Goal: Task Accomplishment & Management: Manage account settings

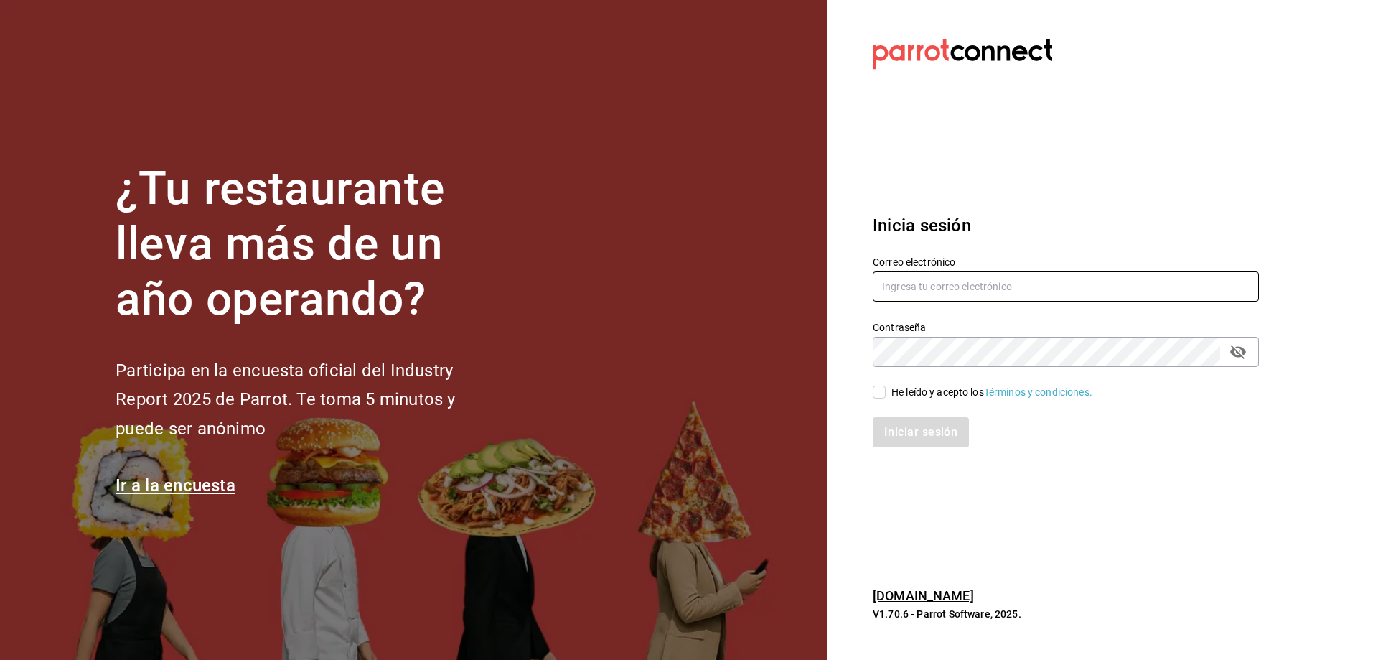
type input "[EMAIL_ADDRESS][DOMAIN_NAME]"
click at [883, 393] on input "He leído y acepto los Términos y condiciones." at bounding box center [879, 391] width 13 height 13
checkbox input "true"
click at [901, 435] on button "Iniciar sesión" at bounding box center [922, 432] width 98 height 30
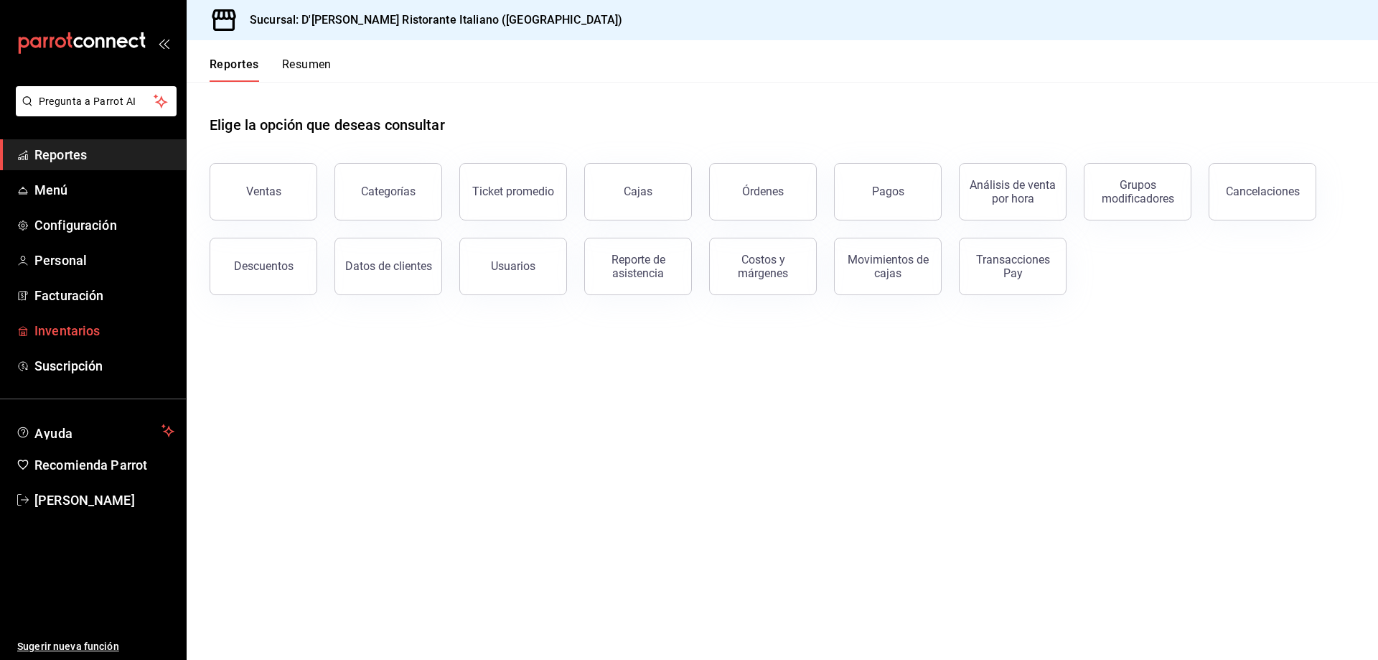
click at [90, 335] on span "Inventarios" at bounding box center [104, 330] width 140 height 19
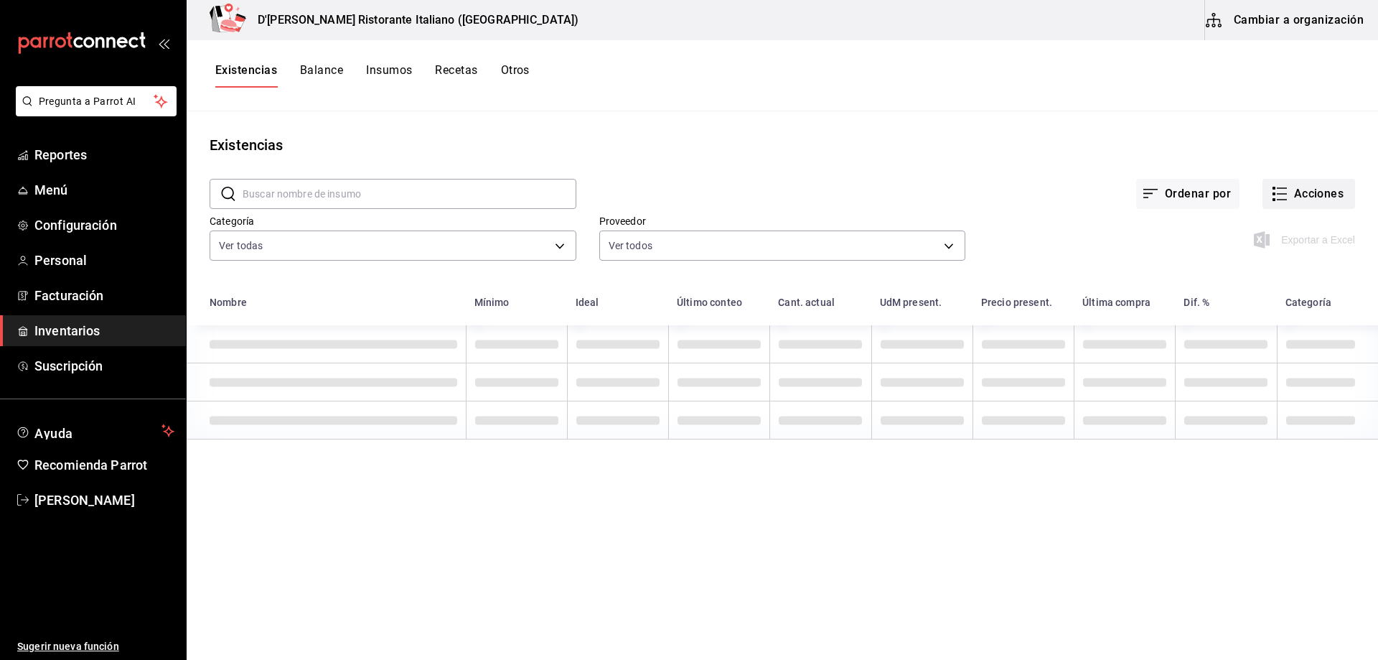
click at [1281, 190] on icon "button" at bounding box center [1279, 193] width 17 height 17
click at [1261, 272] on span "Compra" at bounding box center [1295, 271] width 121 height 15
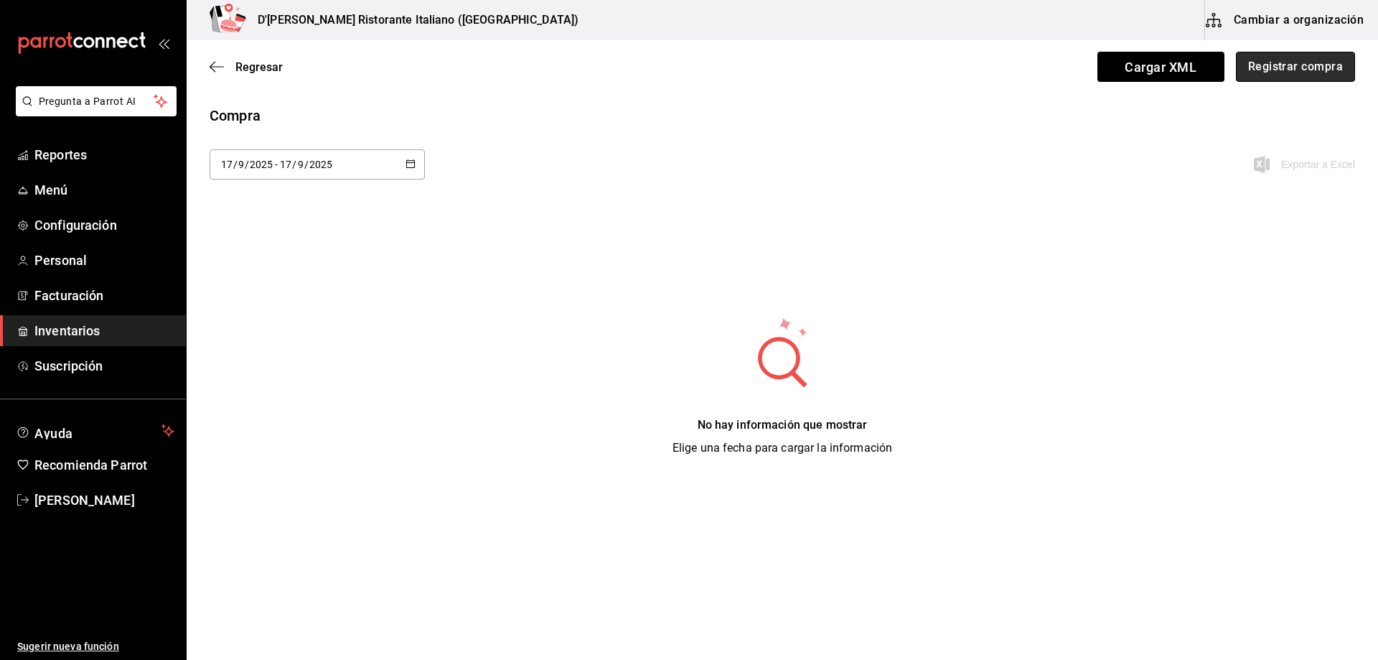
click at [1277, 72] on button "Registrar compra" at bounding box center [1295, 67] width 119 height 30
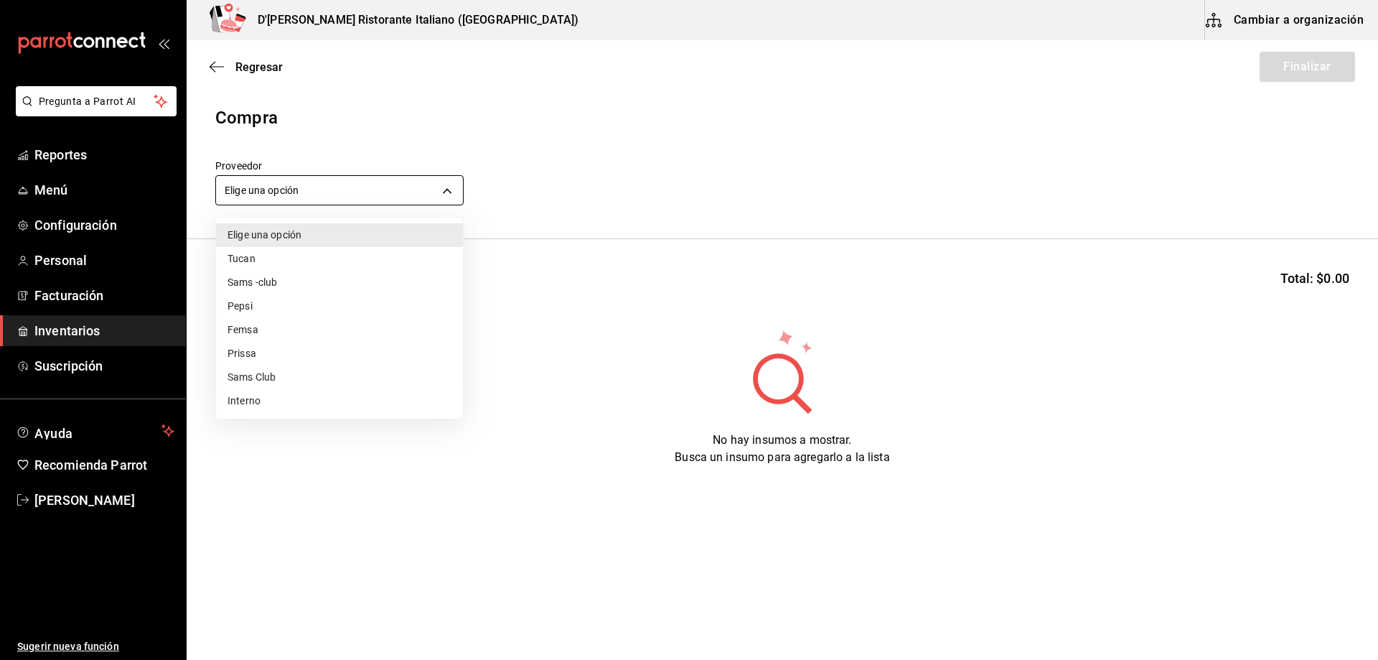
click at [421, 184] on body "Pregunta a Parrot AI Reportes Menú Configuración Personal Facturación Inventari…" at bounding box center [689, 289] width 1378 height 579
click at [243, 402] on li "Interno" at bounding box center [339, 401] width 247 height 24
type input "c6a919a6-4d7b-41a0-912d-64ff516ea06c"
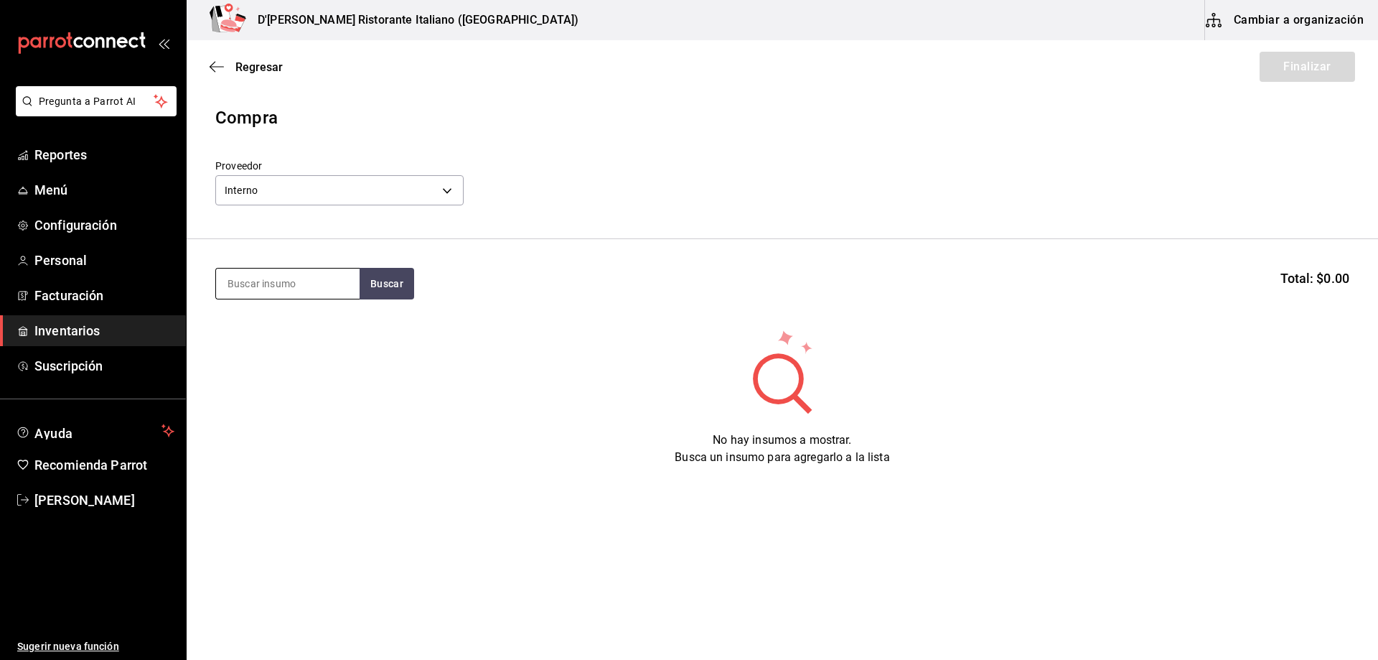
click at [294, 286] on input at bounding box center [288, 283] width 144 height 30
type input "scamp"
click at [378, 286] on button "Buscar" at bounding box center [387, 284] width 55 height 32
click at [334, 335] on div "SCAMPI PIZZA - Interno" at bounding box center [288, 332] width 144 height 55
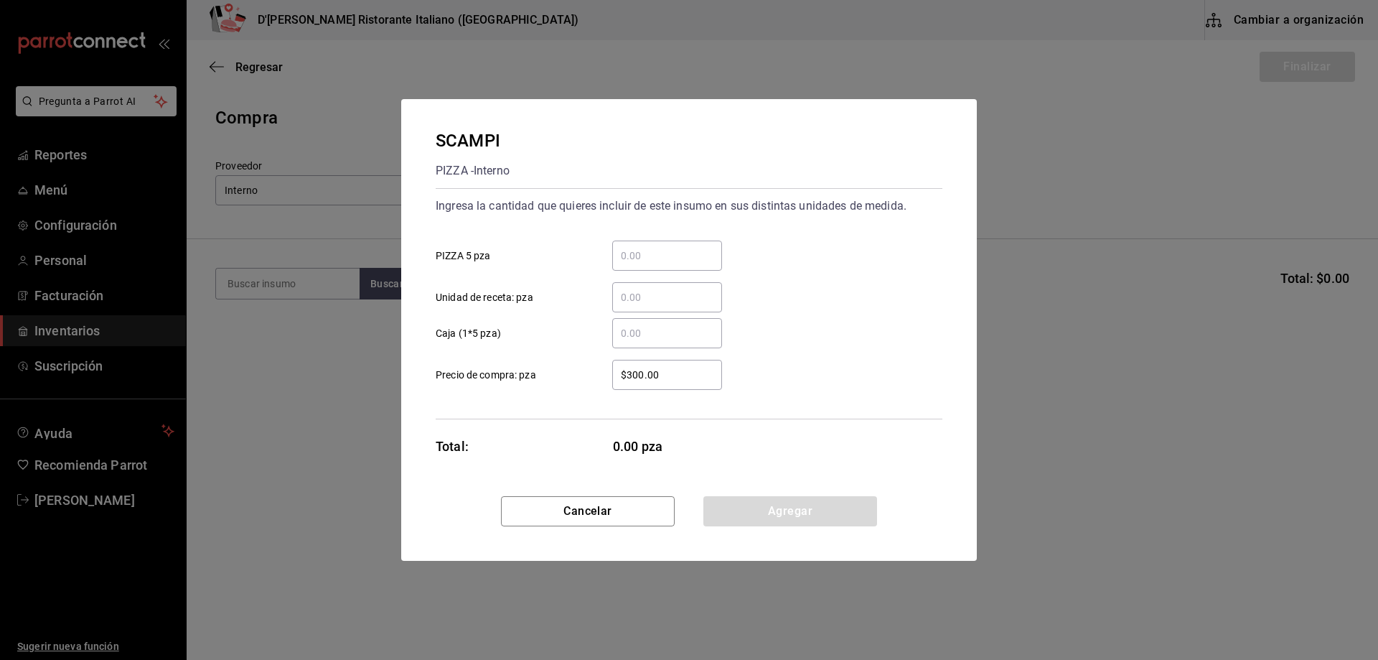
click at [624, 247] on input "​ PIZZA 5 pza" at bounding box center [667, 255] width 110 height 17
type input "1"
click at [772, 512] on button "Agregar" at bounding box center [790, 511] width 174 height 30
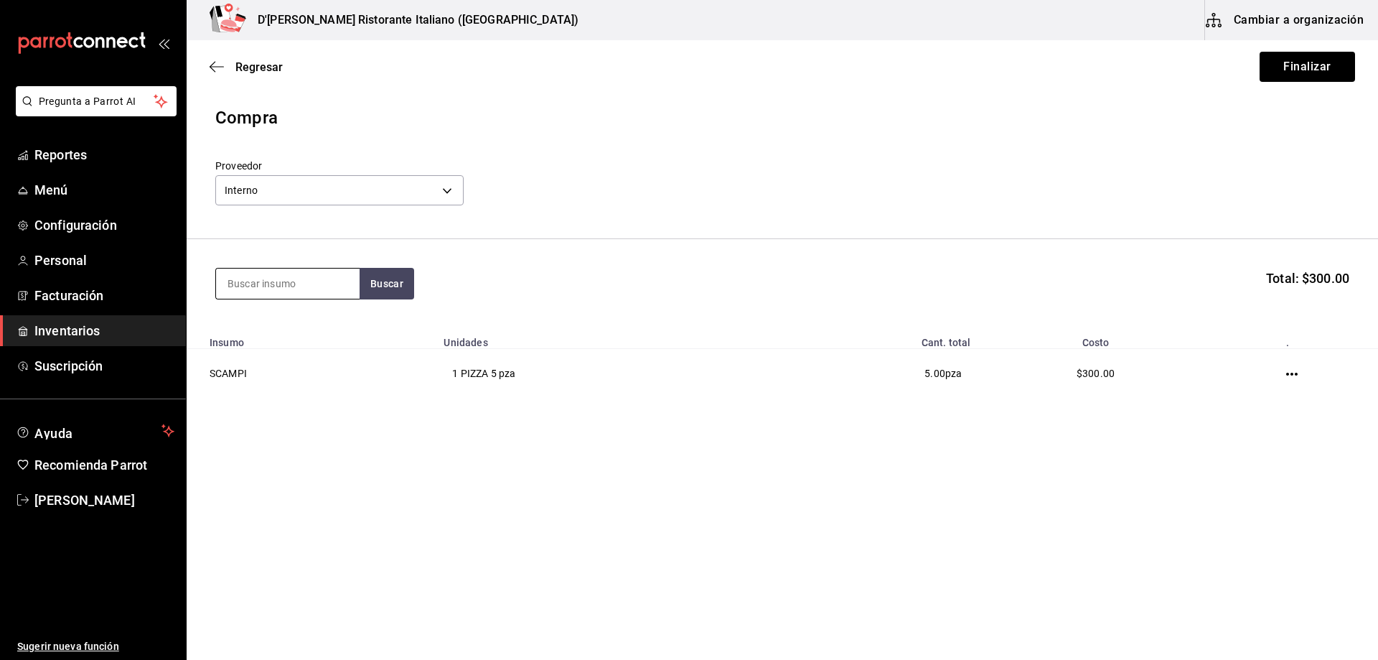
click at [270, 285] on input at bounding box center [288, 283] width 144 height 30
type input "frut"
click at [388, 283] on button "Buscar" at bounding box center [387, 284] width 55 height 32
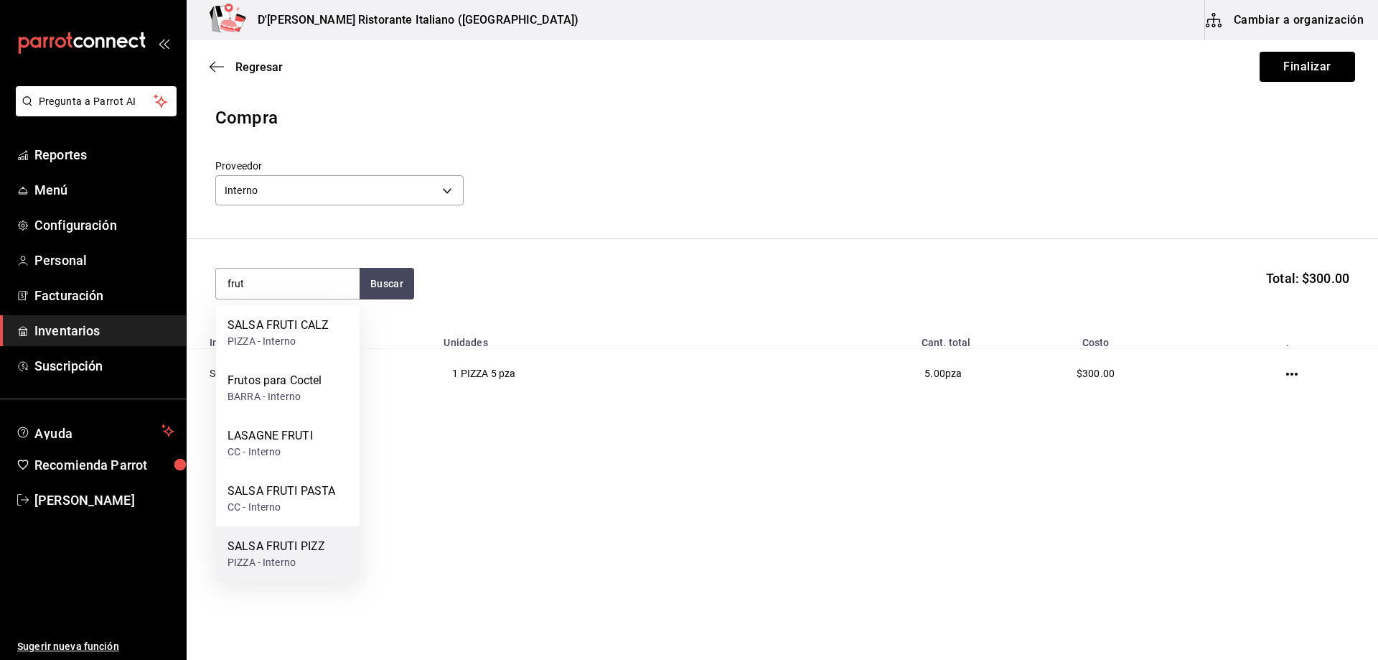
click at [288, 549] on div "SALSA FRUTI PIZZ" at bounding box center [277, 546] width 98 height 17
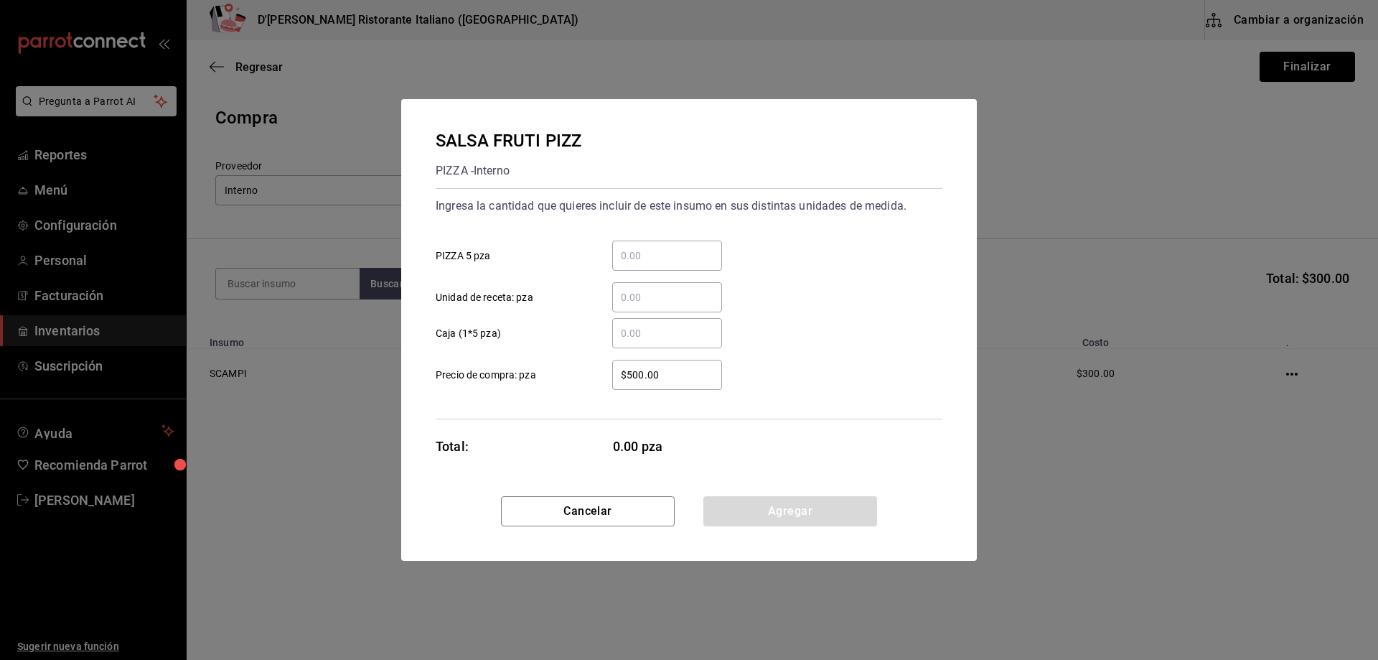
click at [675, 258] on input "​ PIZZA 5 pza" at bounding box center [667, 255] width 110 height 17
type input "1"
click at [773, 510] on button "Agregar" at bounding box center [790, 511] width 174 height 30
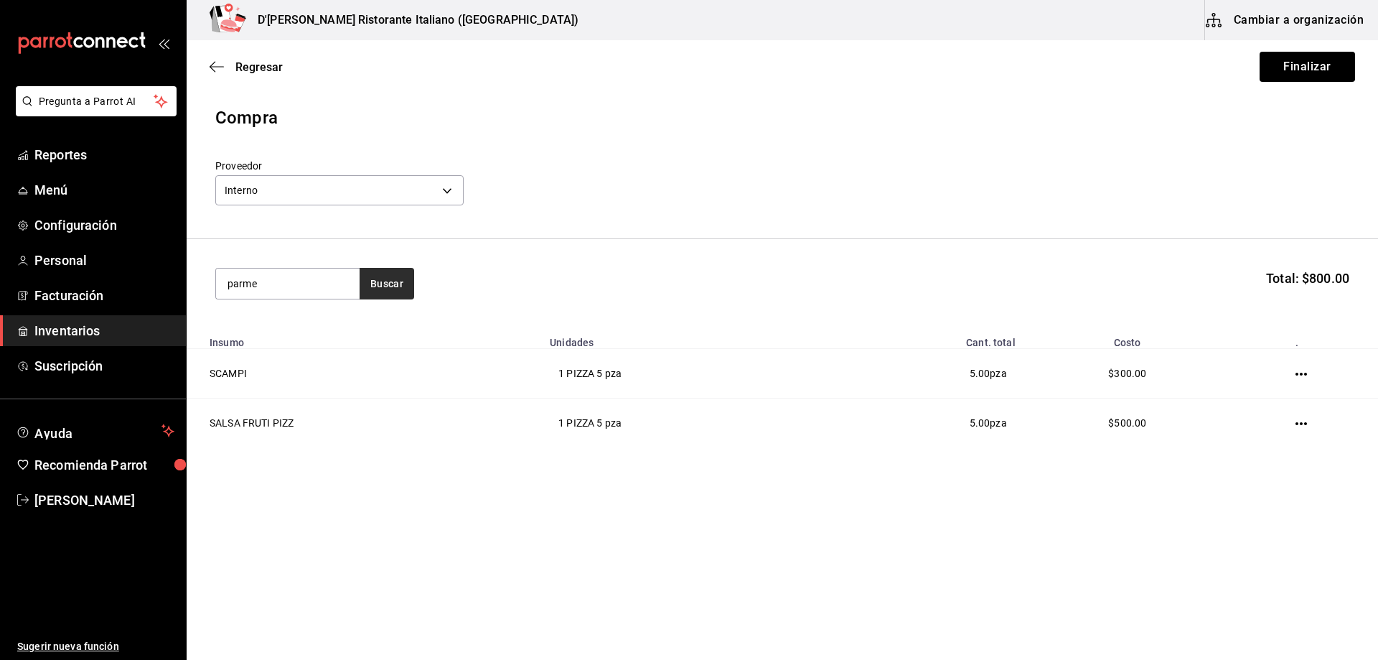
type input "parme"
click at [389, 290] on button "Buscar" at bounding box center [387, 284] width 55 height 32
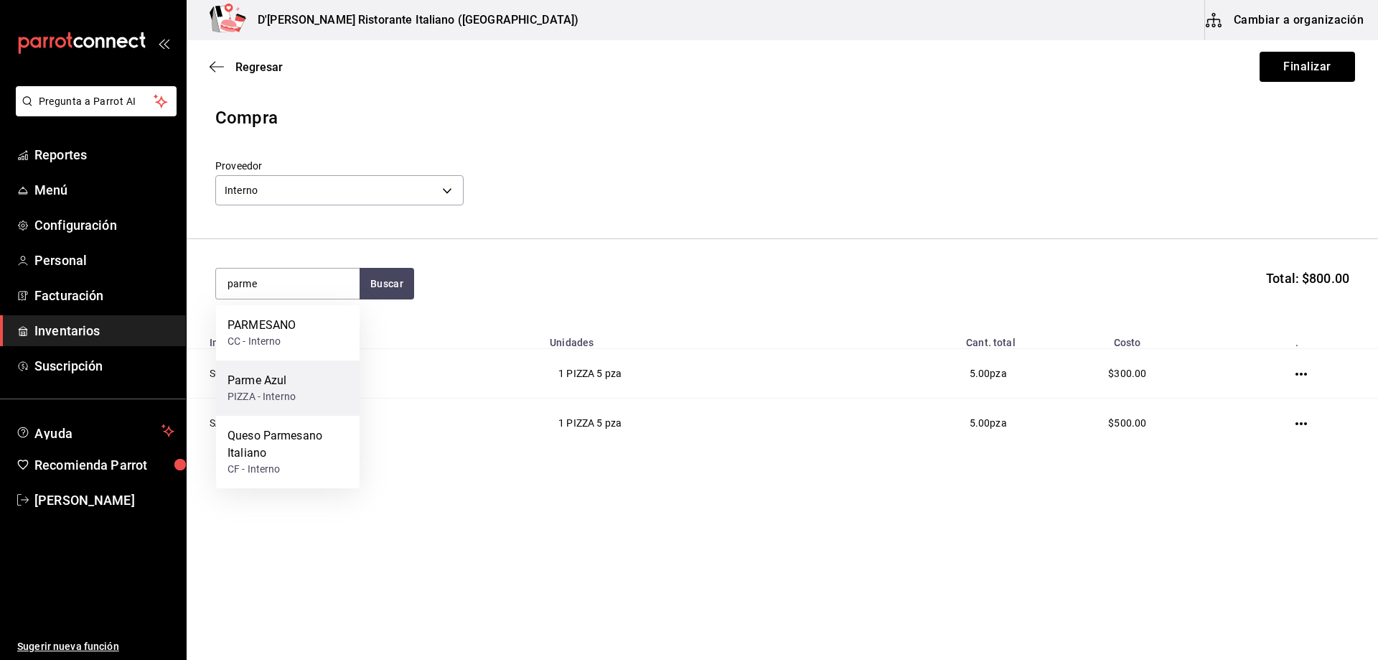
click at [284, 388] on div "Parme Azul" at bounding box center [262, 380] width 68 height 17
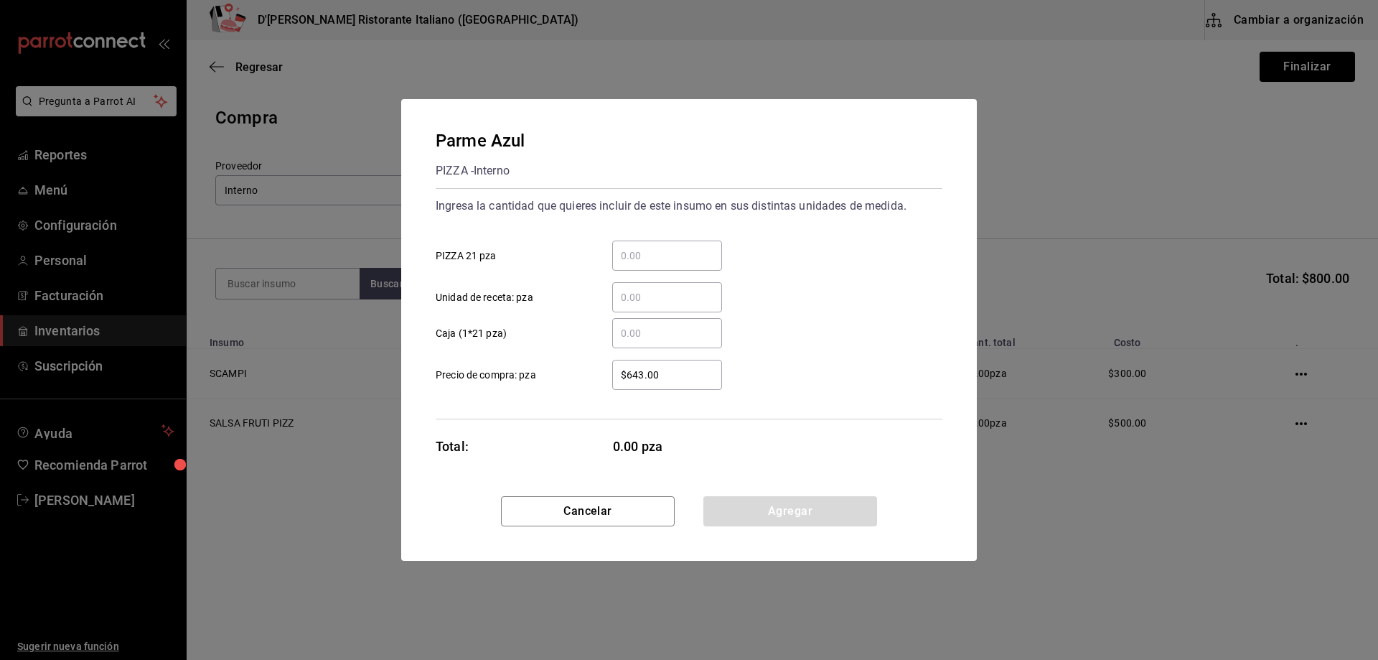
click at [642, 249] on input "​ PIZZA 21 pza" at bounding box center [667, 255] width 110 height 17
type input "1"
click at [840, 351] on div "$643.00 ​ Precio de compra: pza" at bounding box center [683, 369] width 518 height 42
click at [752, 518] on button "Agregar" at bounding box center [790, 511] width 174 height 30
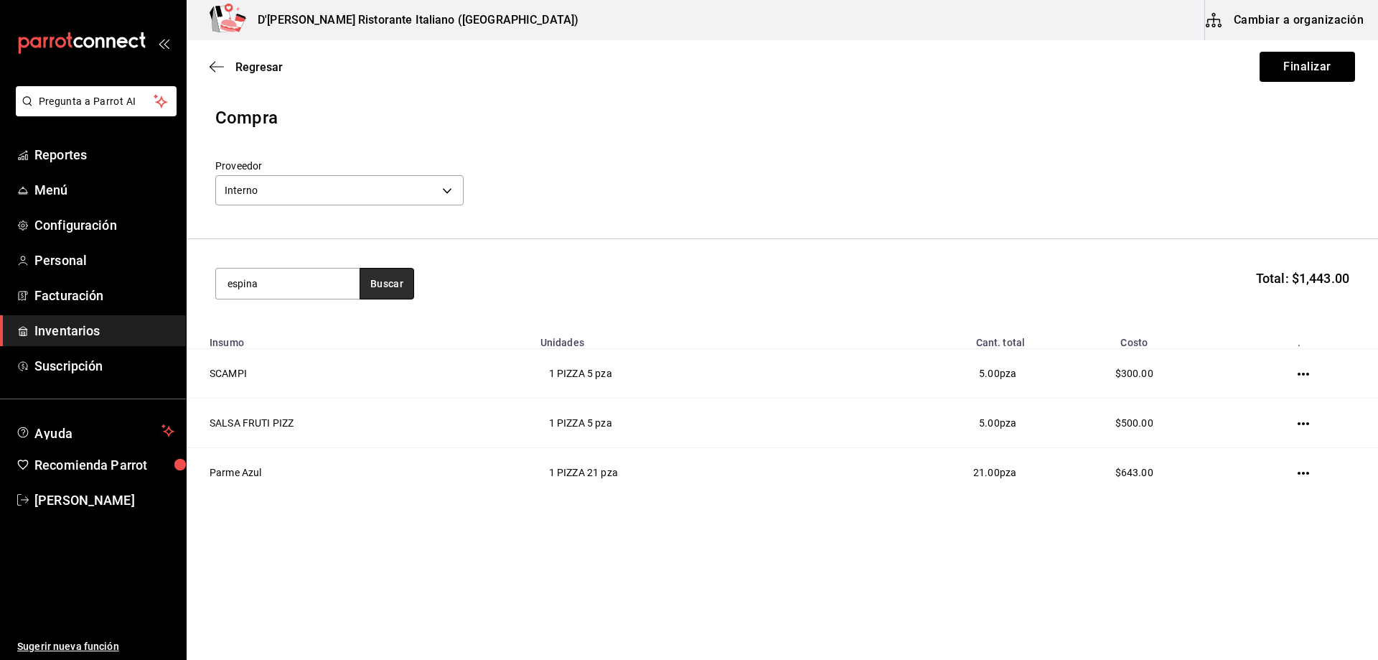
click at [383, 282] on button "Buscar" at bounding box center [387, 284] width 55 height 32
click at [322, 283] on input "espina" at bounding box center [288, 283] width 144 height 30
type input "ostion"
click at [383, 286] on button "Buscar" at bounding box center [387, 284] width 55 height 32
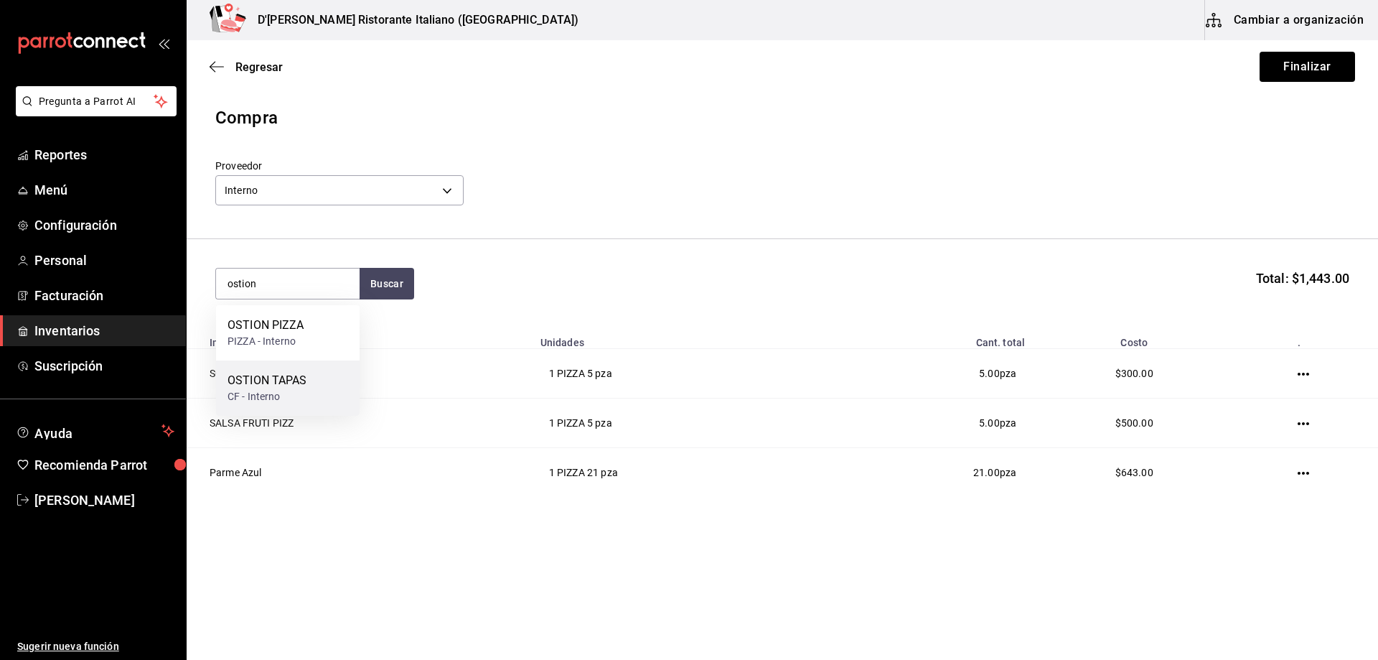
click at [276, 389] on div "CF - Interno" at bounding box center [268, 396] width 80 height 15
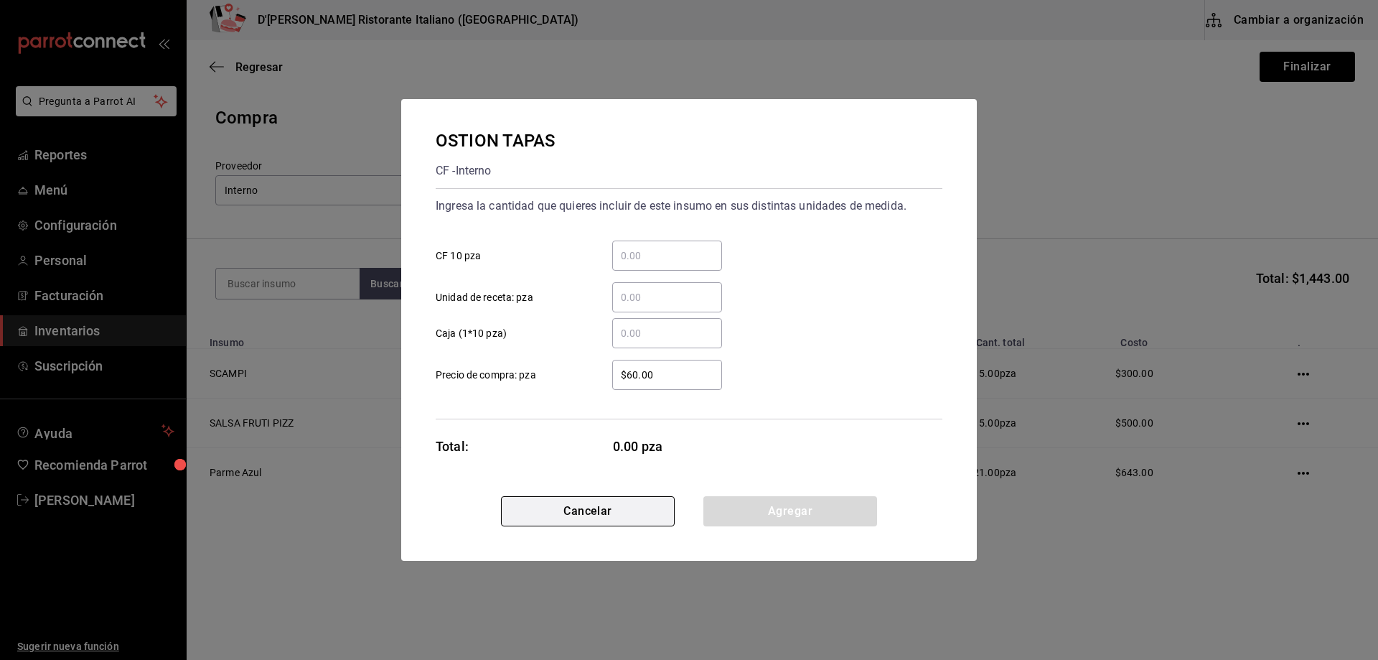
click at [601, 511] on button "Cancelar" at bounding box center [588, 511] width 174 height 30
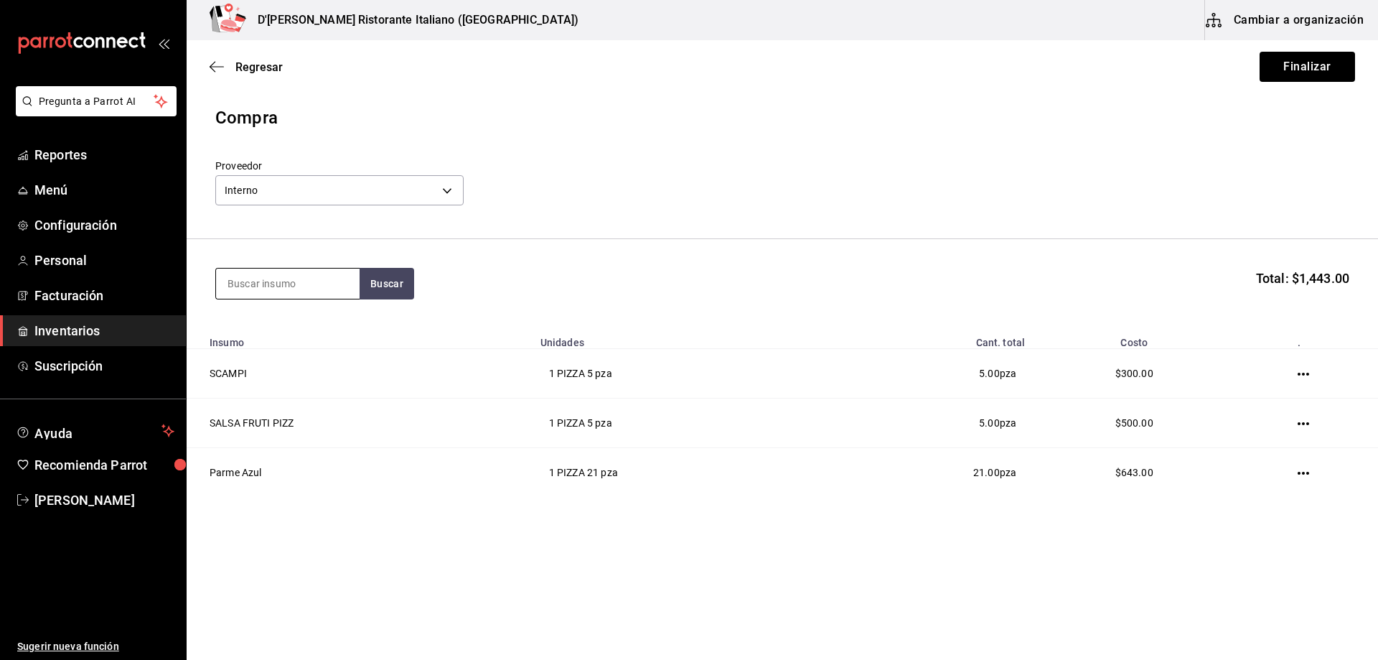
click at [301, 276] on input at bounding box center [288, 283] width 144 height 30
type input "o"
click at [375, 281] on button "Buscar" at bounding box center [387, 284] width 55 height 32
click at [335, 280] on input "aos" at bounding box center [288, 283] width 144 height 30
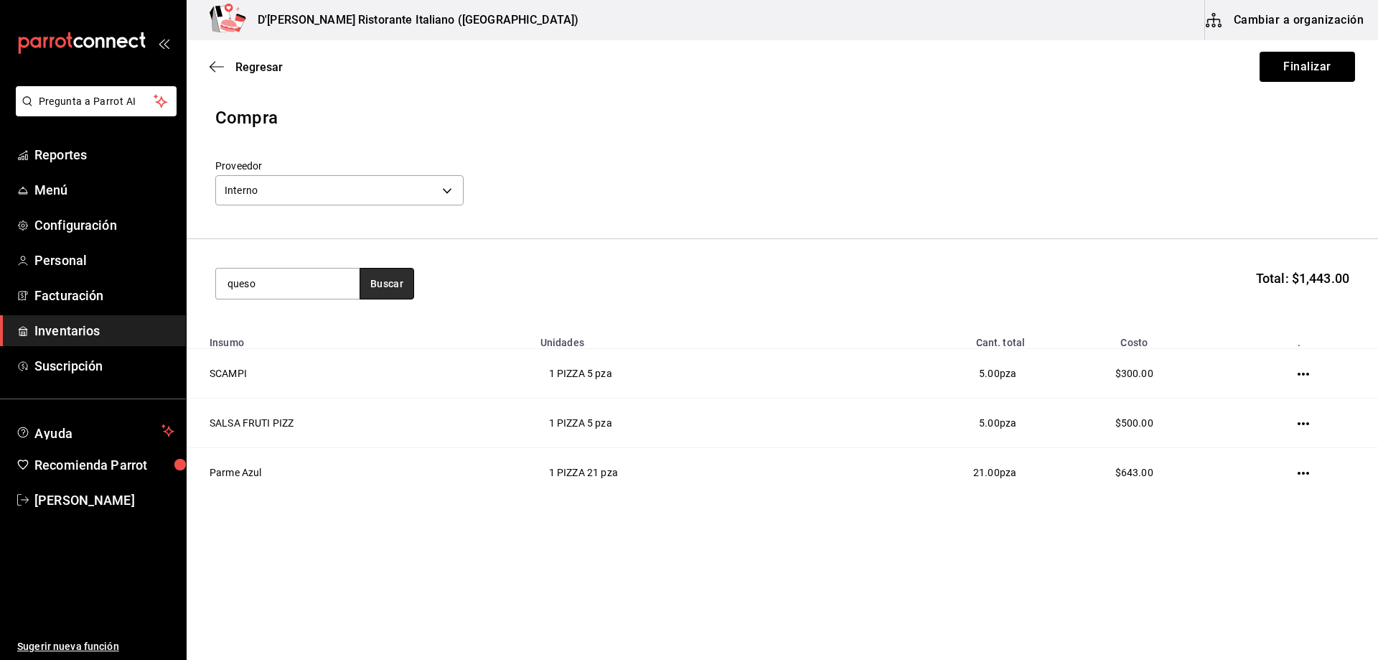
click at [383, 281] on button "Buscar" at bounding box center [387, 284] width 55 height 32
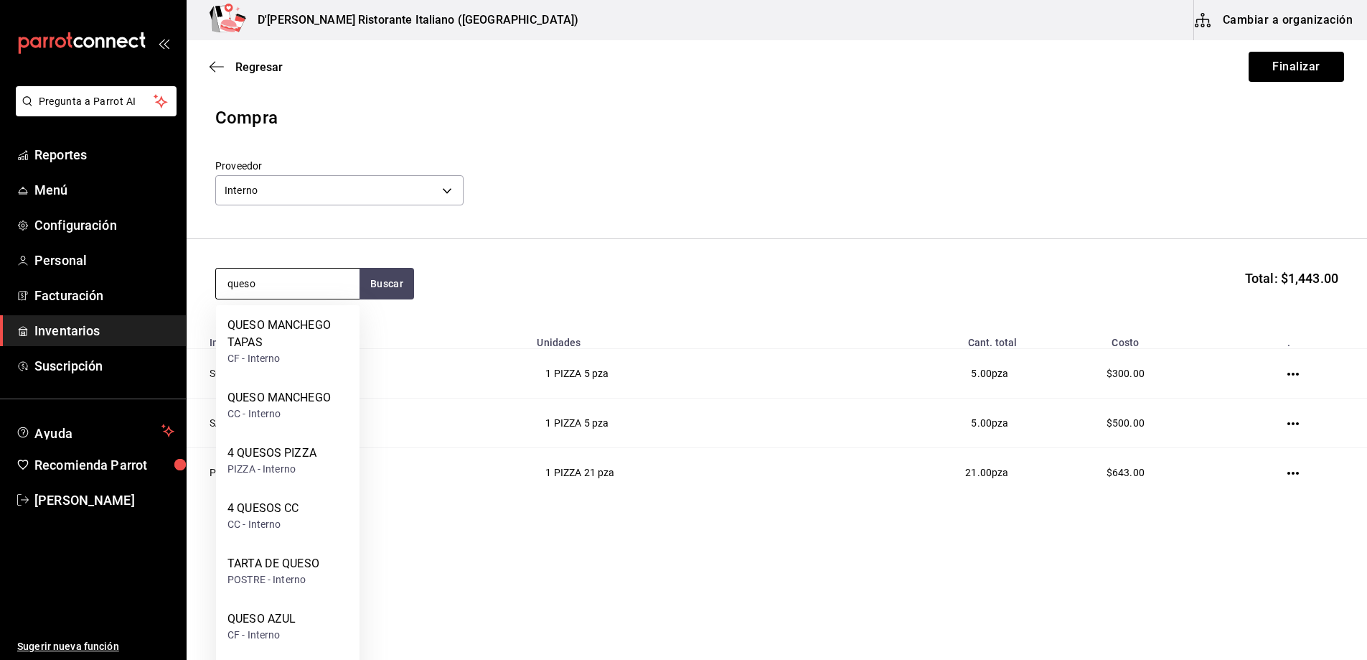
click at [286, 282] on input "queso" at bounding box center [288, 283] width 144 height 30
type input "n"
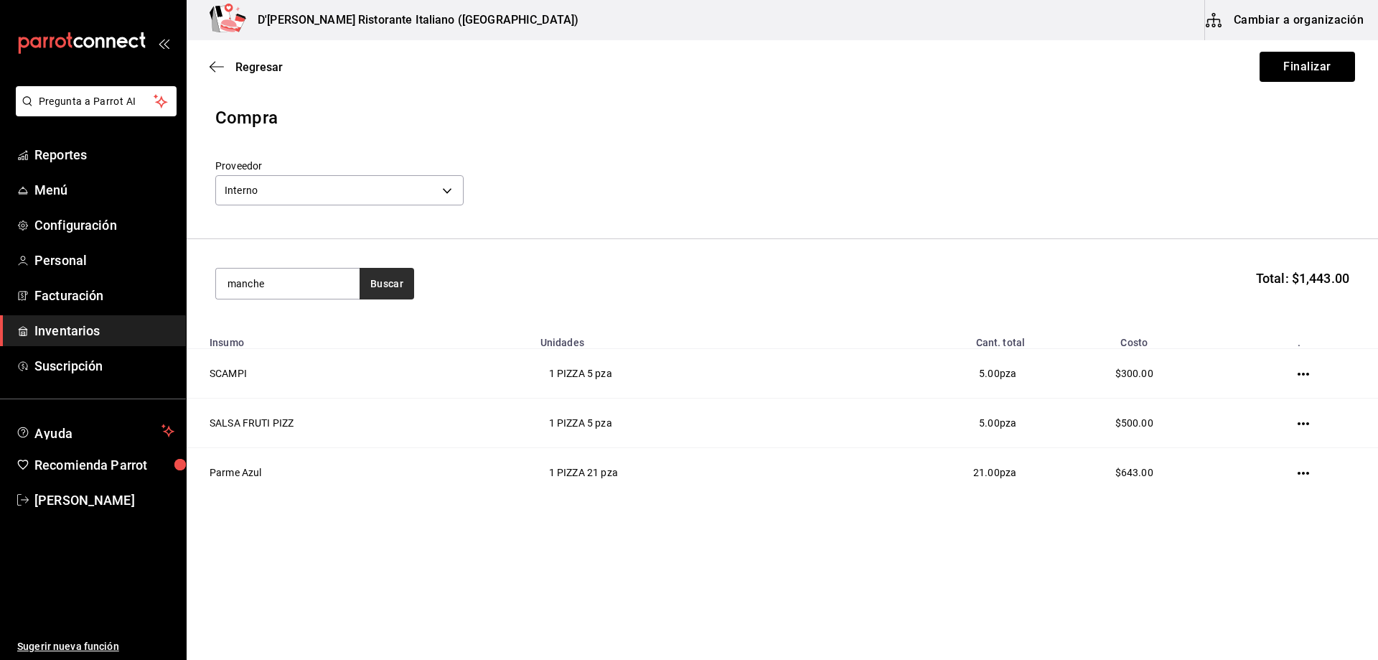
type input "manche"
click at [375, 279] on button "Buscar" at bounding box center [387, 284] width 55 height 32
click at [339, 286] on input "manche" at bounding box center [288, 283] width 144 height 30
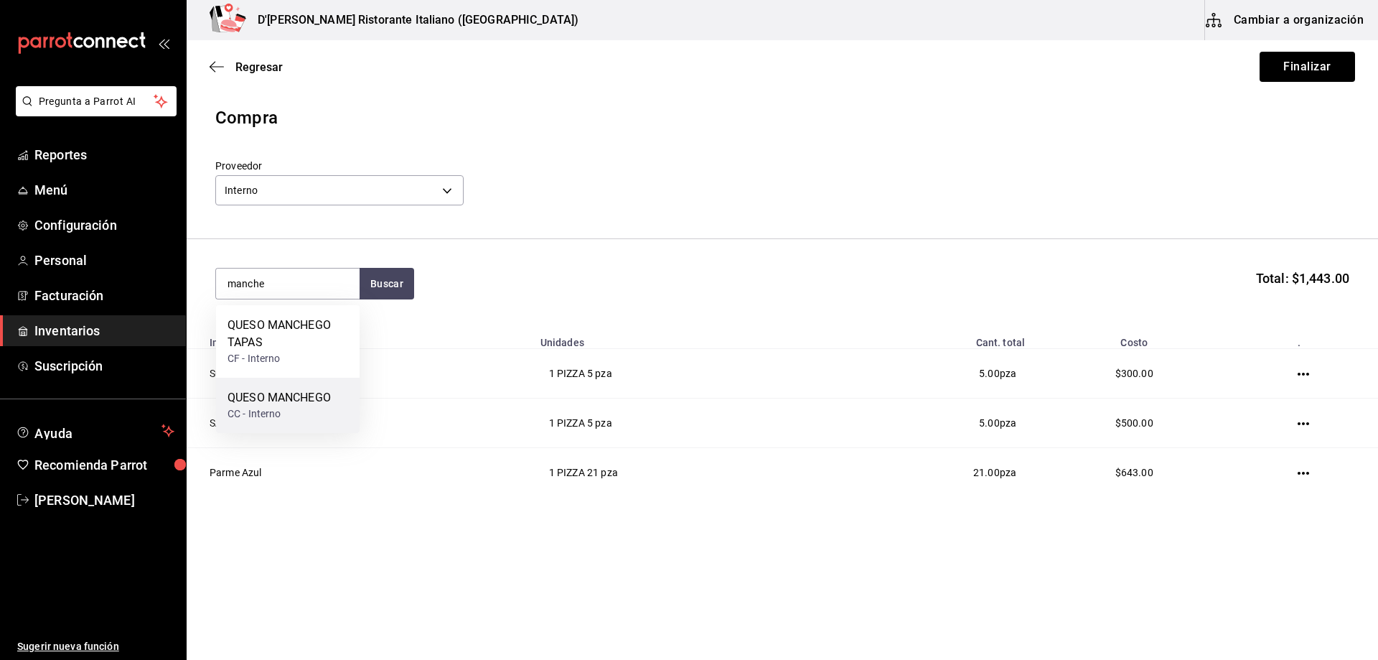
click at [302, 400] on div "QUESO MANCHEGO" at bounding box center [279, 397] width 103 height 17
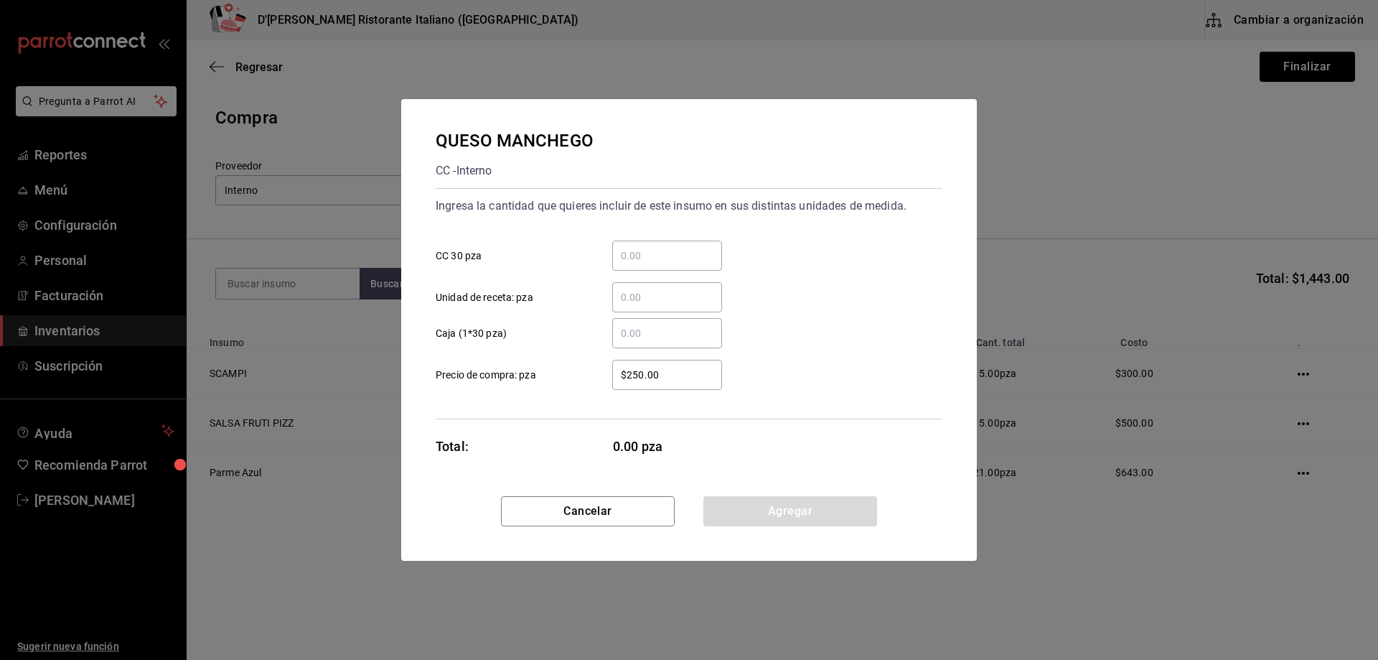
click at [642, 254] on input "​ CC 30 pza" at bounding box center [667, 255] width 110 height 17
type input "1"
click at [816, 334] on div "​ Caja (1*30 pza)" at bounding box center [683, 328] width 518 height 42
click at [763, 515] on button "Agregar" at bounding box center [790, 511] width 174 height 30
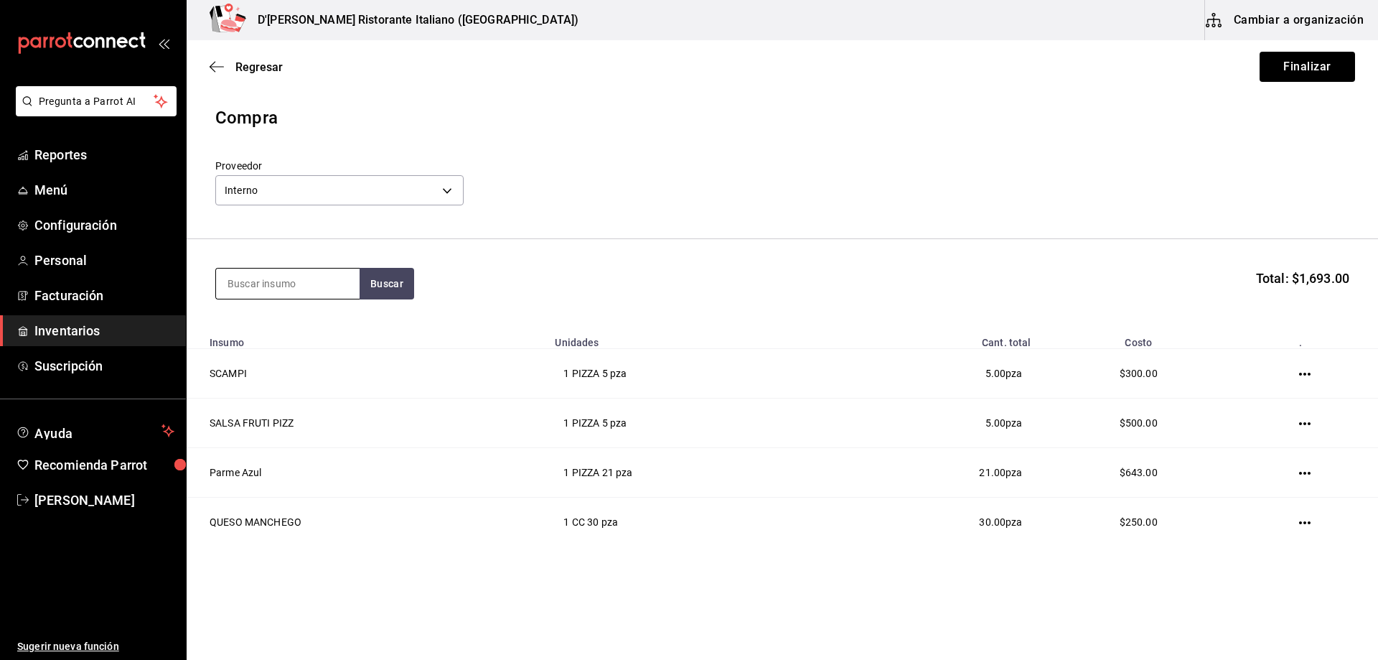
click at [327, 291] on input at bounding box center [288, 283] width 144 height 30
type input "ostion"
click at [297, 393] on div "CF - Interno" at bounding box center [268, 396] width 80 height 15
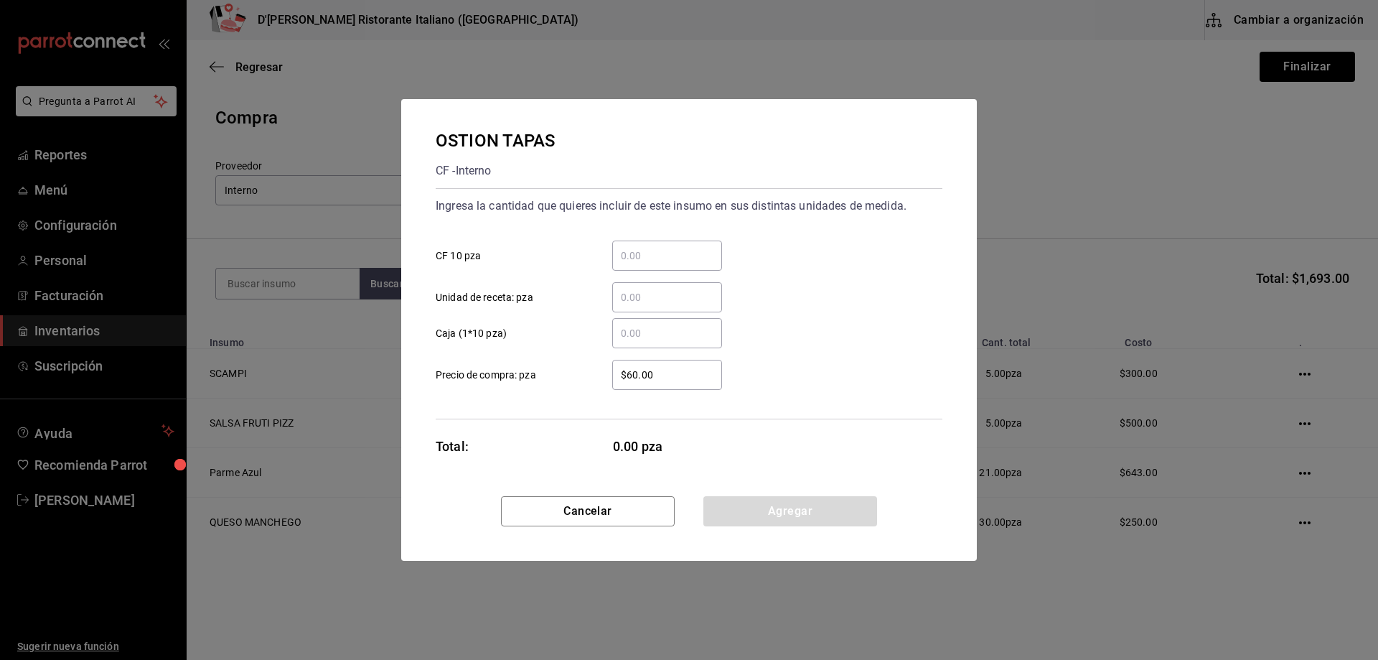
click at [668, 258] on input "​ CF 10 pza" at bounding box center [667, 255] width 110 height 17
type input "2"
click at [769, 513] on button "Agregar" at bounding box center [790, 511] width 174 height 30
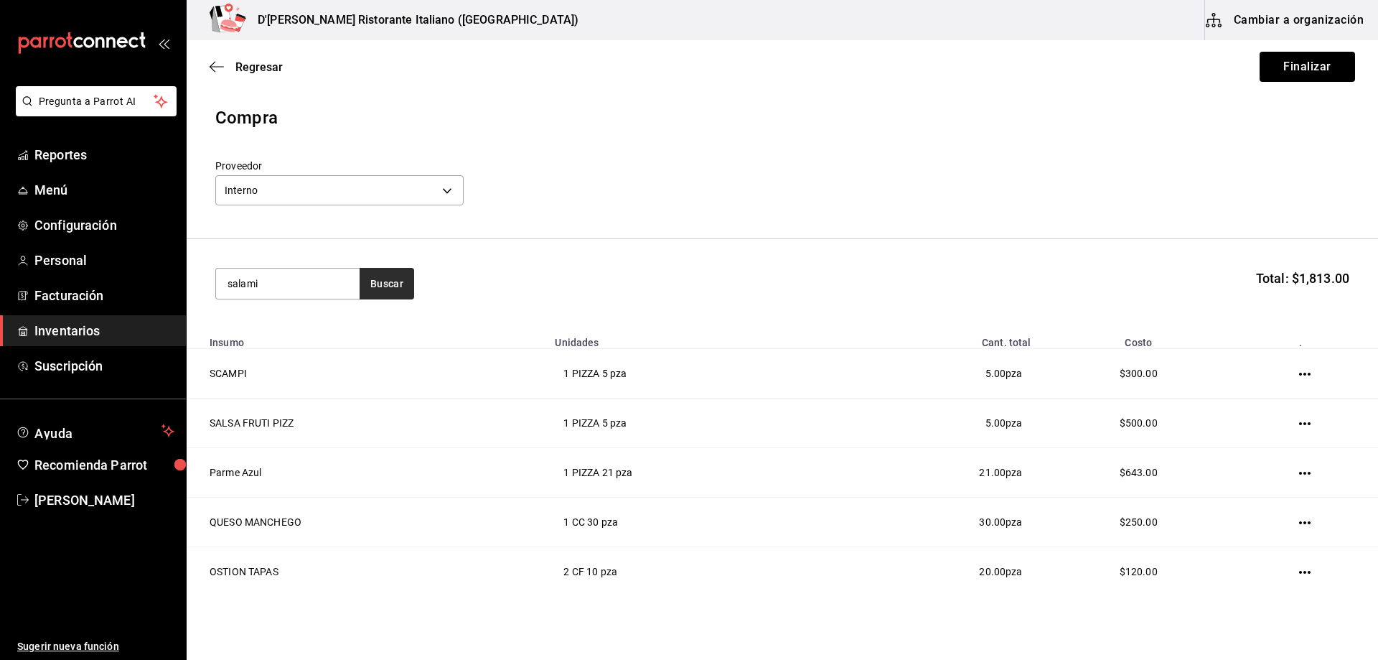
type input "salami"
click at [376, 282] on button "Buscar" at bounding box center [387, 284] width 55 height 32
click at [300, 324] on div "SALAMI PIZZA - Interno" at bounding box center [288, 332] width 144 height 55
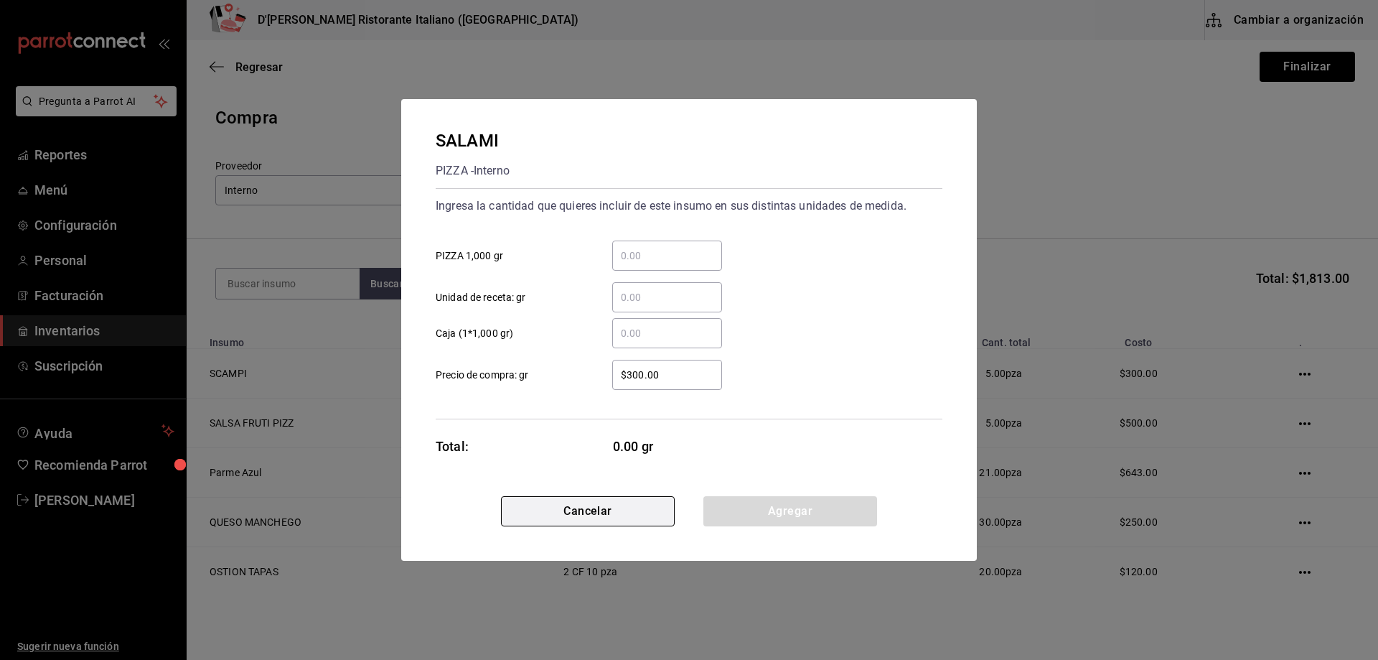
click at [630, 518] on button "Cancelar" at bounding box center [588, 511] width 174 height 30
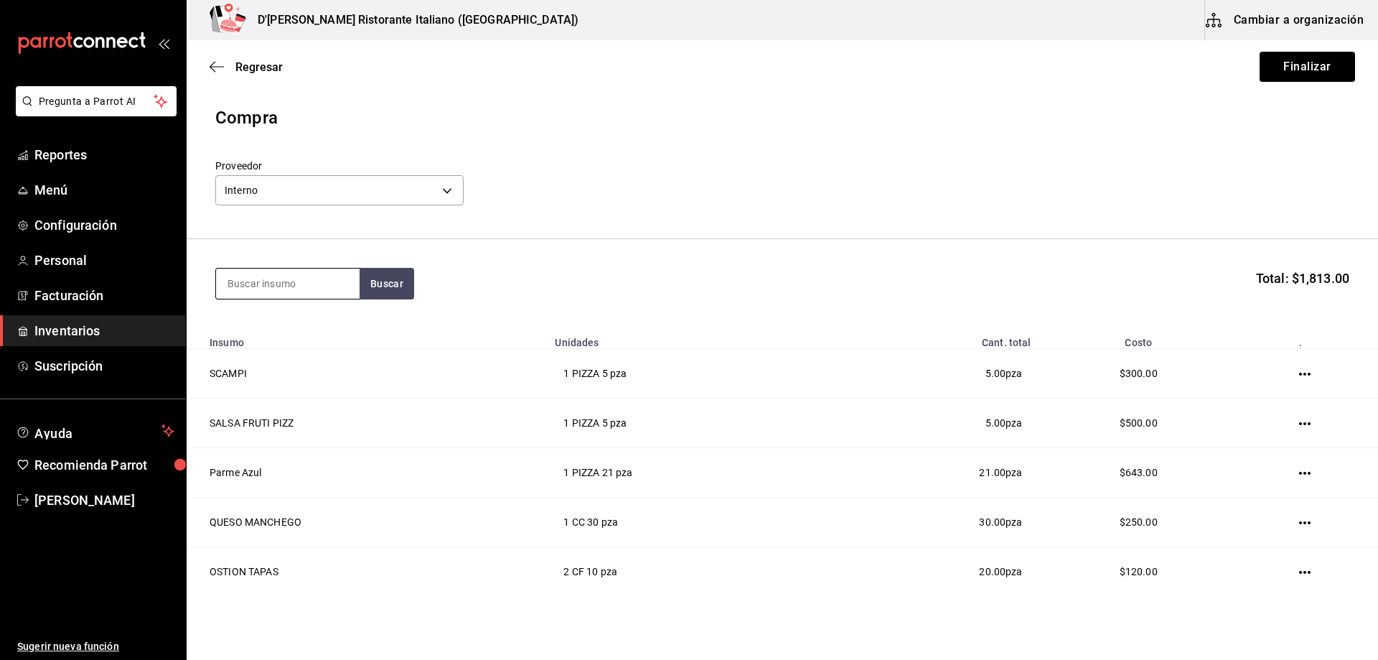
click at [287, 277] on input at bounding box center [288, 283] width 144 height 30
type input "sala"
click at [377, 291] on button "Buscar" at bounding box center [387, 284] width 55 height 32
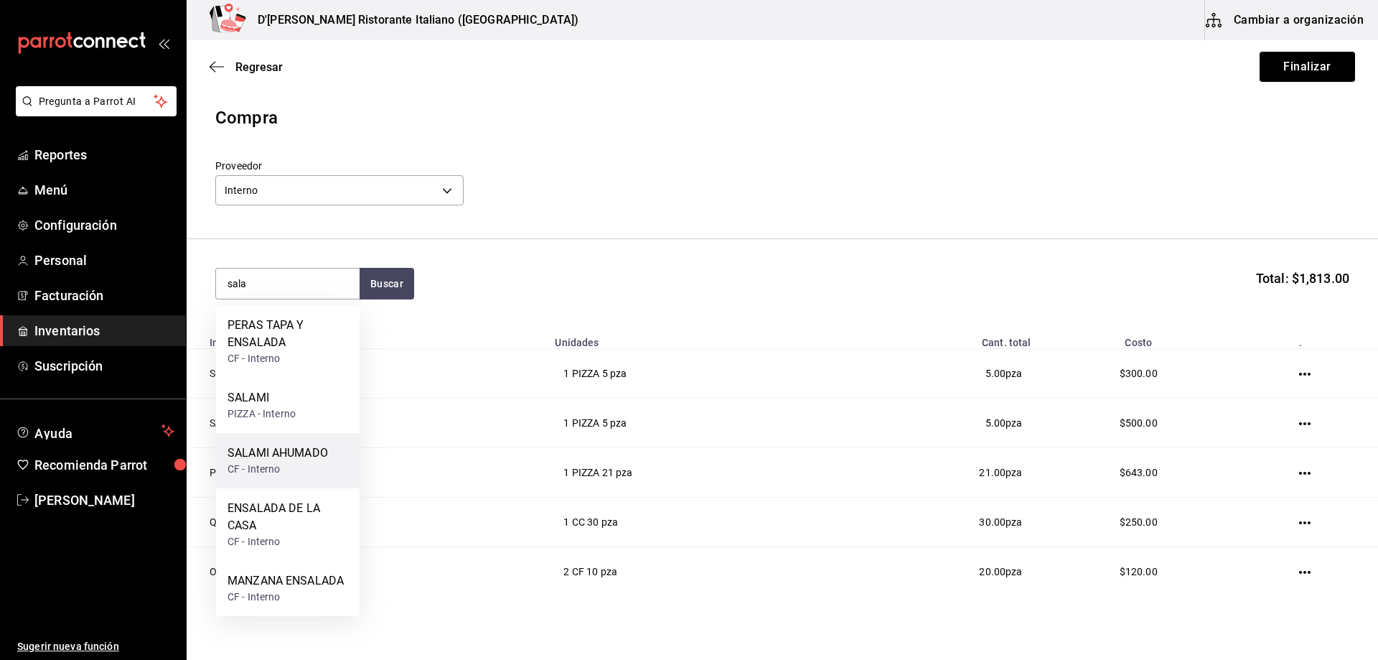
click at [284, 460] on div "SALAMI AHUMADO" at bounding box center [278, 452] width 100 height 17
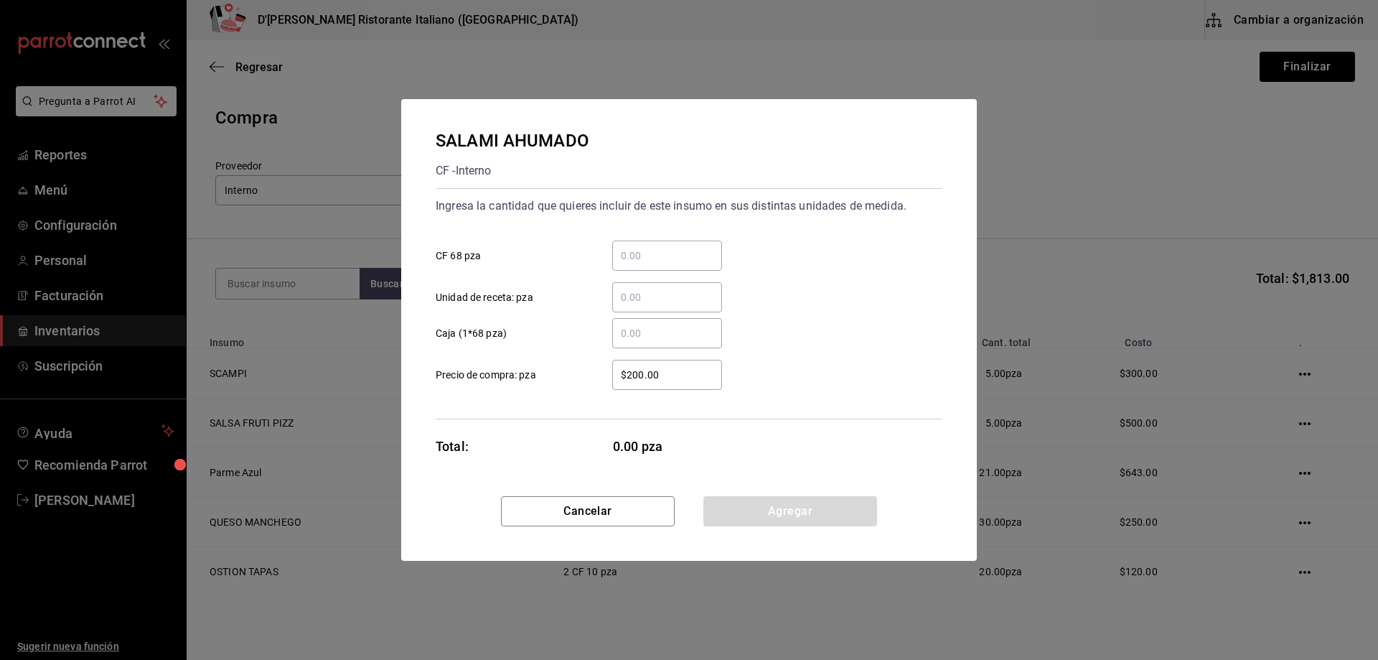
click at [626, 252] on input "​ CF 68 pza" at bounding box center [667, 255] width 110 height 17
type input "1"
click at [783, 509] on button "Agregar" at bounding box center [790, 511] width 174 height 30
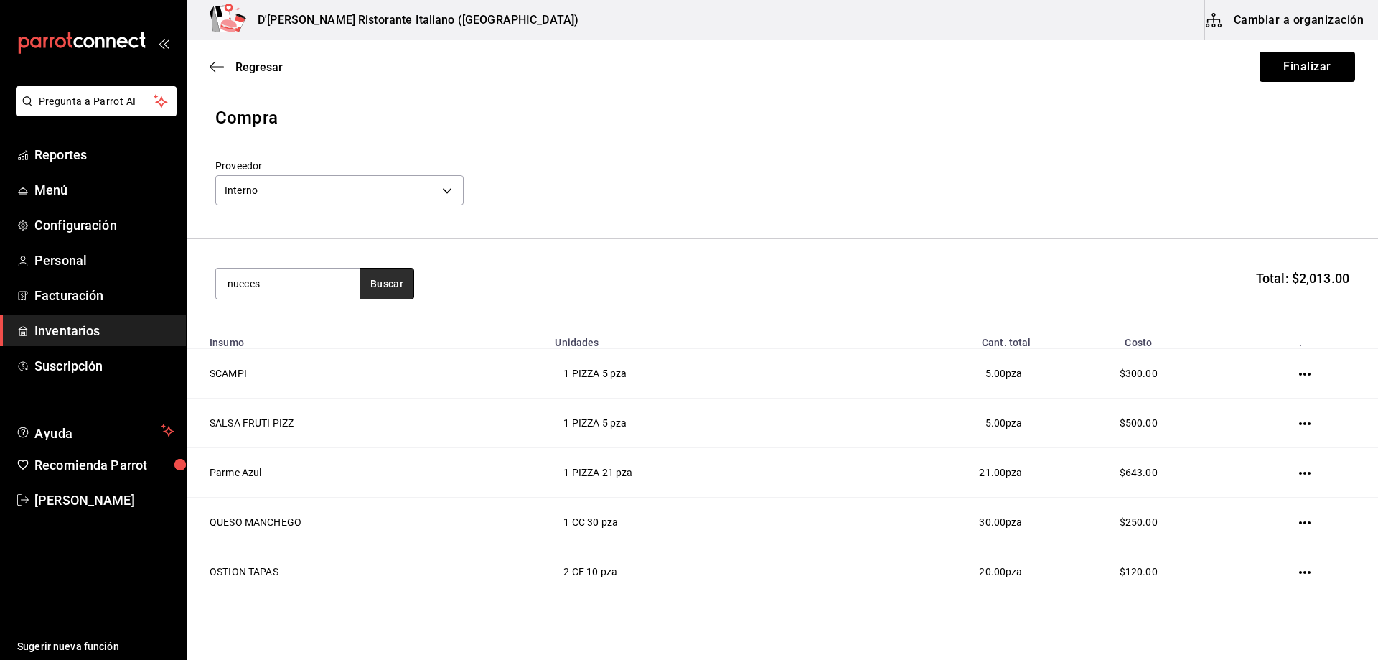
click at [379, 281] on button "Buscar" at bounding box center [387, 284] width 55 height 32
click at [305, 281] on input "nueces" at bounding box center [288, 283] width 144 height 30
click at [377, 287] on button "Buscar" at bounding box center [387, 284] width 55 height 32
click at [308, 274] on input "pasas" at bounding box center [288, 283] width 144 height 30
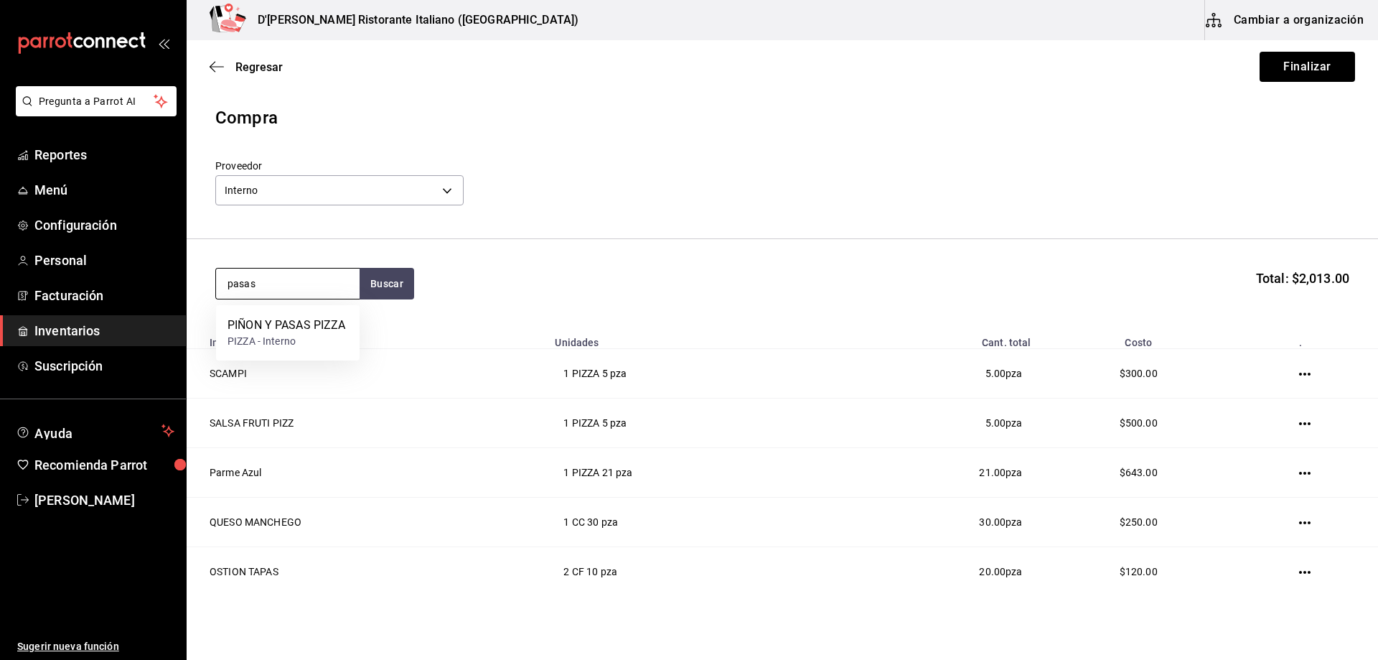
click at [308, 274] on input "pasas" at bounding box center [288, 283] width 144 height 30
type input "ensala"
click at [396, 281] on button "Buscar" at bounding box center [387, 284] width 55 height 32
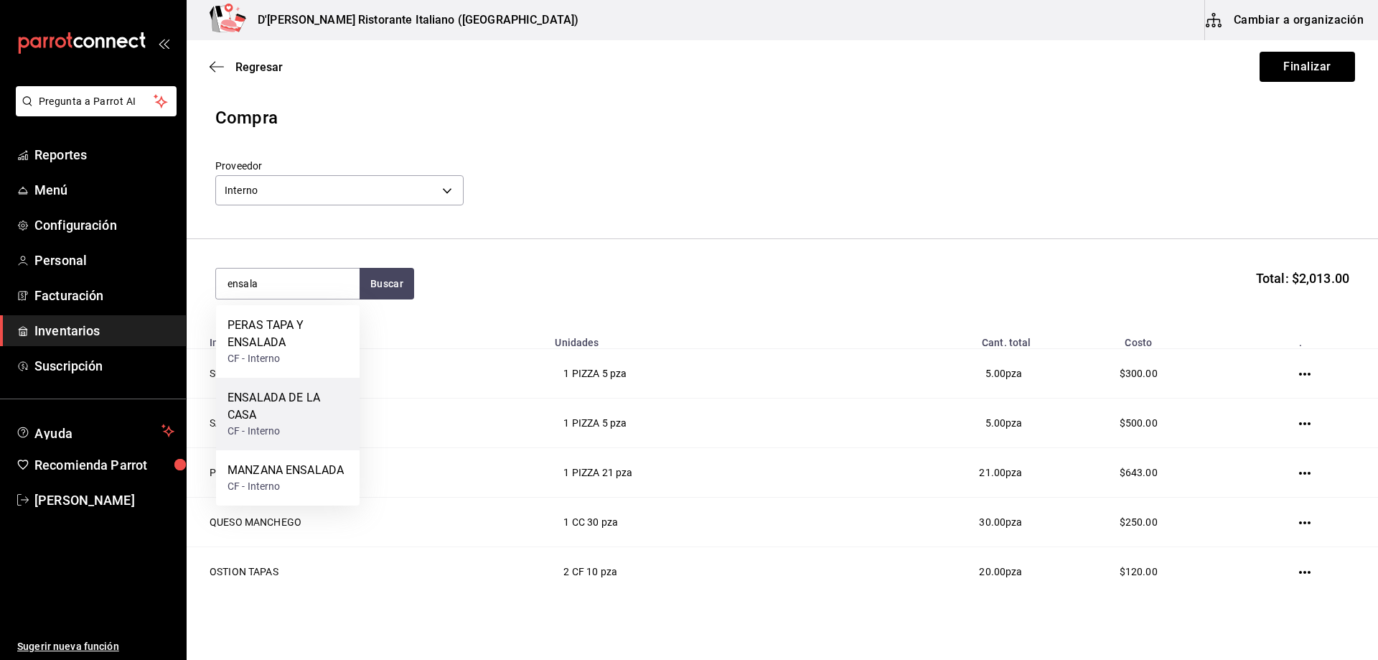
click at [284, 408] on div "ENSALADA DE LA CASA" at bounding box center [288, 406] width 121 height 34
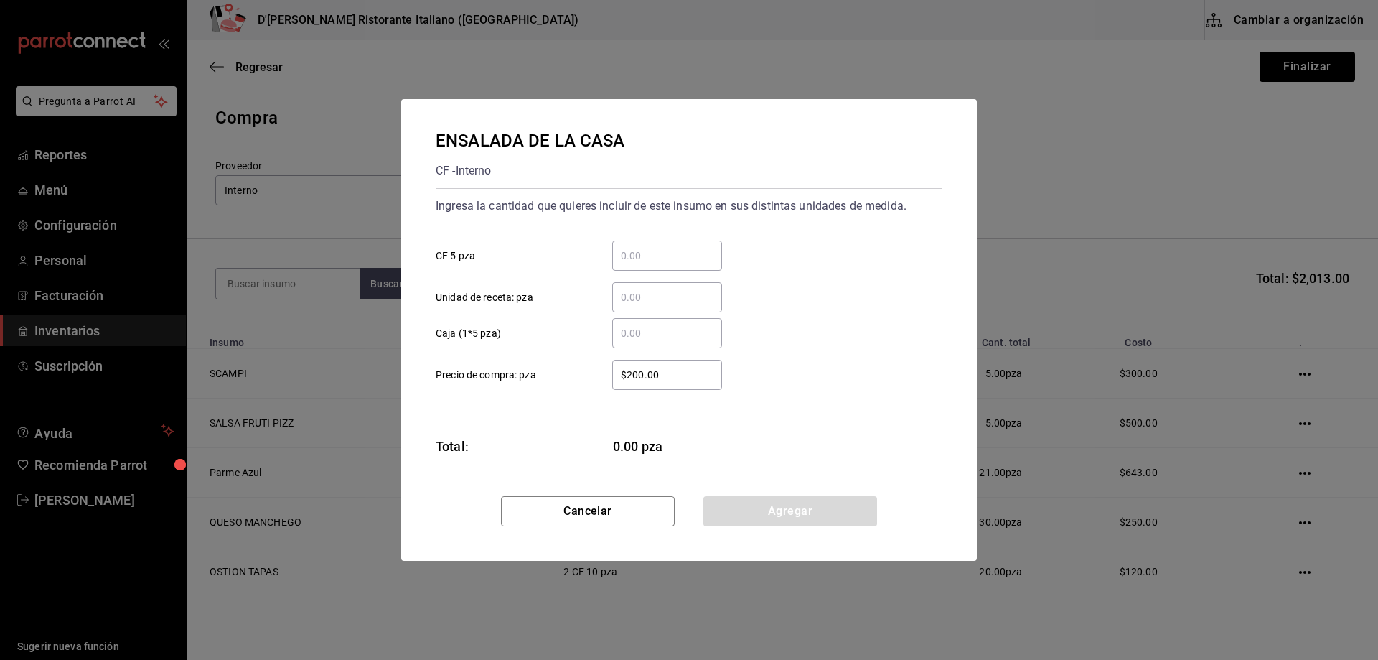
click at [647, 255] on input "​ CF 5 pza" at bounding box center [667, 255] width 110 height 17
type input "2"
click at [726, 508] on button "Agregar" at bounding box center [790, 511] width 174 height 30
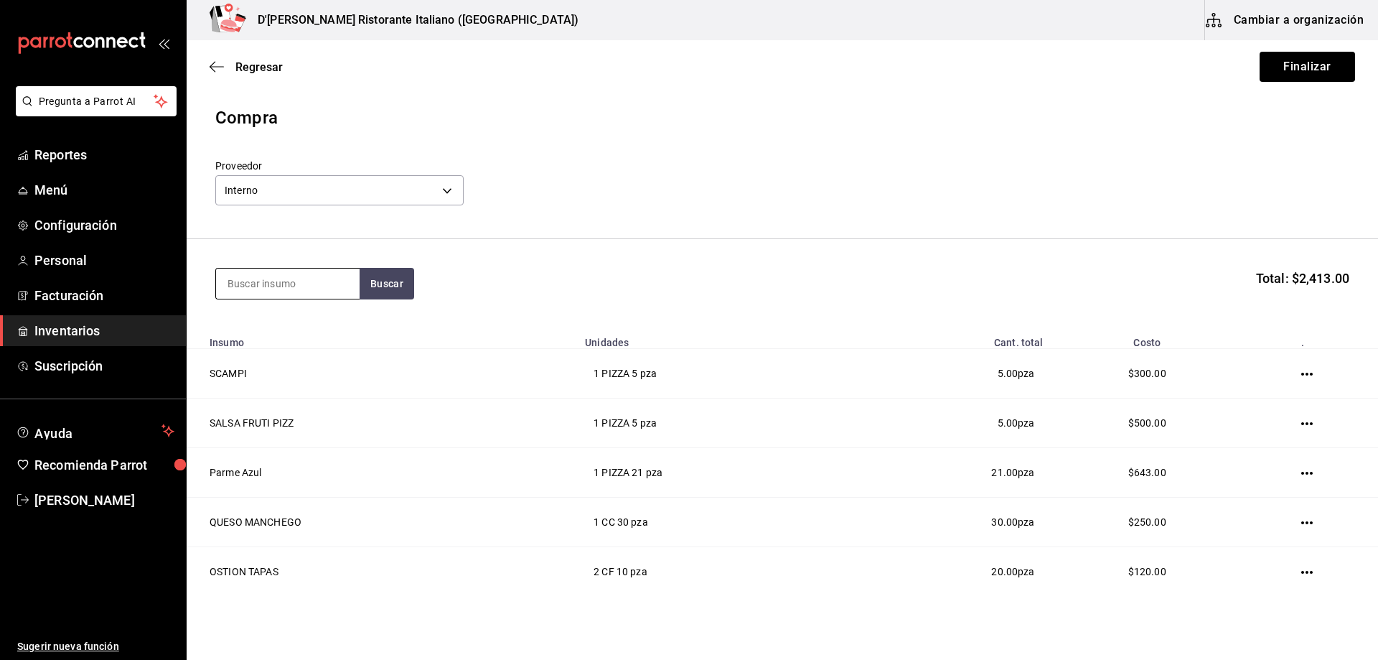
click at [274, 291] on input at bounding box center [288, 283] width 144 height 30
click at [390, 288] on button "Buscar" at bounding box center [387, 284] width 55 height 32
type input "a"
click at [370, 280] on button "Buscar" at bounding box center [387, 284] width 55 height 32
click at [351, 282] on input "probo" at bounding box center [288, 283] width 144 height 30
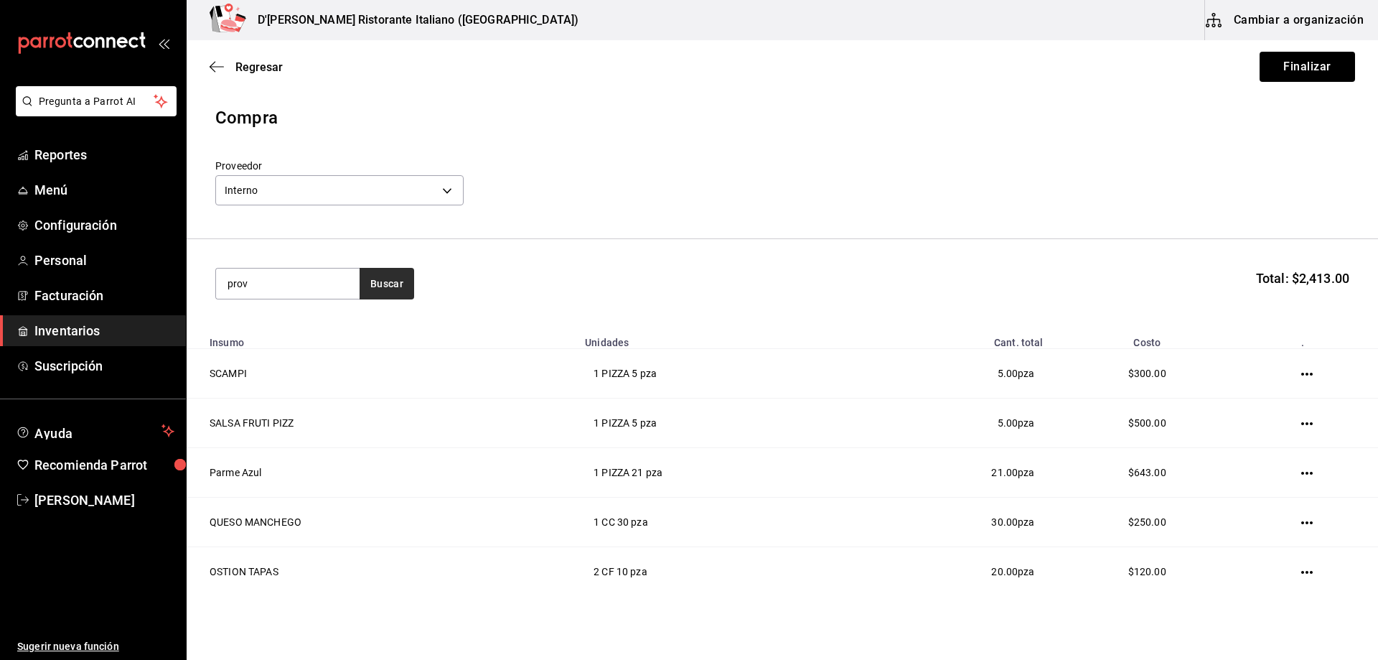
type input "prov"
click at [388, 280] on button "Buscar" at bounding box center [387, 284] width 55 height 32
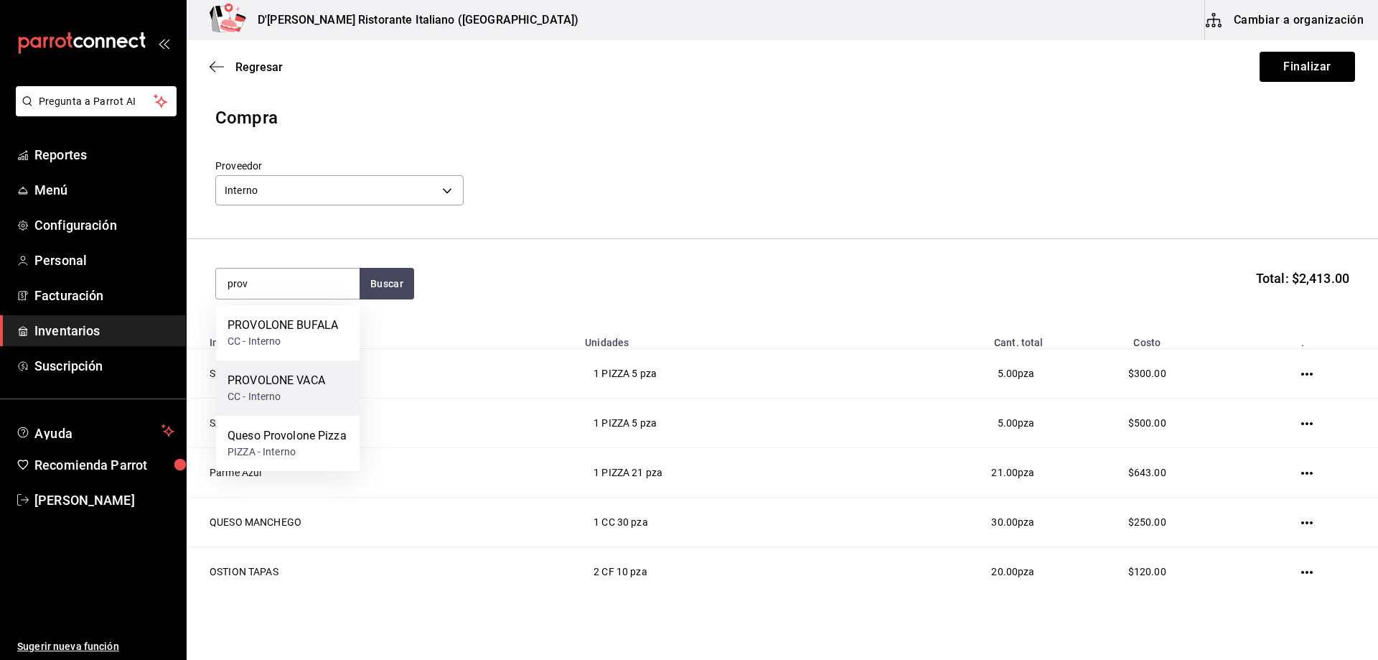
click at [285, 388] on div "PROVOLONE VACA" at bounding box center [277, 380] width 98 height 17
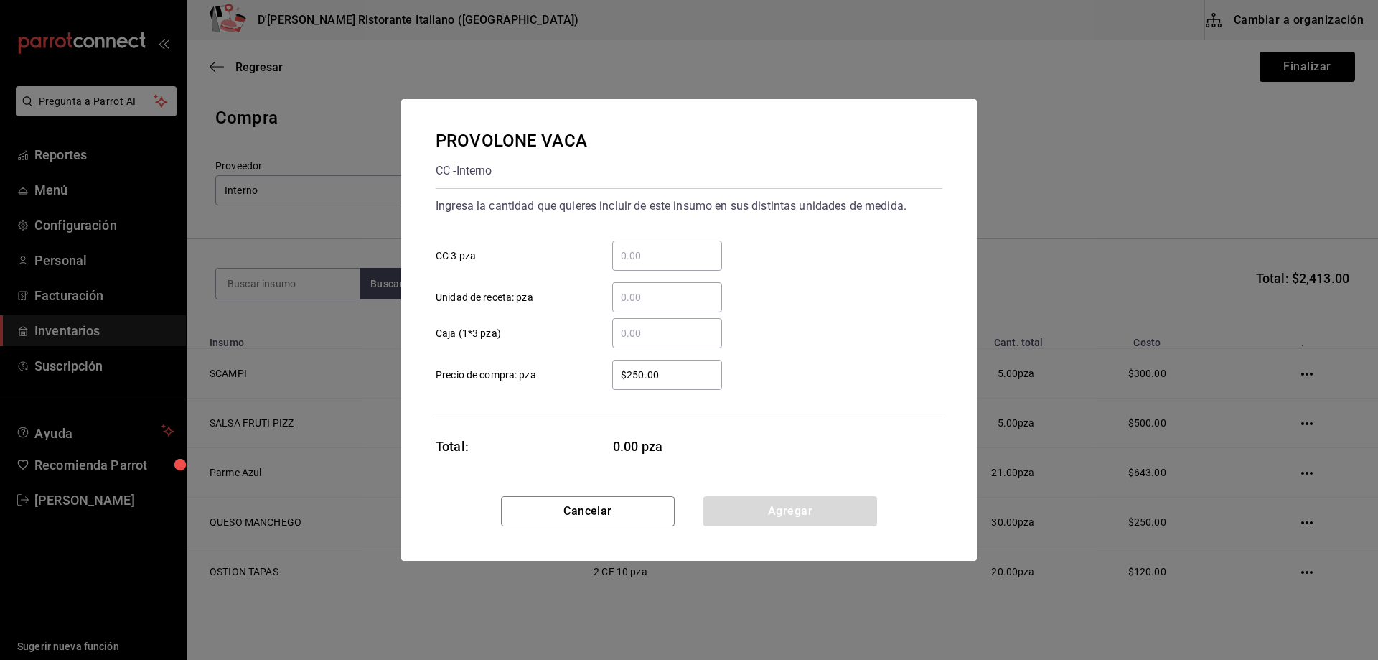
click at [645, 261] on input "​ CC 3 pza" at bounding box center [667, 255] width 110 height 17
type input "2"
click at [797, 513] on button "Agregar" at bounding box center [790, 511] width 174 height 30
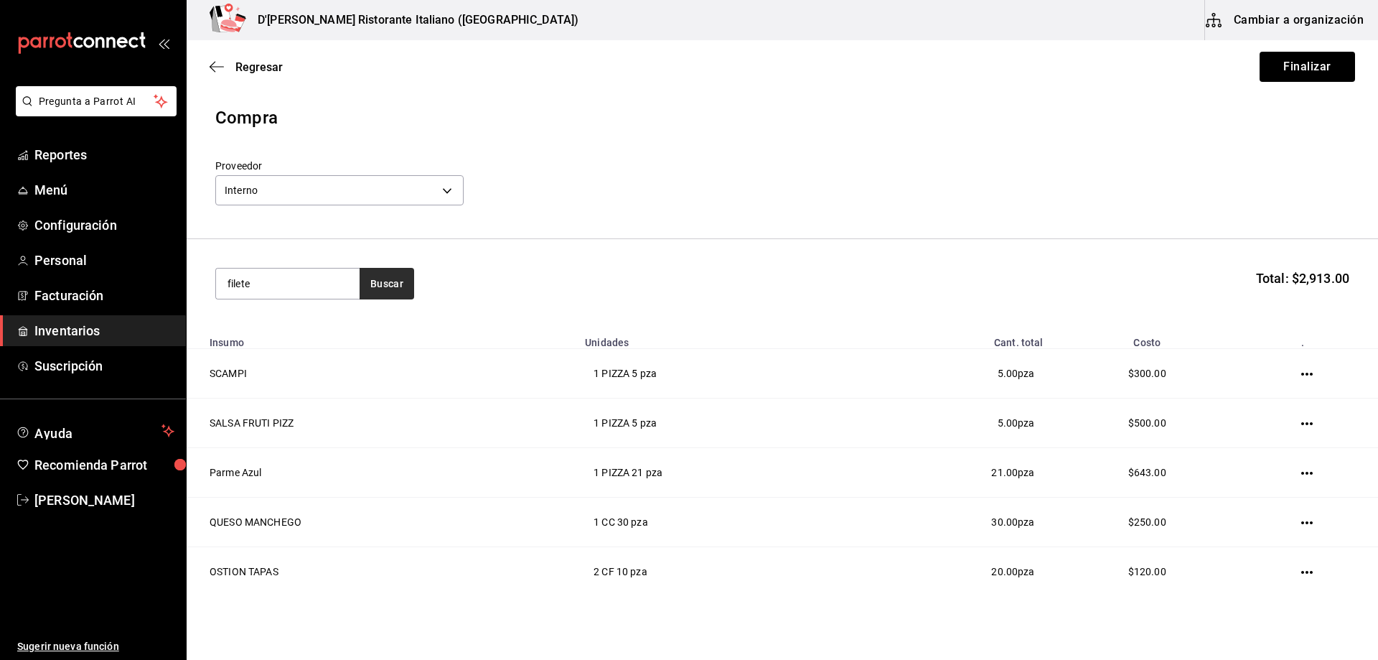
type input "filete"
click at [388, 279] on button "Buscar" at bounding box center [387, 284] width 55 height 32
click at [301, 388] on div "FILETE CC - Interno" at bounding box center [288, 387] width 144 height 55
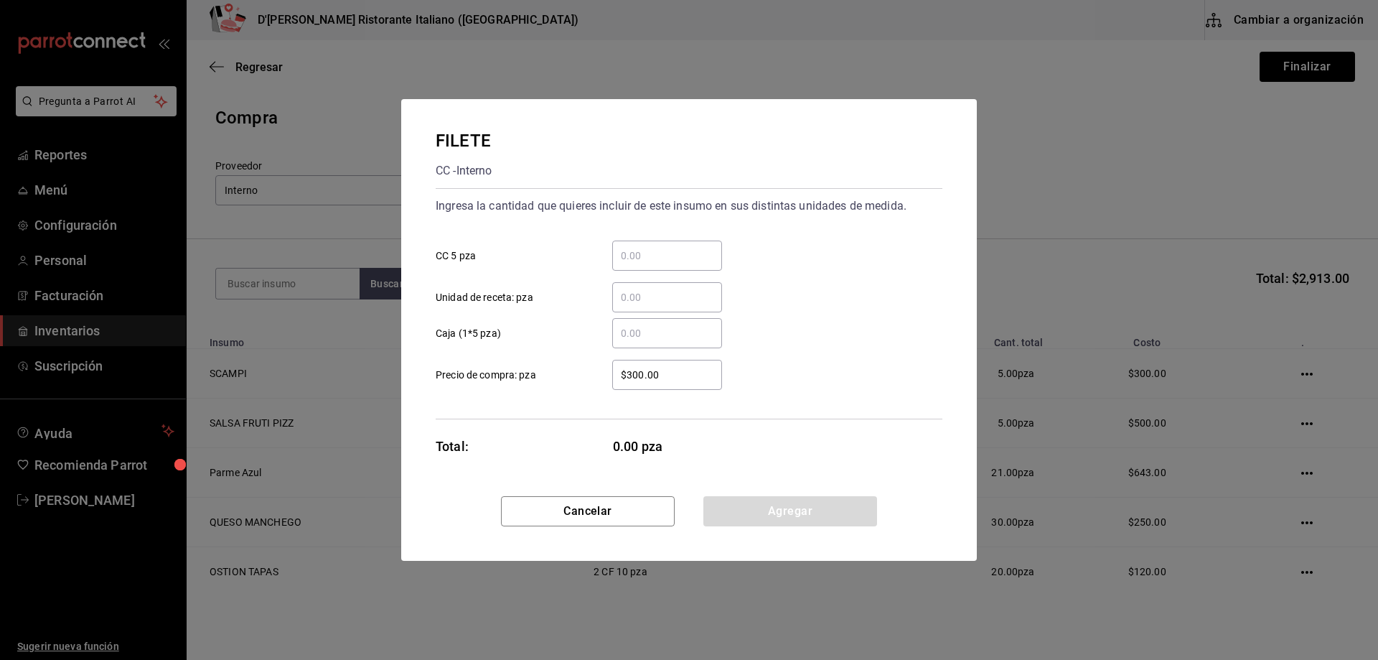
click at [653, 254] on input "​ CC 5 pza" at bounding box center [667, 255] width 110 height 17
type input "3"
click at [779, 510] on button "Agregar" at bounding box center [790, 511] width 174 height 30
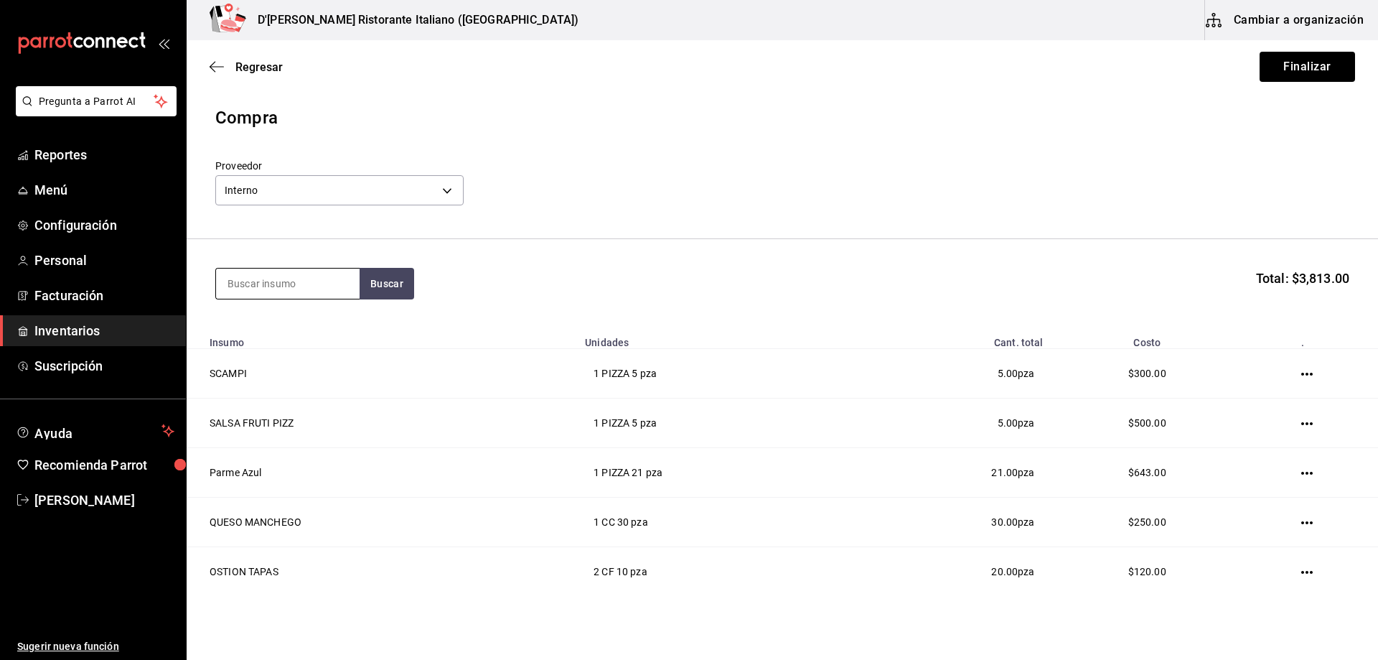
click at [336, 283] on input at bounding box center [288, 283] width 144 height 30
type input "mila"
click at [375, 281] on button "Buscar" at bounding box center [387, 284] width 55 height 32
click at [312, 327] on div "MILANESA CC - Interno" at bounding box center [288, 332] width 144 height 55
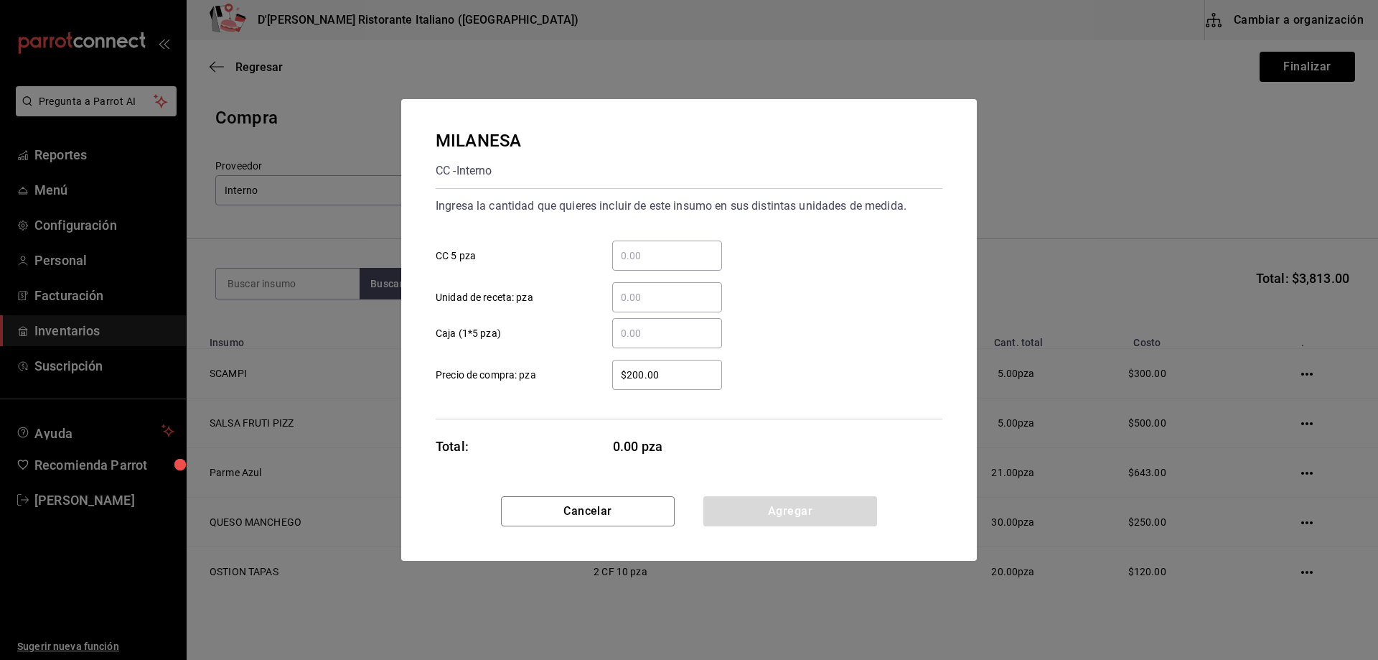
click at [649, 258] on input "​ CC 5 pza" at bounding box center [667, 255] width 110 height 17
type input "2"
click at [769, 508] on button "Agregar" at bounding box center [790, 511] width 174 height 30
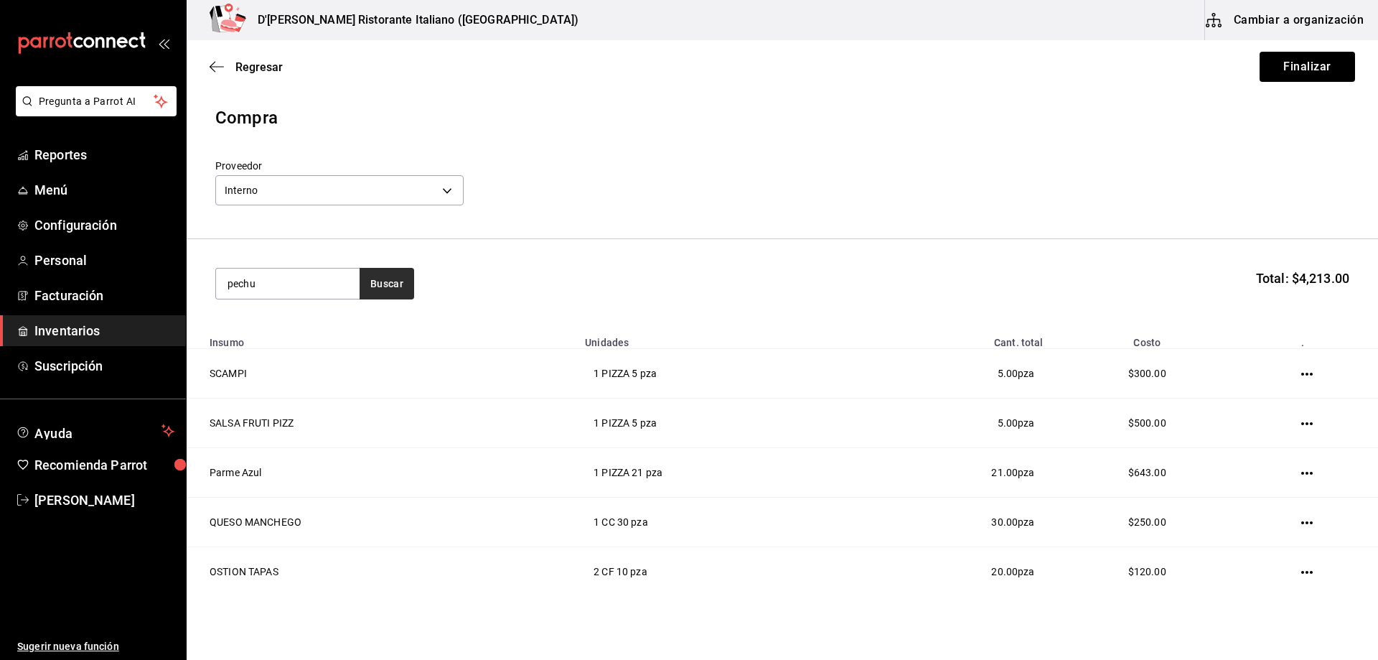
type input "pechu"
click at [383, 287] on button "Buscar" at bounding box center [387, 284] width 55 height 32
click at [346, 320] on div "PECHUGA CC - Interno" at bounding box center [288, 332] width 144 height 55
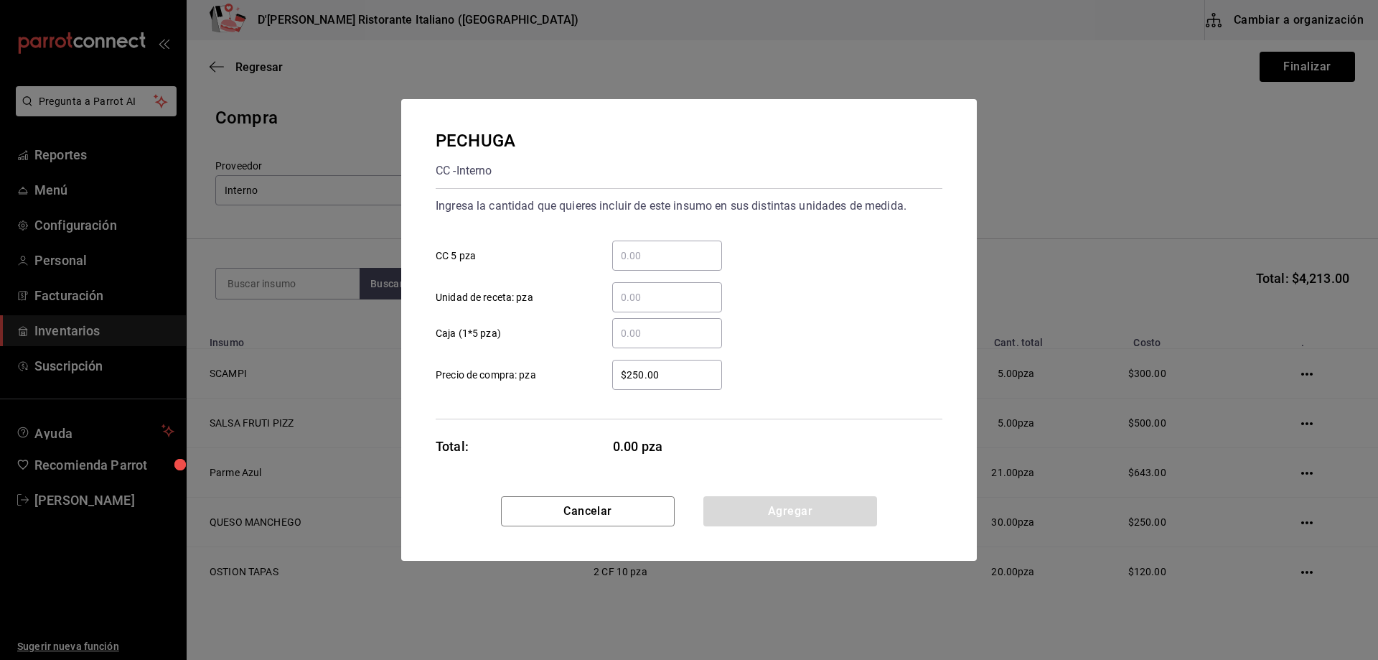
click at [624, 253] on input "​ CC 5 pza" at bounding box center [667, 255] width 110 height 17
type input "2"
click at [791, 510] on button "Agregar" at bounding box center [790, 511] width 174 height 30
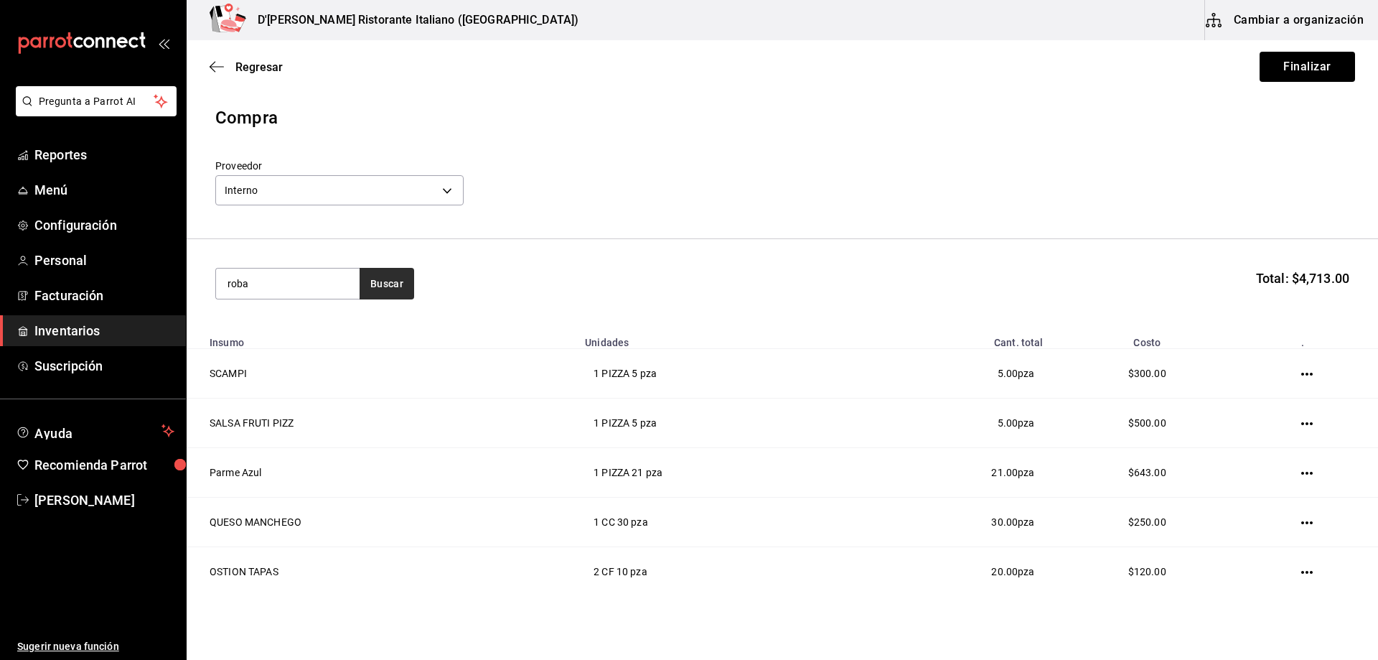
type input "roba"
click at [390, 280] on button "Buscar" at bounding box center [387, 284] width 55 height 32
click at [324, 327] on div "ROBALO CC - Interno" at bounding box center [288, 332] width 144 height 55
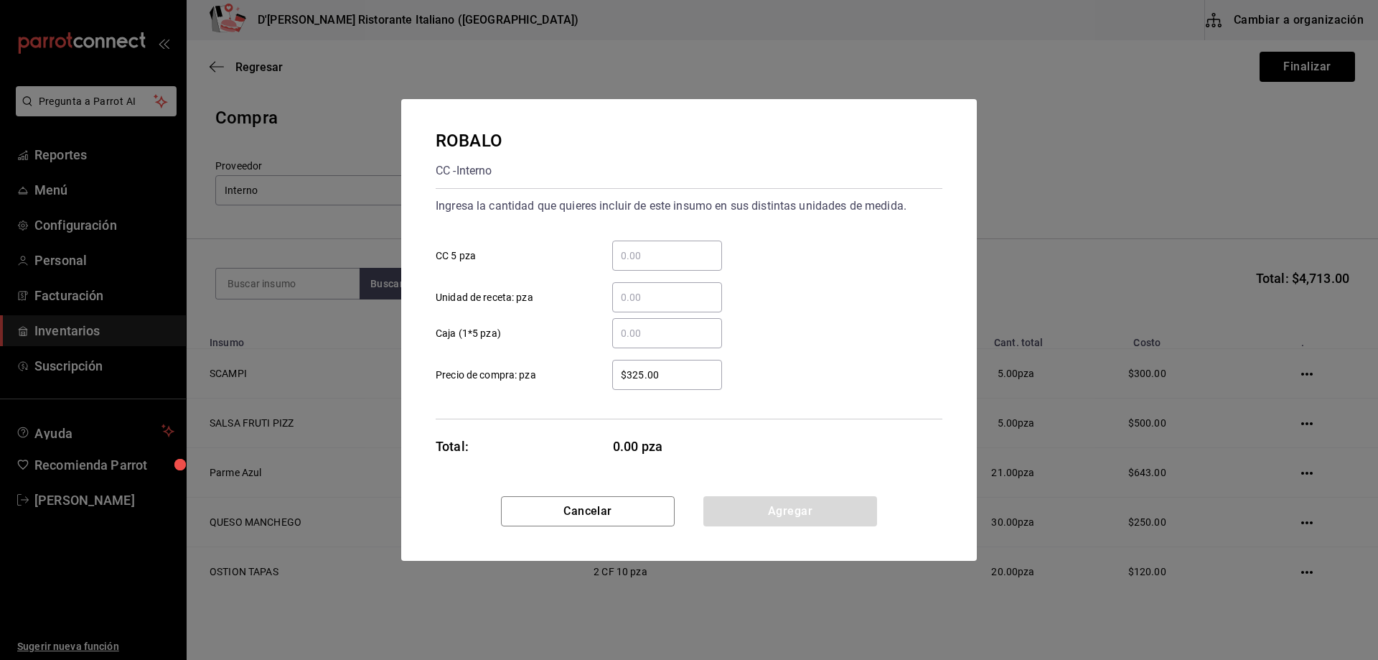
click at [635, 254] on input "​ CC 5 pza" at bounding box center [667, 255] width 110 height 17
type input "1"
click at [762, 511] on button "Agregar" at bounding box center [790, 511] width 174 height 30
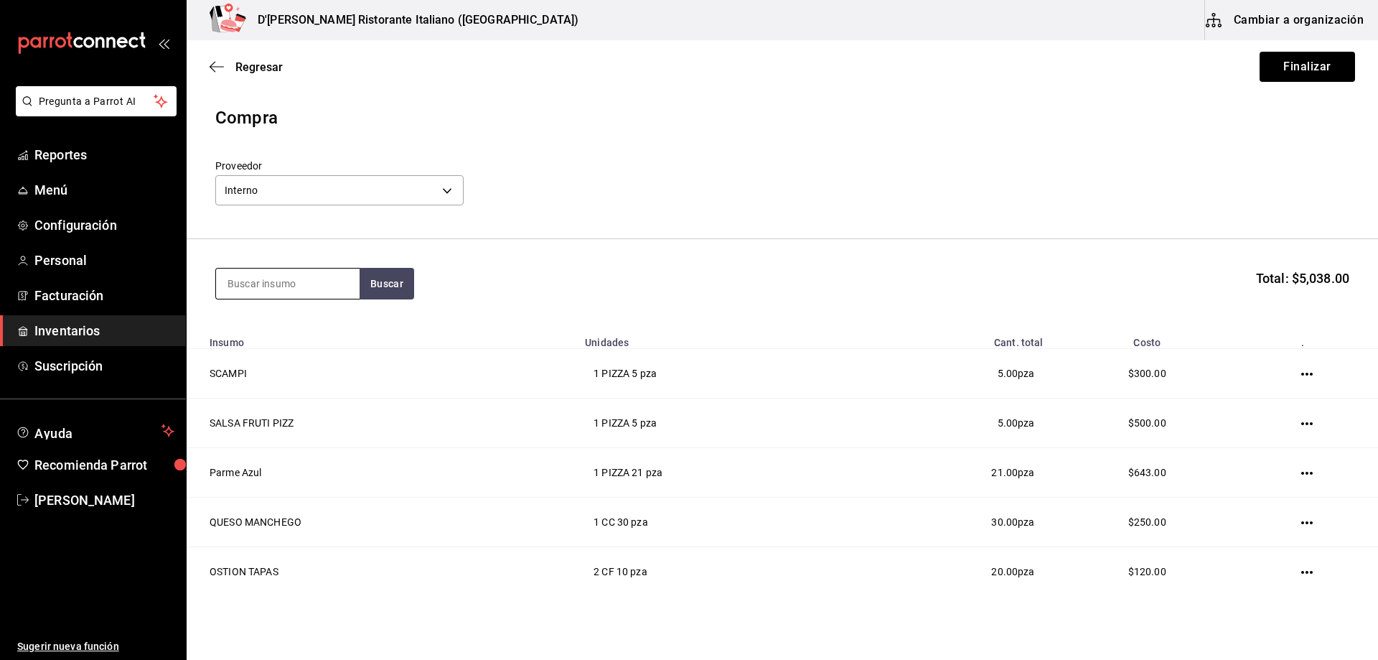
click at [290, 290] on input at bounding box center [288, 283] width 144 height 30
type input "cama"
click at [390, 284] on button "Buscar" at bounding box center [387, 284] width 55 height 32
click at [321, 345] on div "CAMARON CC - Interno" at bounding box center [288, 332] width 144 height 55
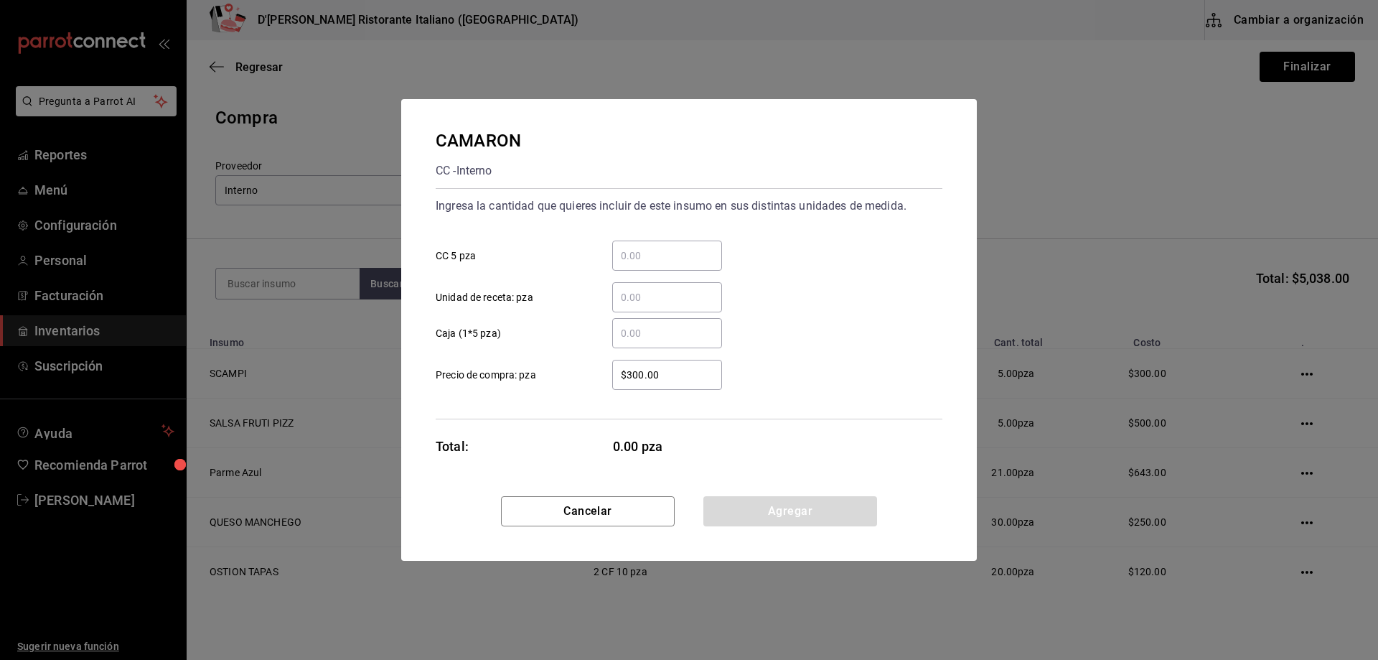
click at [638, 256] on input "​ CC 5 pza" at bounding box center [667, 255] width 110 height 17
type input "4"
click at [742, 505] on button "Agregar" at bounding box center [790, 511] width 174 height 30
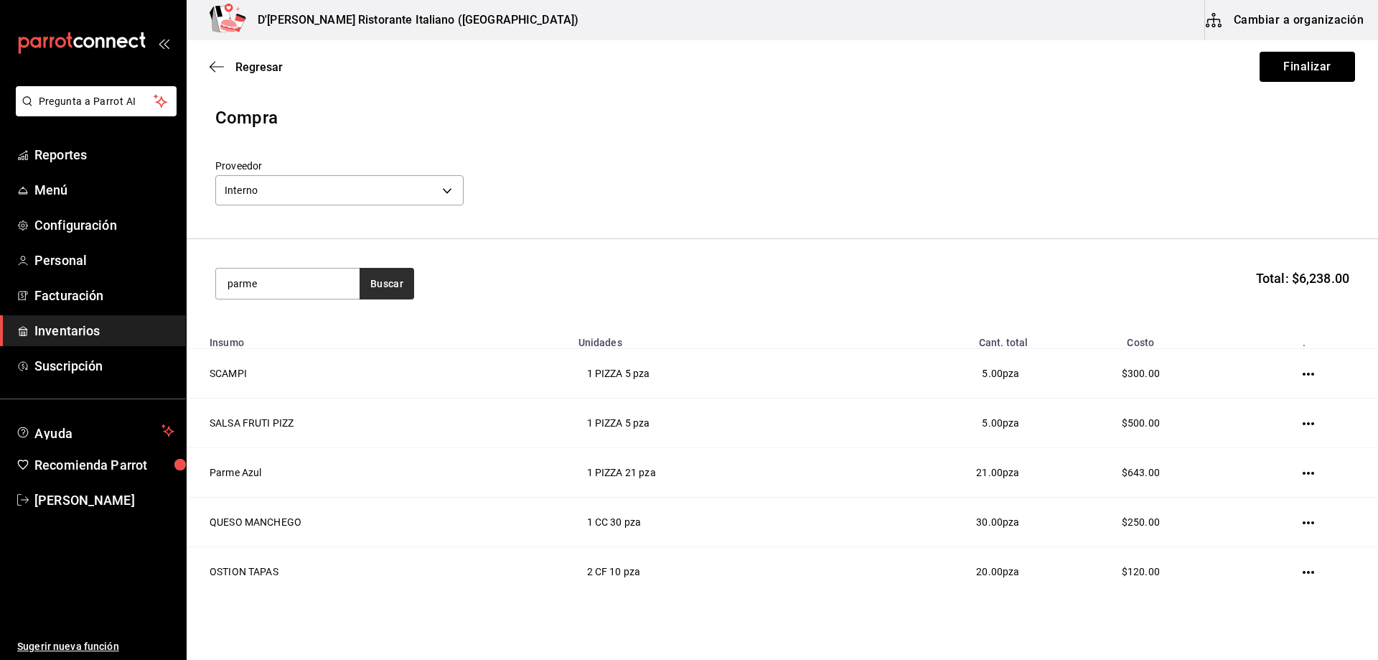
type input "parme"
click at [393, 279] on button "Buscar" at bounding box center [387, 284] width 55 height 32
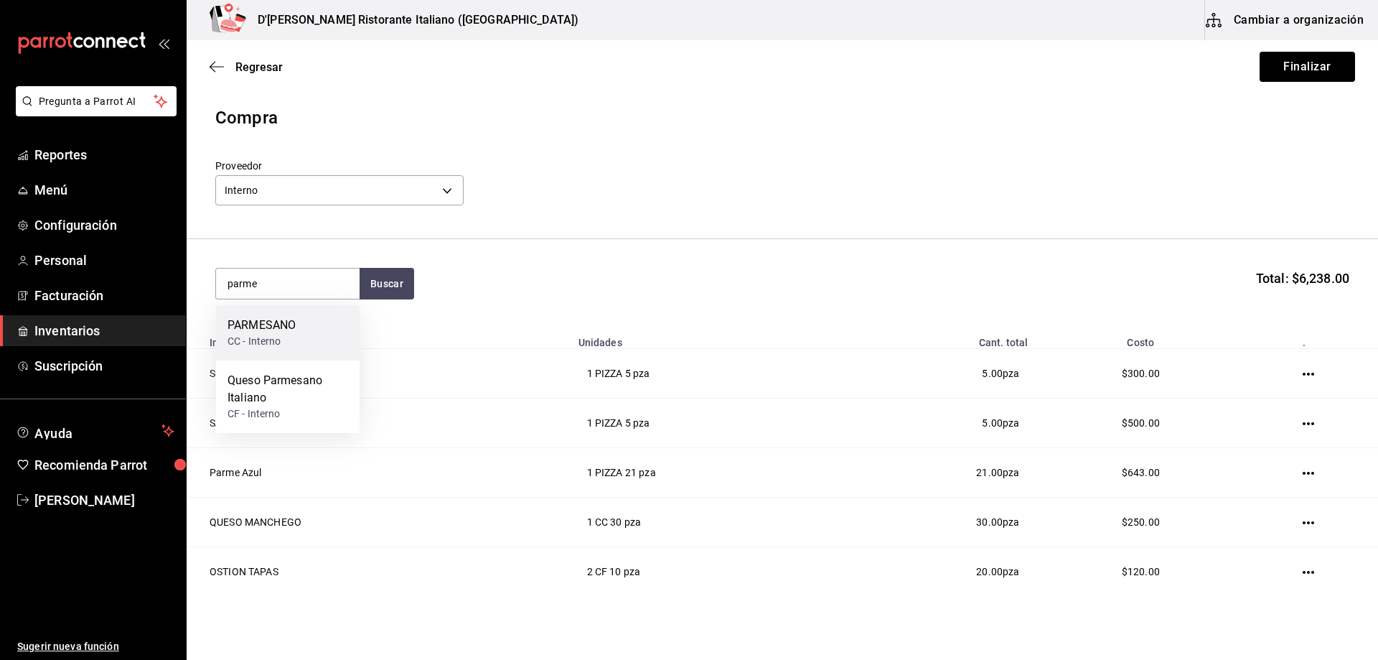
click at [323, 325] on div "PARMESANO CC - Interno" at bounding box center [288, 332] width 144 height 55
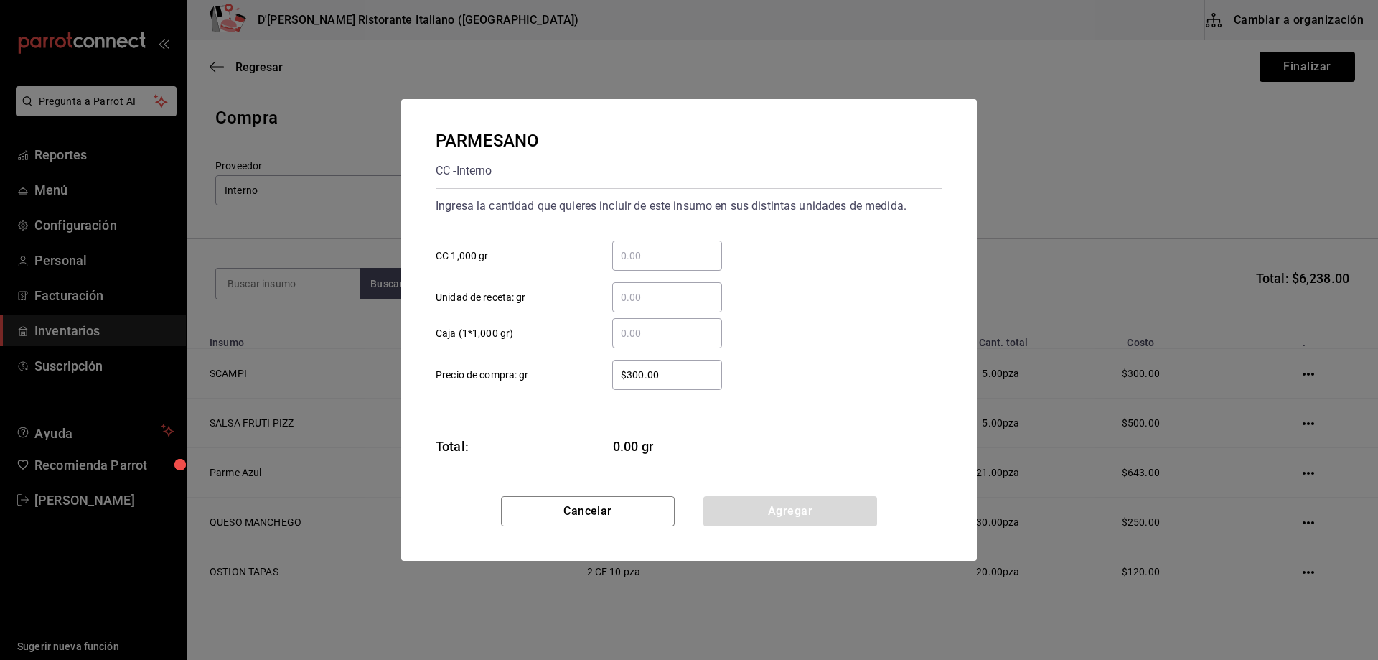
click at [635, 246] on div "​" at bounding box center [667, 255] width 110 height 30
click at [635, 247] on input "​ CC 1,000 gr" at bounding box center [667, 255] width 110 height 17
type input "2"
click at [818, 511] on button "Agregar" at bounding box center [790, 511] width 174 height 30
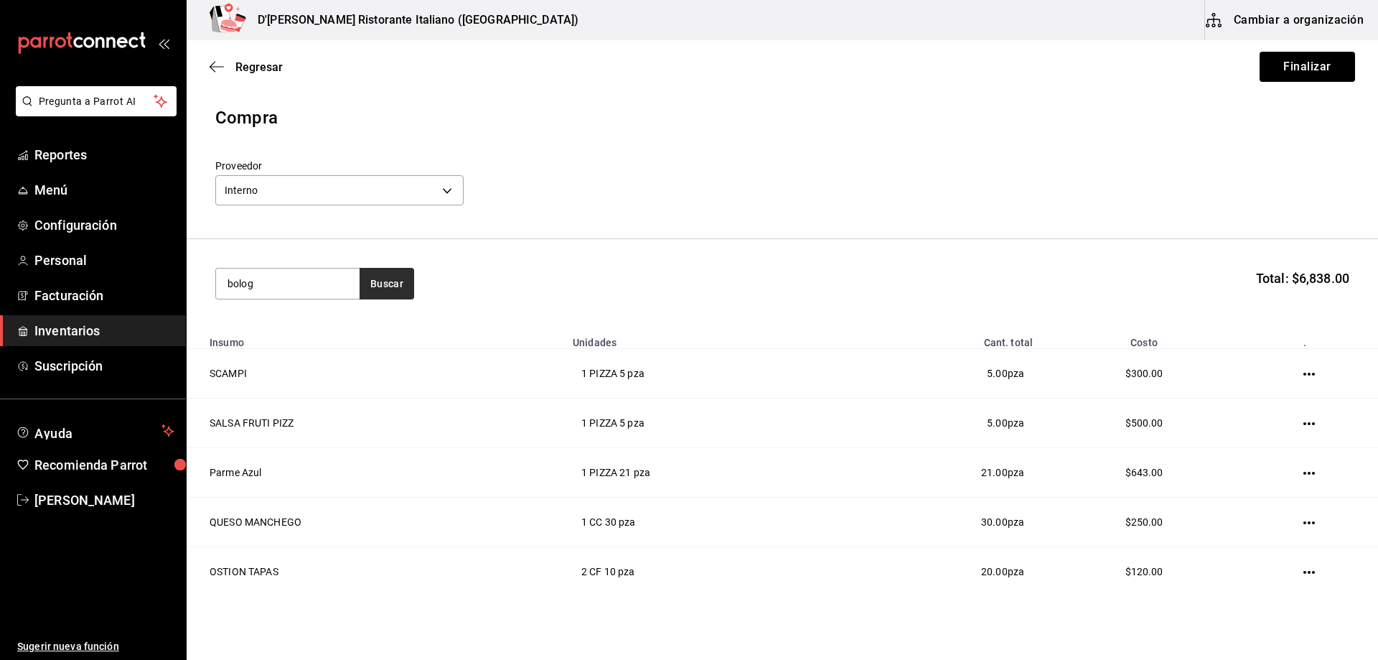
type input "bolog"
click at [389, 284] on button "Buscar" at bounding box center [387, 284] width 55 height 32
click at [327, 325] on div "SALSA BOLOGNESA" at bounding box center [280, 325] width 105 height 17
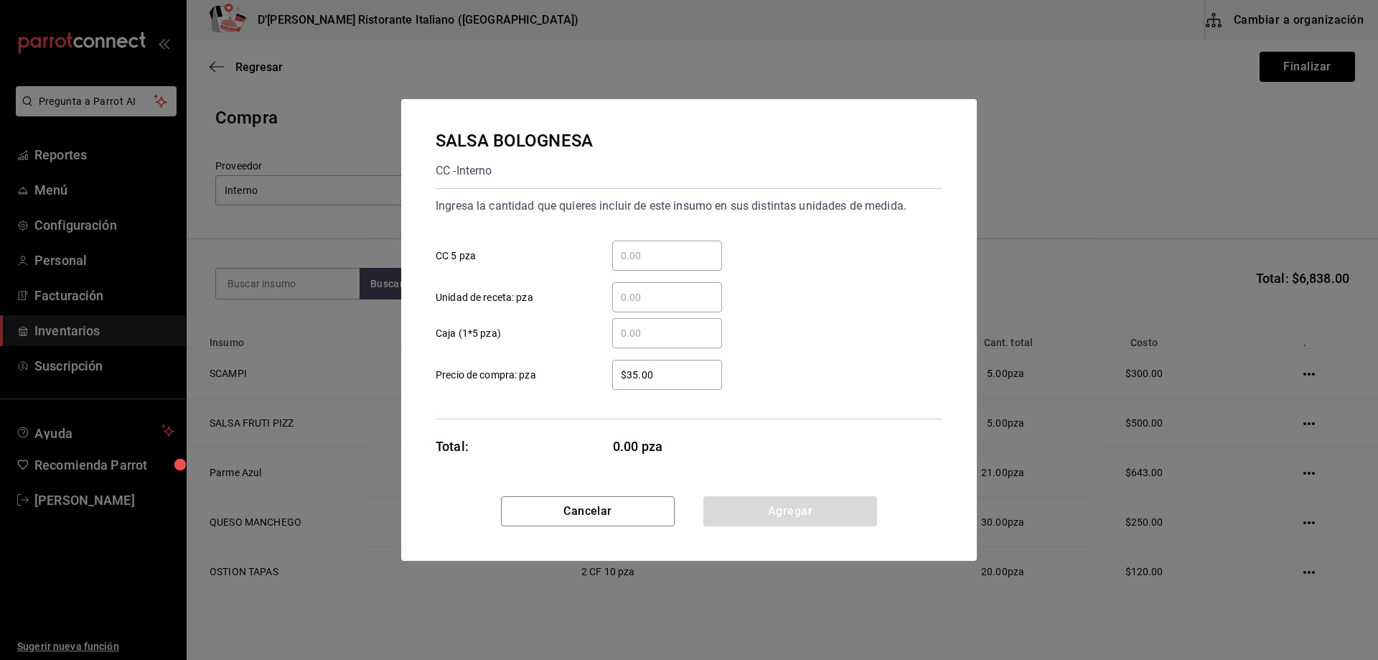
click at [638, 253] on input "​ CC 5 pza" at bounding box center [667, 255] width 110 height 17
type input "1"
click at [805, 514] on button "Agregar" at bounding box center [790, 511] width 174 height 30
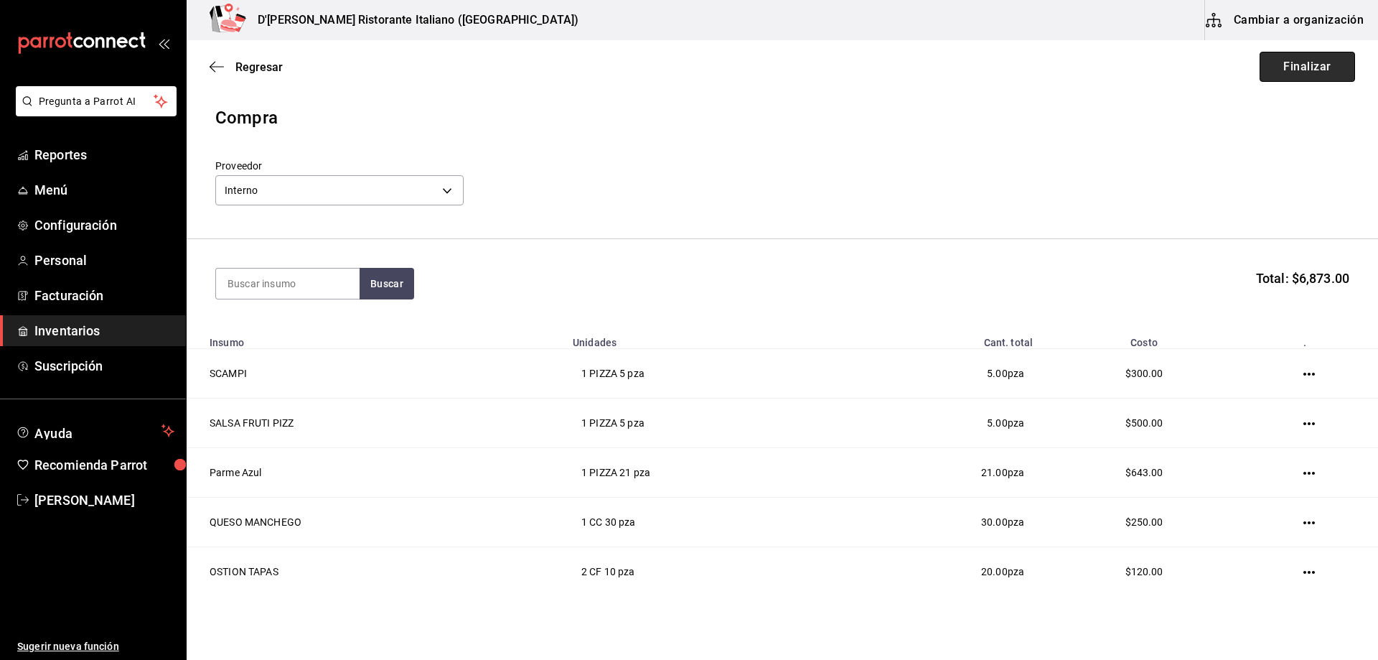
click at [1299, 67] on button "Finalizar" at bounding box center [1307, 67] width 95 height 30
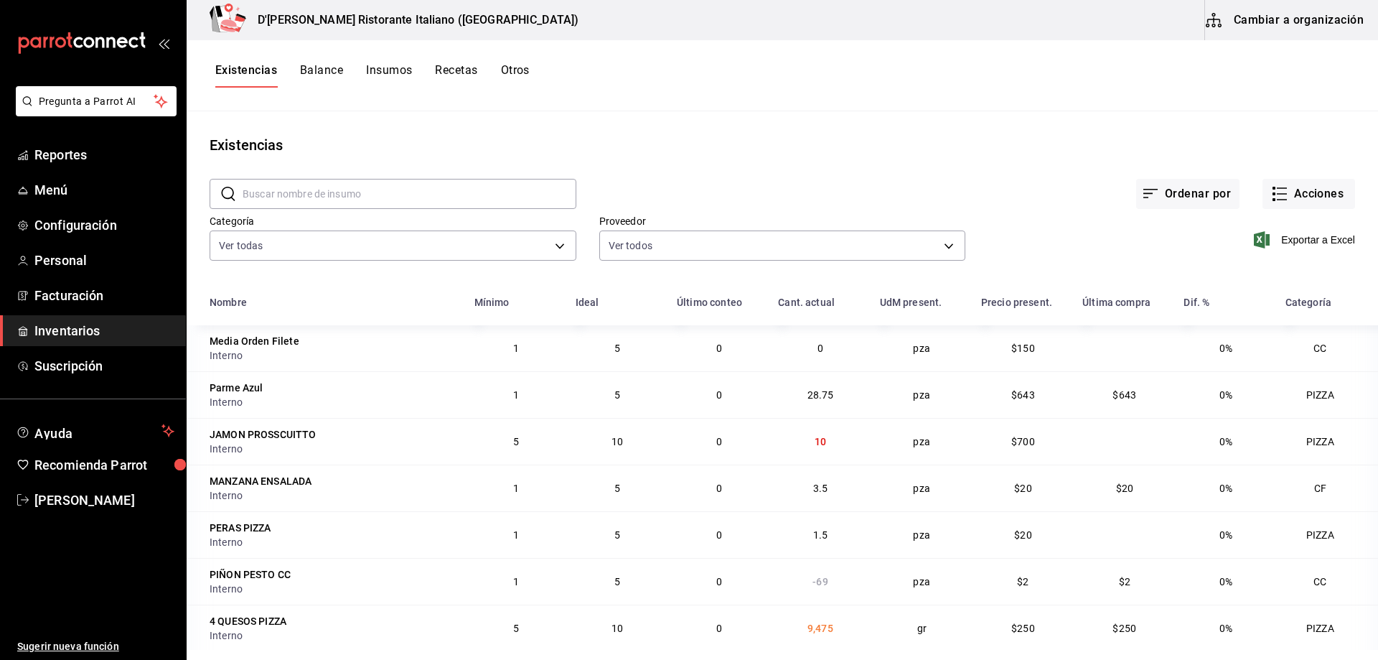
click at [1309, 27] on button "Cambiar a organización" at bounding box center [1286, 20] width 162 height 40
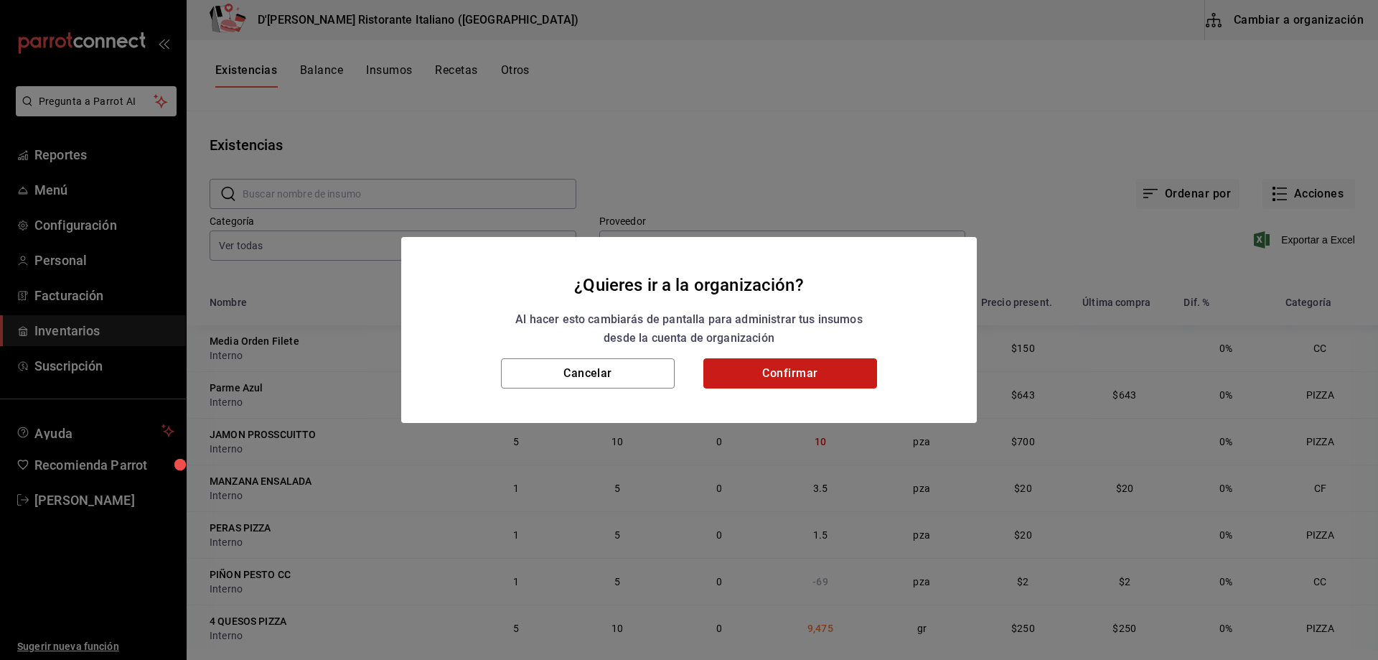
click at [754, 375] on button "Confirmar" at bounding box center [790, 373] width 174 height 30
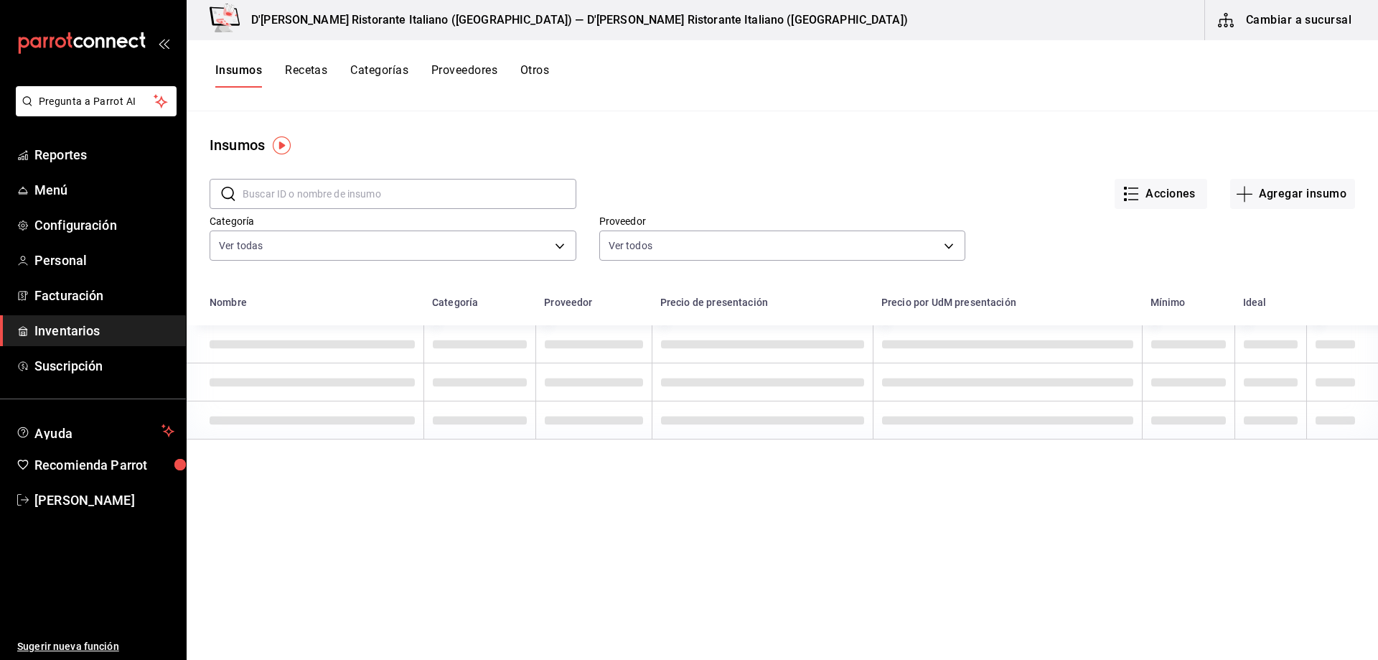
click at [313, 71] on button "Recetas" at bounding box center [306, 75] width 42 height 24
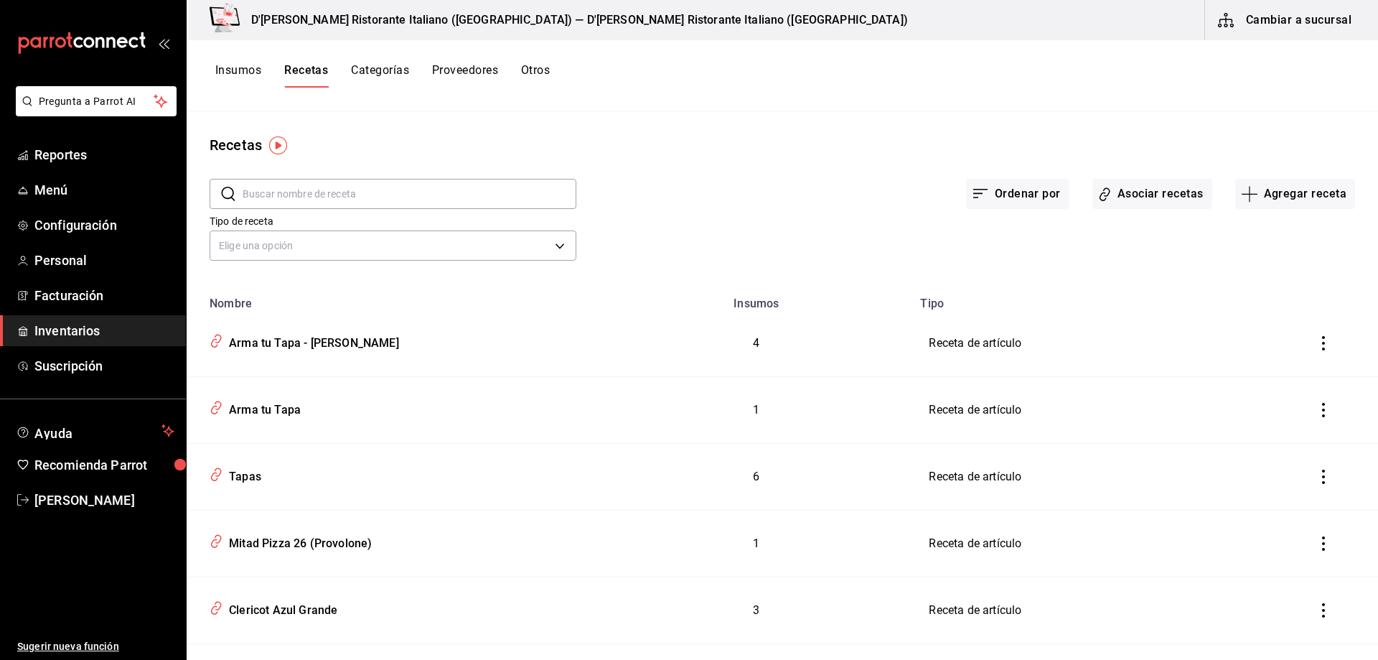
click at [417, 191] on input "text" at bounding box center [410, 193] width 334 height 29
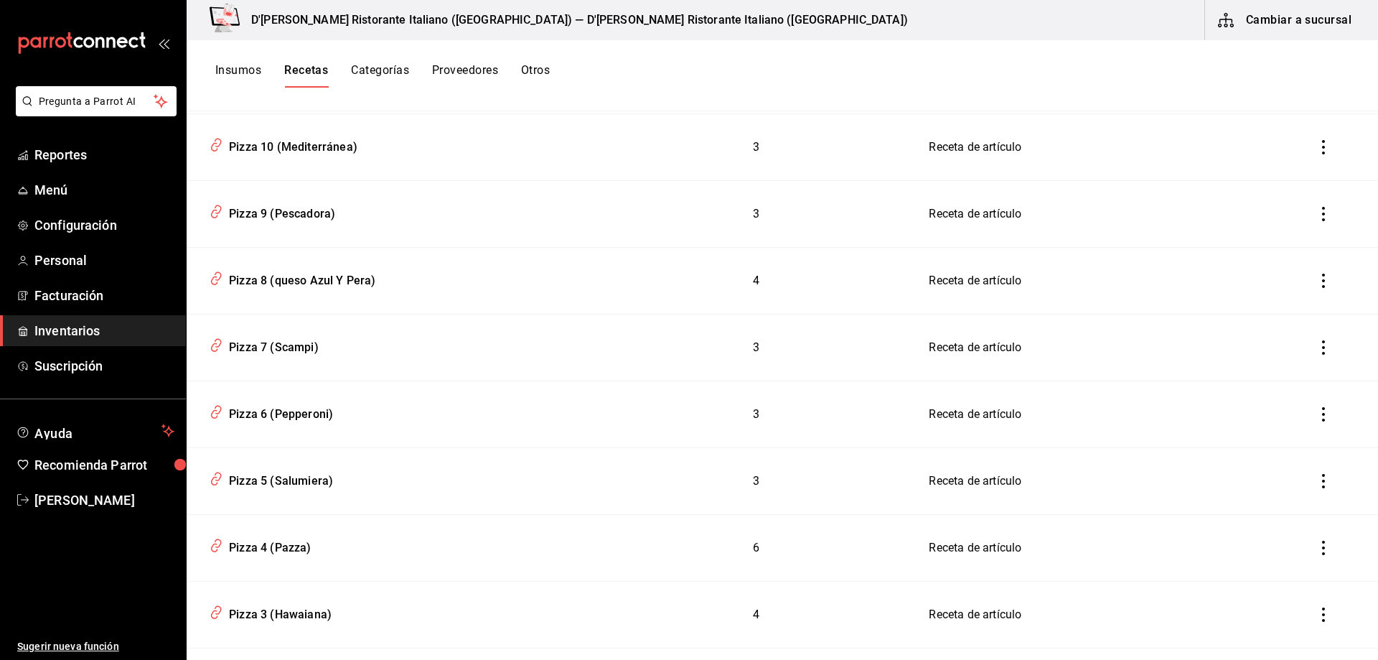
scroll to position [2871, 0]
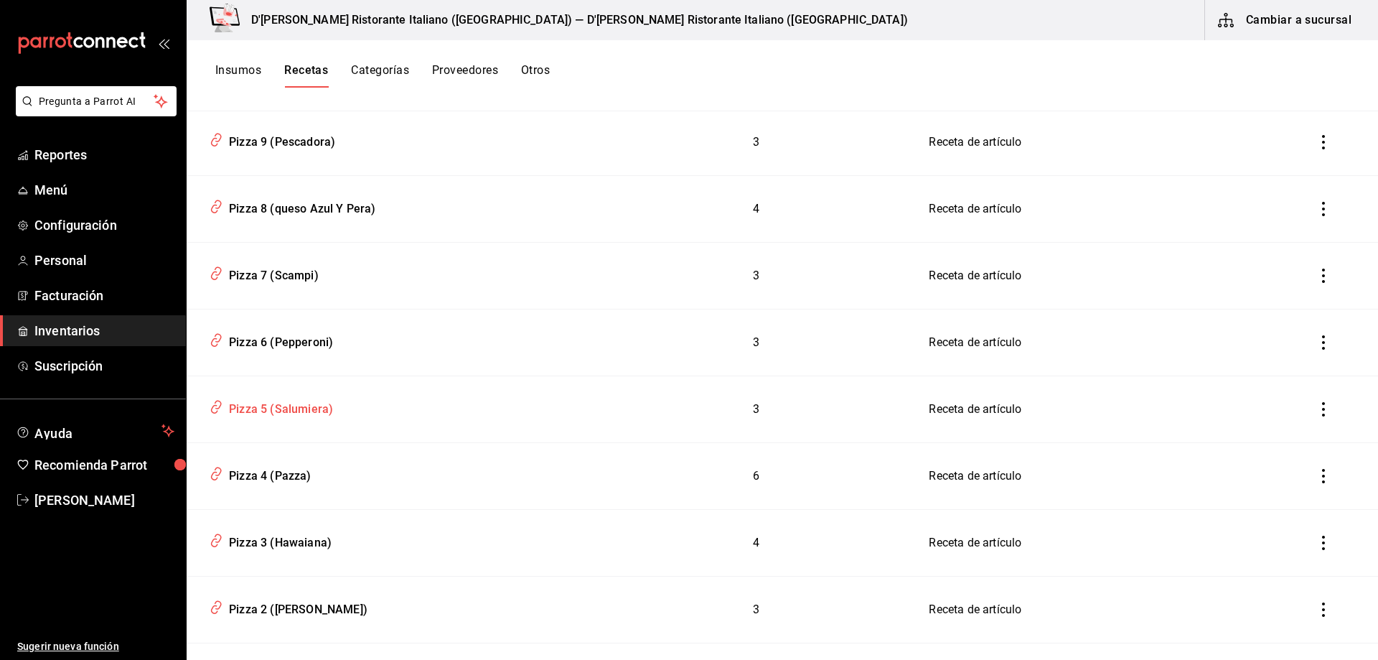
type input "pizza"
click at [321, 409] on div "Pizza 5 (Salumiera)" at bounding box center [278, 407] width 110 height 22
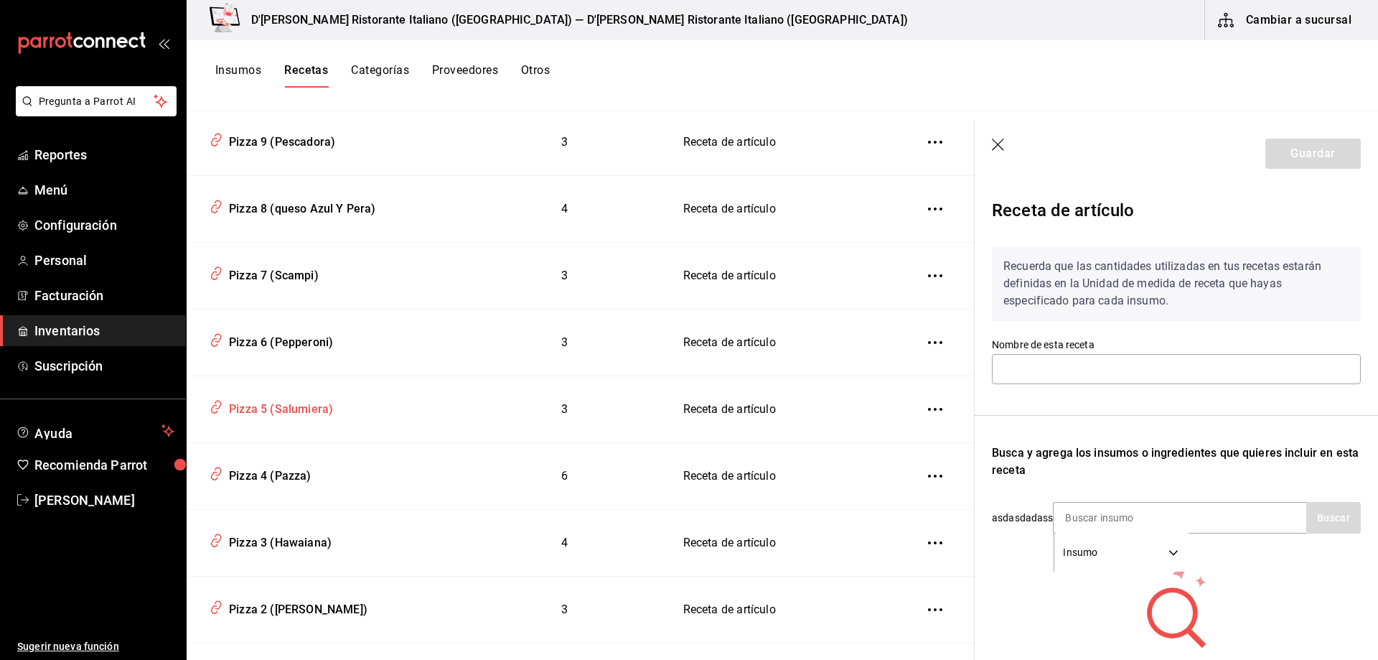
type input "Pizza 5 (Salumiera)"
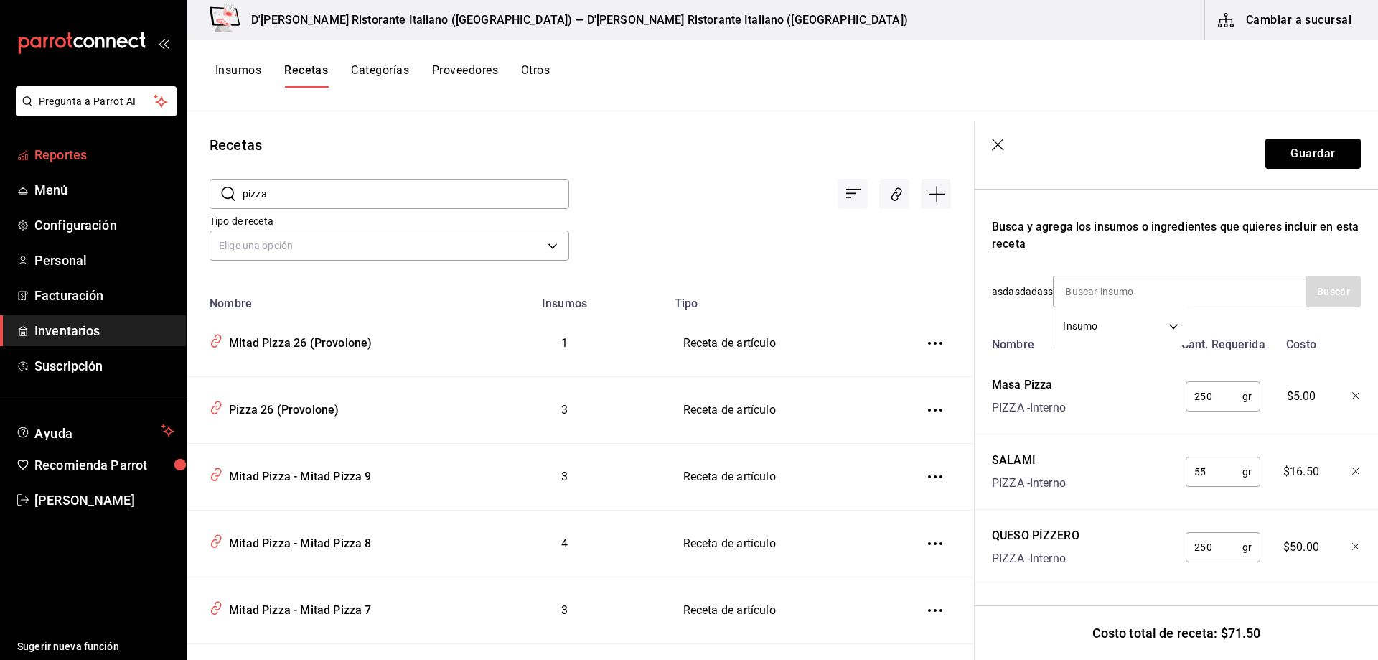
click at [76, 152] on span "Reportes" at bounding box center [104, 154] width 140 height 19
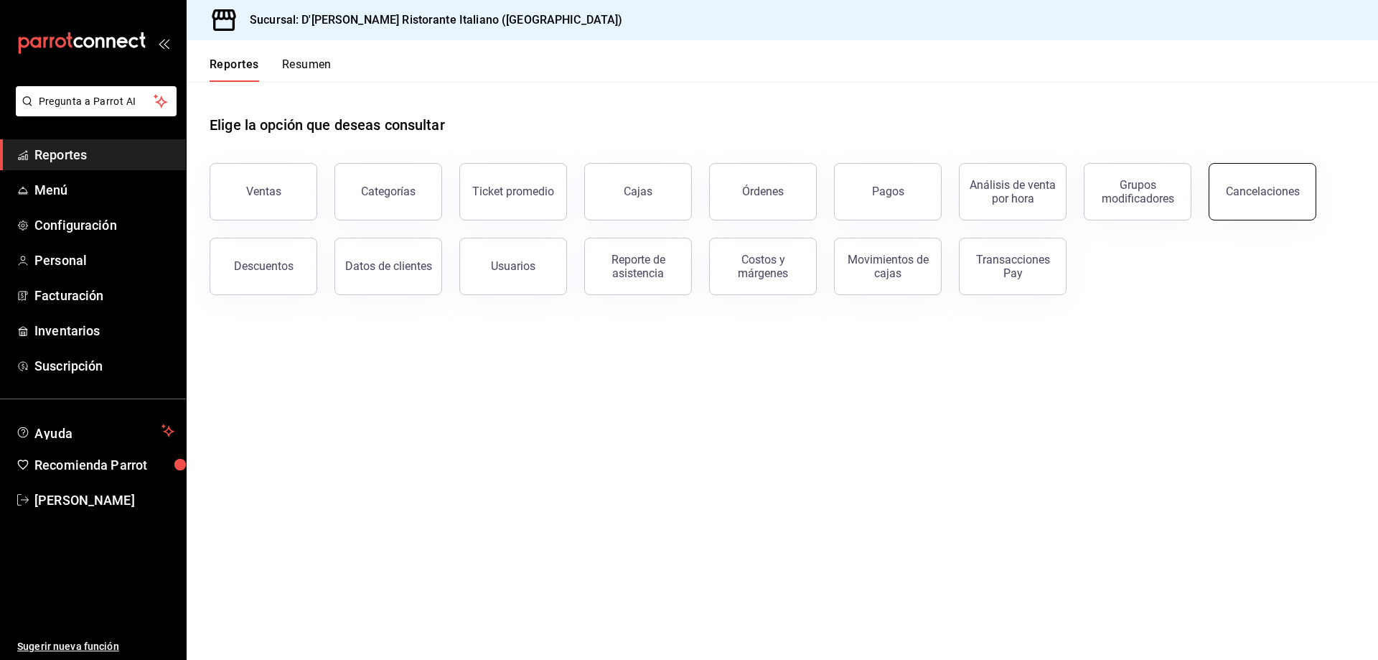
click at [1258, 193] on div "Cancelaciones" at bounding box center [1263, 191] width 74 height 14
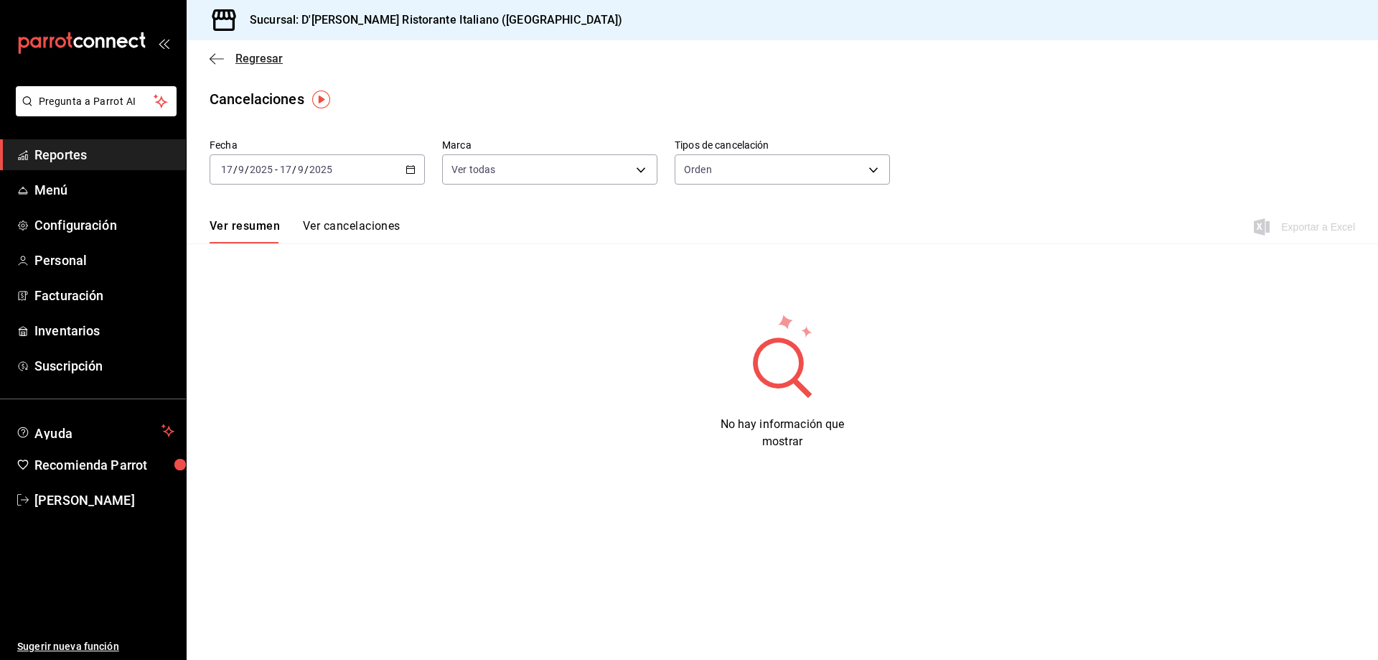
click at [256, 59] on span "Regresar" at bounding box center [258, 59] width 47 height 14
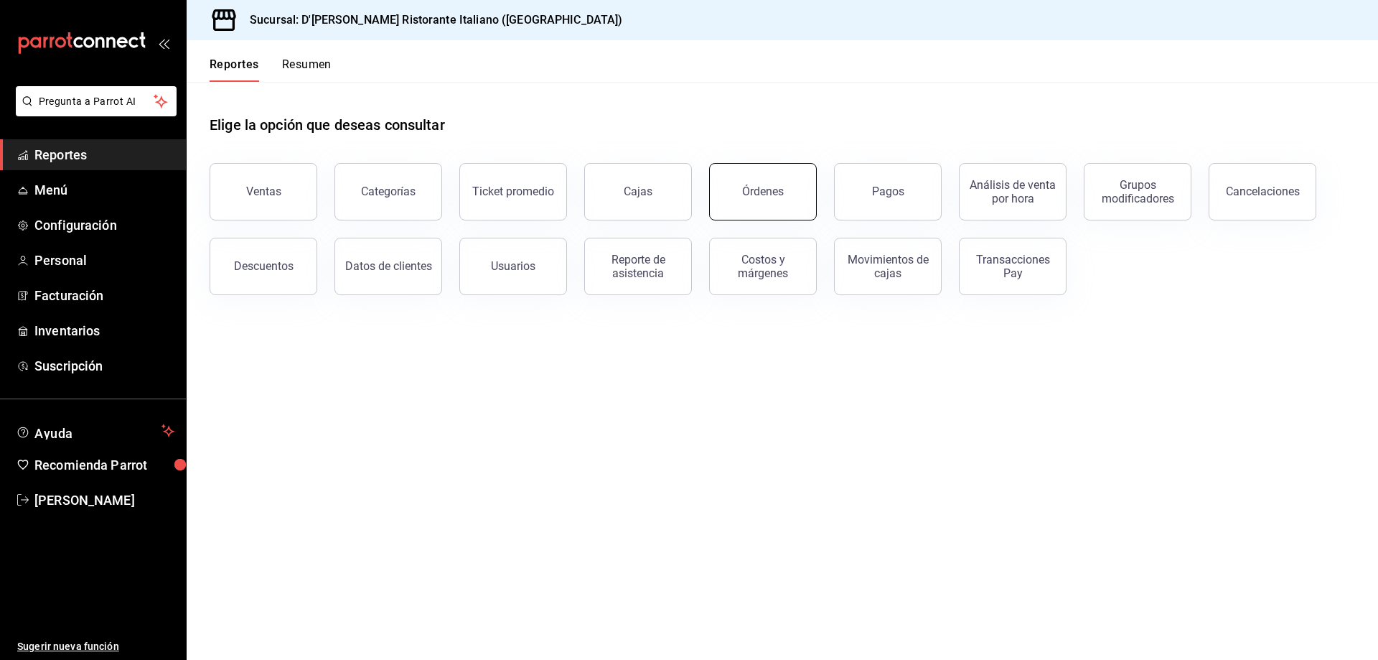
click at [767, 192] on div "Órdenes" at bounding box center [763, 191] width 42 height 14
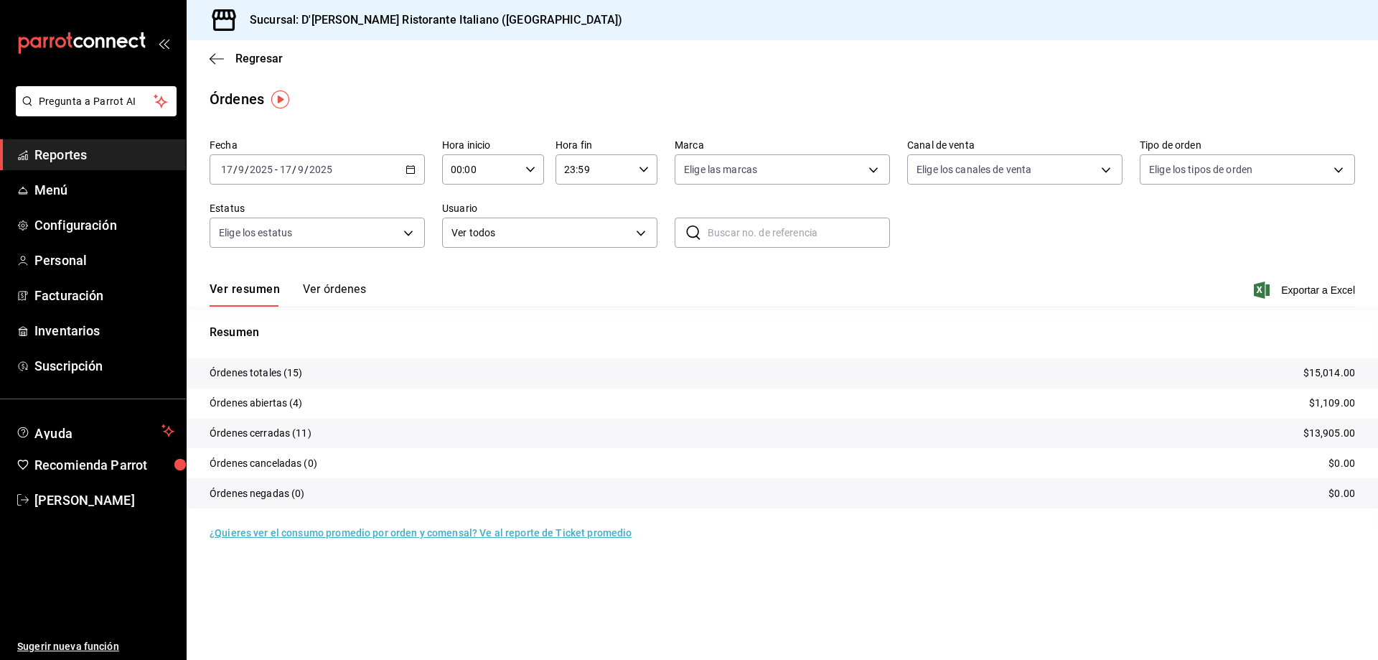
click at [357, 286] on button "Ver órdenes" at bounding box center [334, 294] width 63 height 24
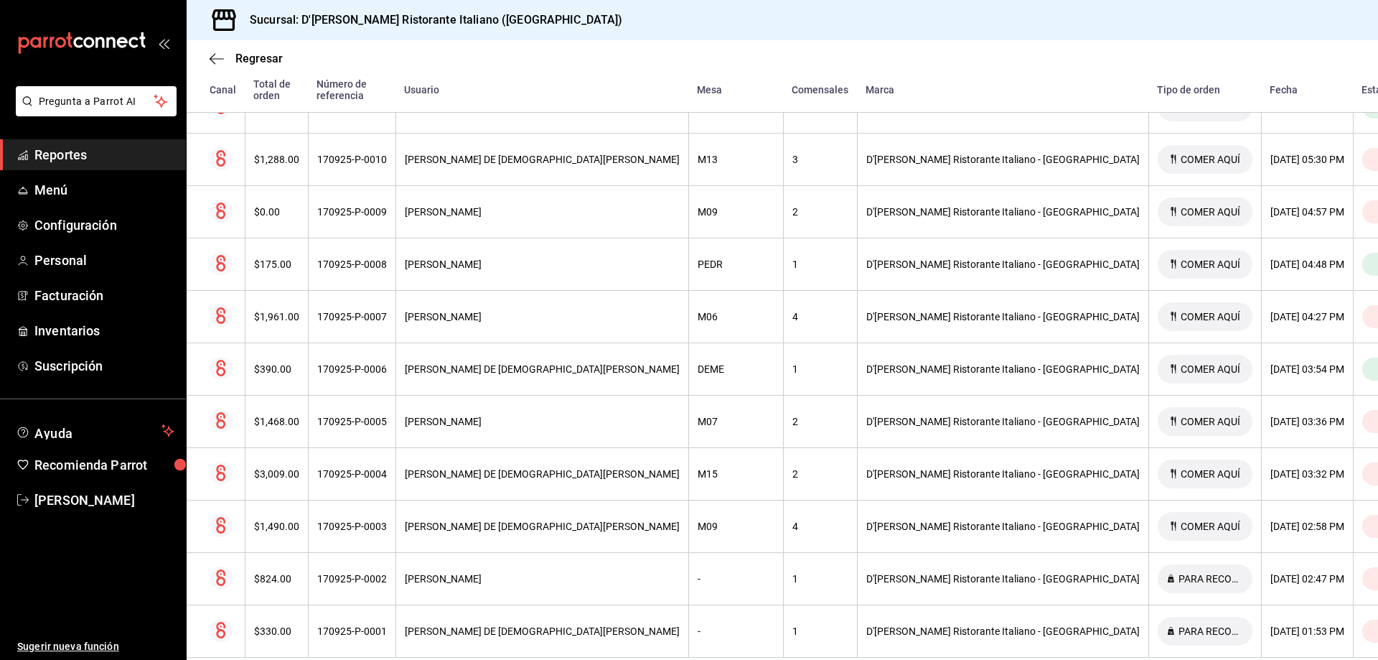
scroll to position [518, 0]
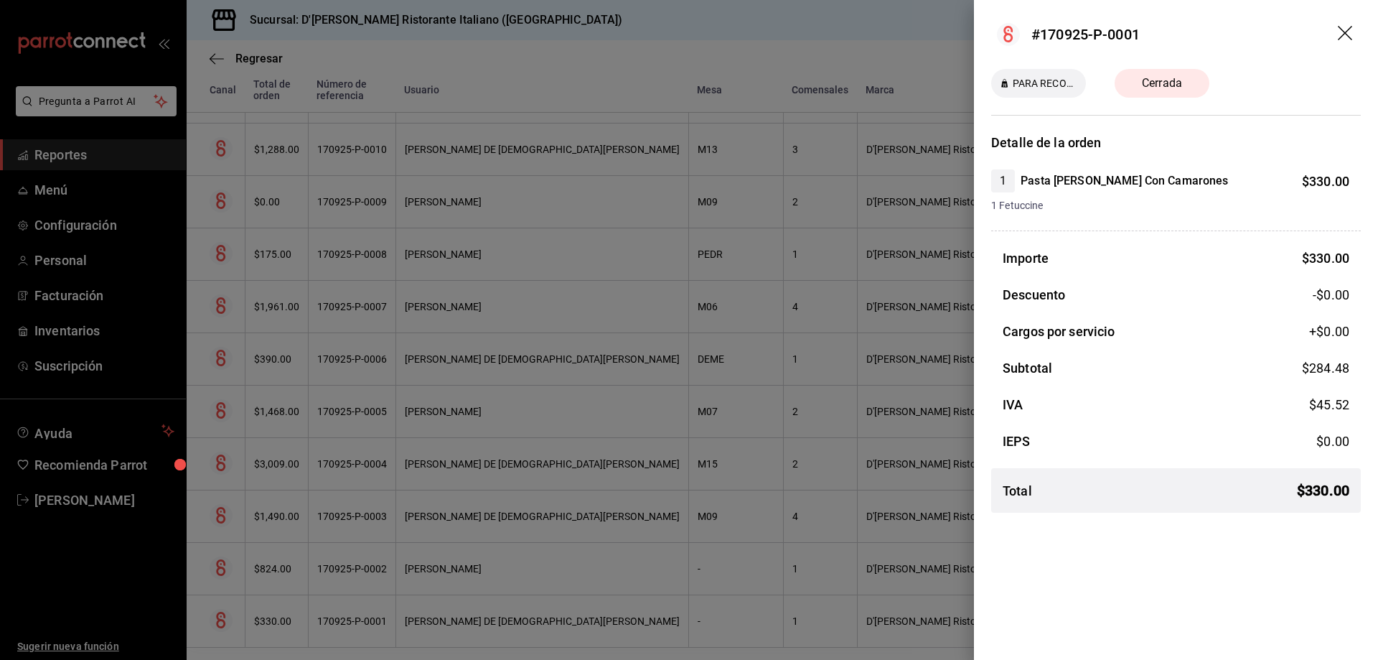
click at [1344, 27] on icon "drag" at bounding box center [1346, 34] width 17 height 17
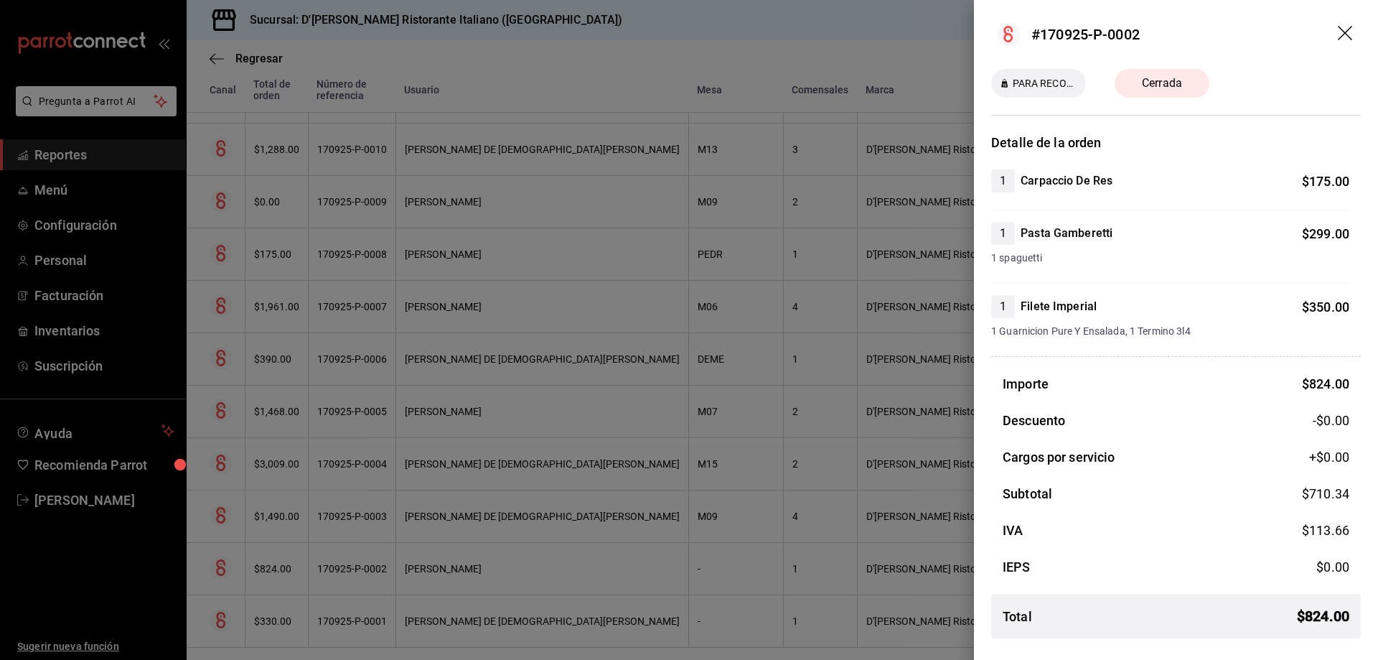
click at [1344, 31] on icon "drag" at bounding box center [1345, 33] width 14 height 14
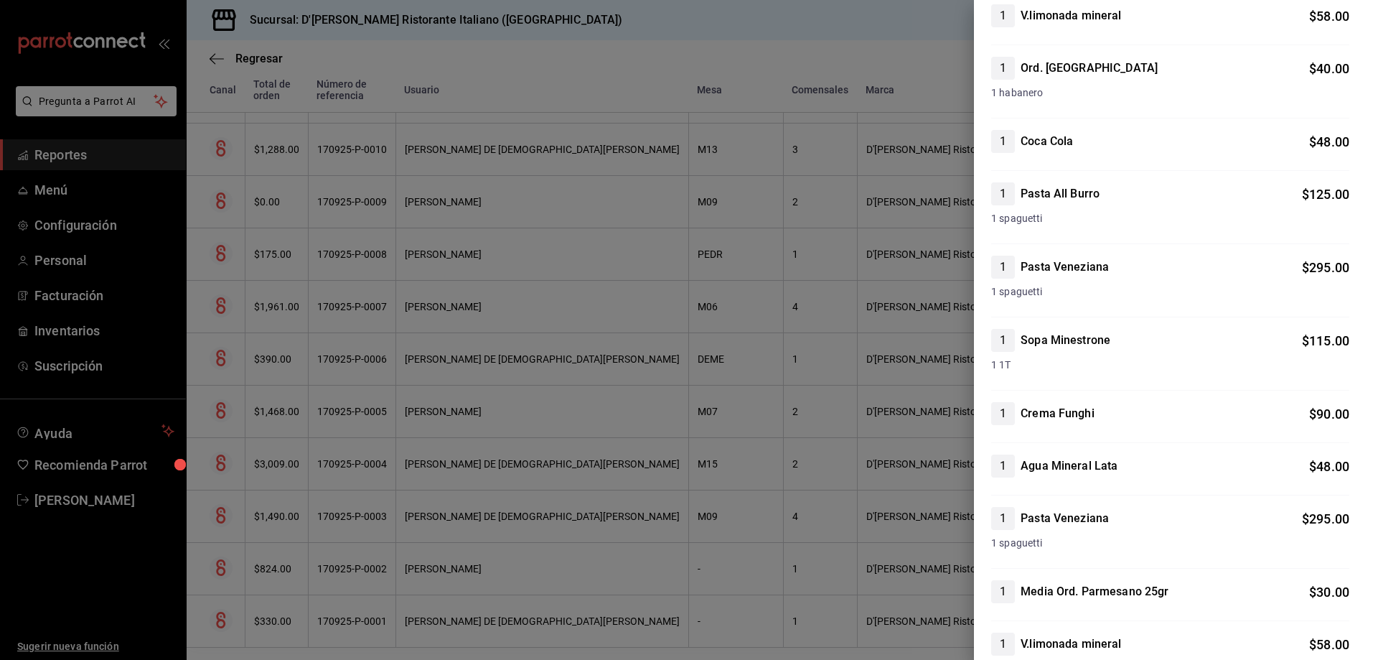
scroll to position [0, 0]
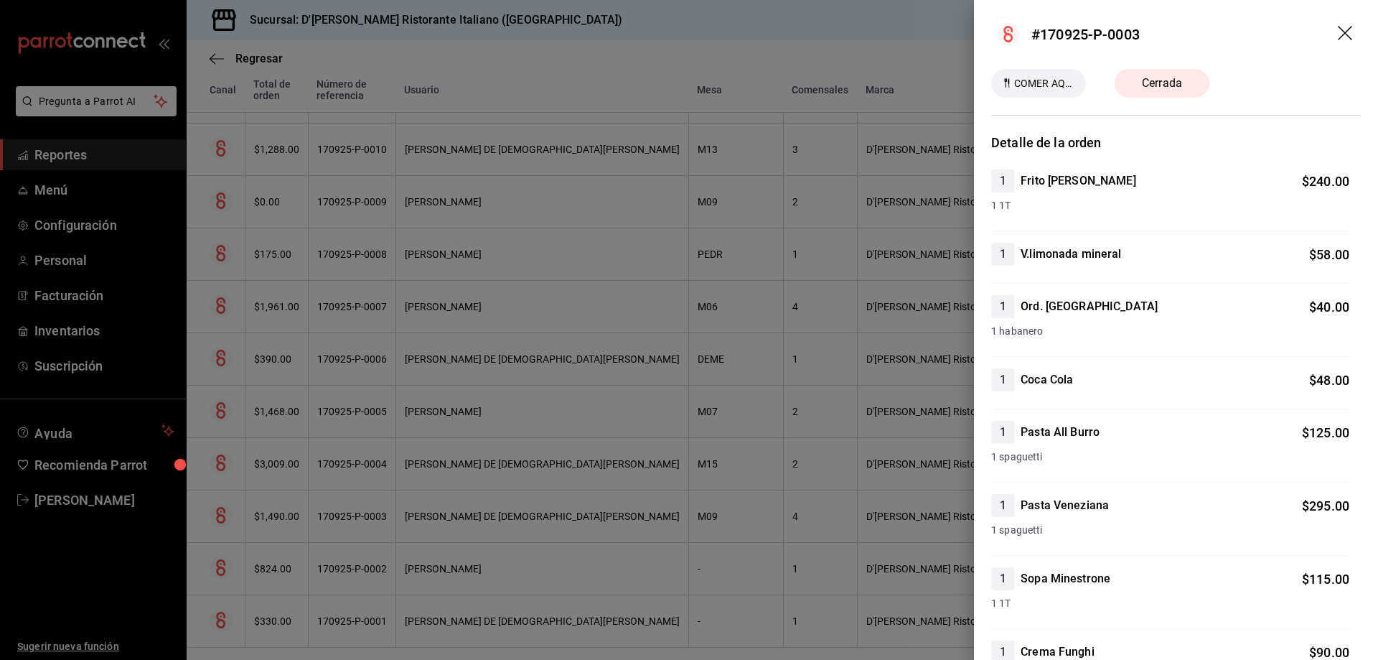
click at [1338, 32] on icon "drag" at bounding box center [1345, 33] width 14 height 14
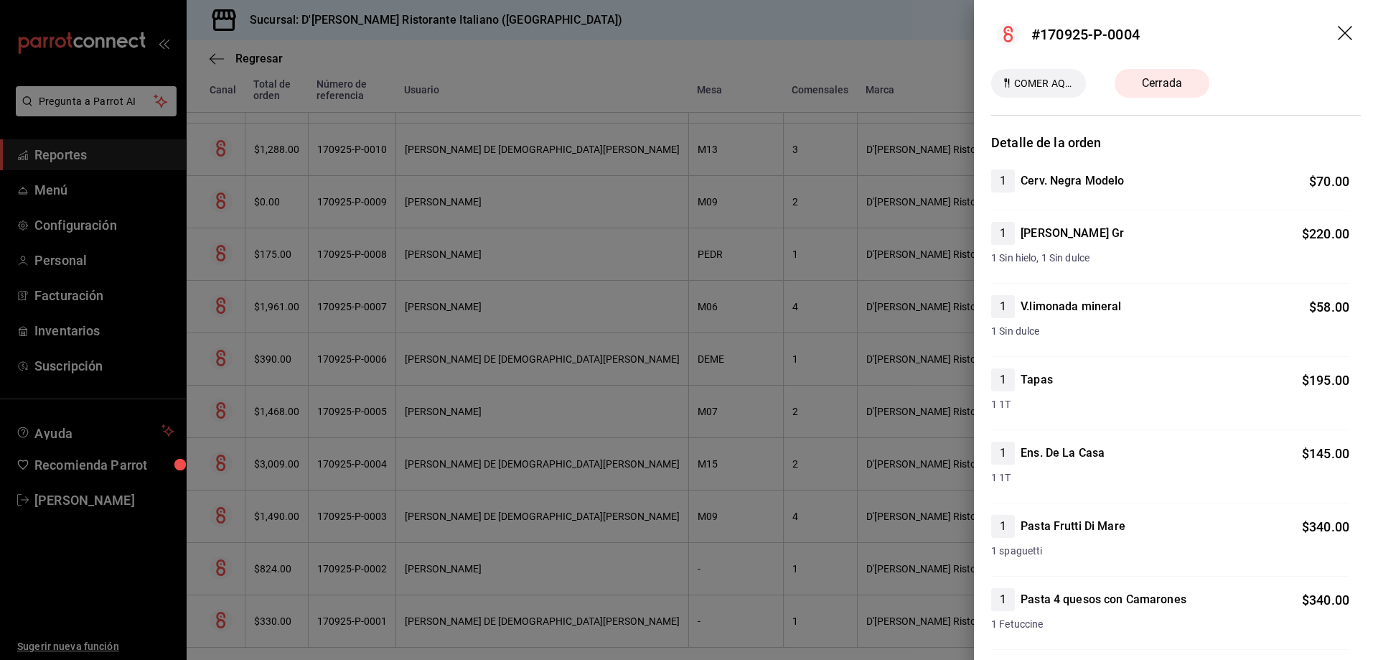
click at [1338, 34] on icon "drag" at bounding box center [1345, 33] width 14 height 14
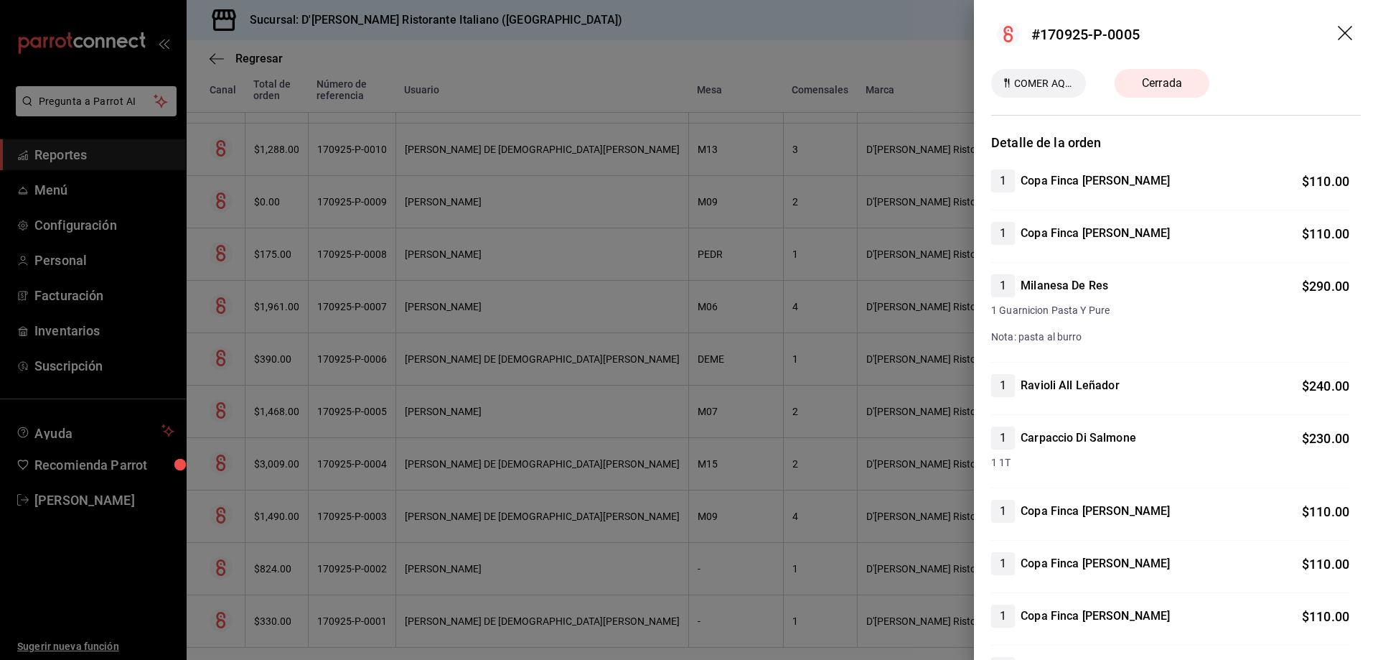
click at [1338, 29] on icon "drag" at bounding box center [1346, 34] width 17 height 17
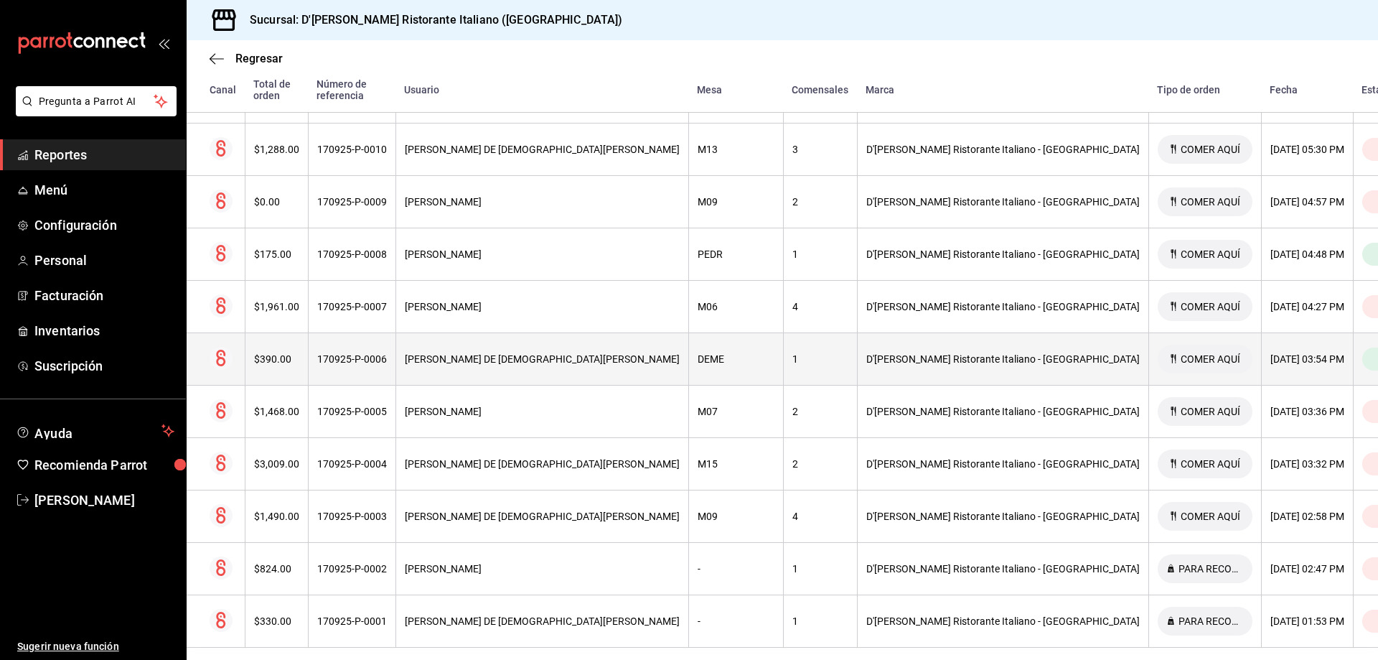
click at [706, 353] on div "DEME" at bounding box center [736, 358] width 77 height 11
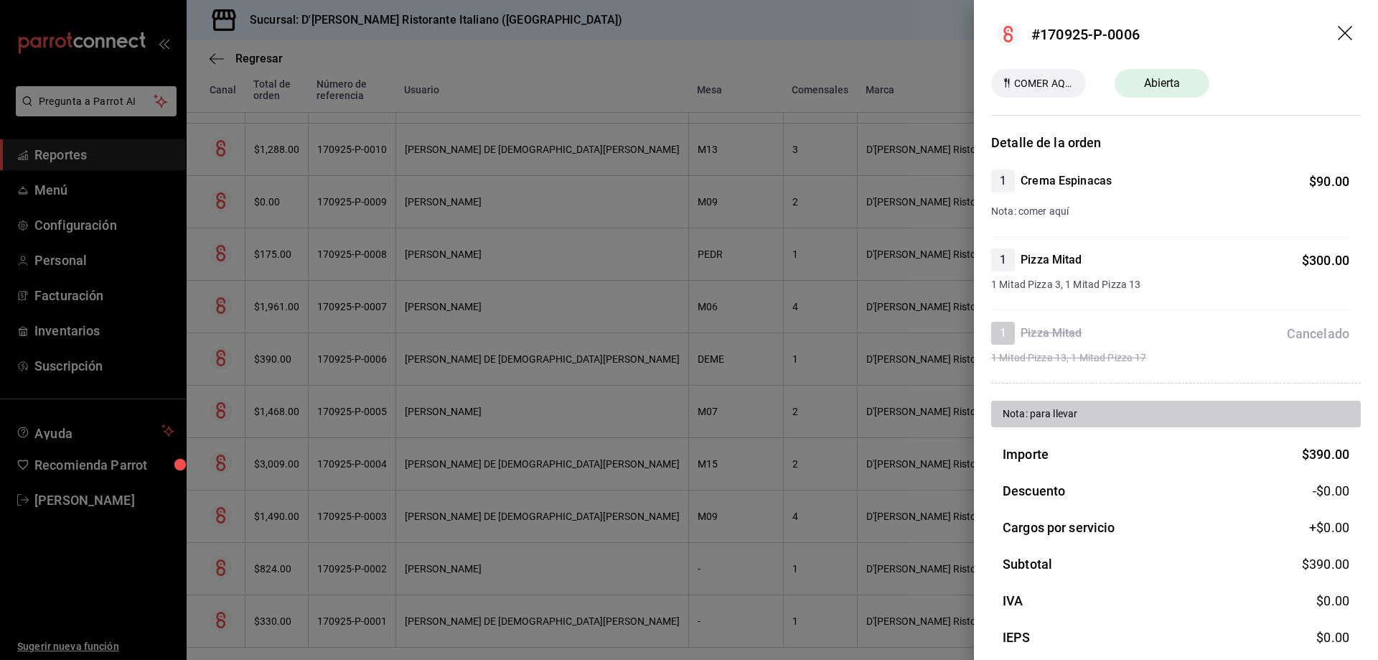
click at [1338, 27] on icon "drag" at bounding box center [1346, 34] width 17 height 17
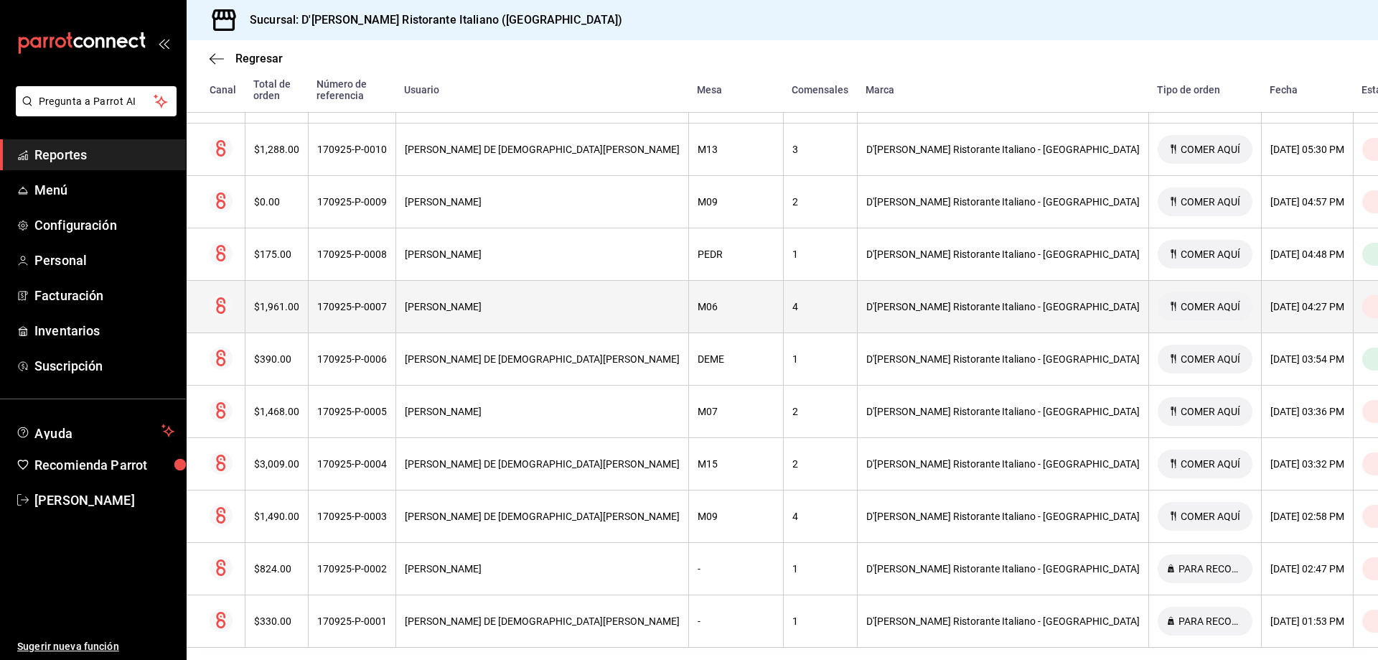
click at [688, 294] on th "M06" at bounding box center [735, 307] width 95 height 52
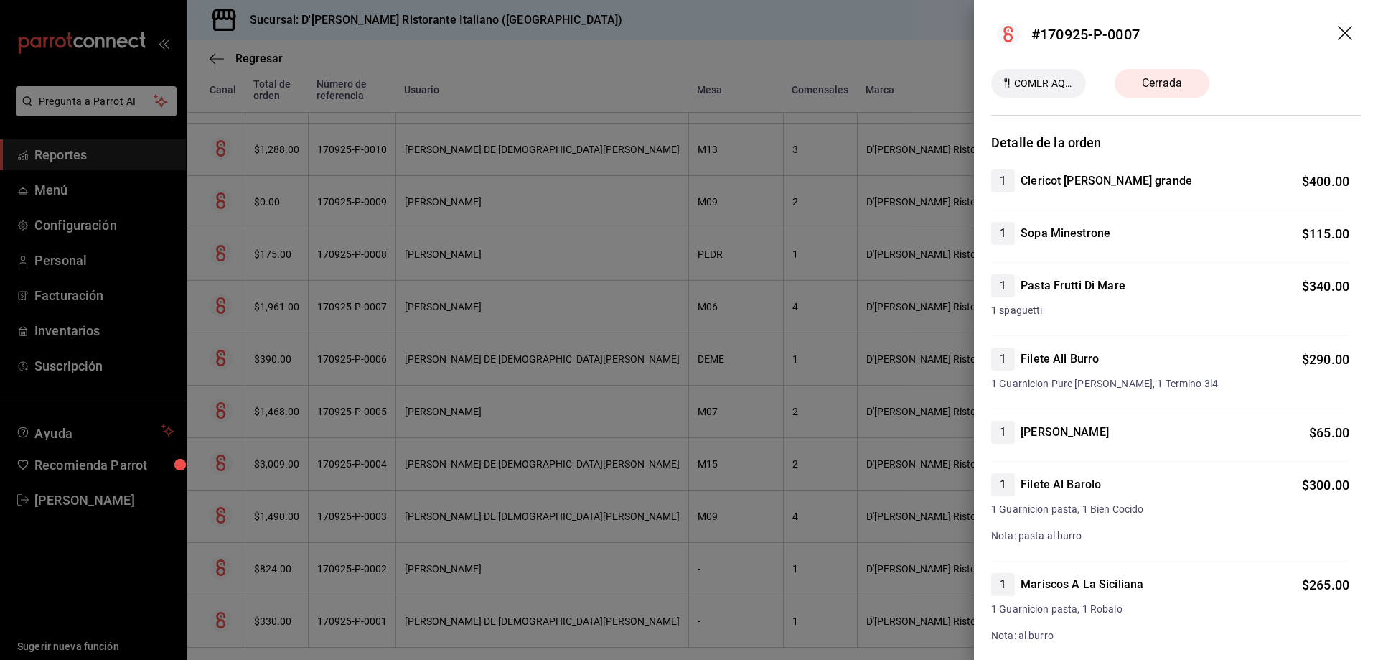
click at [680, 294] on div at bounding box center [689, 330] width 1378 height 660
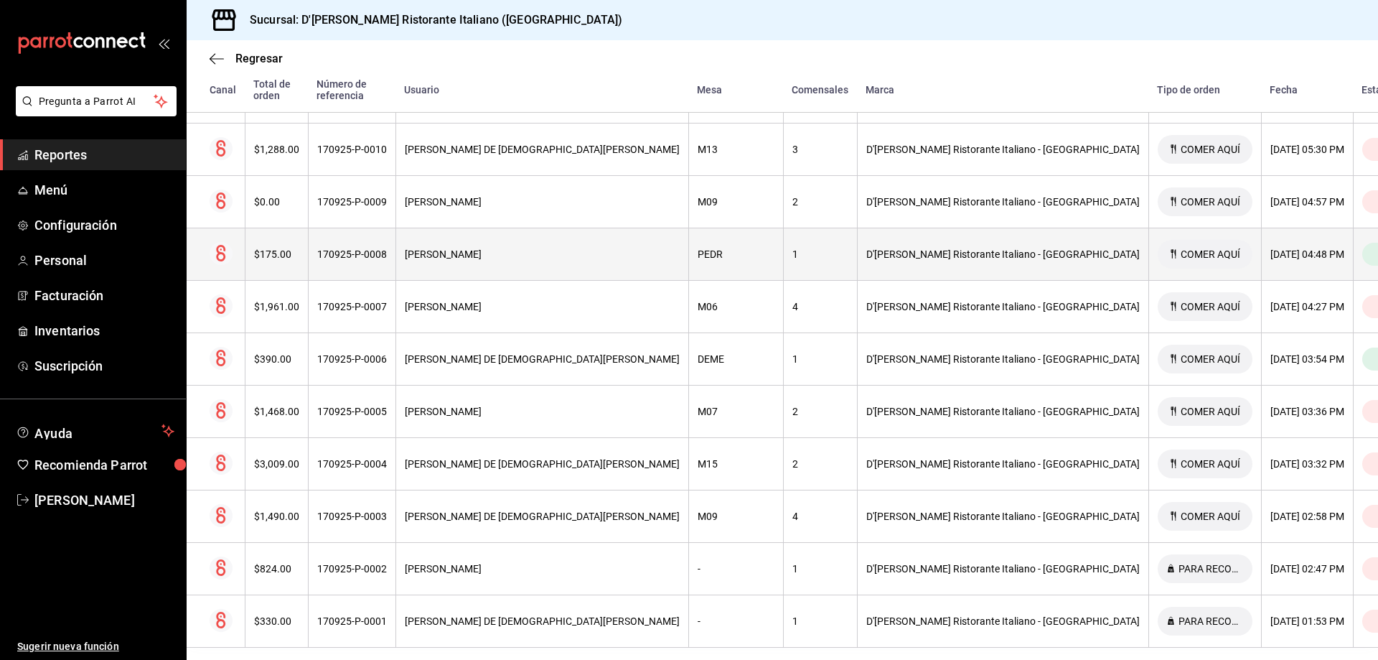
click at [698, 248] on div "PEDR" at bounding box center [736, 253] width 77 height 11
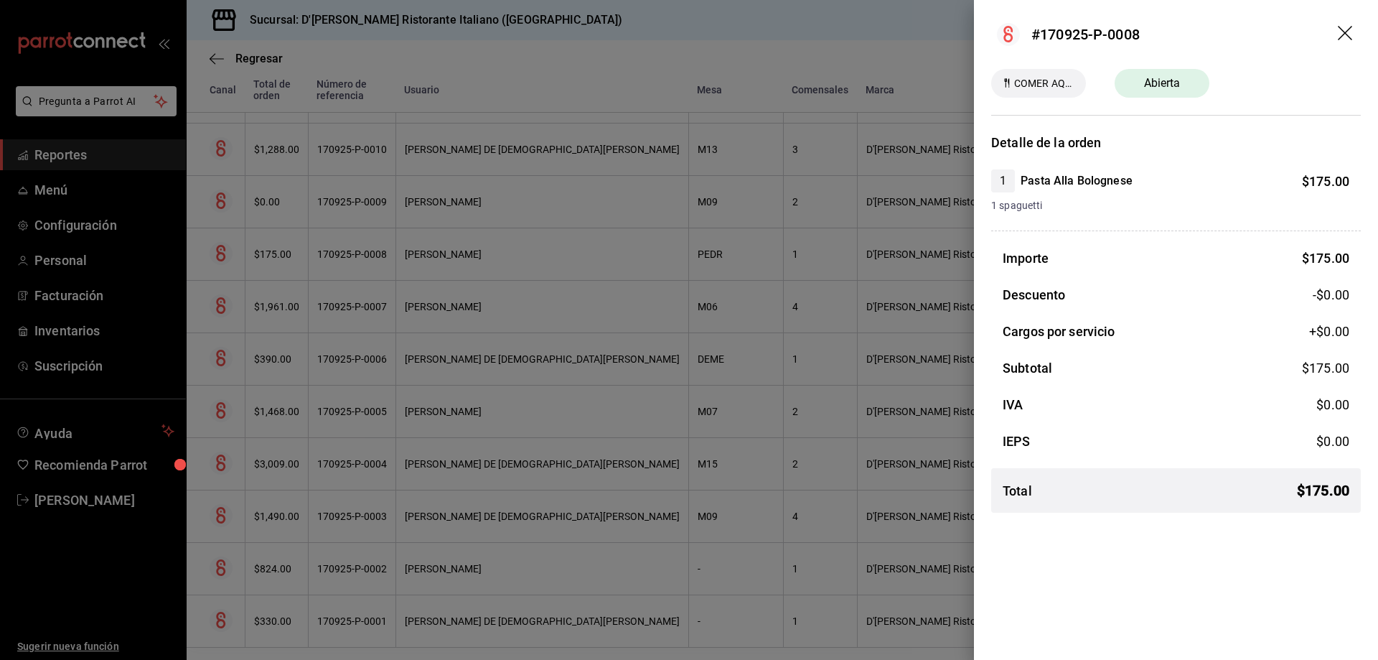
click at [695, 238] on div at bounding box center [689, 330] width 1378 height 660
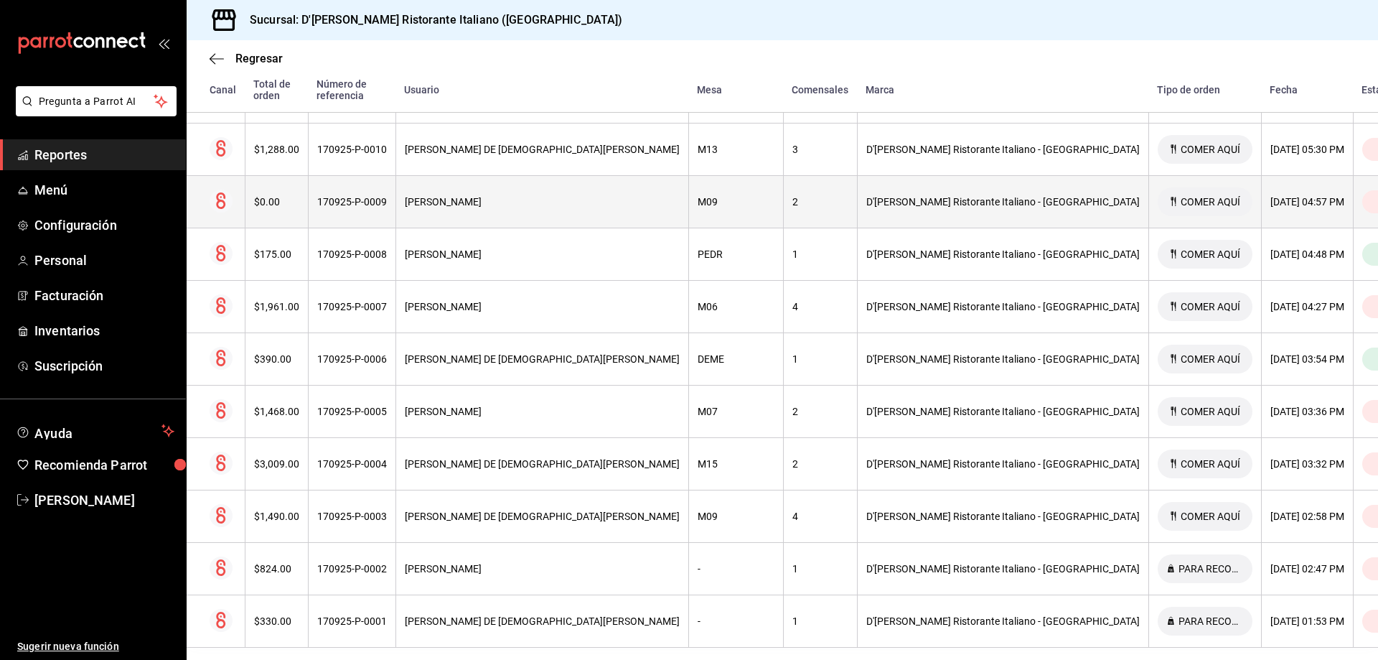
click at [698, 196] on div "M09" at bounding box center [736, 201] width 77 height 11
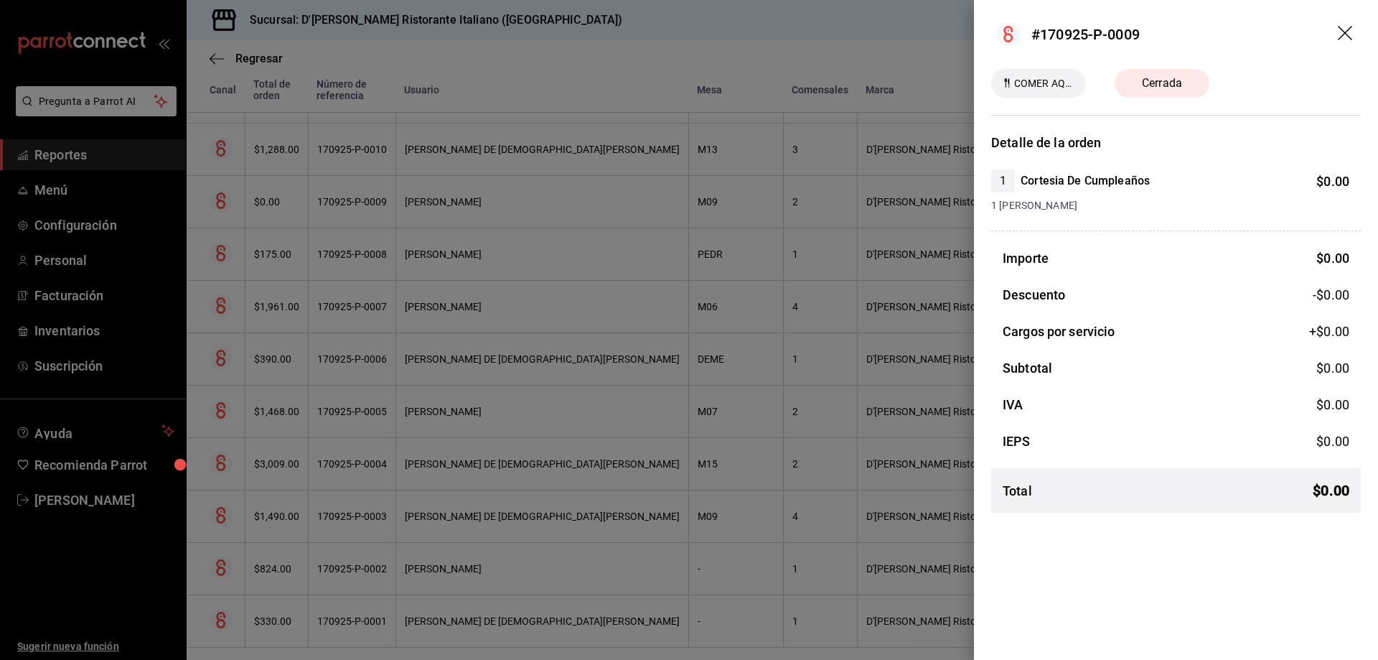
click at [698, 185] on div at bounding box center [689, 330] width 1378 height 660
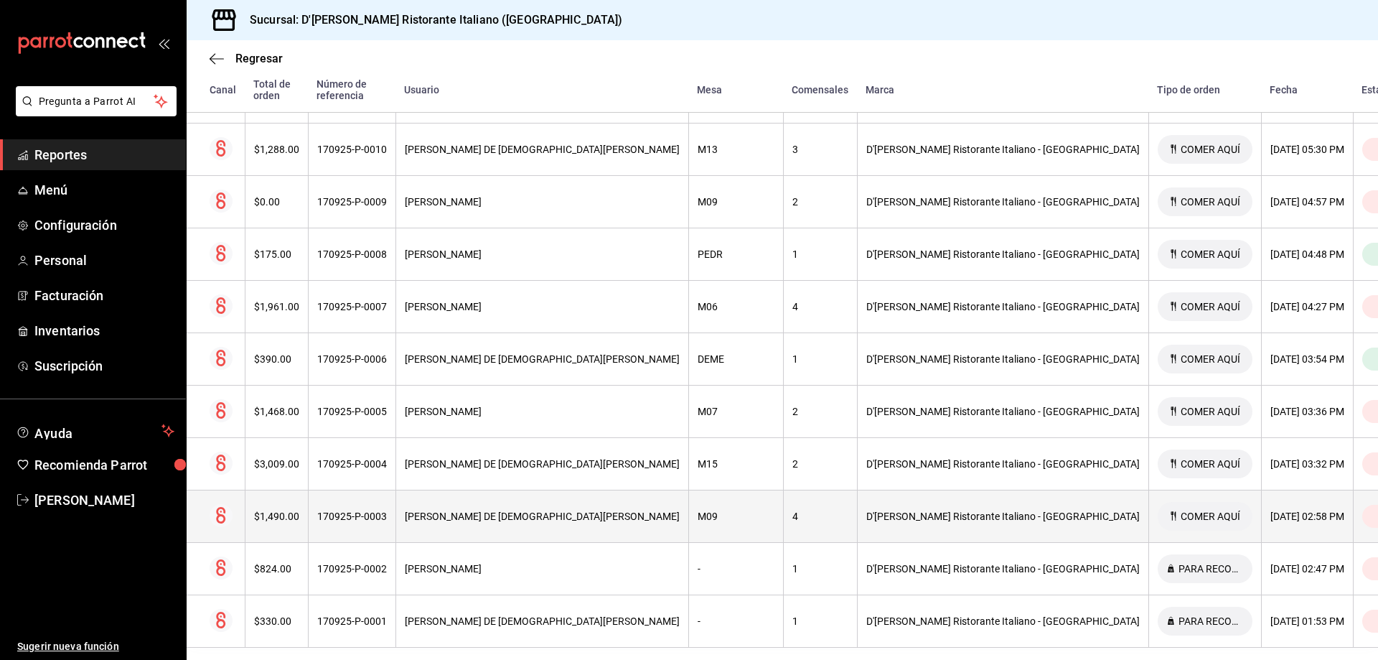
click at [698, 511] on div "M09" at bounding box center [736, 515] width 77 height 11
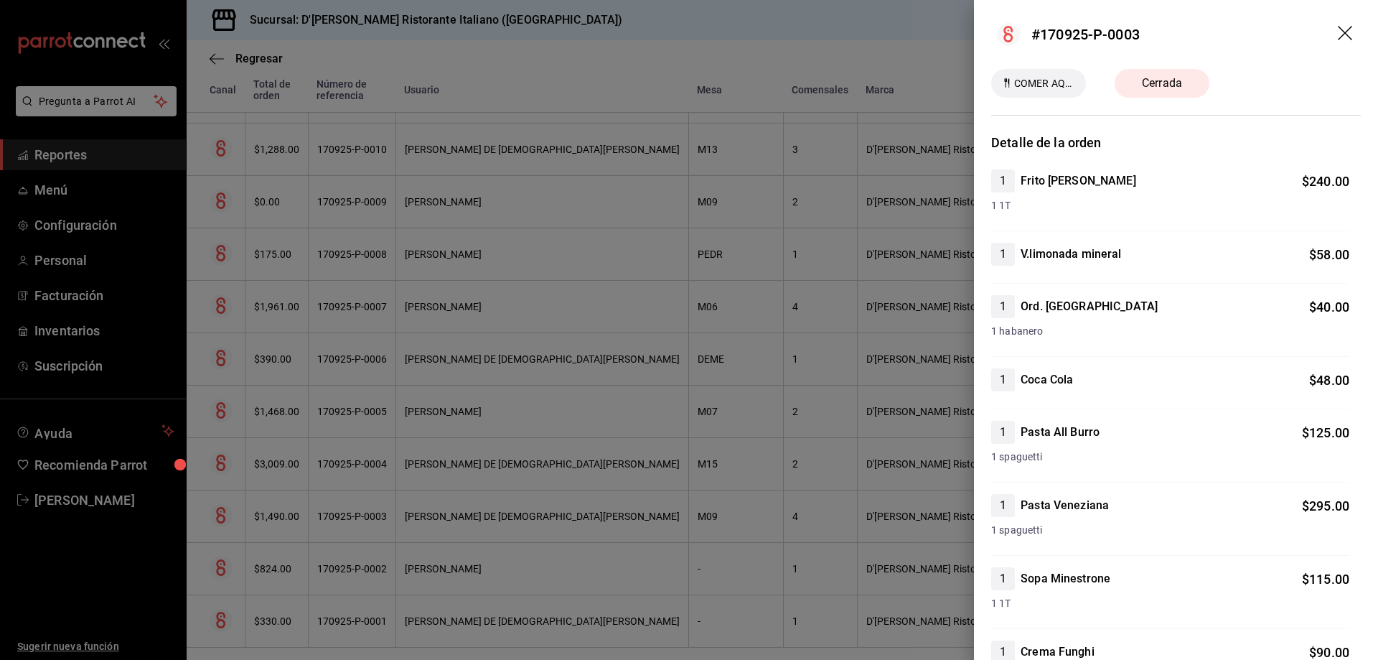
click at [719, 457] on div at bounding box center [689, 330] width 1378 height 660
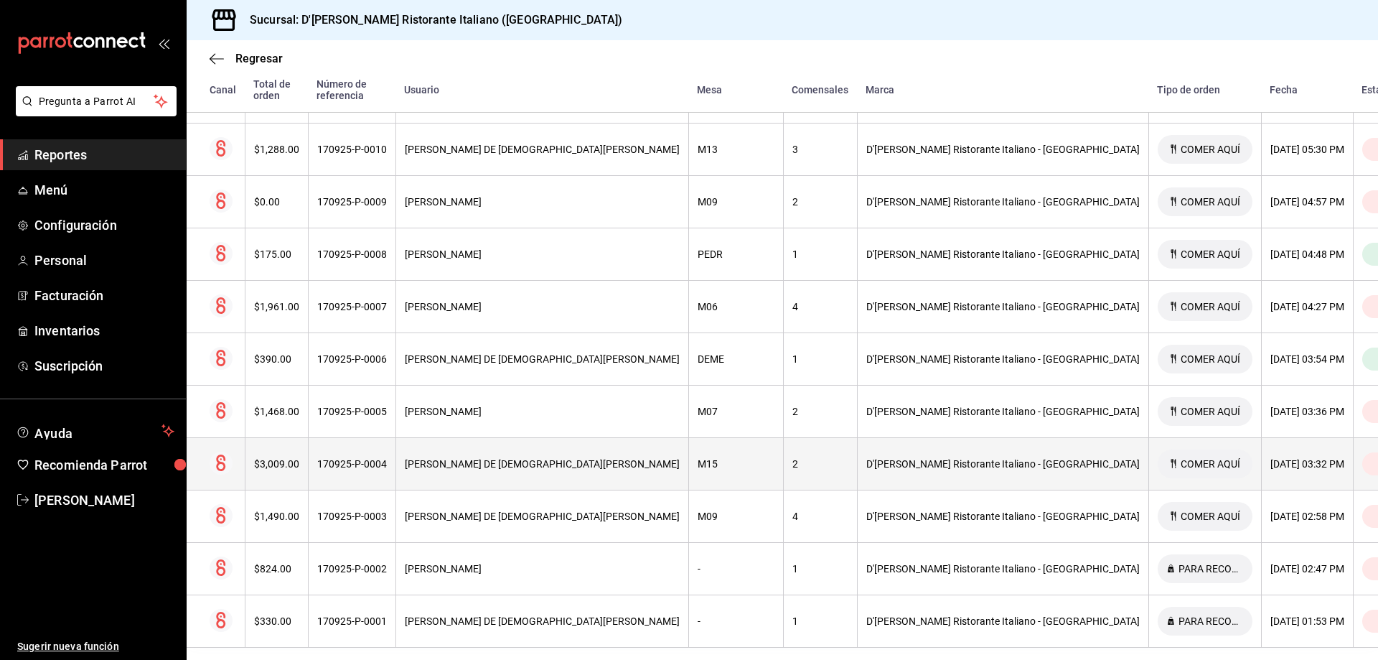
click at [698, 458] on div "M15" at bounding box center [736, 463] width 77 height 11
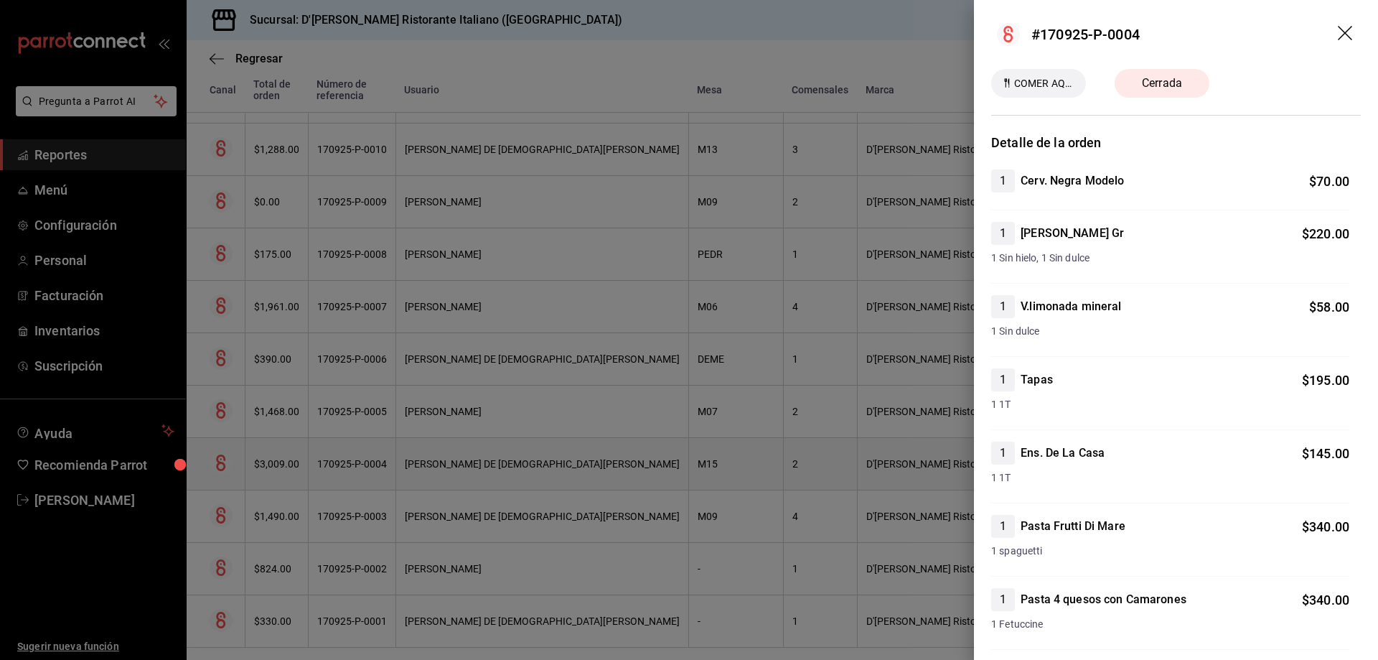
click at [689, 452] on div at bounding box center [689, 330] width 1378 height 660
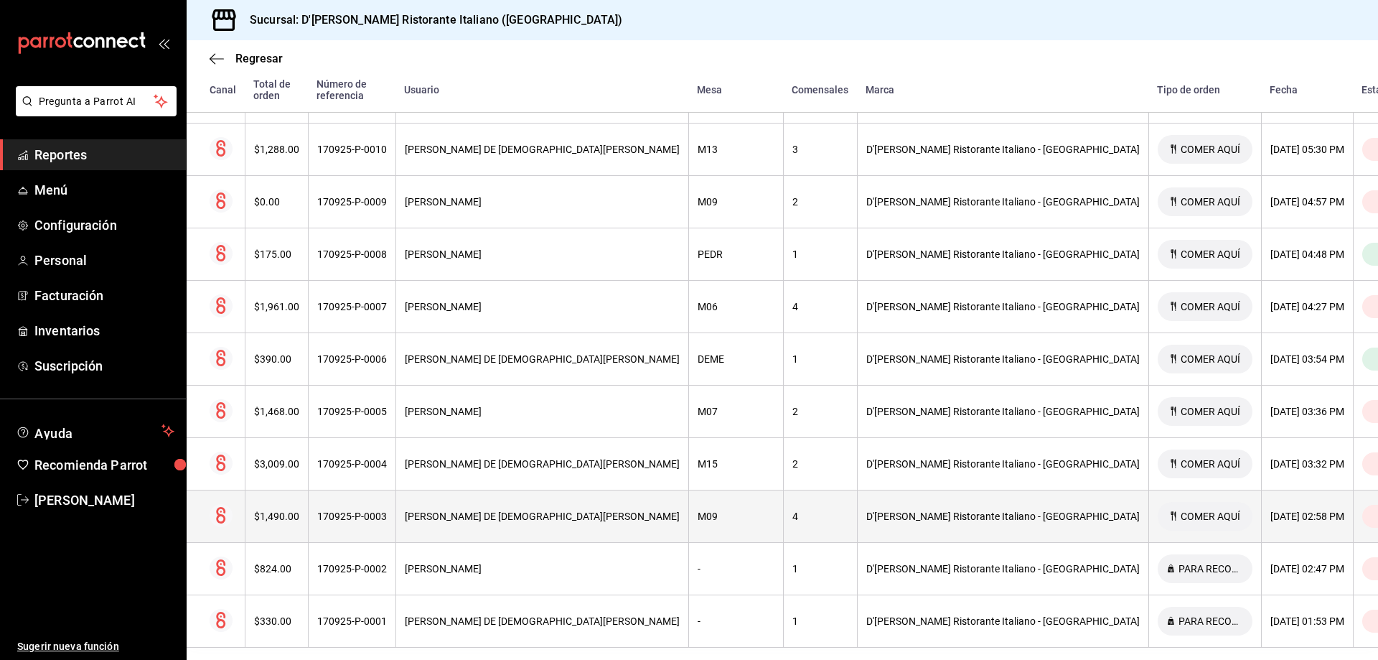
click at [698, 510] on div "M09" at bounding box center [736, 515] width 77 height 11
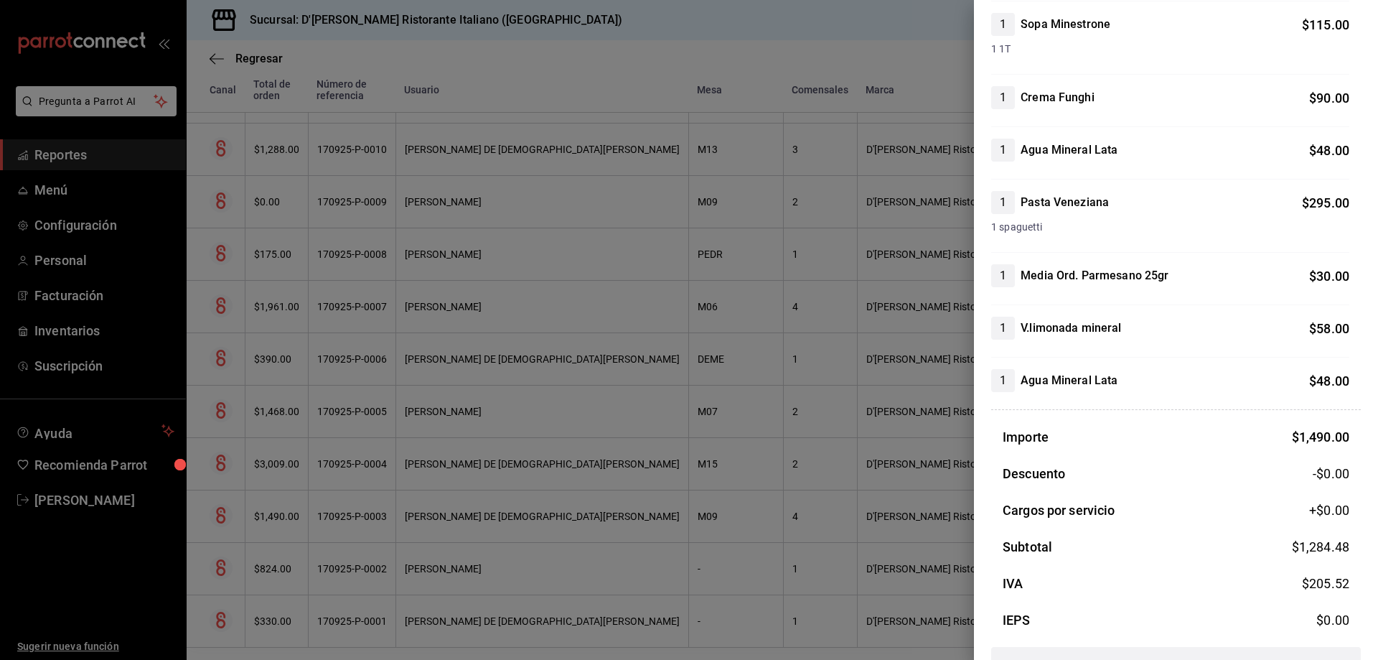
scroll to position [574, 0]
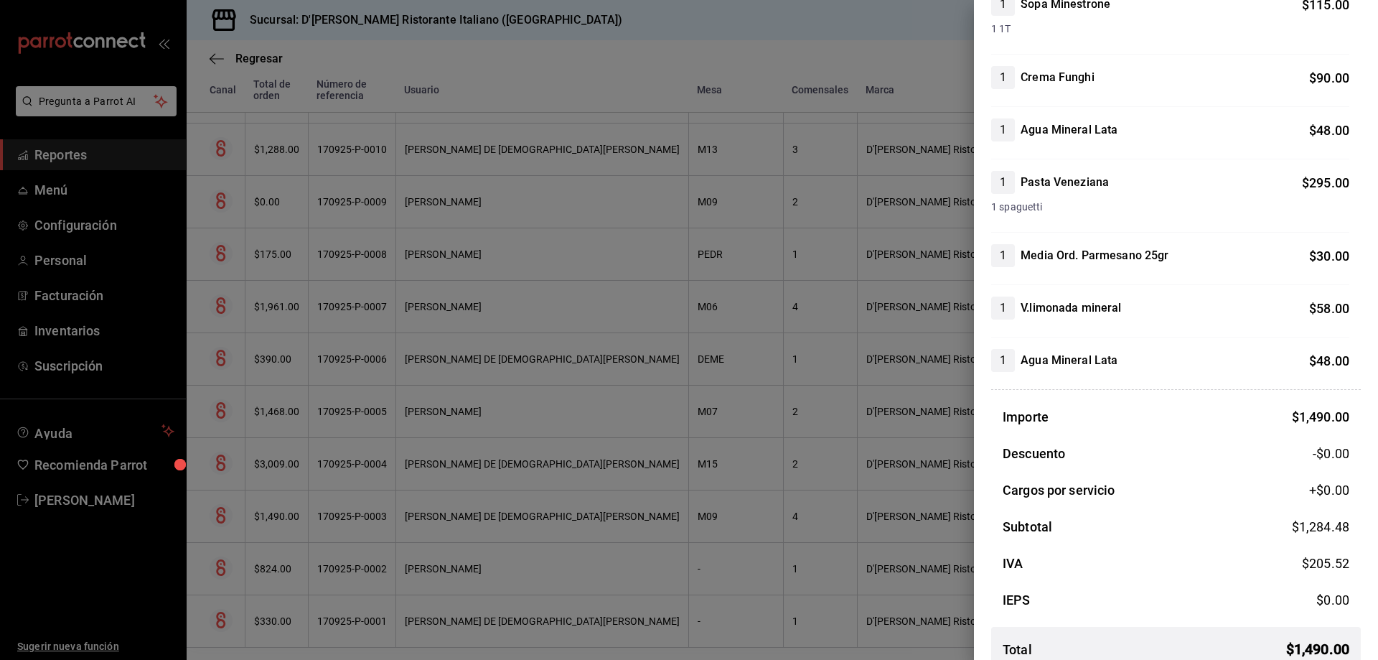
click at [693, 503] on div at bounding box center [689, 330] width 1378 height 660
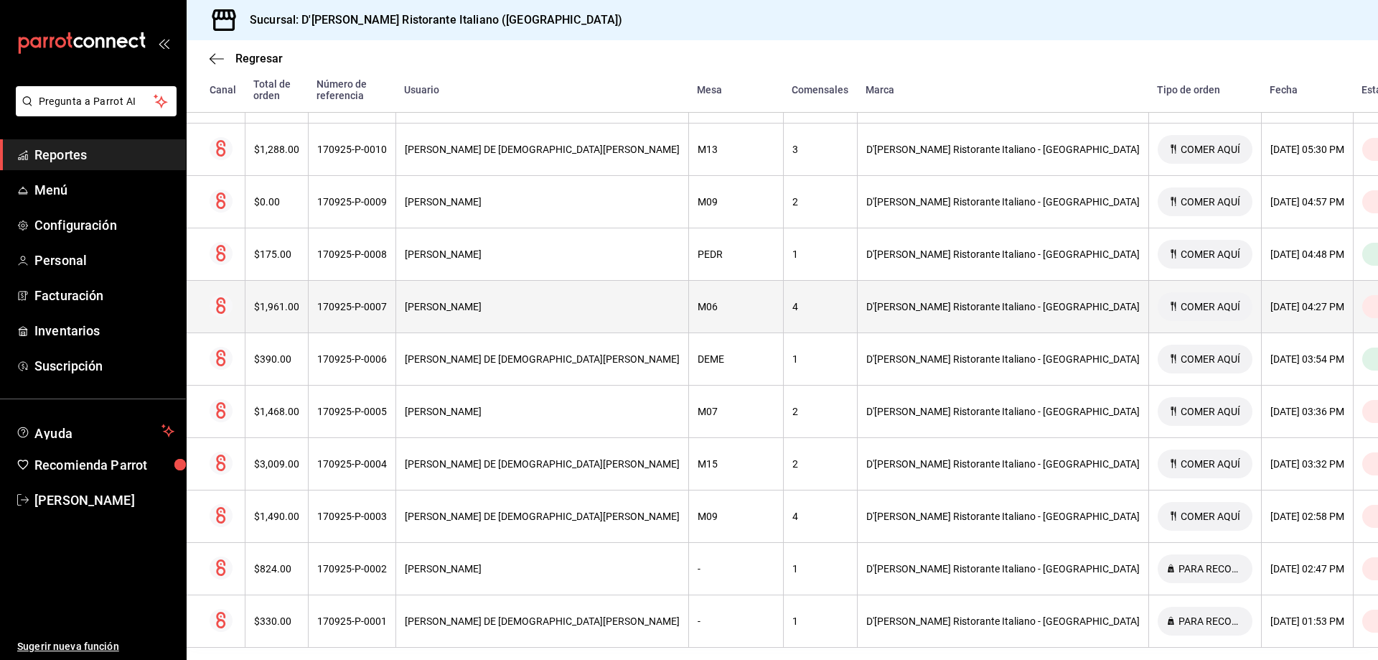
scroll to position [446, 0]
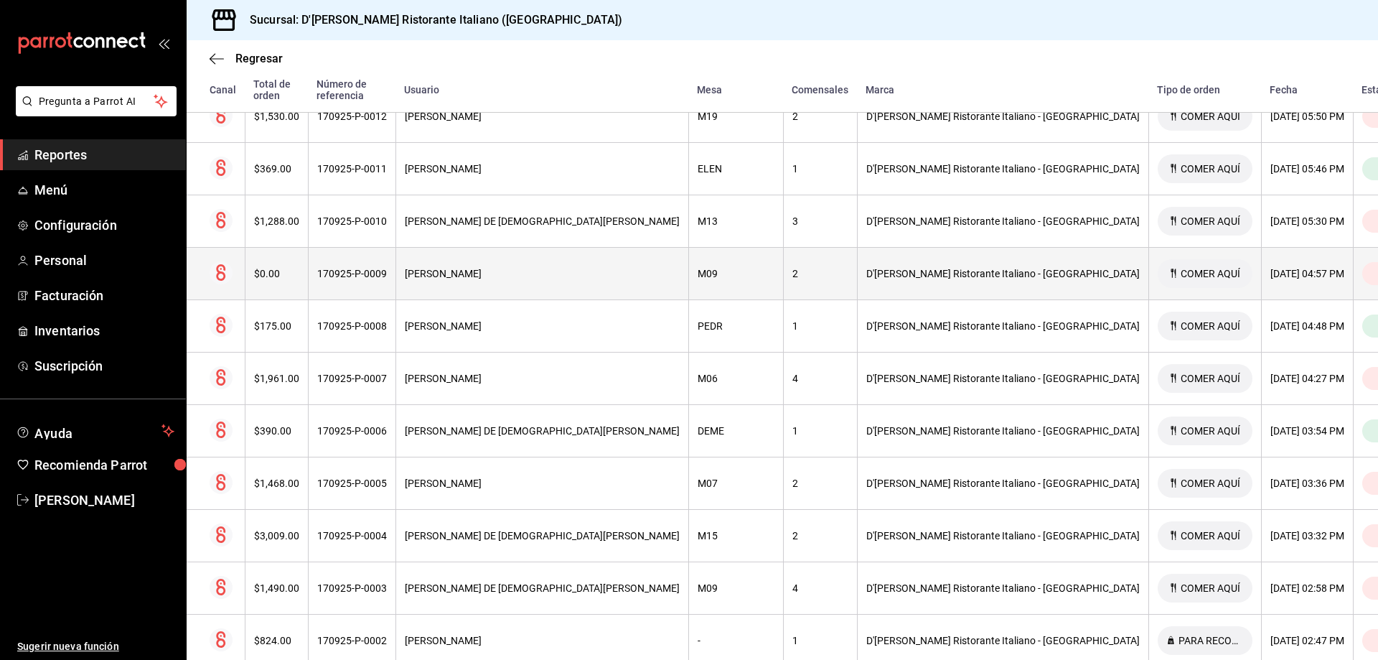
click at [701, 268] on div "M09" at bounding box center [736, 273] width 77 height 11
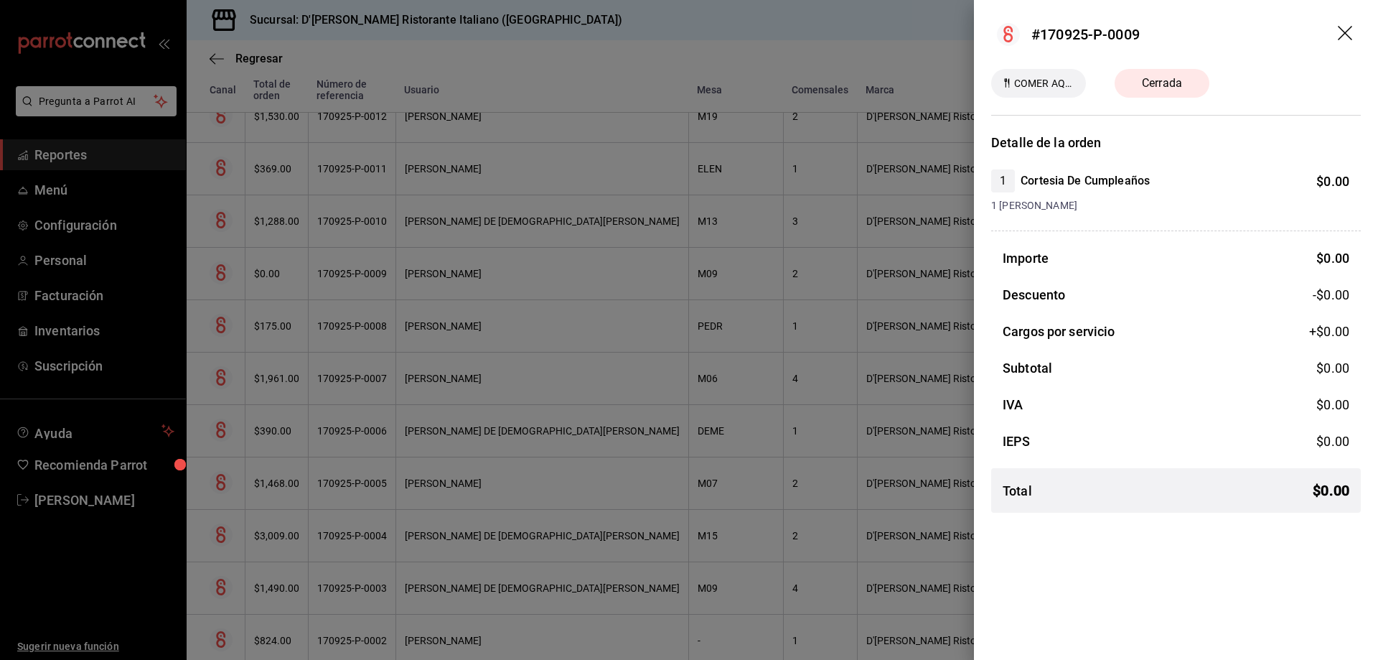
click at [701, 256] on div at bounding box center [689, 330] width 1378 height 660
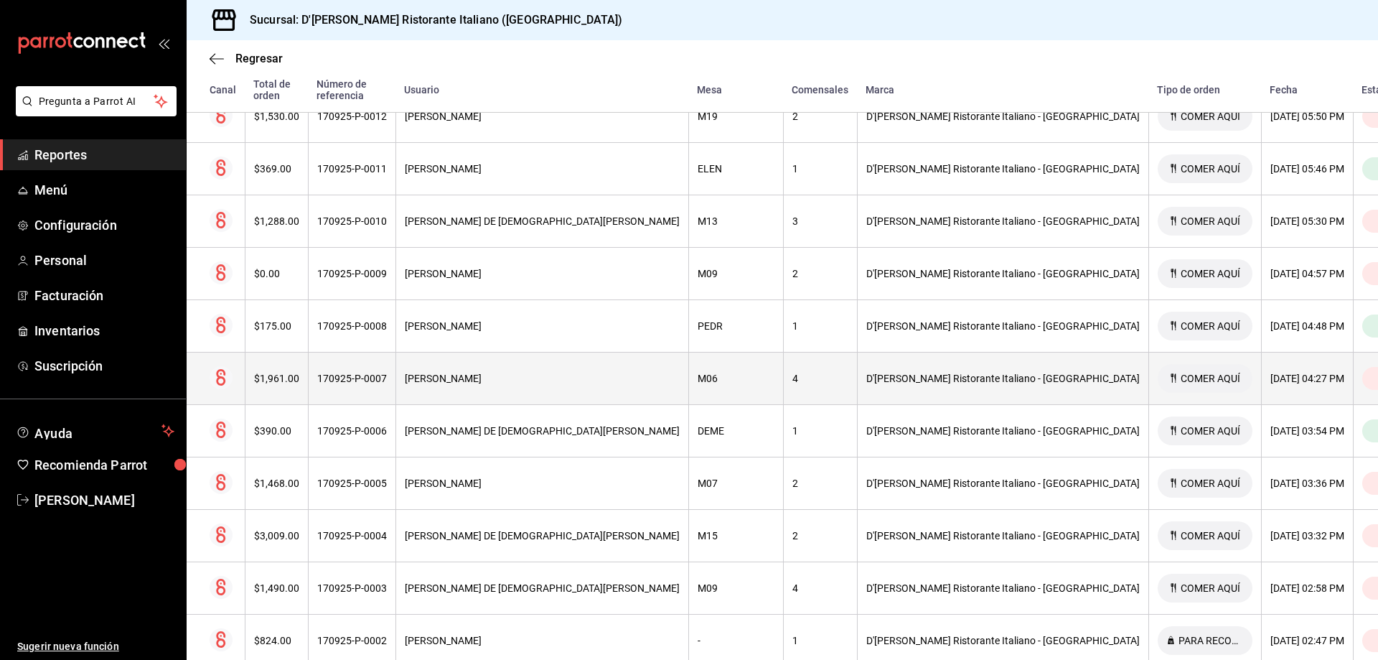
click at [698, 373] on div "M06" at bounding box center [736, 378] width 77 height 11
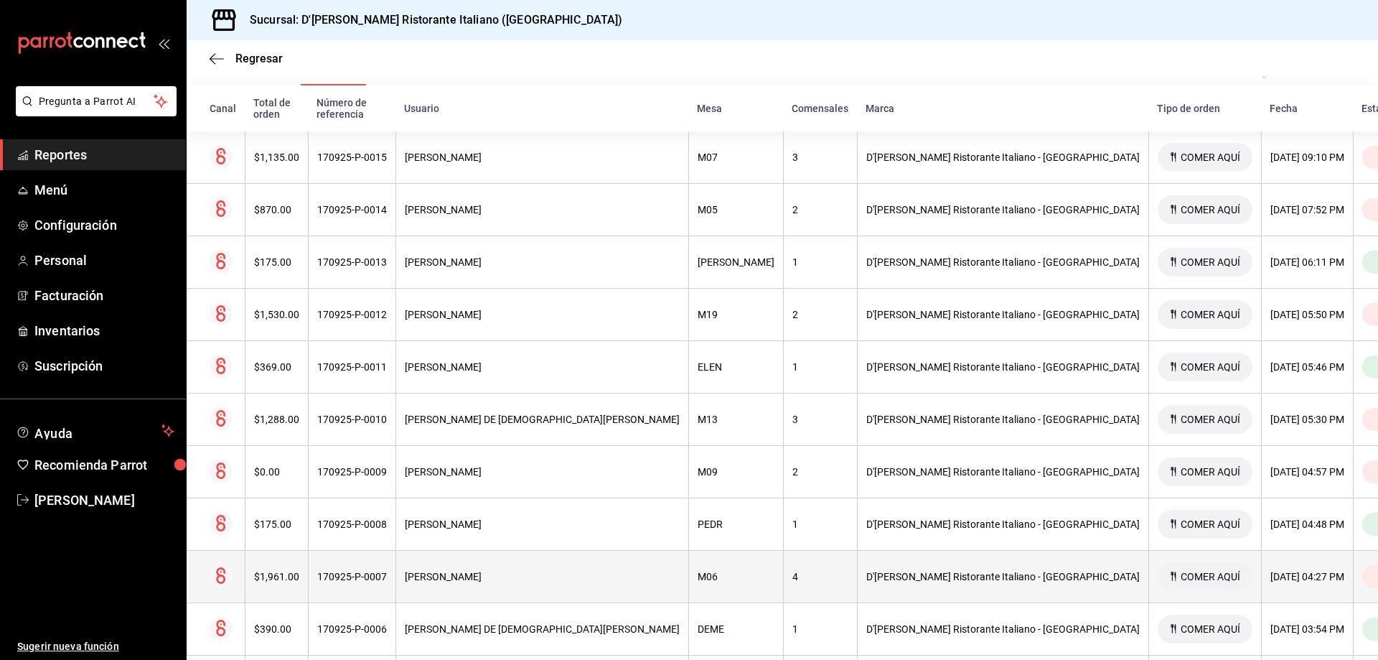
scroll to position [159, 0]
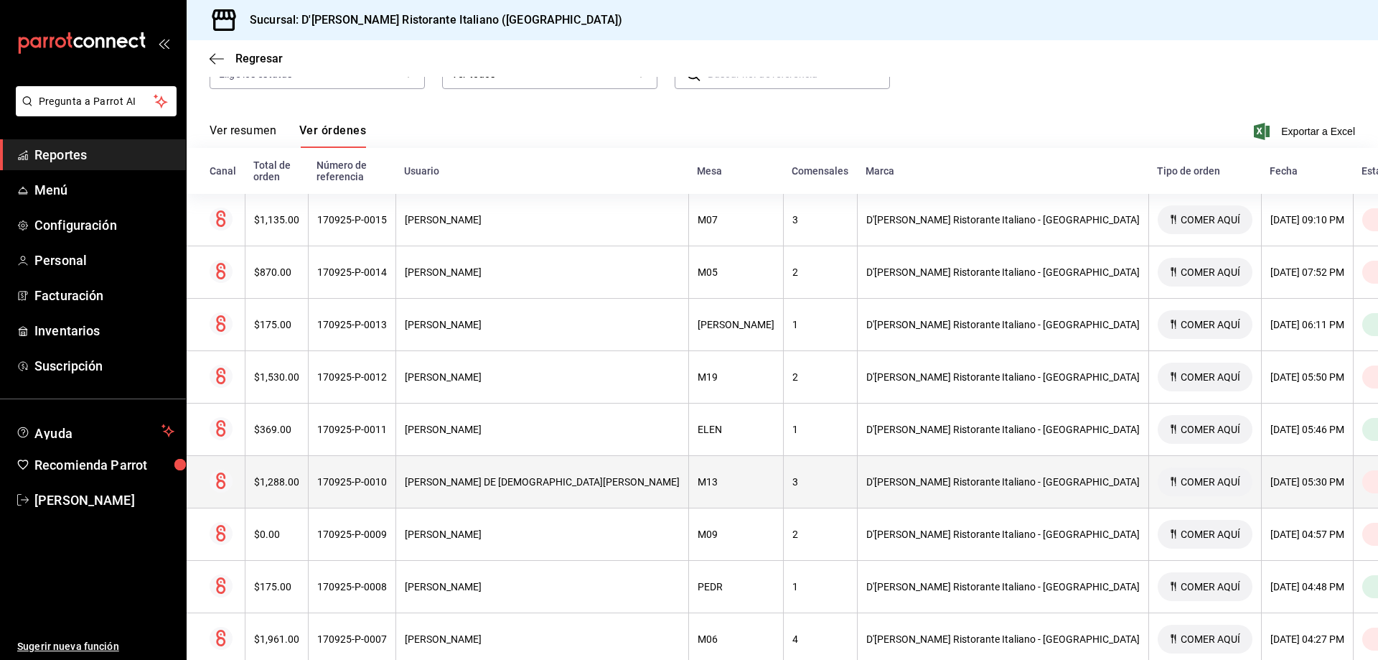
click at [700, 476] on div "M13" at bounding box center [736, 481] width 77 height 11
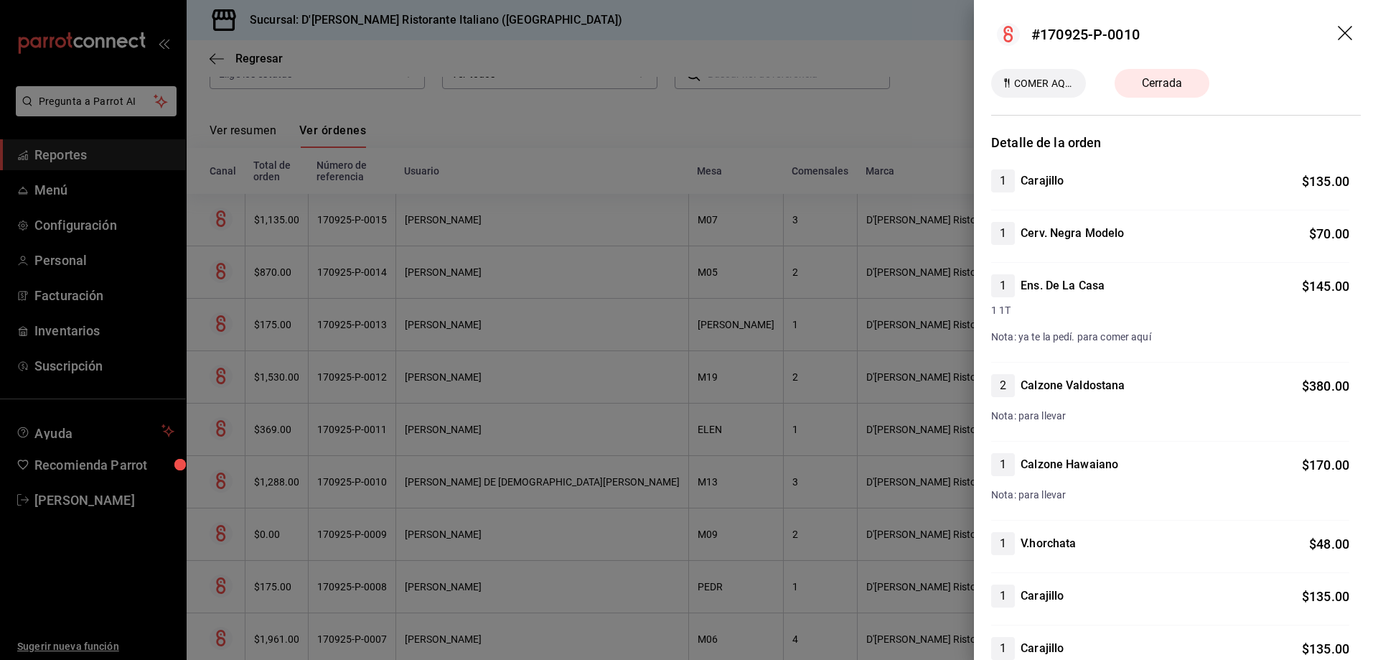
click at [700, 467] on div at bounding box center [689, 330] width 1378 height 660
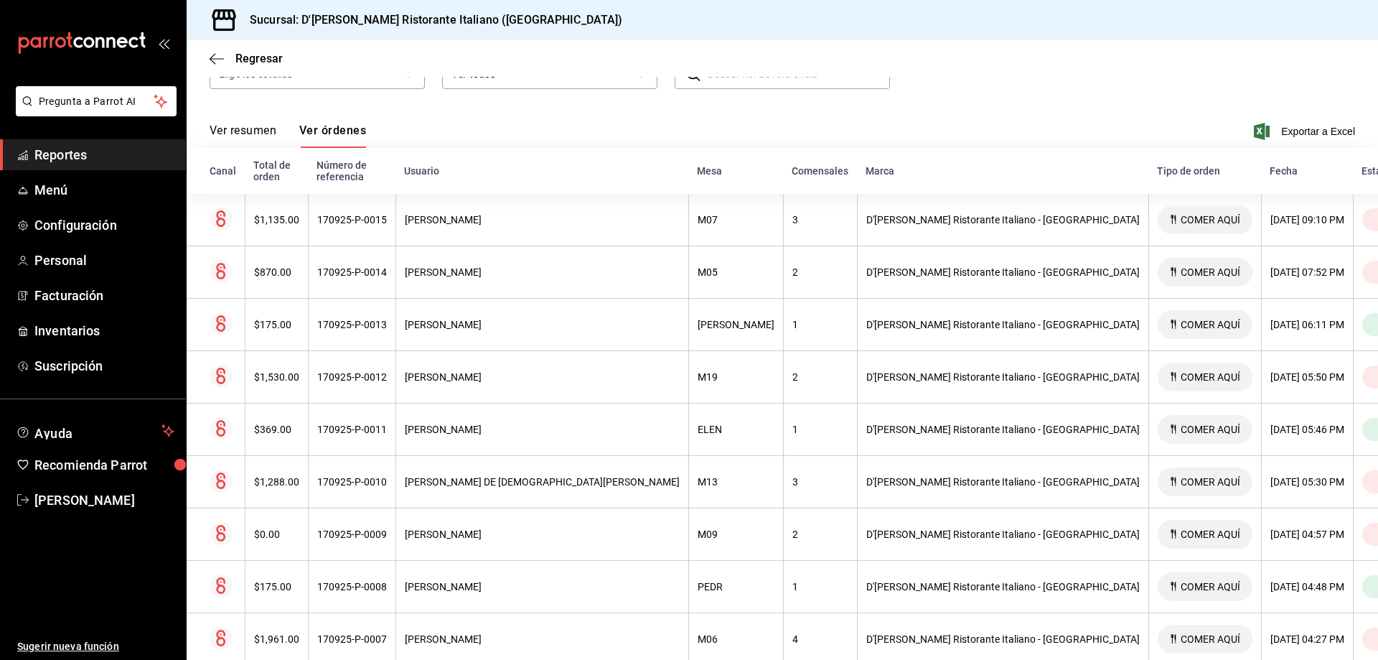
click at [700, 476] on div "M13" at bounding box center [736, 481] width 77 height 11
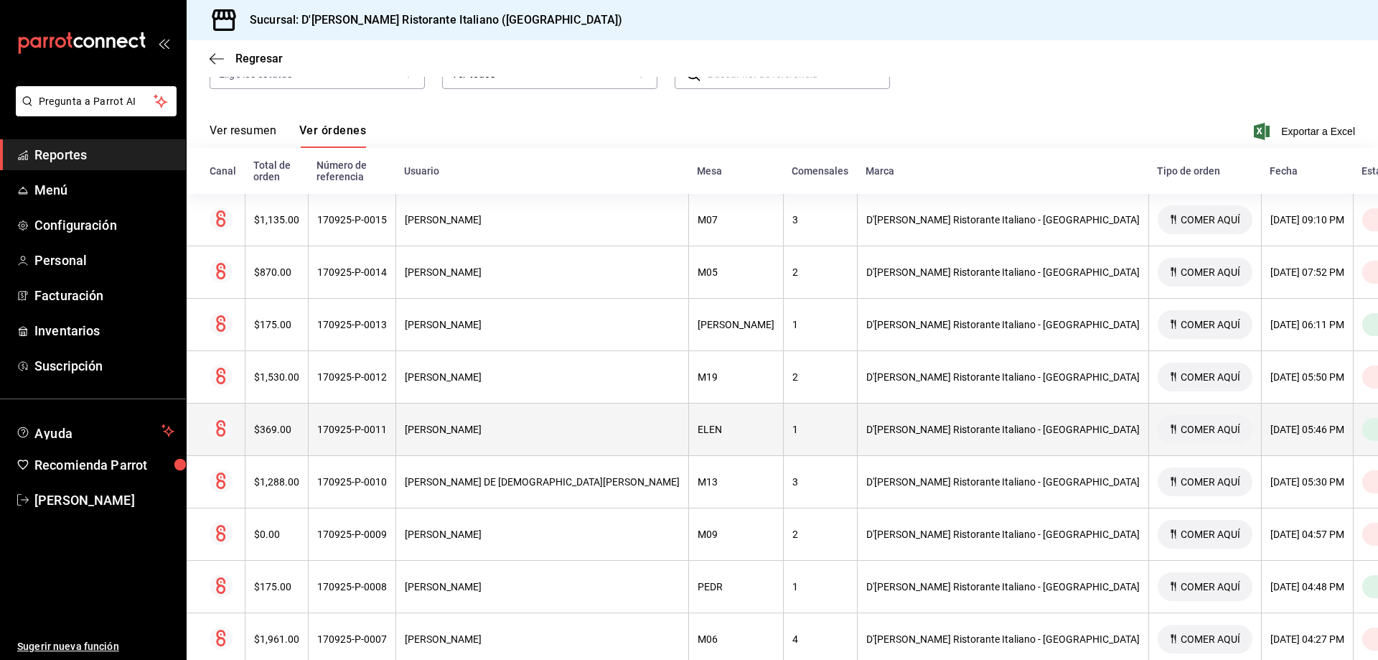
click at [698, 424] on div "ELEN" at bounding box center [736, 429] width 77 height 11
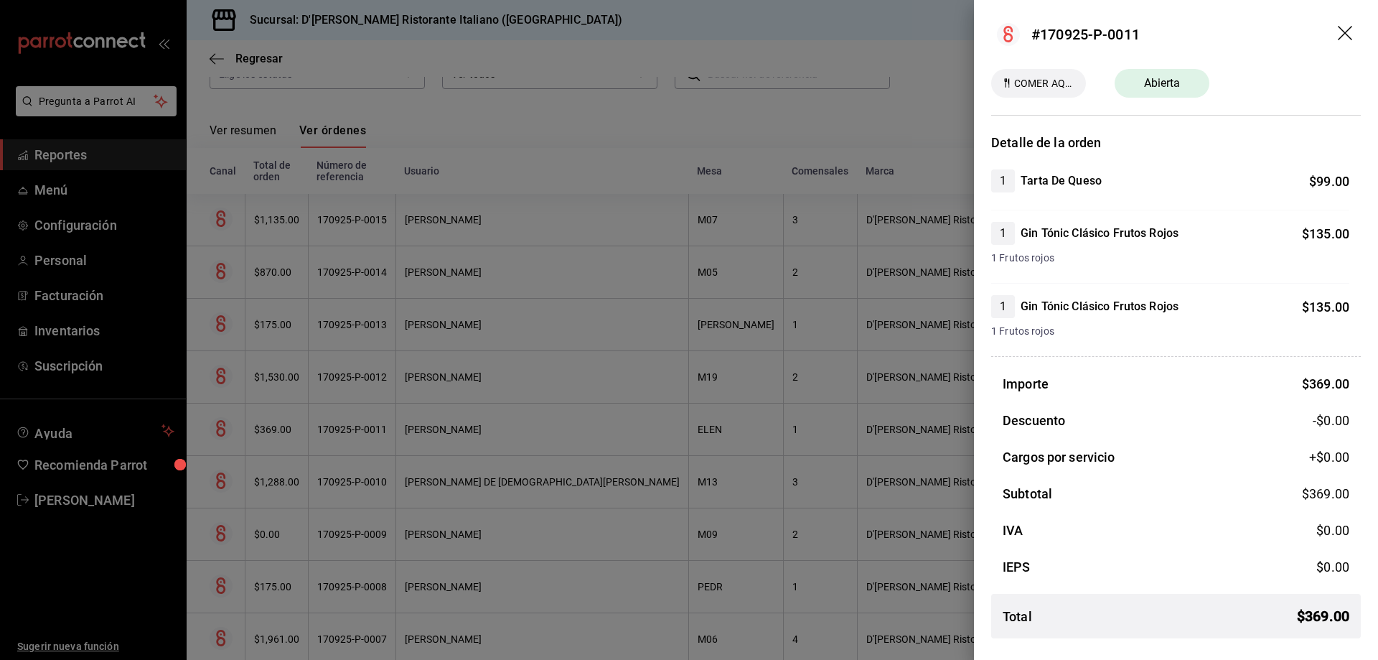
click at [696, 417] on div at bounding box center [689, 330] width 1378 height 660
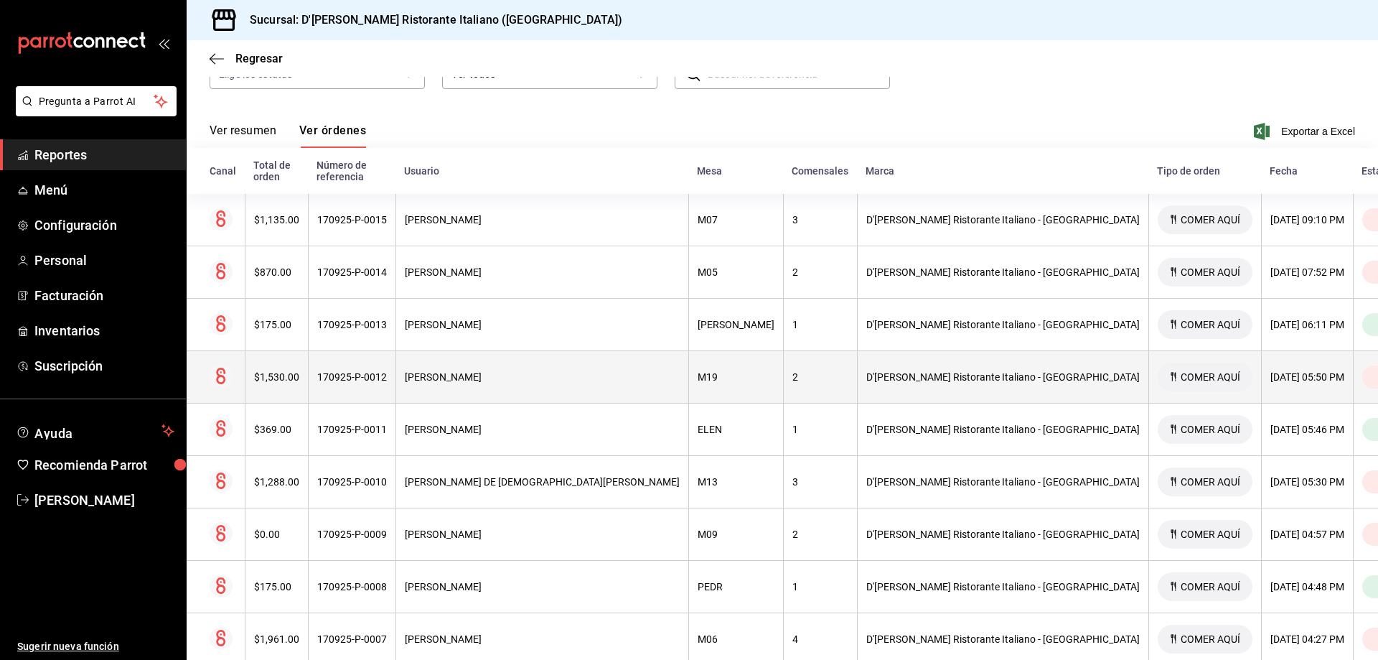
click at [698, 371] on div "M19" at bounding box center [736, 376] width 77 height 11
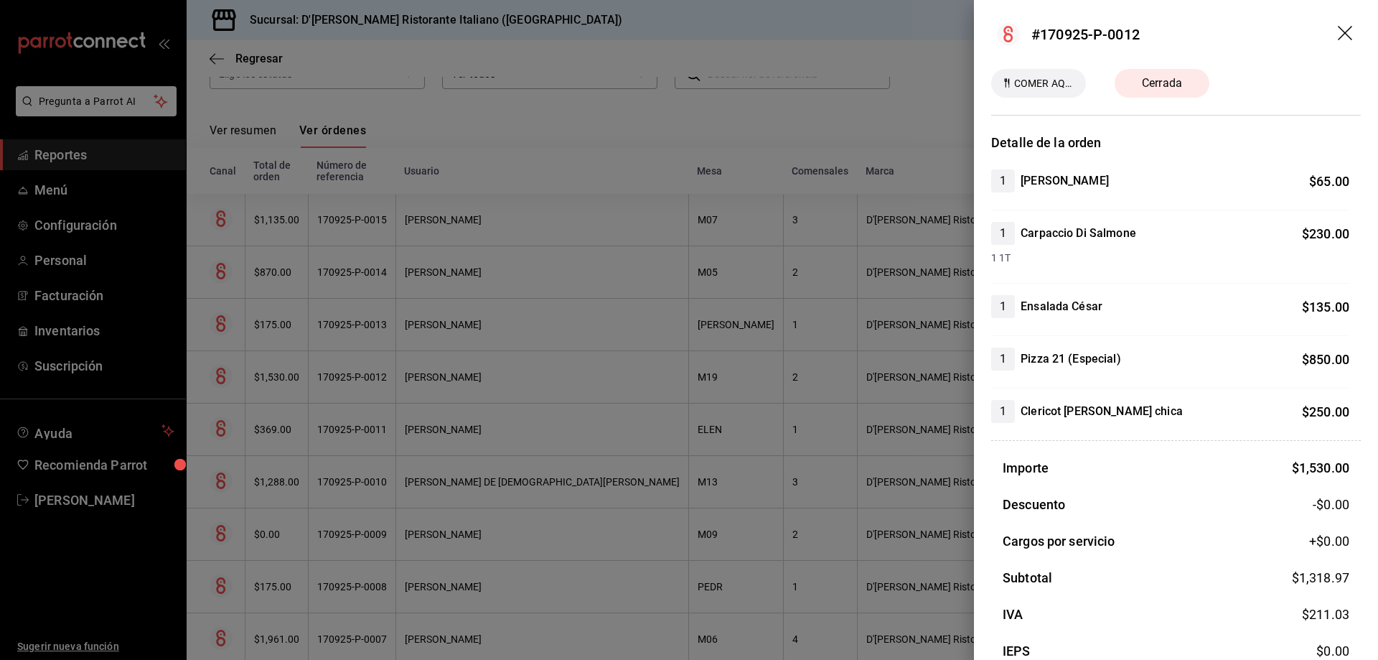
click at [692, 361] on div at bounding box center [689, 330] width 1378 height 660
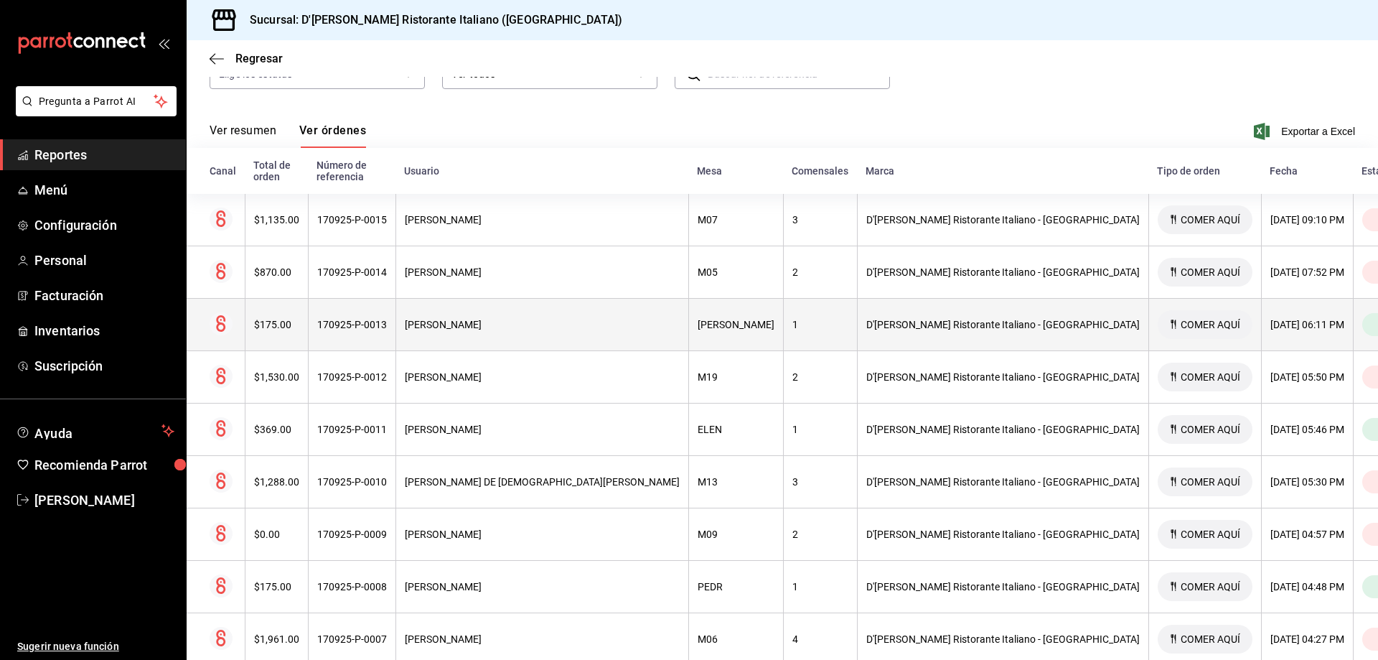
click at [692, 304] on th "TANI" at bounding box center [735, 325] width 95 height 52
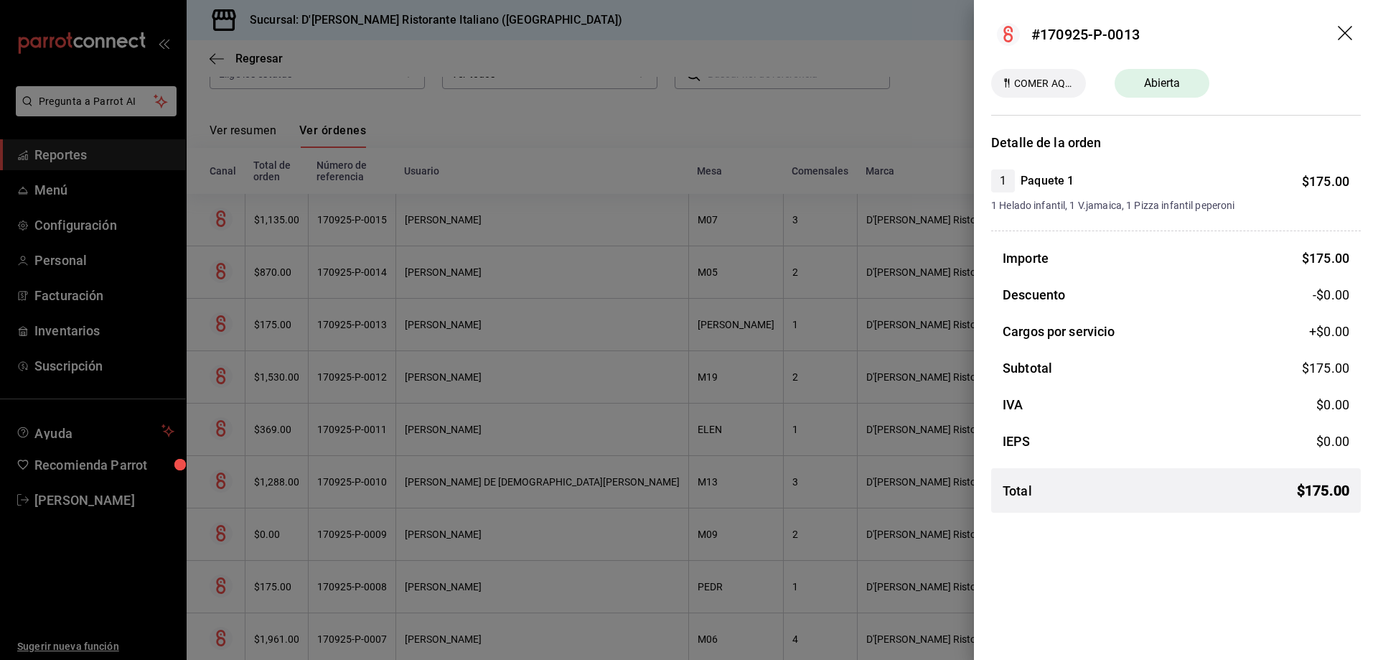
click at [692, 304] on div at bounding box center [689, 330] width 1378 height 660
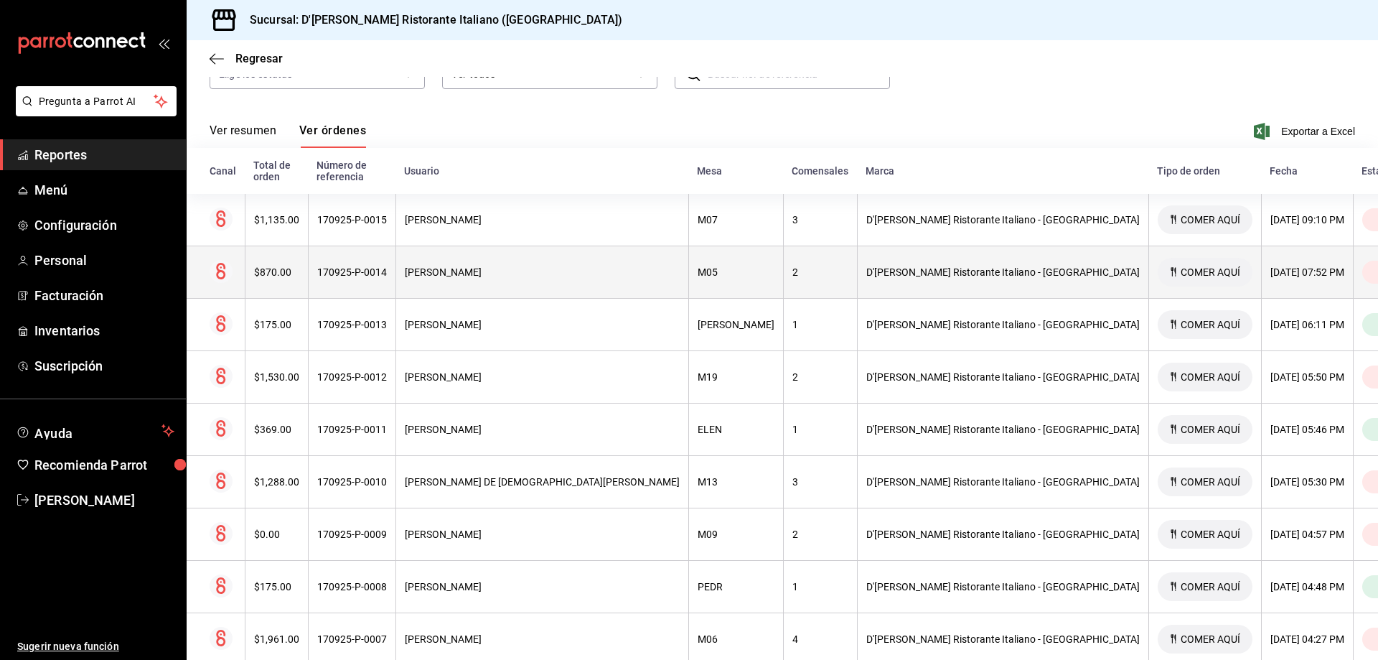
click at [698, 266] on div "M05" at bounding box center [736, 271] width 77 height 11
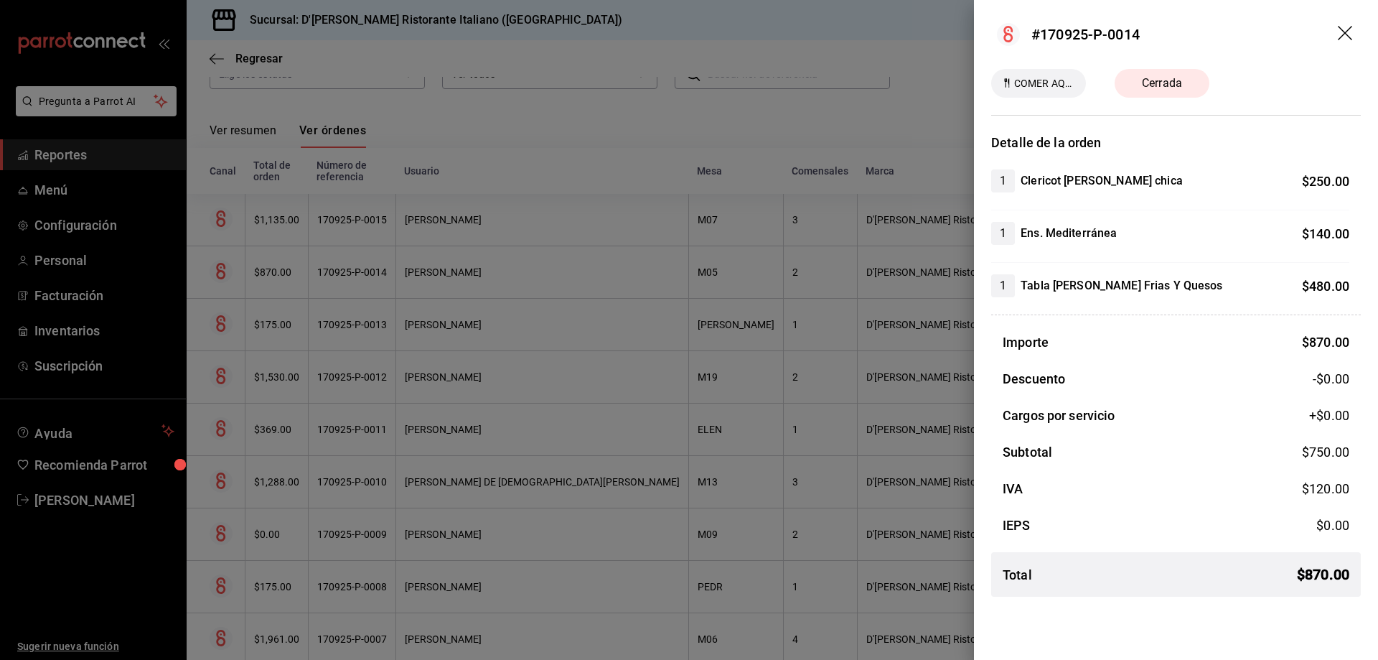
click at [693, 262] on div at bounding box center [689, 330] width 1378 height 660
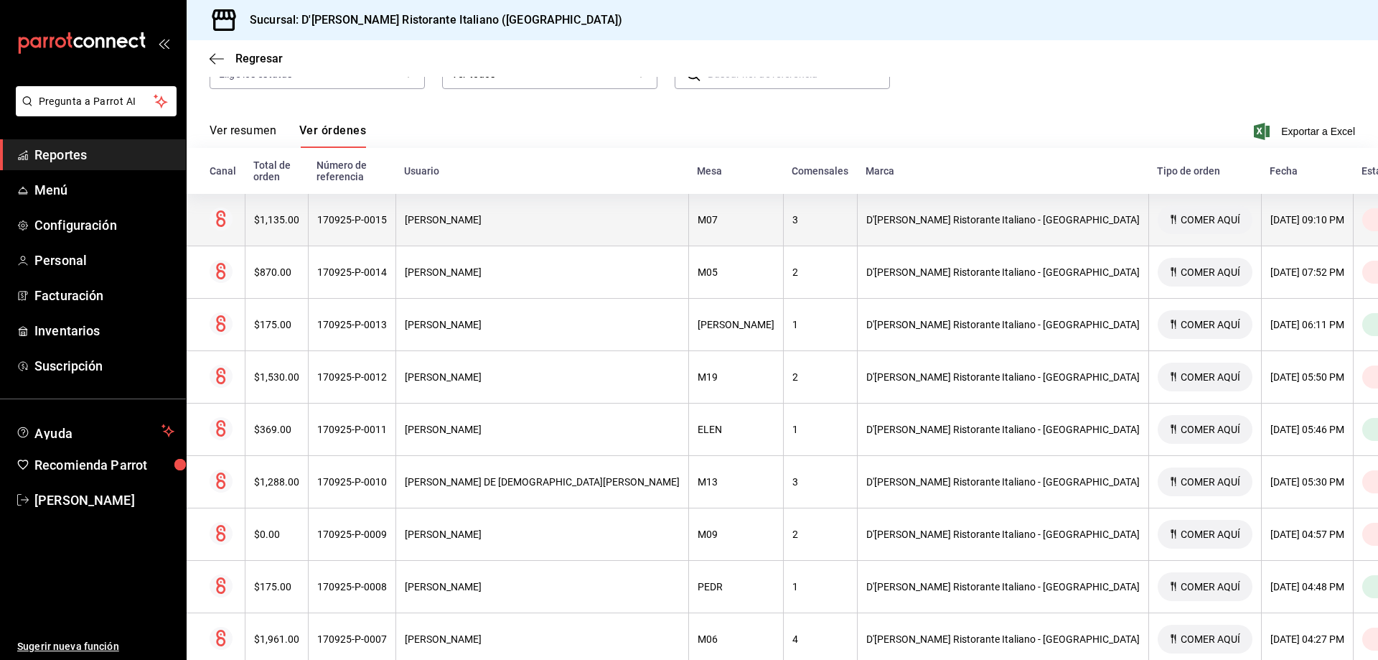
click at [698, 214] on div "M07" at bounding box center [736, 219] width 77 height 11
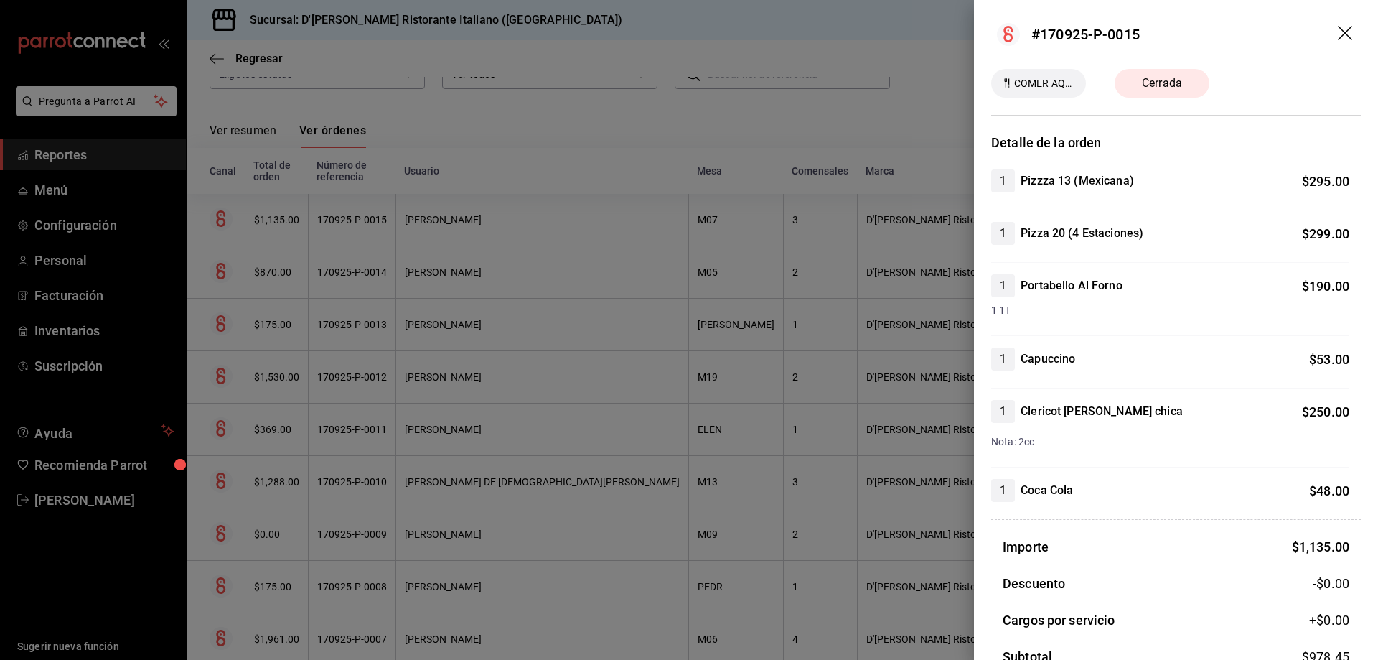
click at [692, 207] on div at bounding box center [689, 330] width 1378 height 660
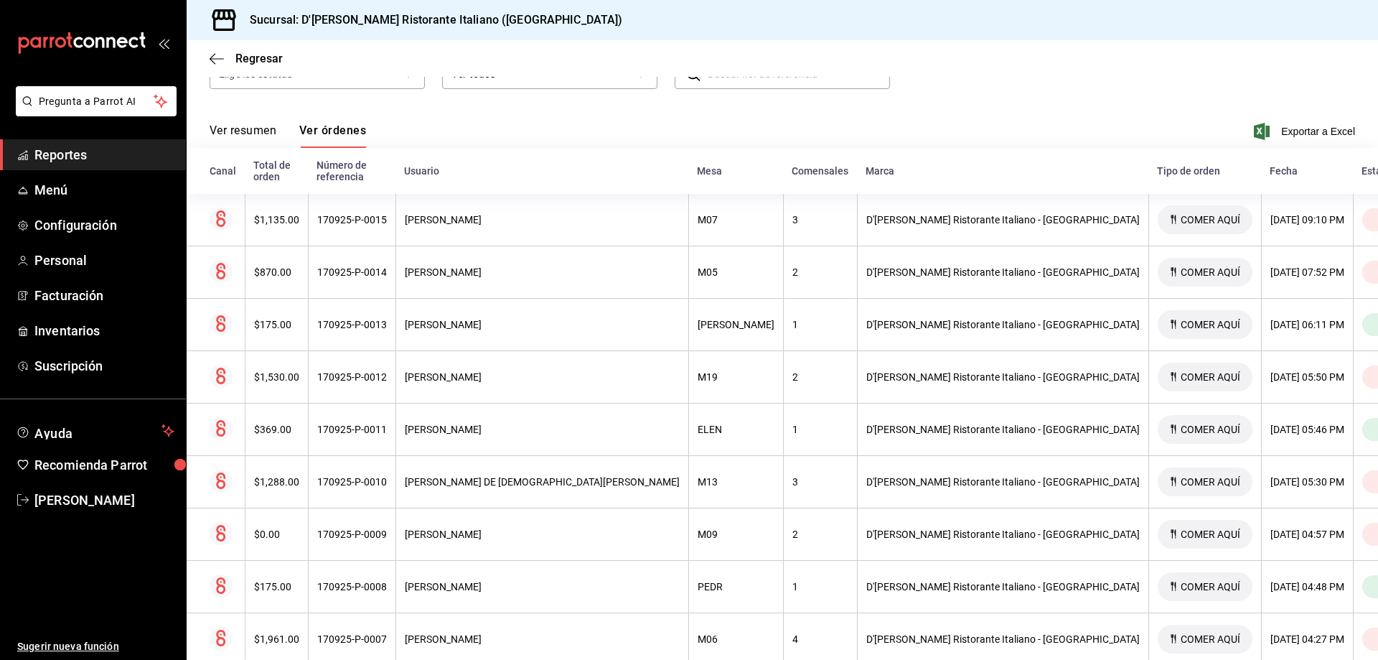
scroll to position [87, 0]
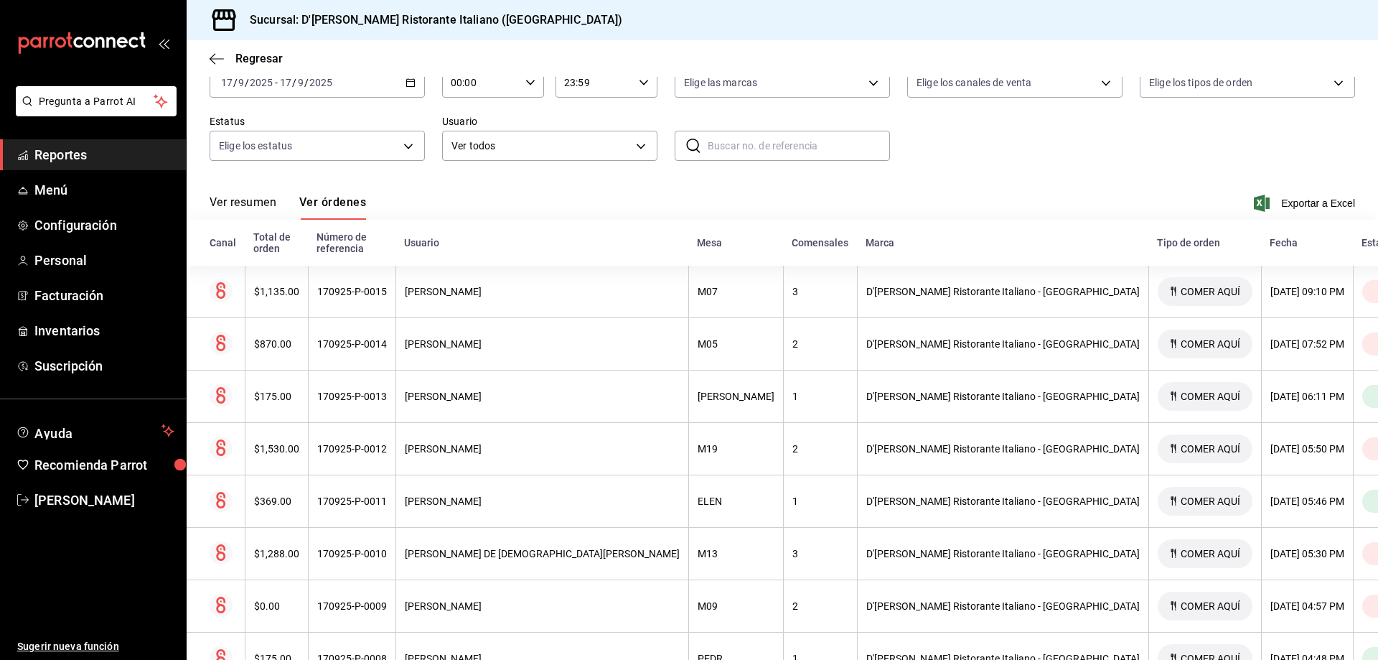
click at [50, 162] on span "Reportes" at bounding box center [104, 154] width 140 height 19
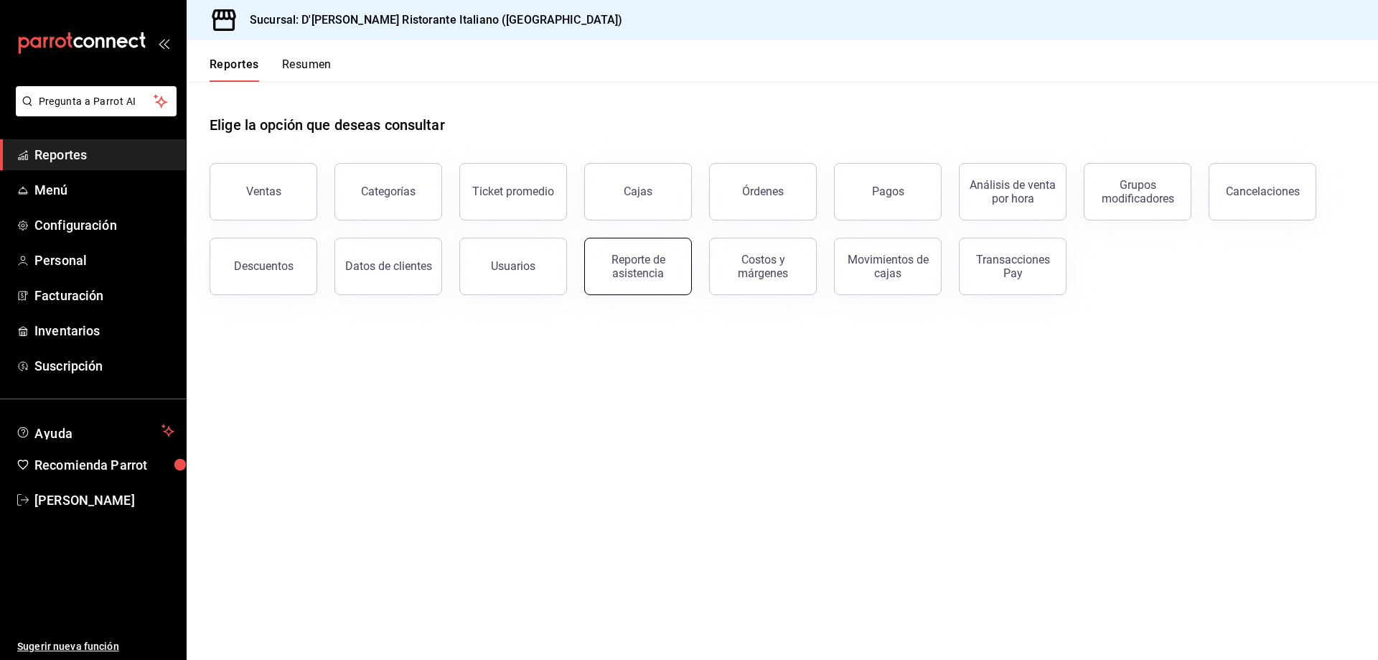
click at [636, 273] on div "Reporte de asistencia" at bounding box center [638, 266] width 89 height 27
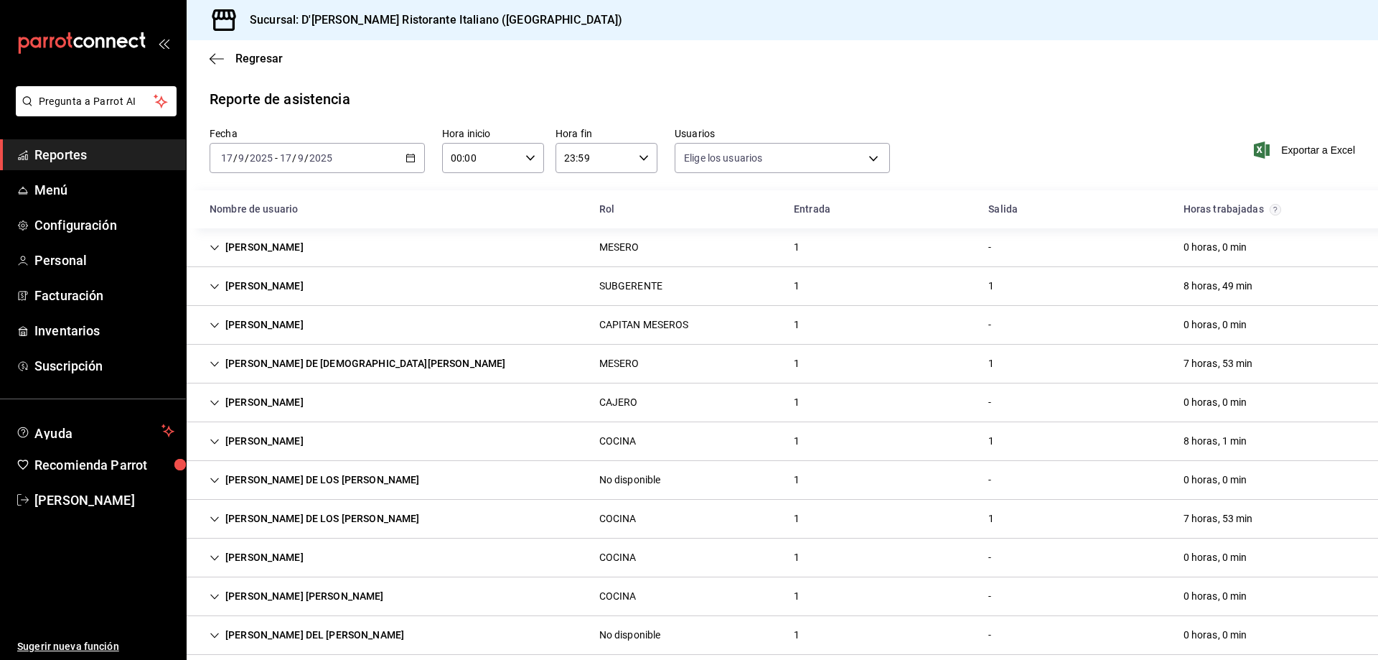
type input "fbaa1dcd-9b1b-42d3-8417-c392ee4ac69c,c847f7ff-4ec8-4711-b402-dbc889304ff0,82cd9…"
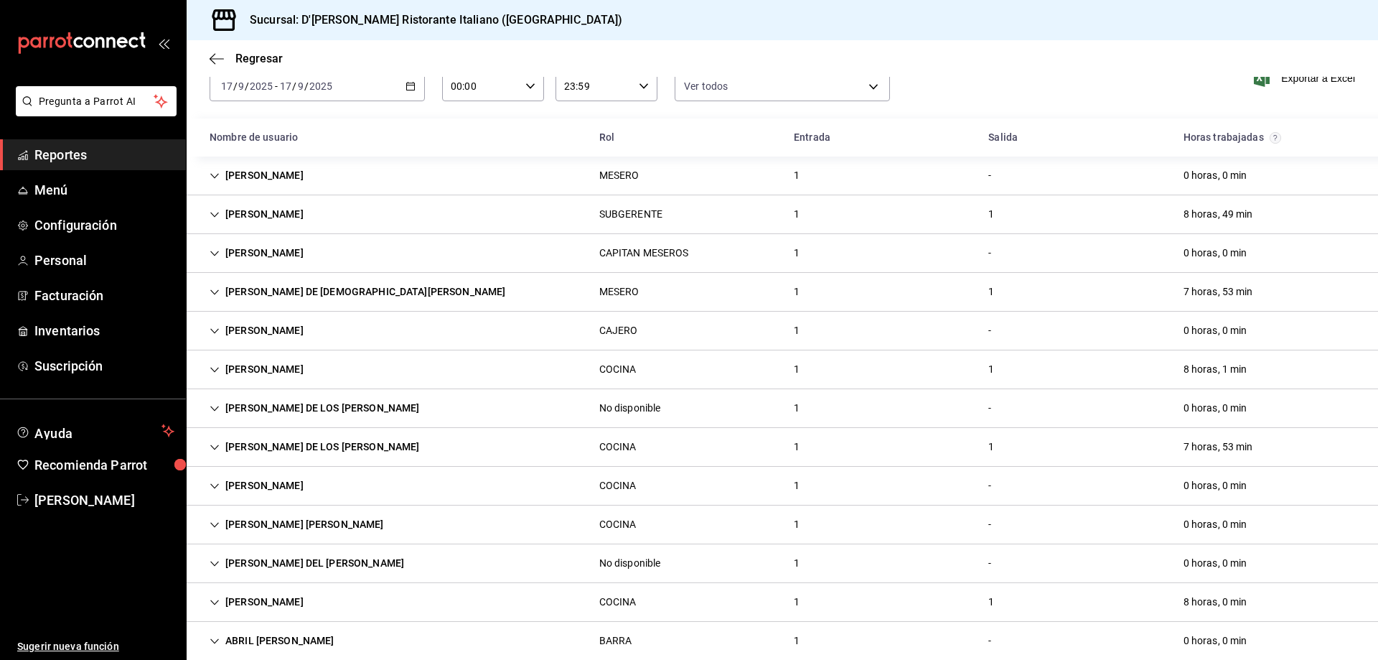
click at [212, 176] on icon "Cell" at bounding box center [215, 176] width 10 height 10
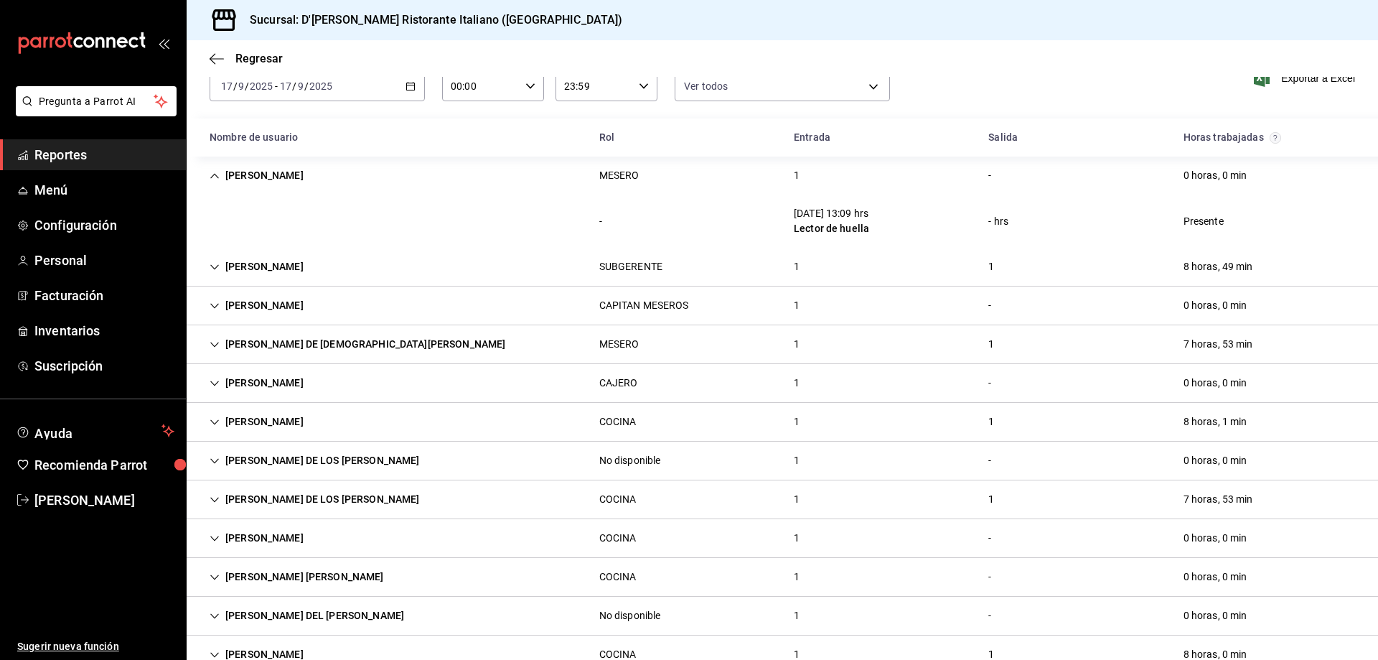
click at [217, 174] on icon "Cell" at bounding box center [215, 176] width 10 height 10
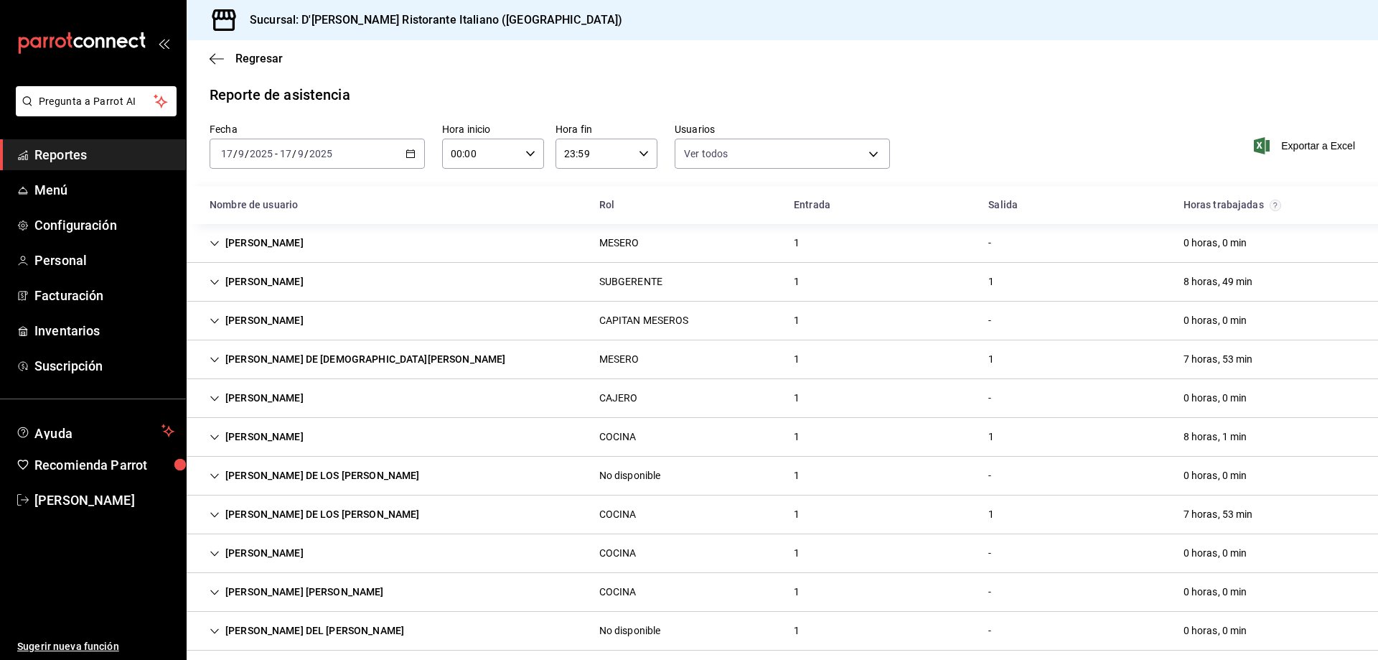
scroll to position [0, 0]
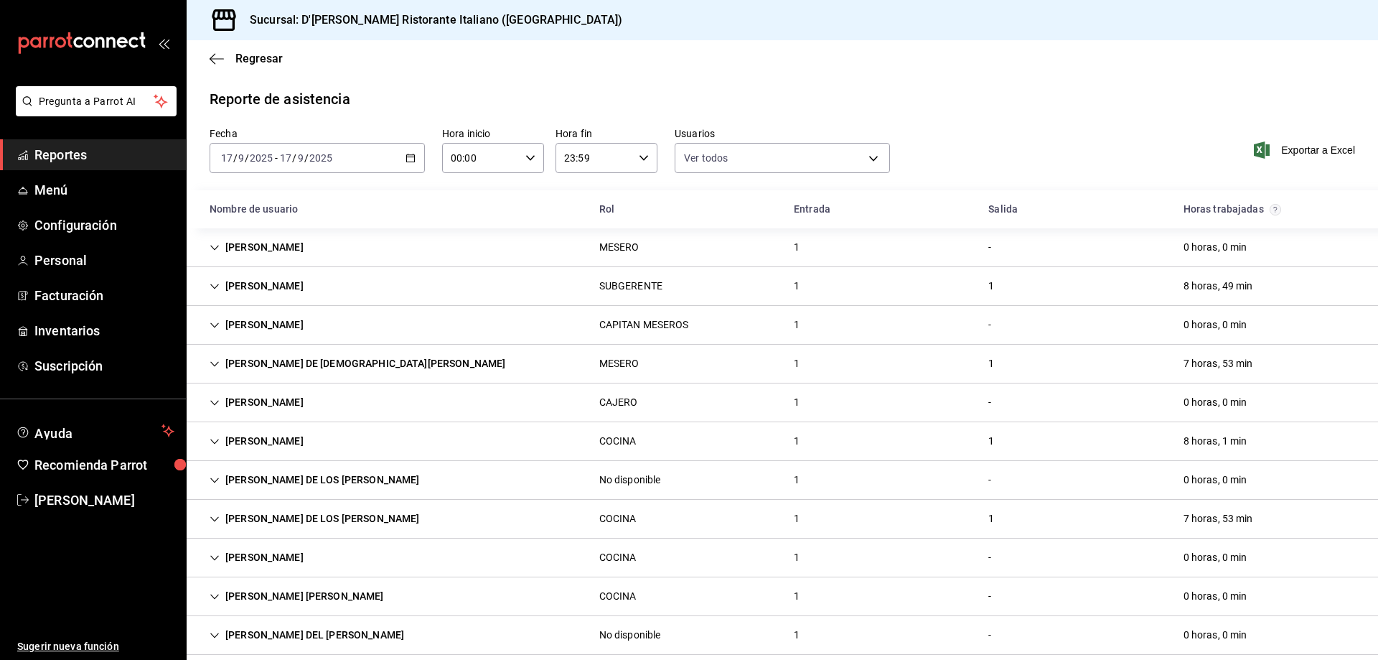
click at [214, 245] on icon "Cell" at bounding box center [215, 248] width 10 height 10
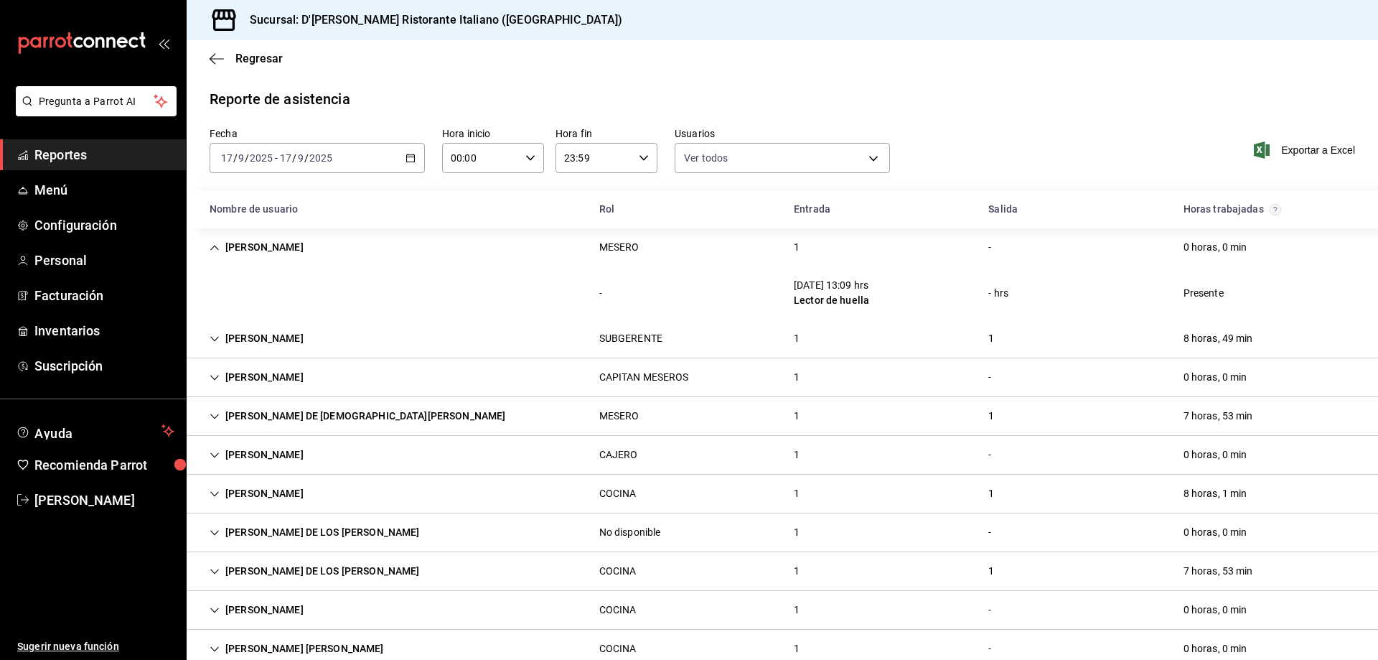
click at [210, 377] on icon "Cell" at bounding box center [215, 378] width 10 height 10
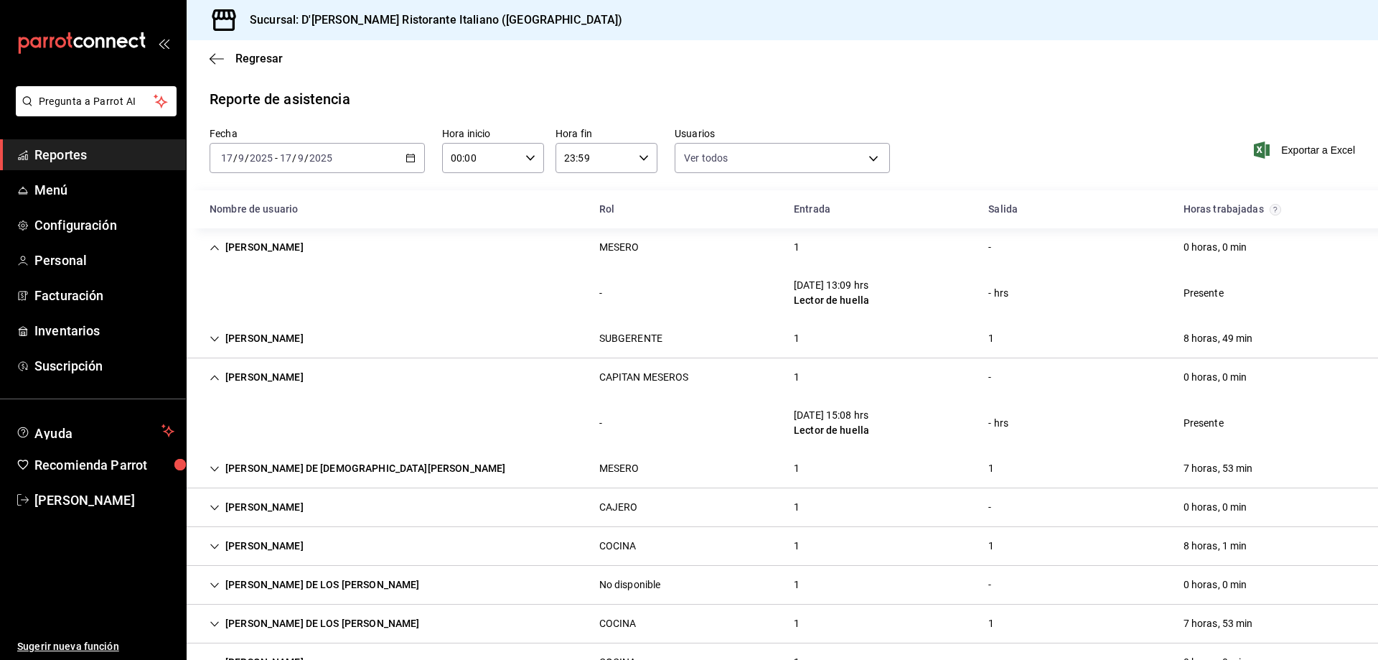
click at [210, 377] on icon "Cell" at bounding box center [215, 378] width 10 height 10
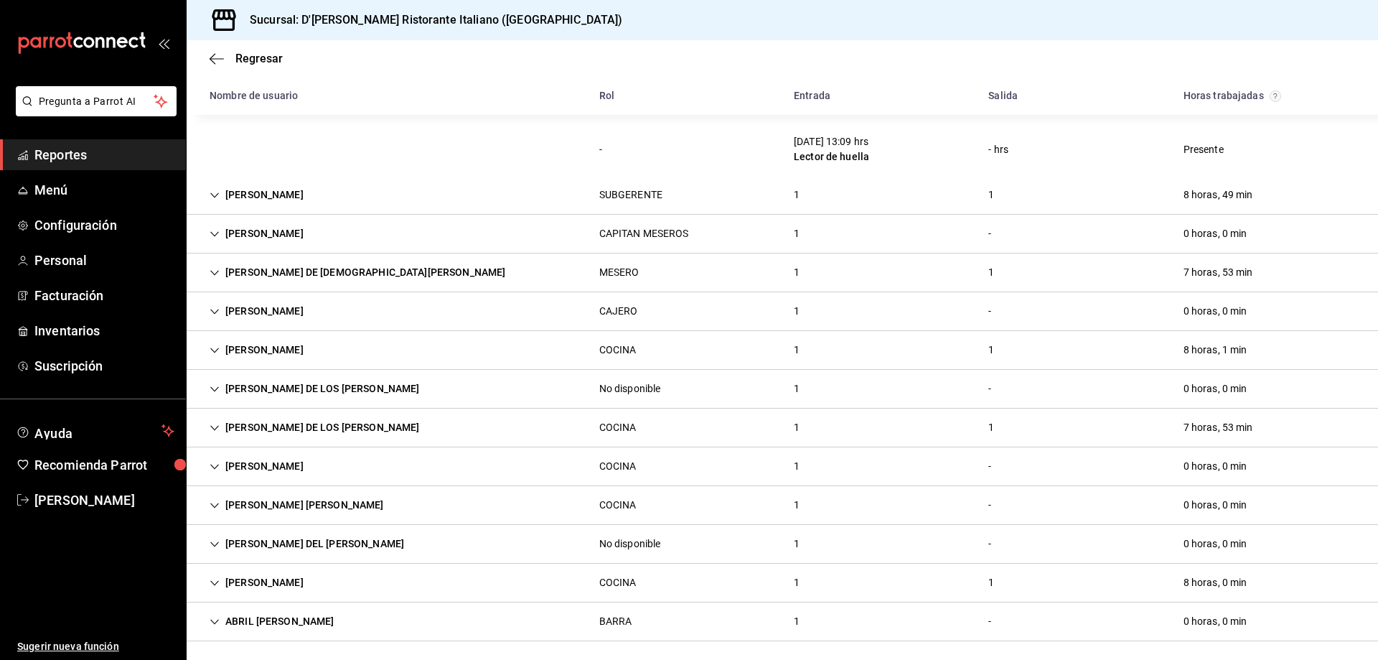
scroll to position [148, 0]
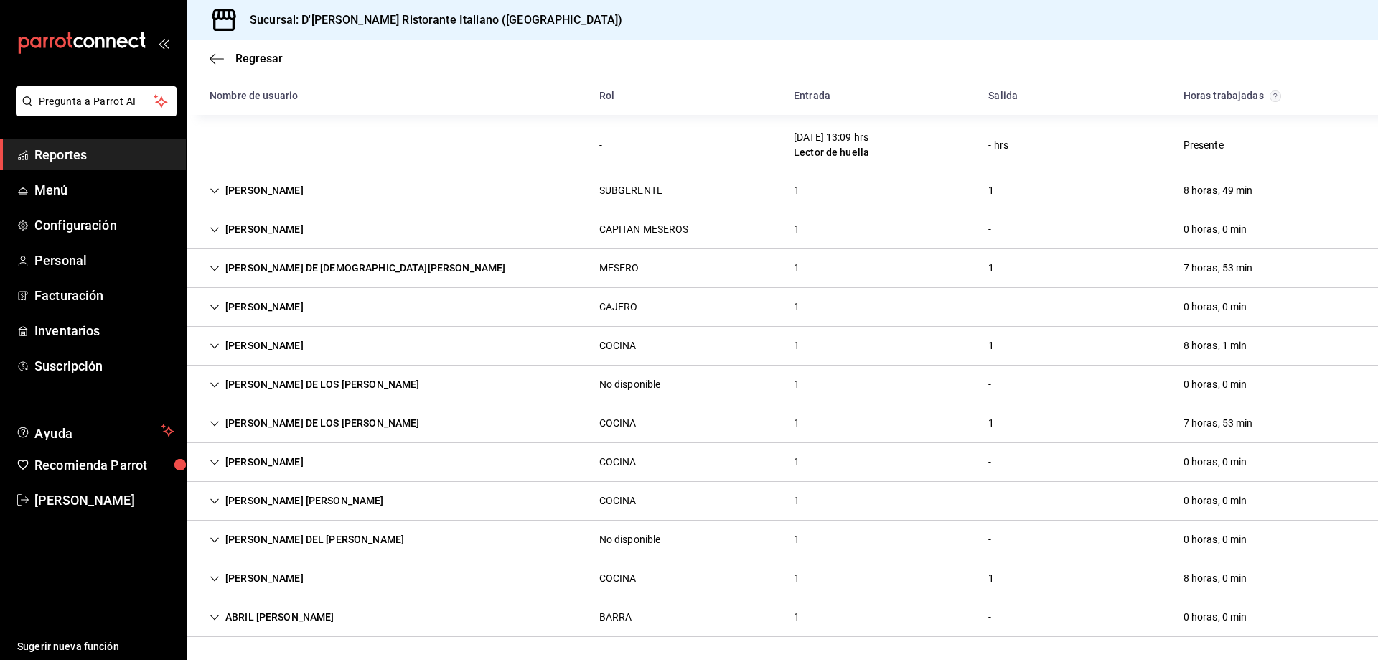
click at [212, 617] on icon "Cell" at bounding box center [214, 616] width 9 height 5
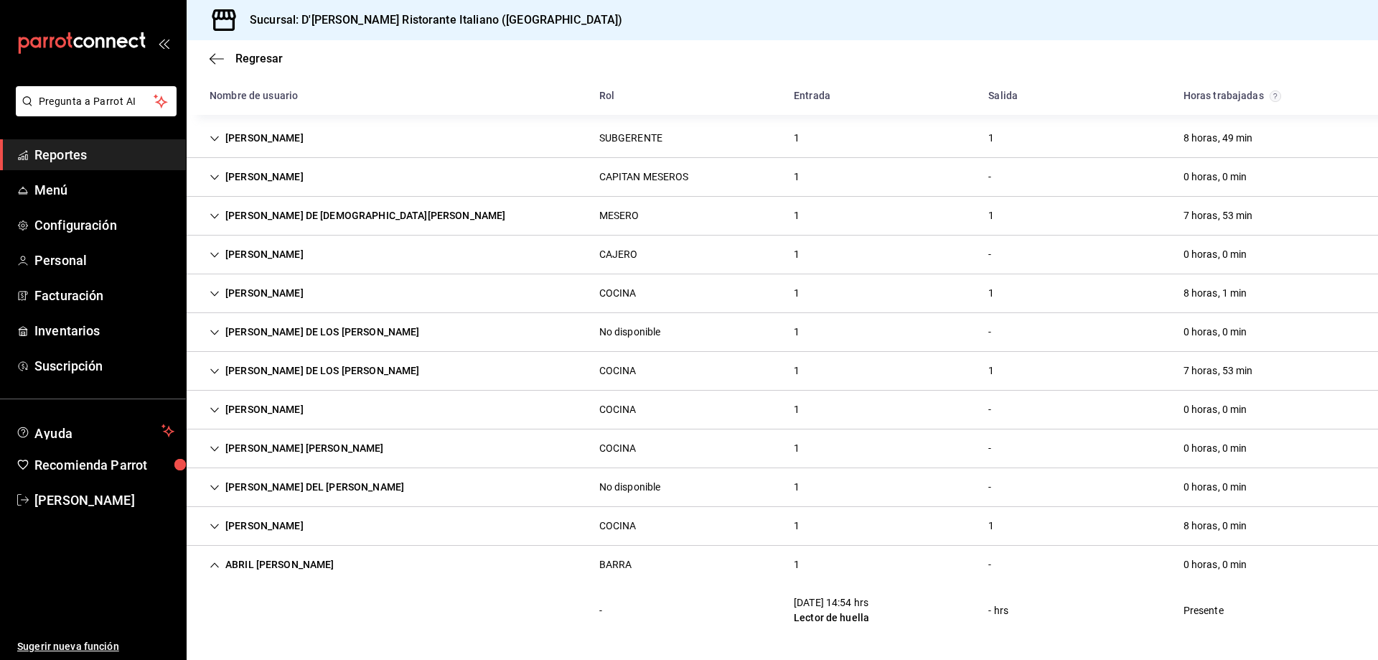
scroll to position [0, 0]
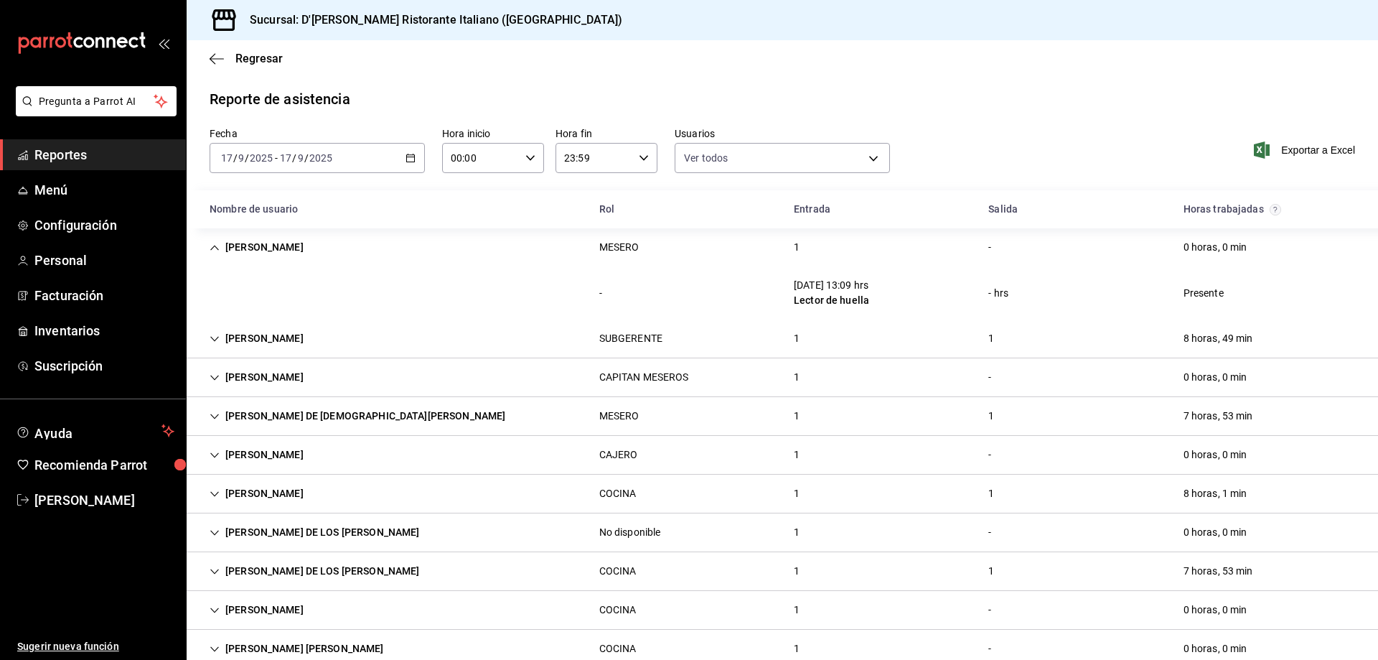
click at [212, 245] on icon "Cell" at bounding box center [215, 248] width 10 height 10
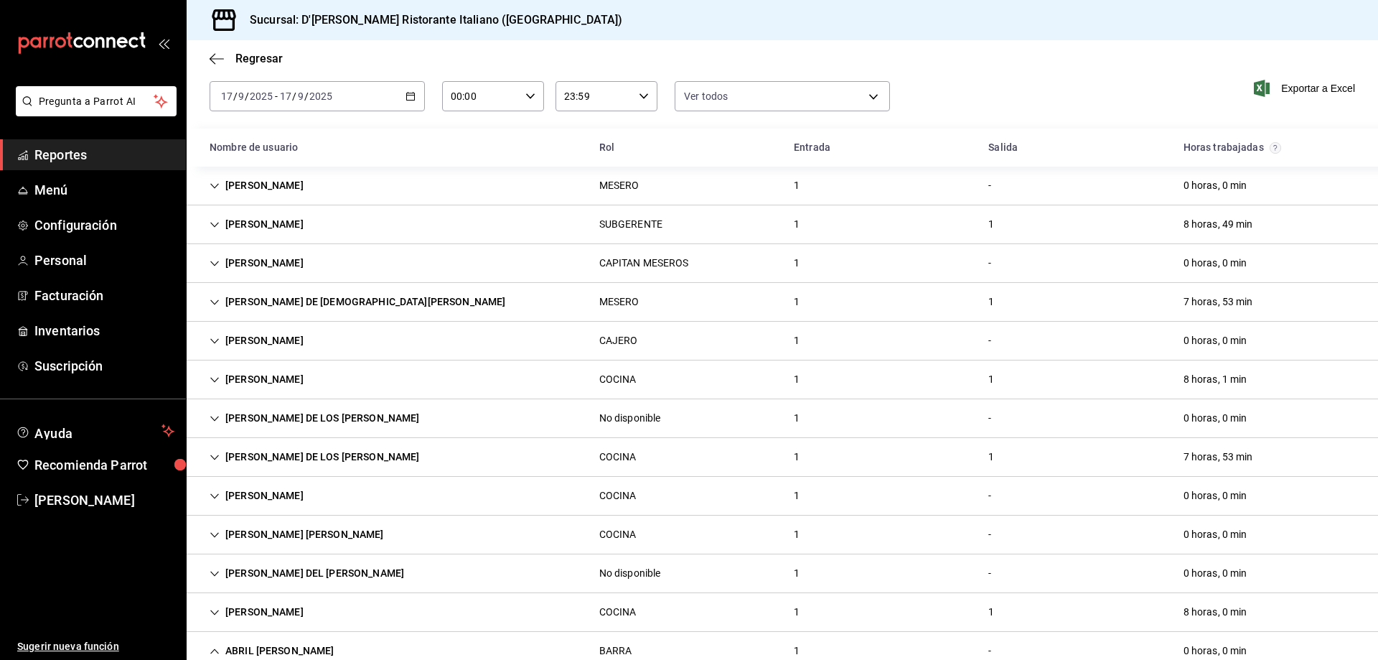
scroll to position [148, 0]
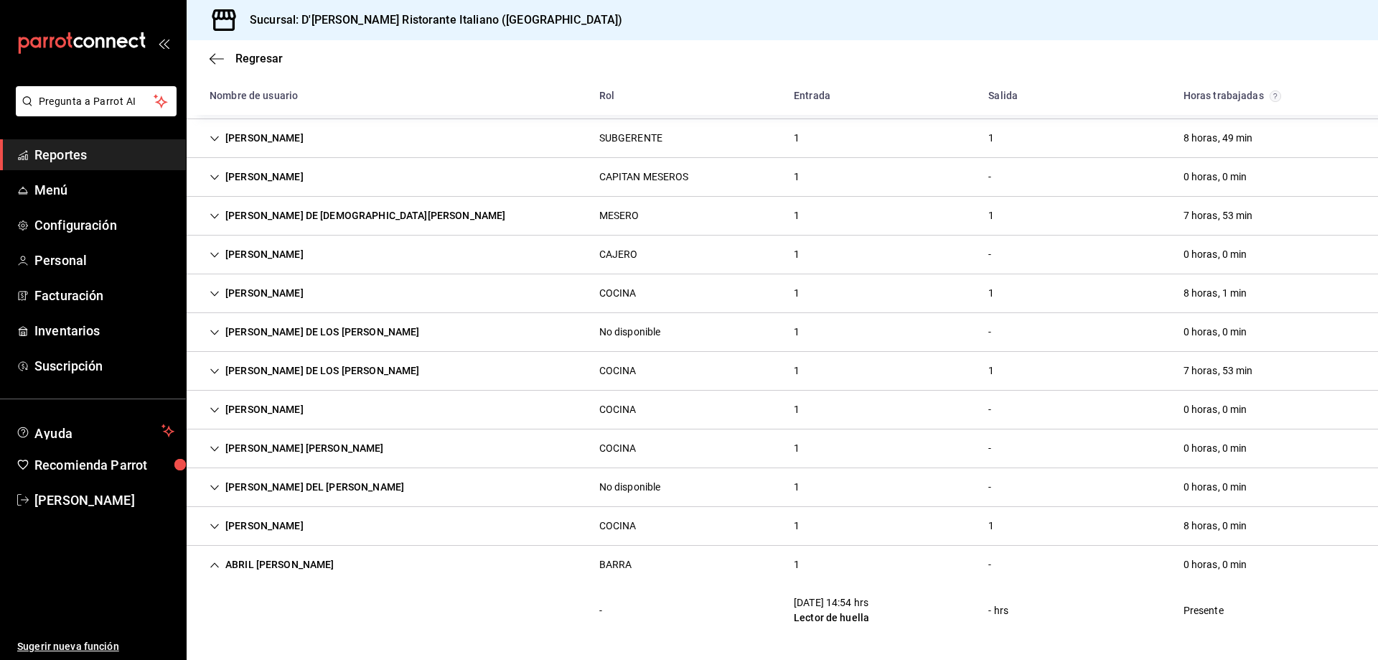
click at [213, 565] on icon "Cell" at bounding box center [214, 564] width 9 height 5
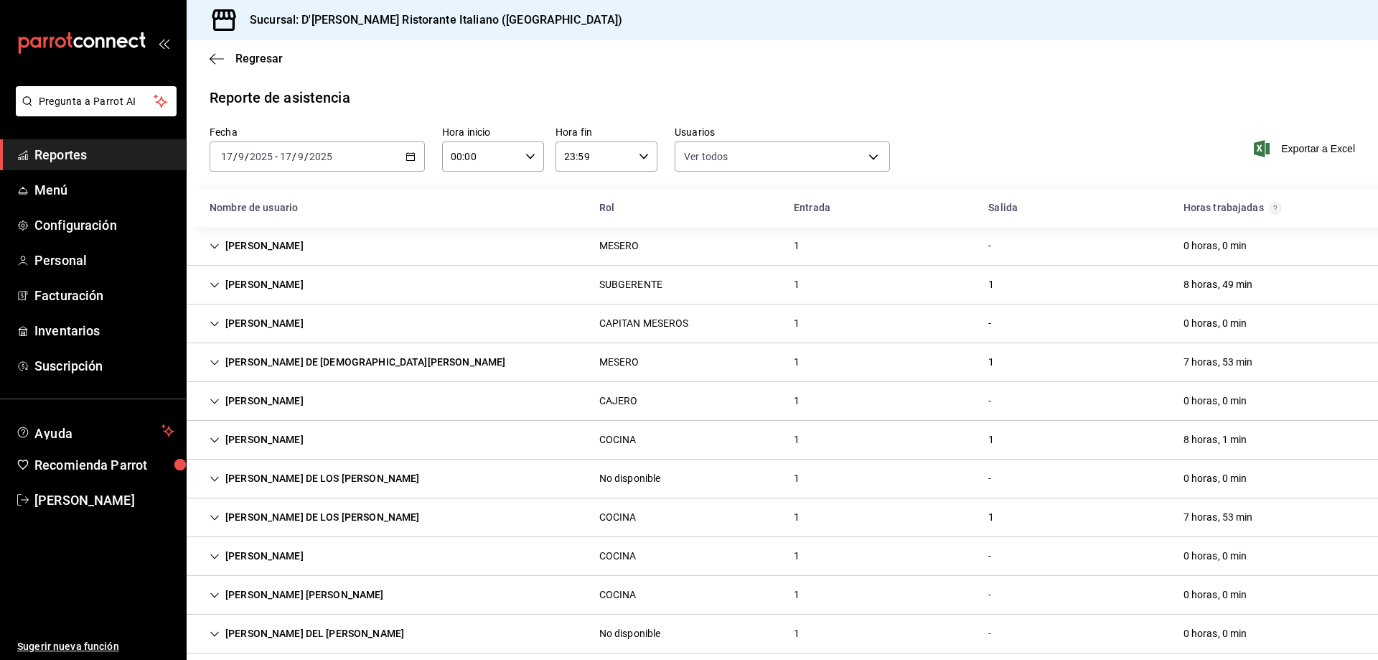
scroll to position [0, 0]
click at [116, 502] on span "[PERSON_NAME]" at bounding box center [104, 499] width 140 height 19
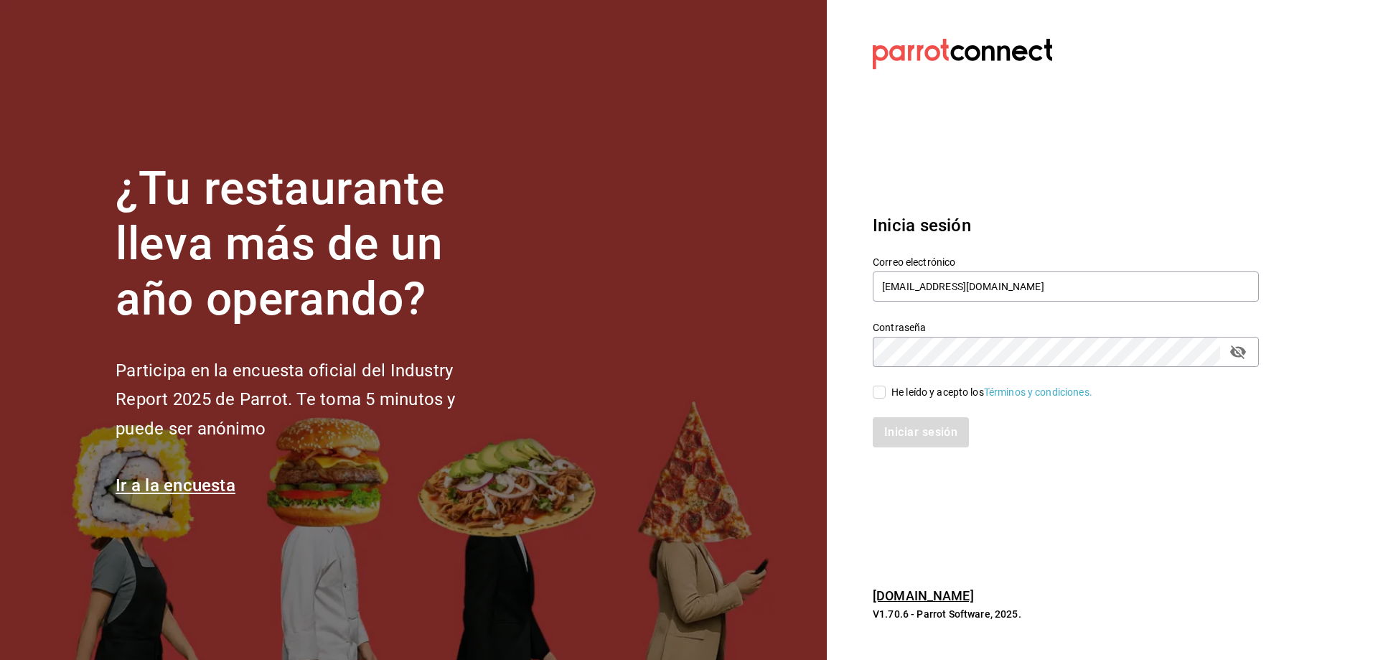
click at [885, 393] on input "He leído y acepto los Términos y condiciones." at bounding box center [879, 391] width 13 height 13
checkbox input "true"
click at [904, 433] on button "Iniciar sesión" at bounding box center [922, 432] width 98 height 30
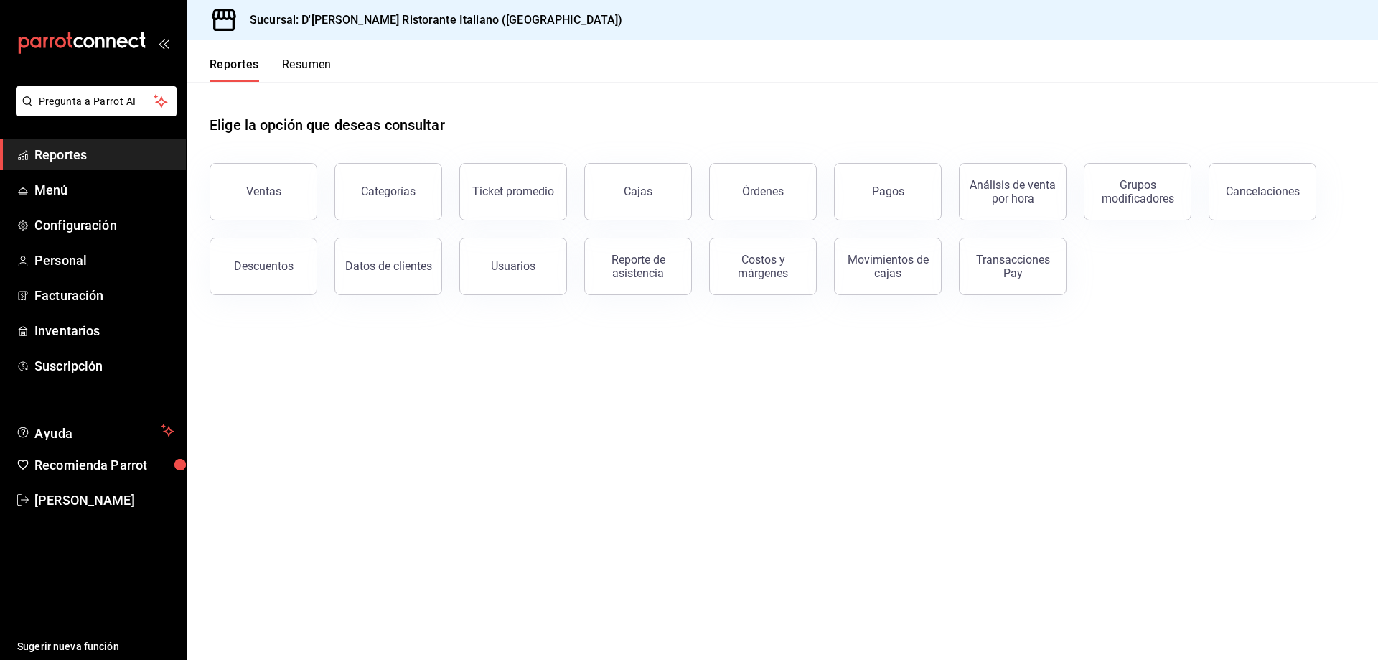
click at [70, 148] on span "Reportes" at bounding box center [104, 154] width 140 height 19
click at [80, 429] on span "Ayuda" at bounding box center [94, 430] width 121 height 17
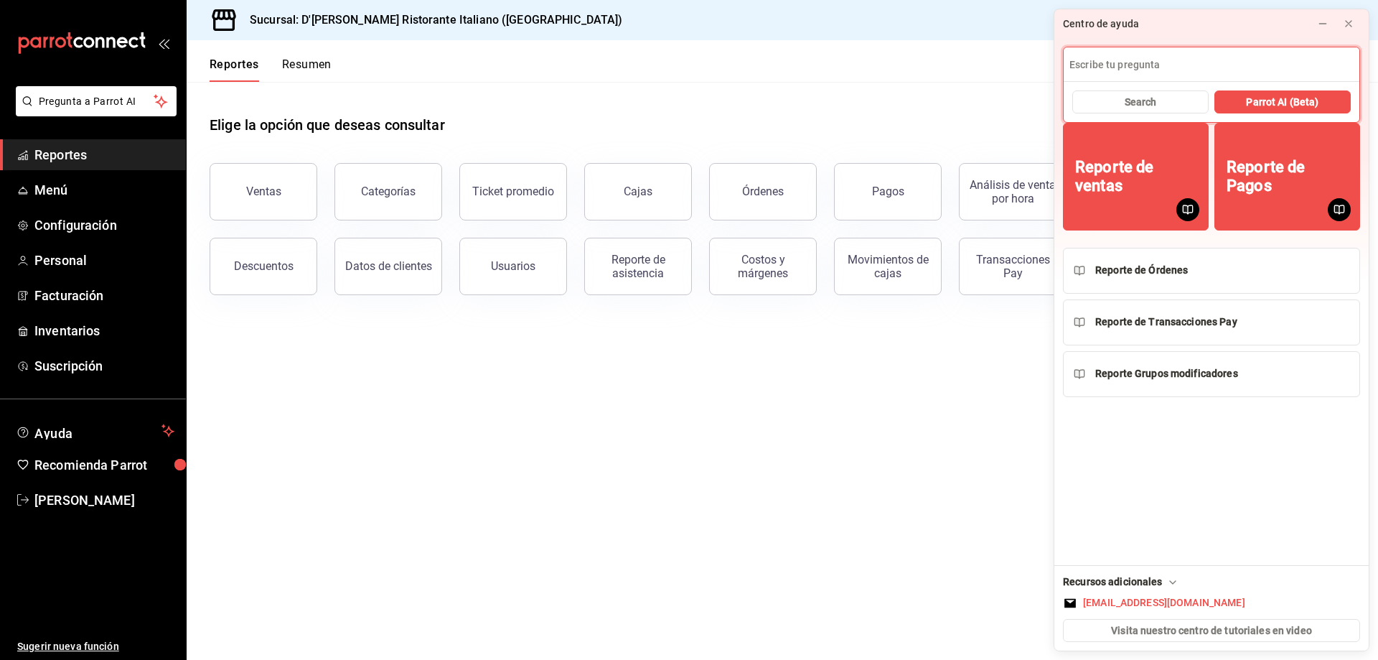
click at [1166, 68] on input at bounding box center [1212, 64] width 296 height 34
type input "forzar cierre"
click at [1153, 98] on span "Search" at bounding box center [1141, 102] width 32 height 15
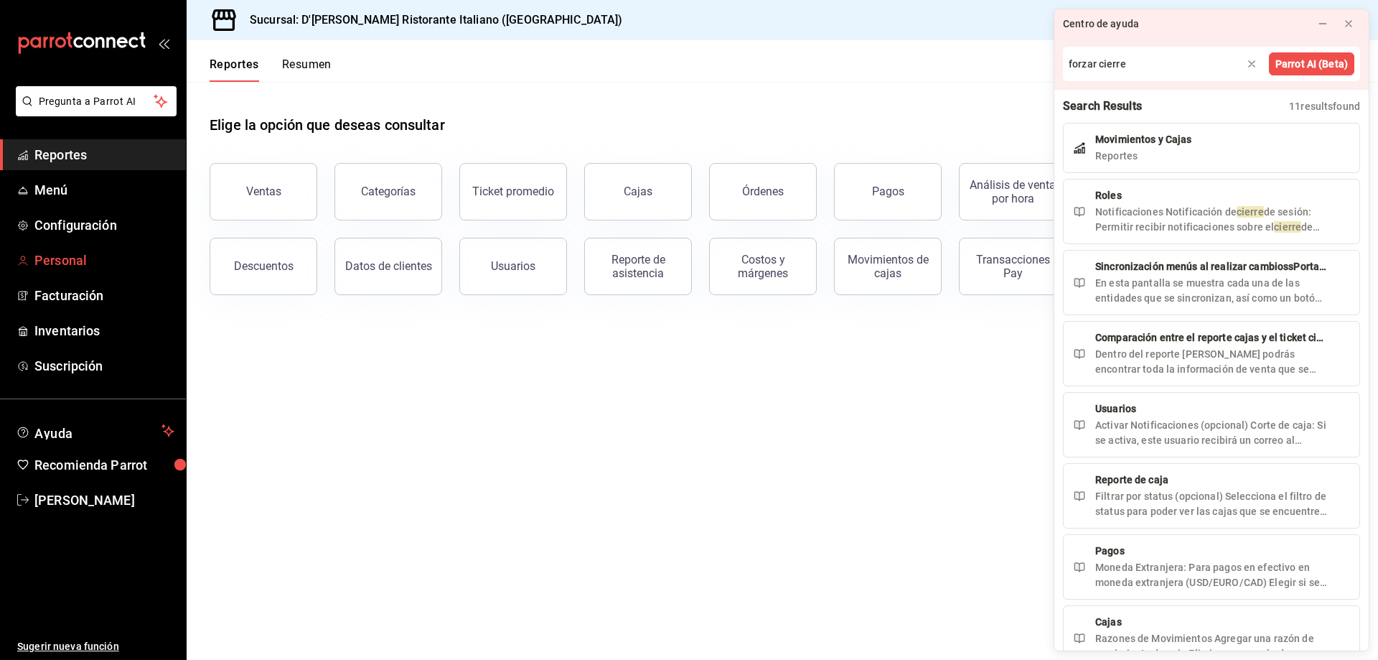
click at [79, 259] on span "Personal" at bounding box center [104, 260] width 140 height 19
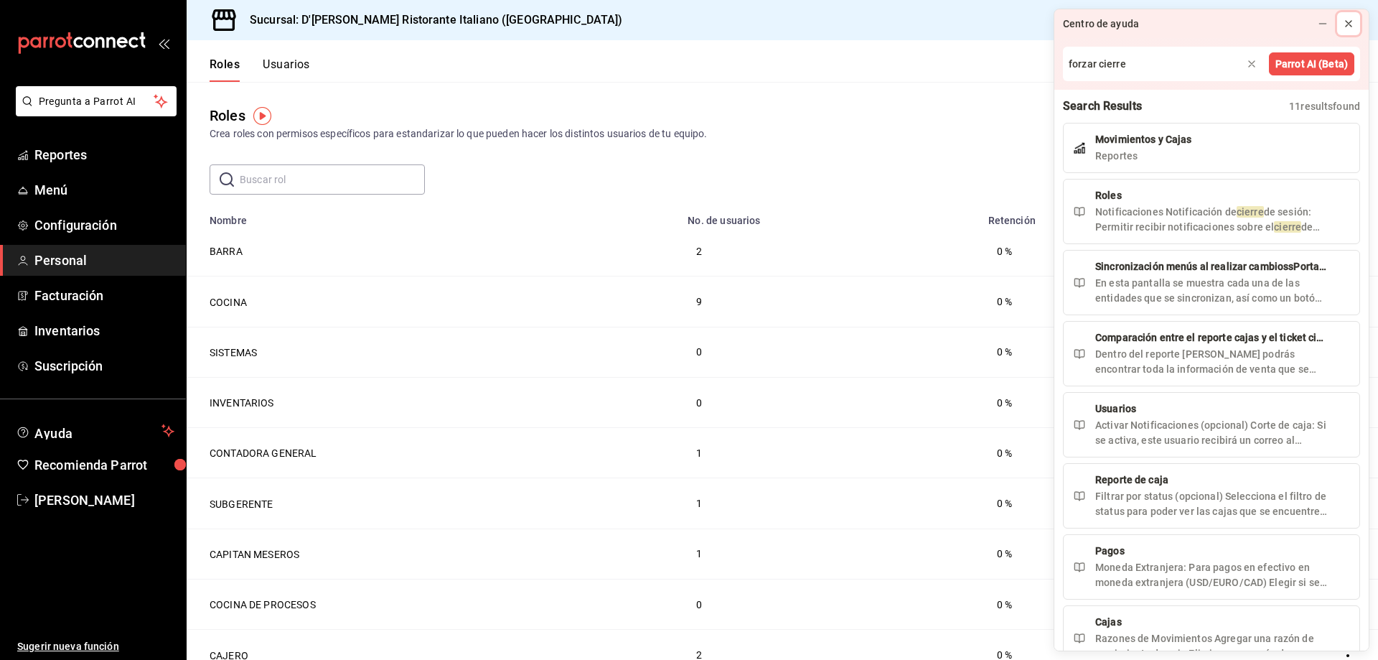
click at [1350, 22] on icon at bounding box center [1349, 24] width 6 height 6
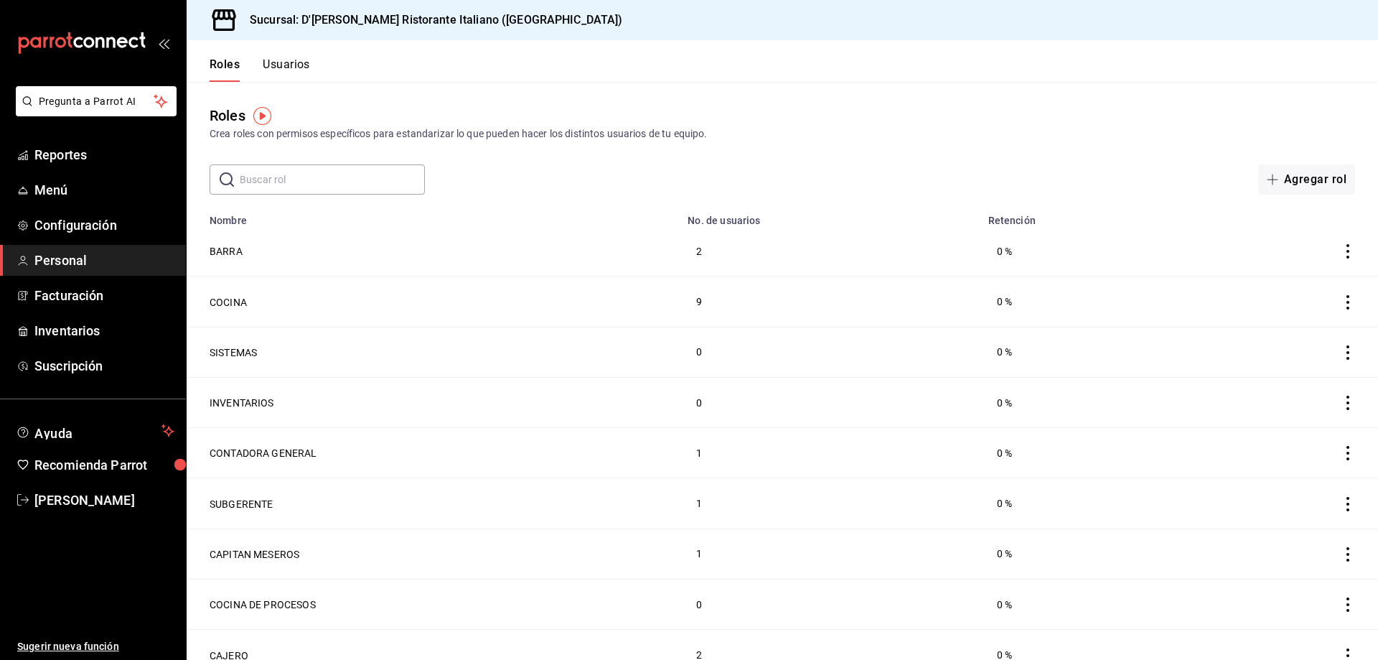
click at [292, 65] on button "Usuarios" at bounding box center [286, 69] width 47 height 24
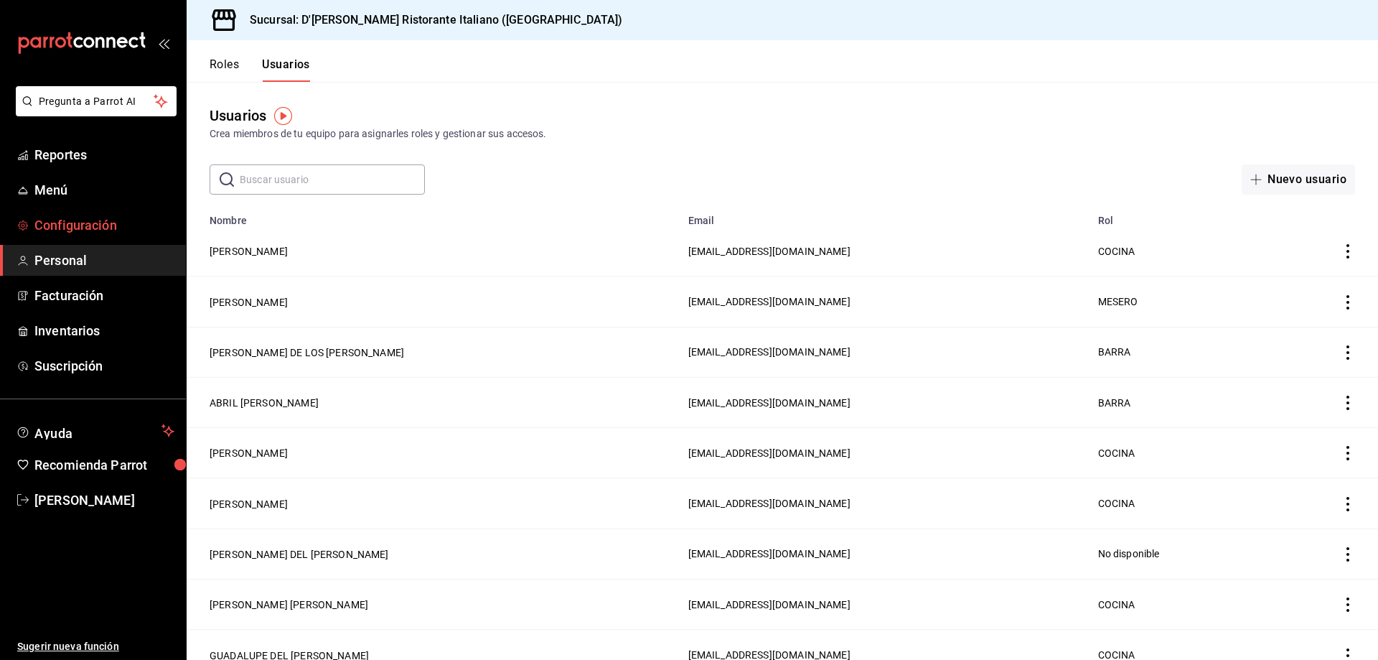
click at [87, 230] on span "Configuración" at bounding box center [104, 224] width 140 height 19
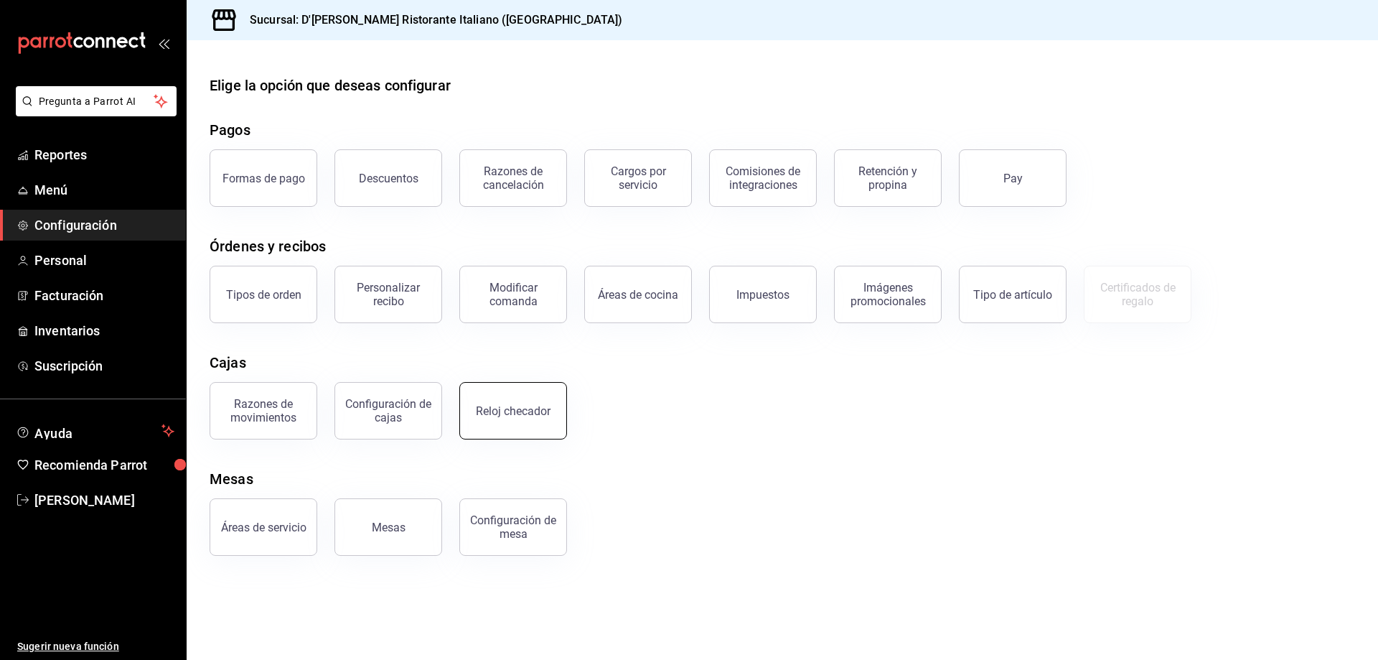
click at [516, 408] on div "Reloj checador" at bounding box center [513, 411] width 75 height 14
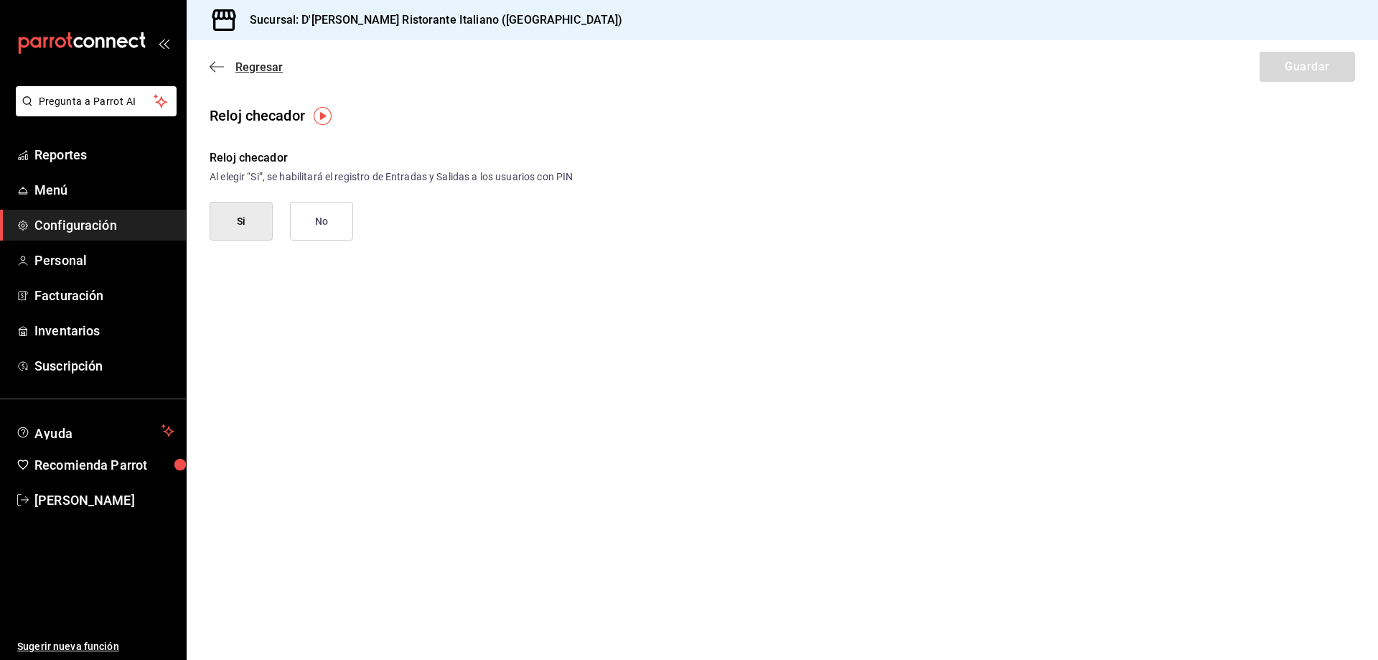
click at [269, 63] on span "Regresar" at bounding box center [258, 67] width 47 height 14
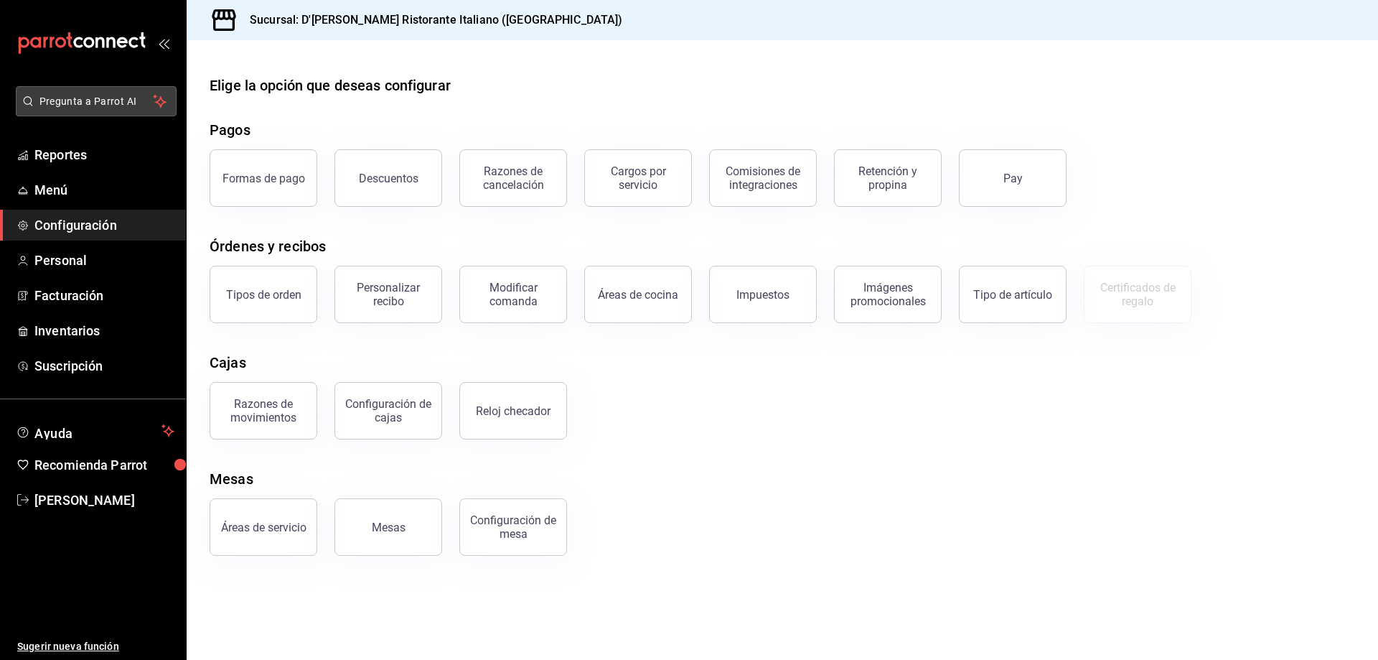
click at [113, 100] on span "Pregunta a Parrot AI" at bounding box center [96, 101] width 114 height 15
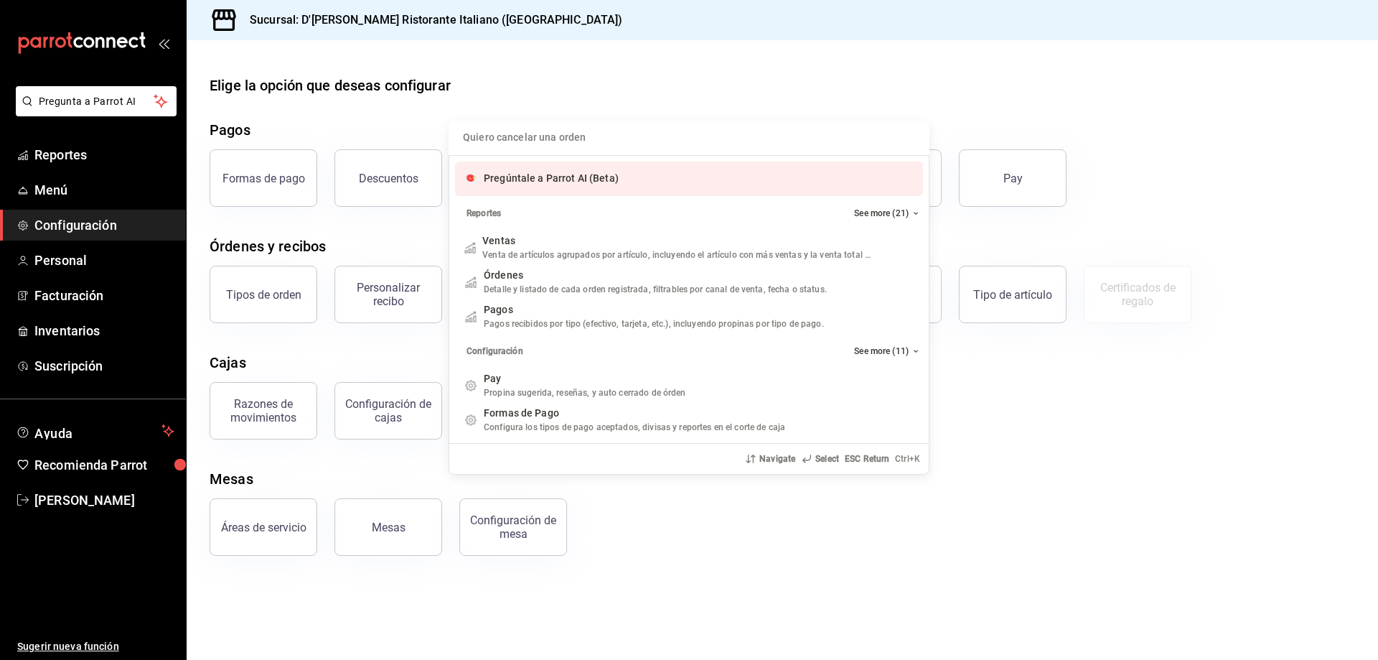
click at [614, 140] on input "Quiero cancelar una orden" at bounding box center [689, 138] width 464 height 34
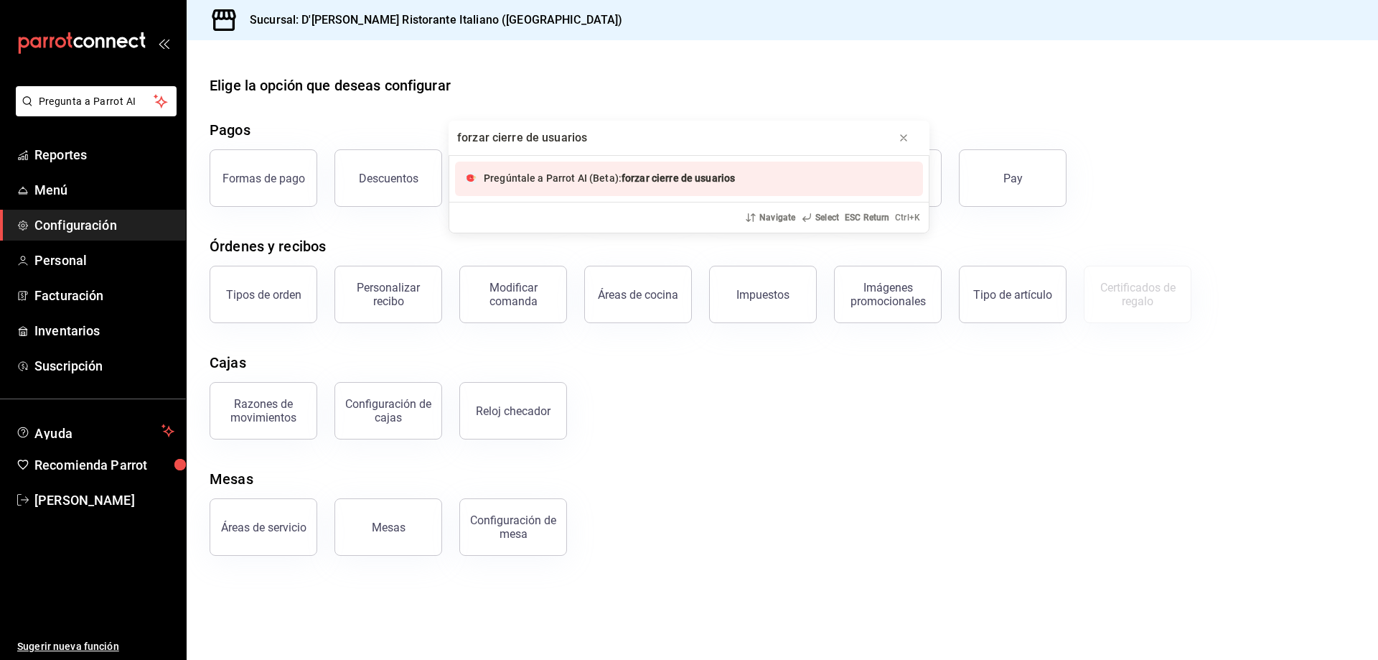
type input "forzar cierre de usuarios"
click at [652, 181] on span "forzar cierre de usuarios" at bounding box center [678, 177] width 113 height 11
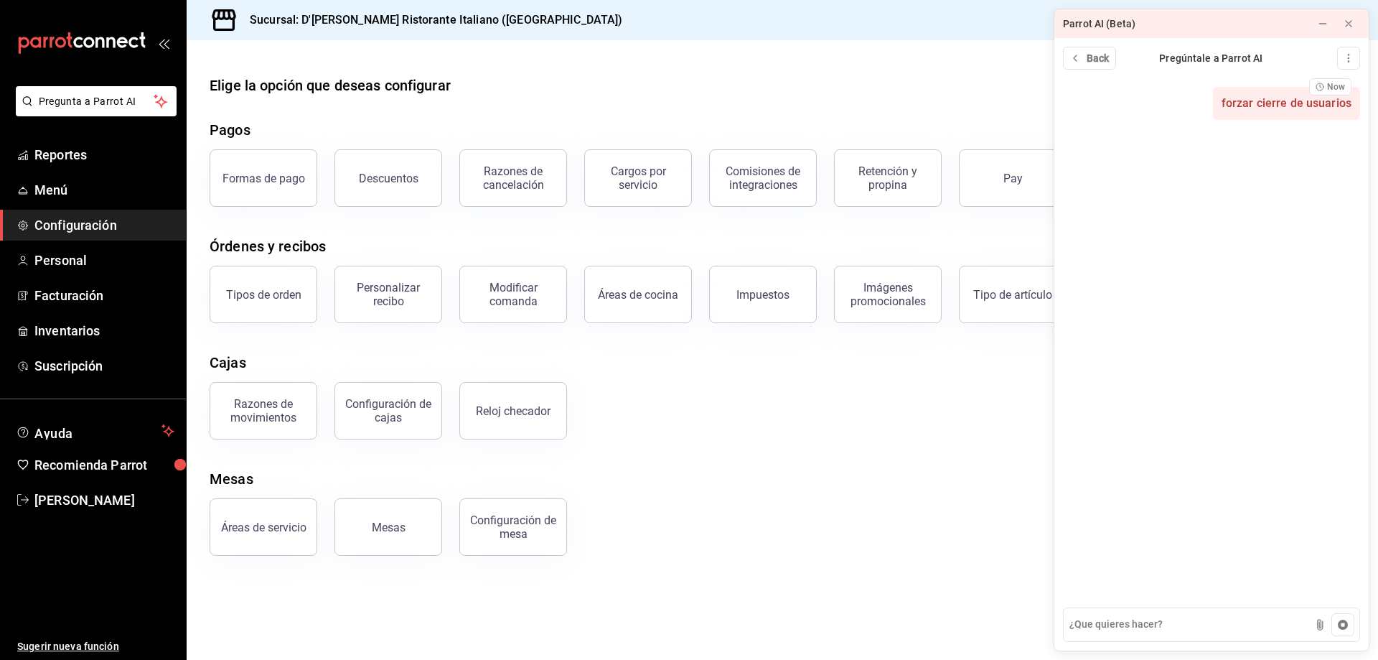
click at [1263, 106] on span "forzar cierre de usuarios" at bounding box center [1287, 103] width 130 height 16
click at [1346, 19] on icon at bounding box center [1348, 23] width 11 height 11
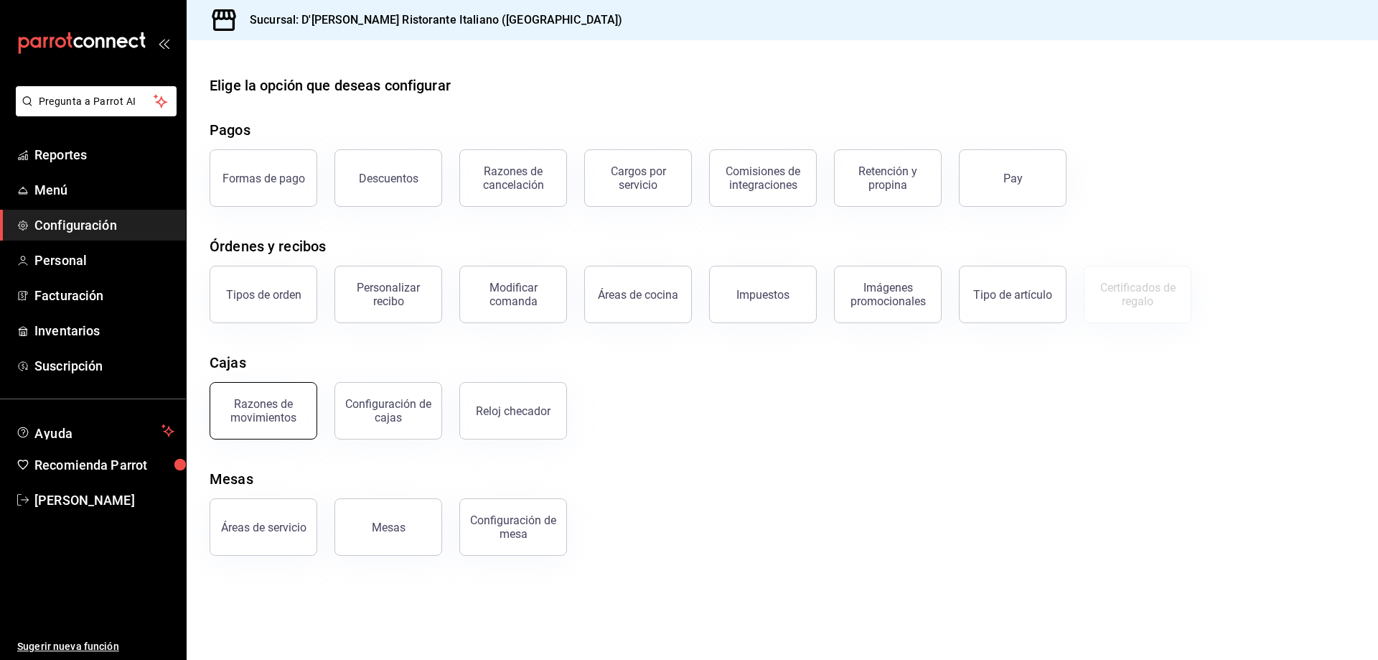
click at [274, 405] on div "Razones de movimientos" at bounding box center [263, 410] width 89 height 27
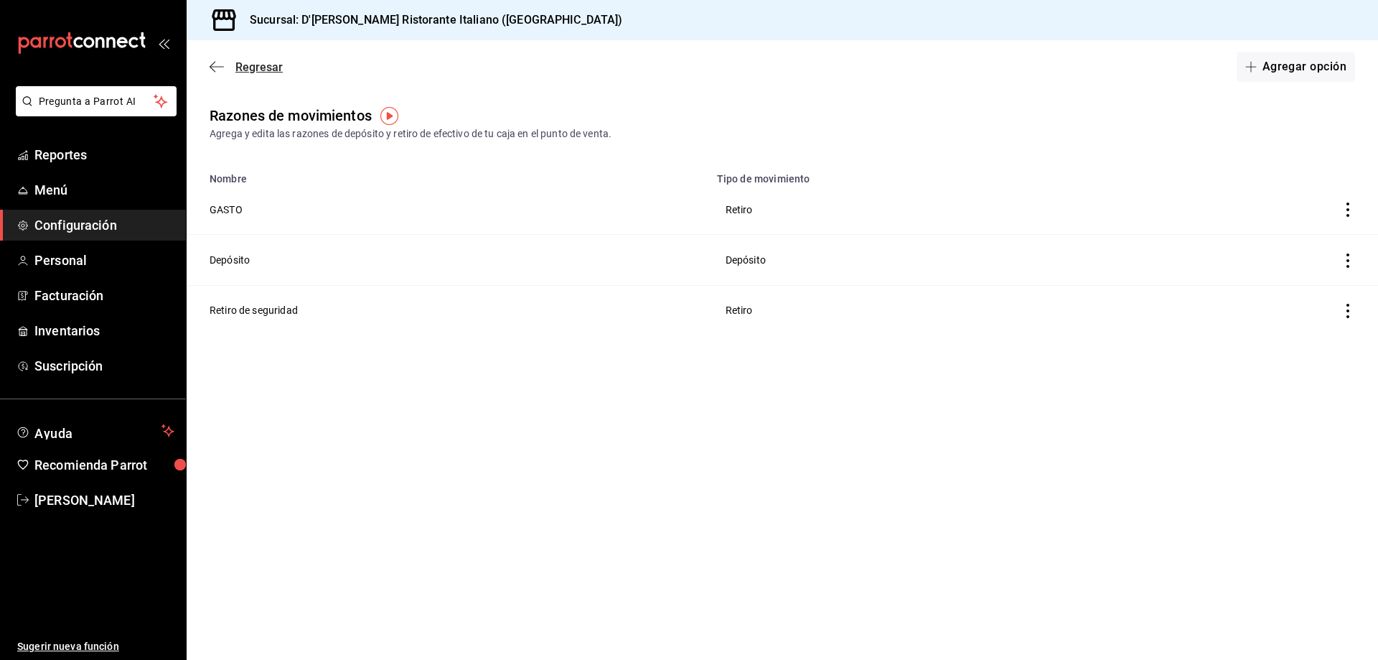
click at [268, 70] on span "Regresar" at bounding box center [258, 67] width 47 height 14
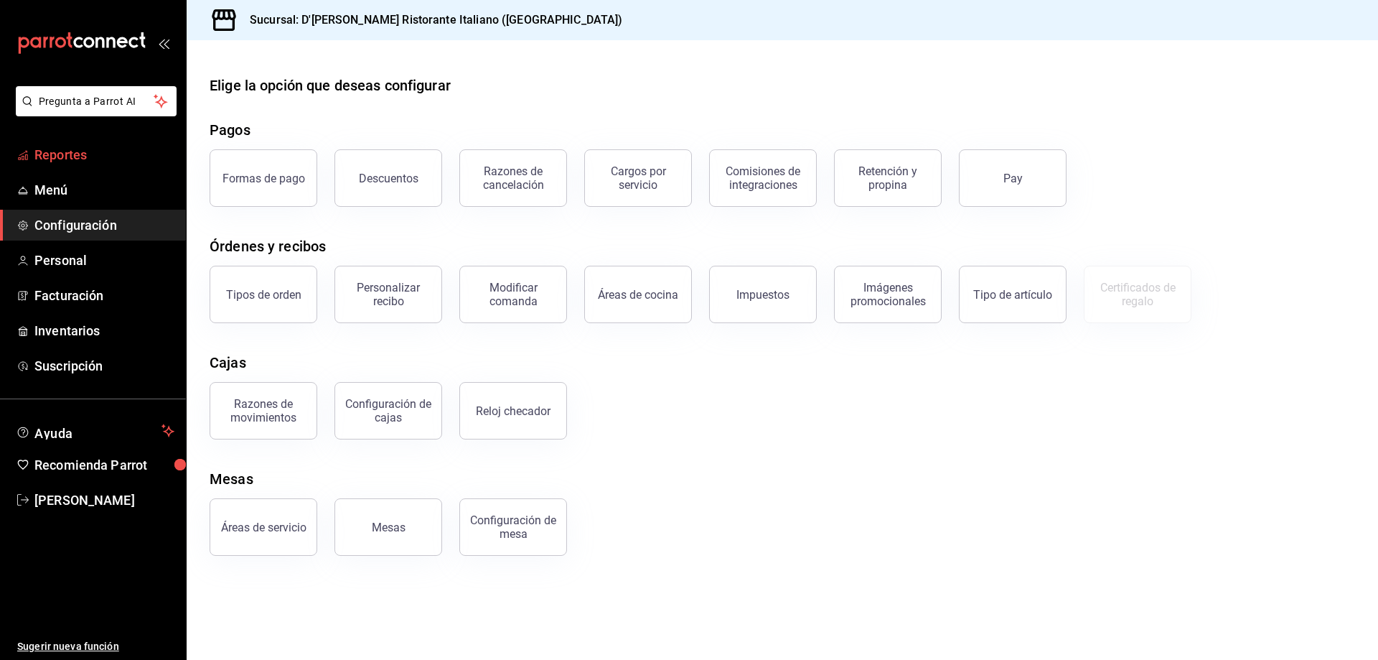
click at [58, 156] on span "Reportes" at bounding box center [104, 154] width 140 height 19
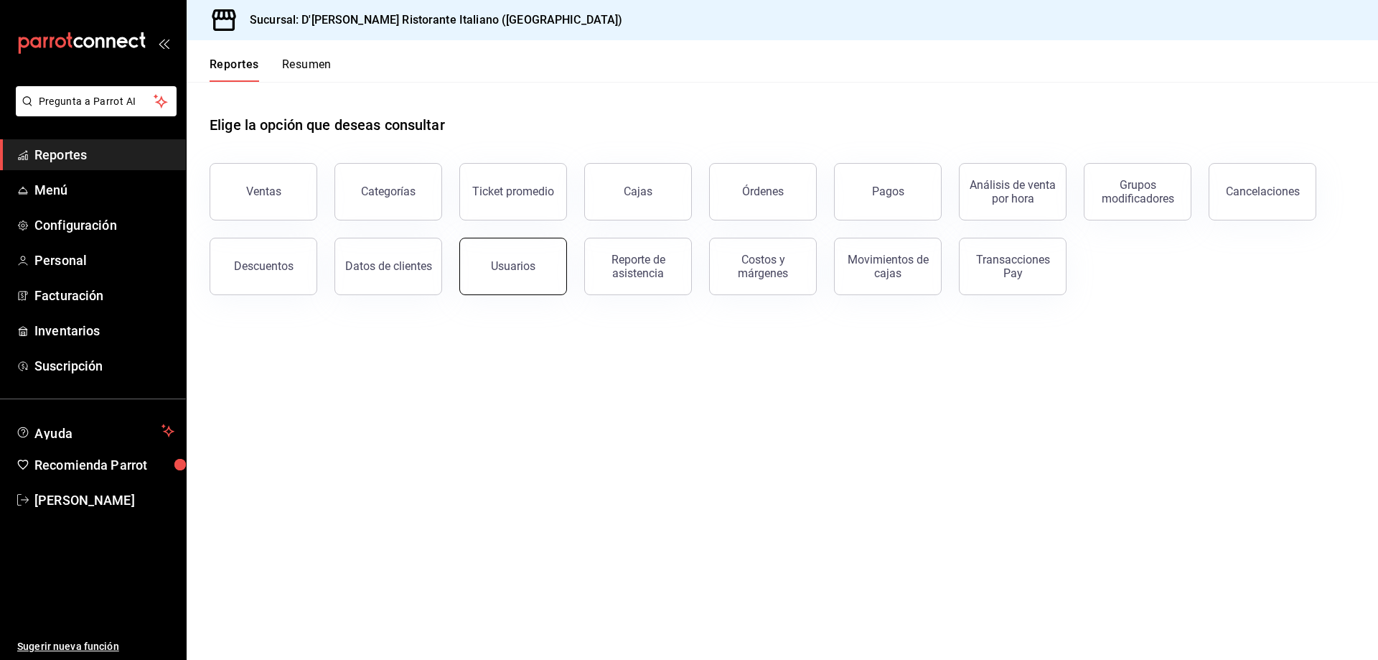
click at [518, 256] on button "Usuarios" at bounding box center [513, 266] width 108 height 57
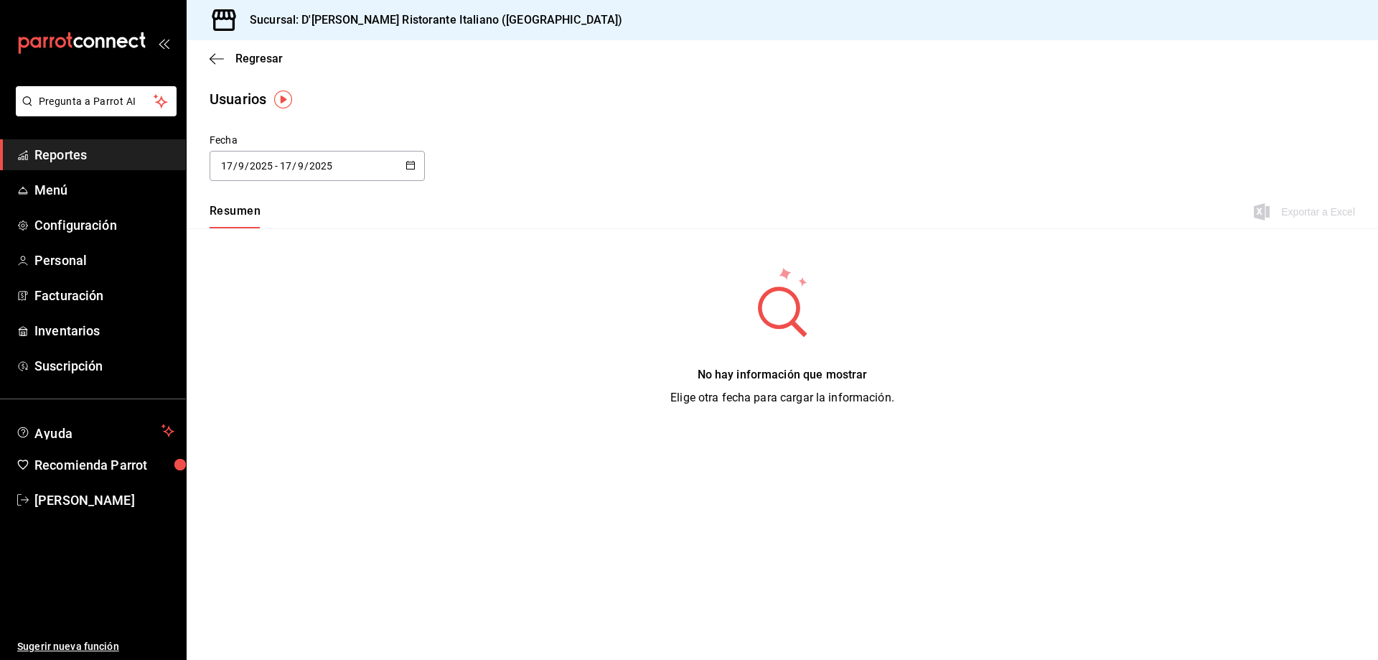
click at [413, 161] on \(Stroke\) "button" at bounding box center [413, 161] width 1 height 1
click at [251, 238] on li "Ayer" at bounding box center [278, 244] width 136 height 32
type input "[DATE]"
type input "16"
type input "[DATE]"
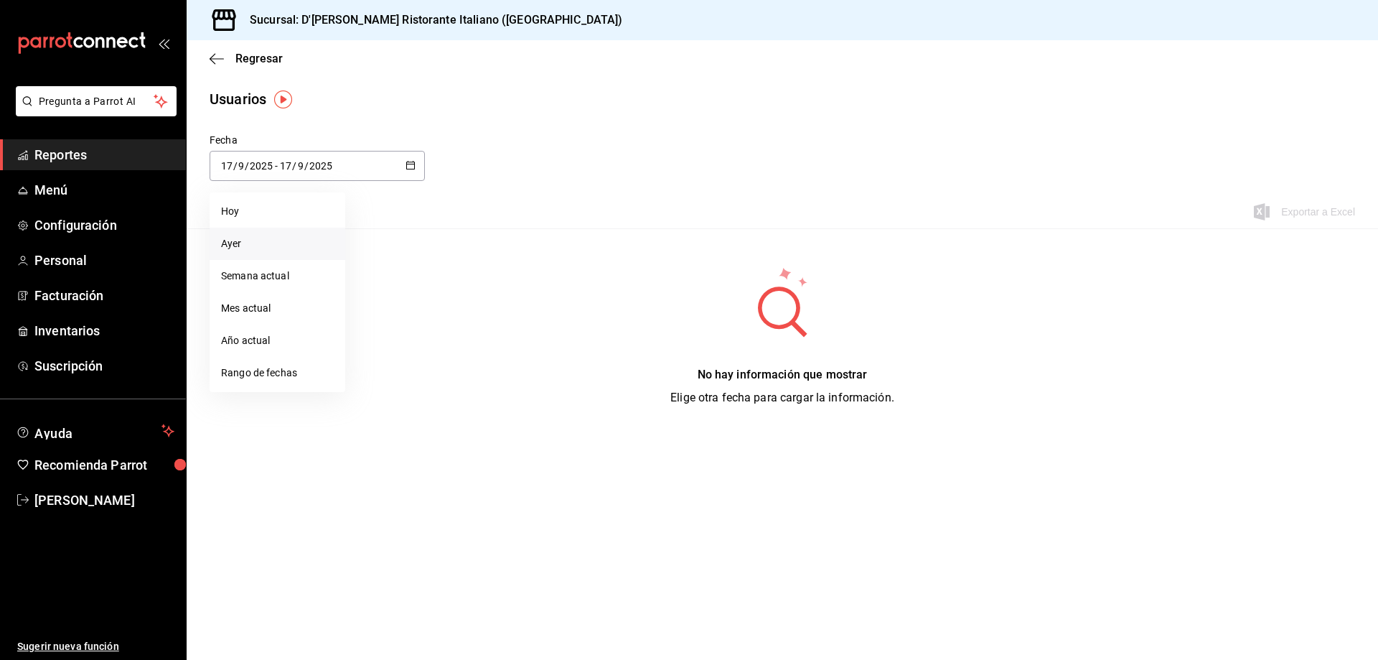
type input "16"
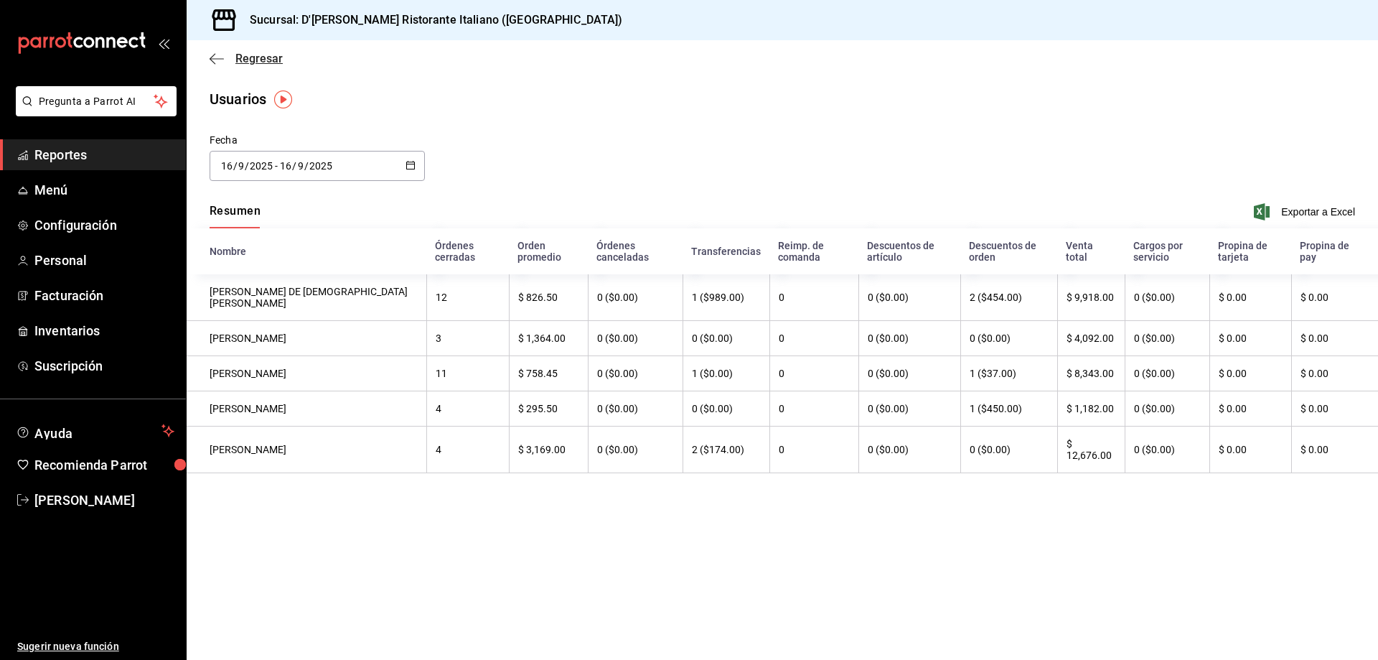
click at [243, 60] on span "Regresar" at bounding box center [258, 59] width 47 height 14
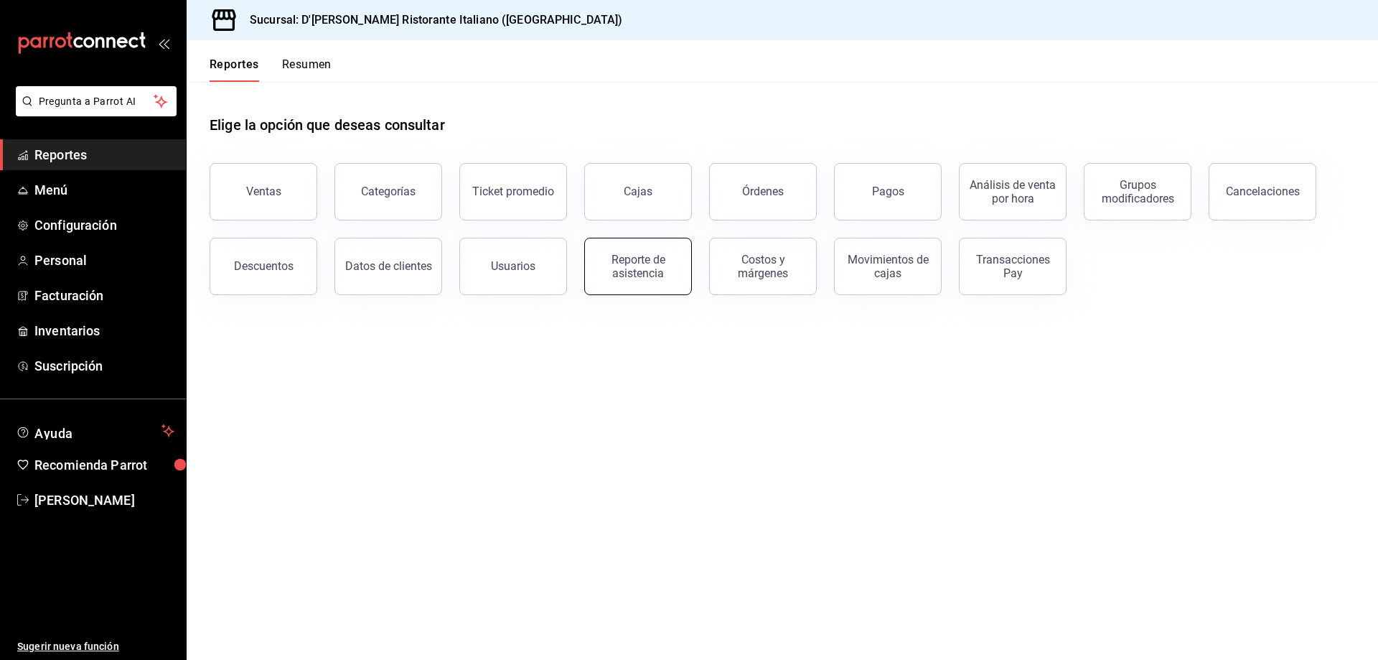
click at [659, 268] on div "Reporte de asistencia" at bounding box center [638, 266] width 89 height 27
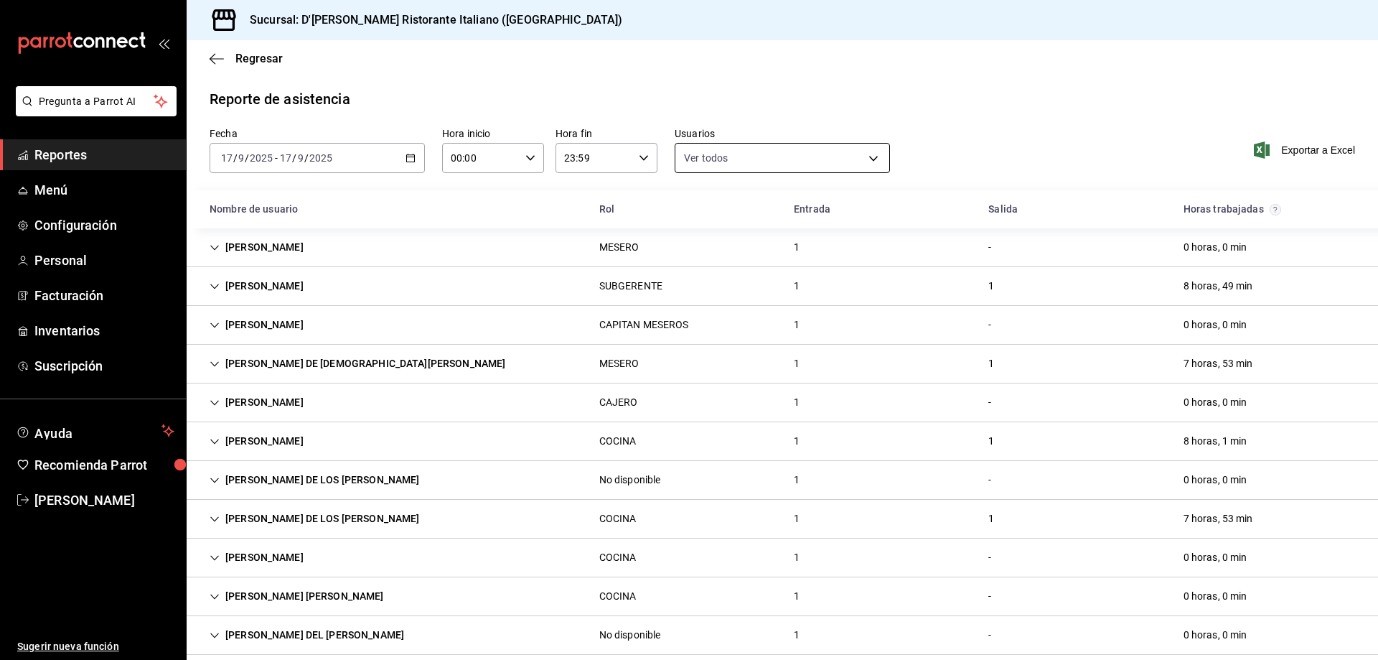
click at [764, 161] on body "Pregunta a Parrot AI Reportes Menú Configuración Personal Facturación Inventari…" at bounding box center [689, 330] width 1378 height 660
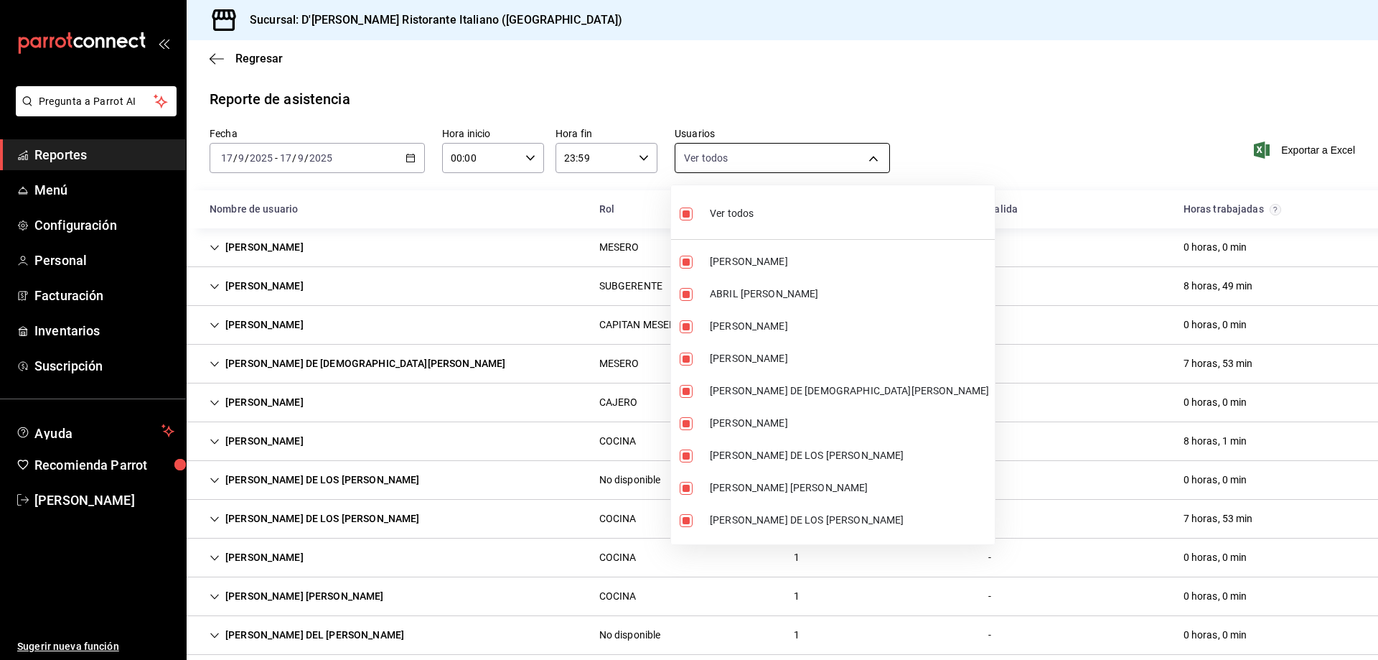
click at [764, 161] on div at bounding box center [689, 330] width 1378 height 660
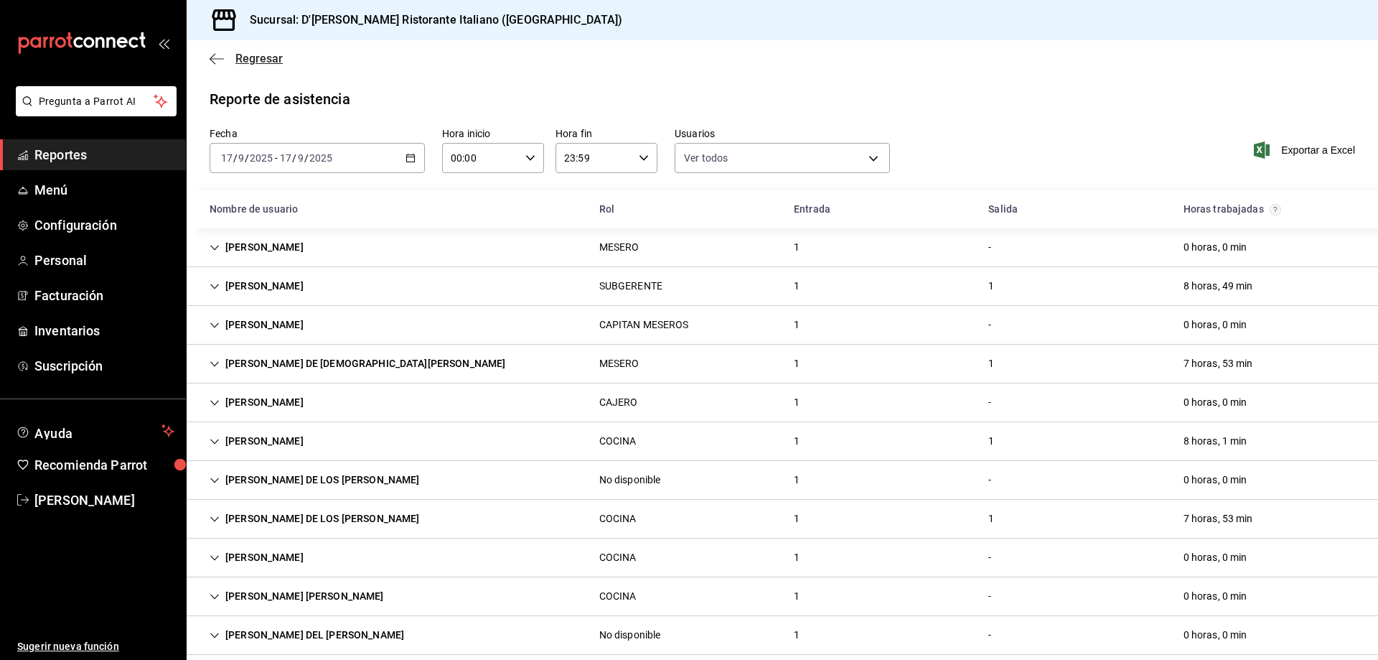
click at [256, 55] on span "Regresar" at bounding box center [258, 59] width 47 height 14
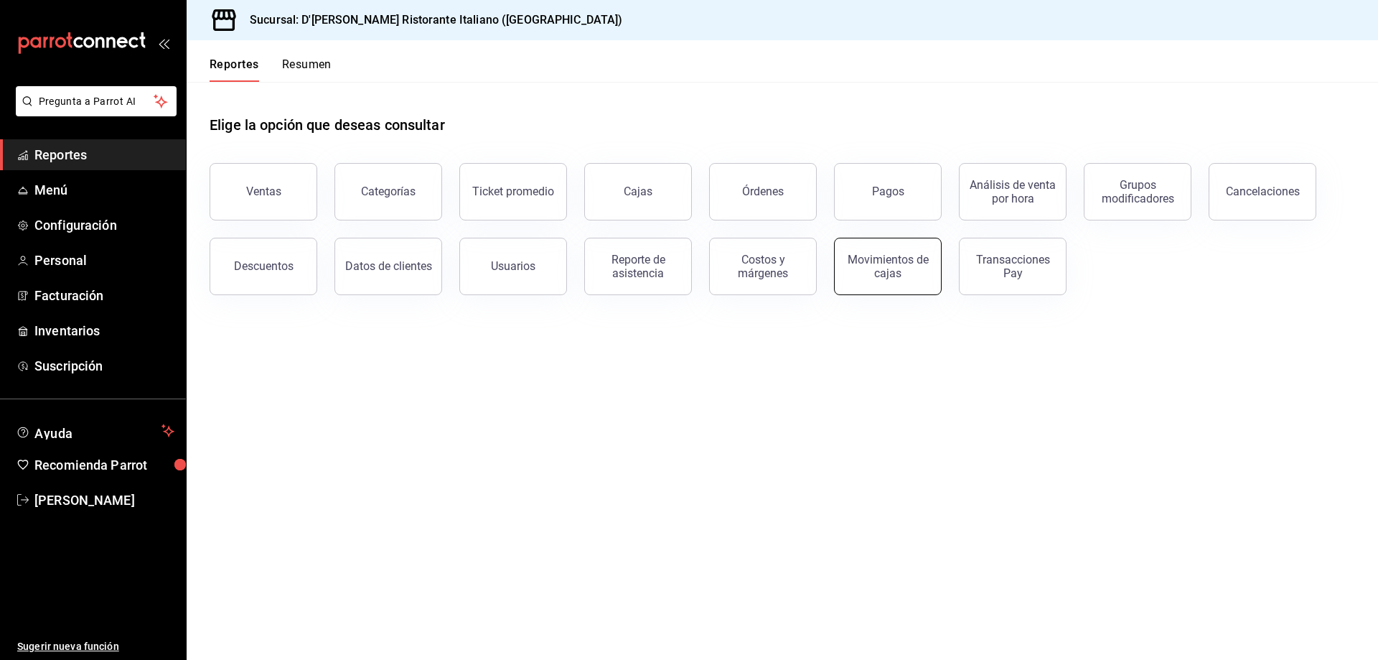
click at [893, 266] on div "Movimientos de cajas" at bounding box center [887, 266] width 89 height 27
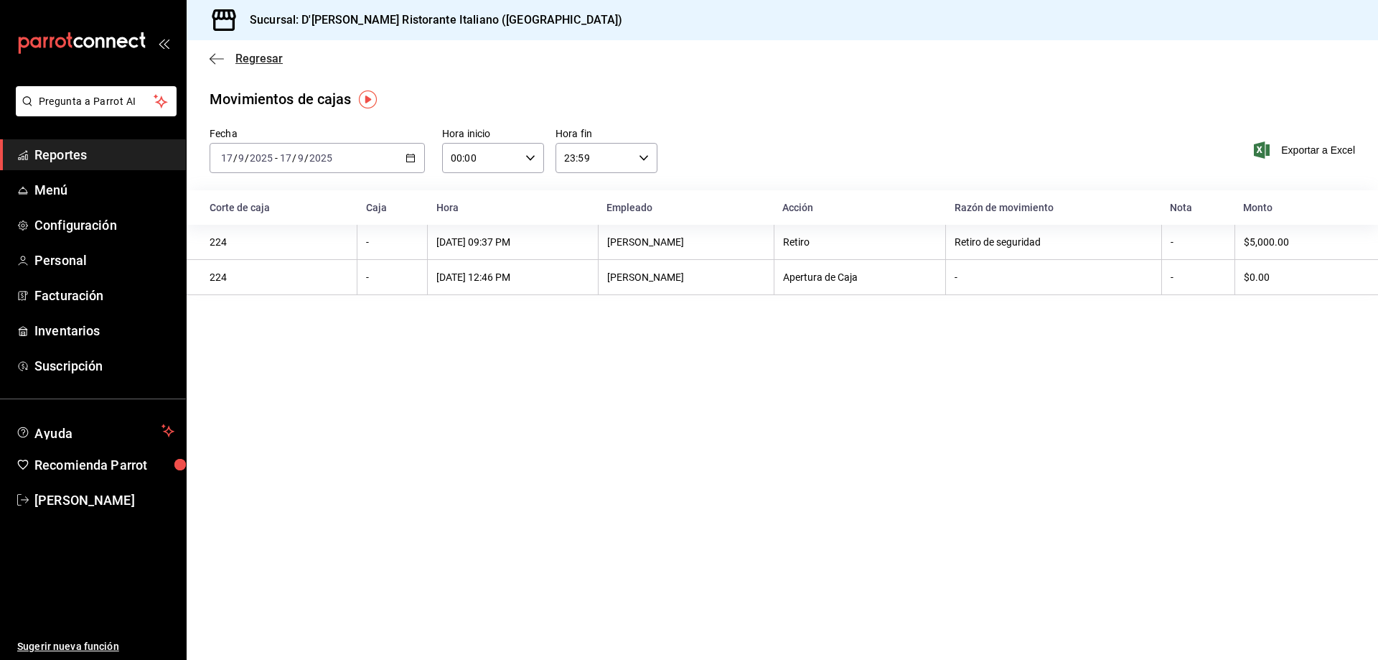
click at [258, 58] on span "Regresar" at bounding box center [258, 59] width 47 height 14
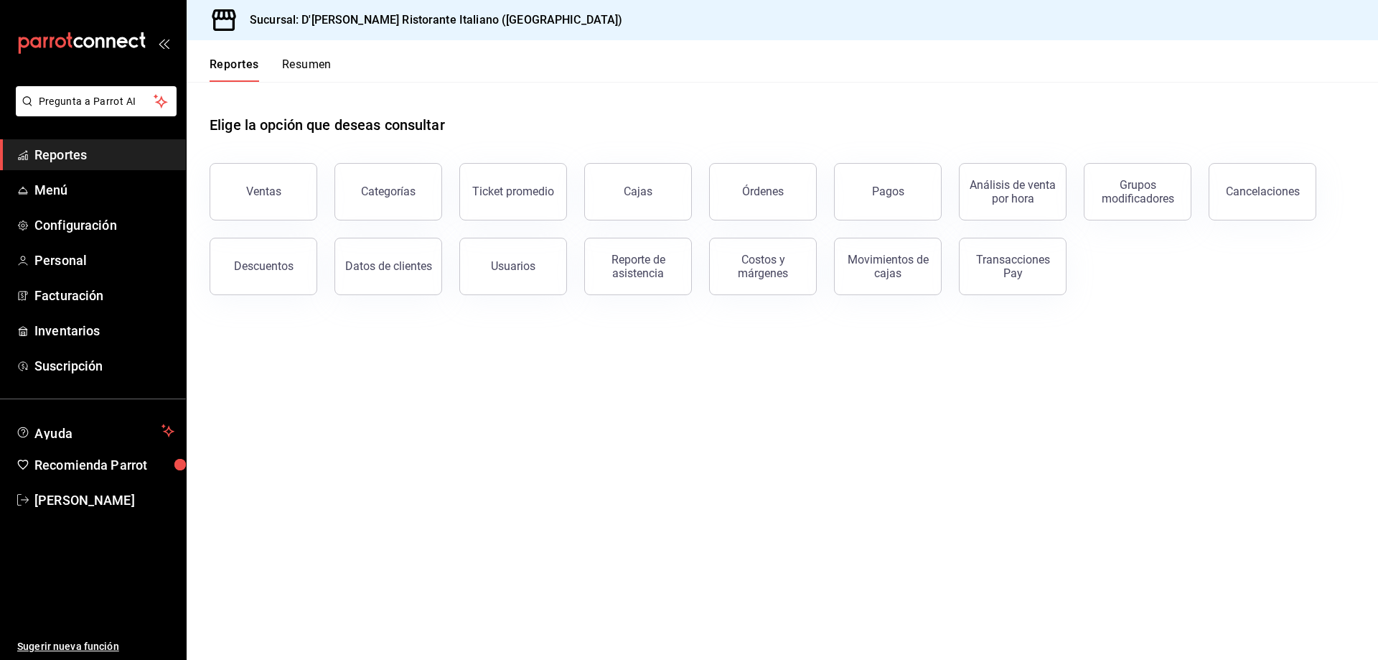
click at [295, 61] on button "Resumen" at bounding box center [307, 69] width 50 height 24
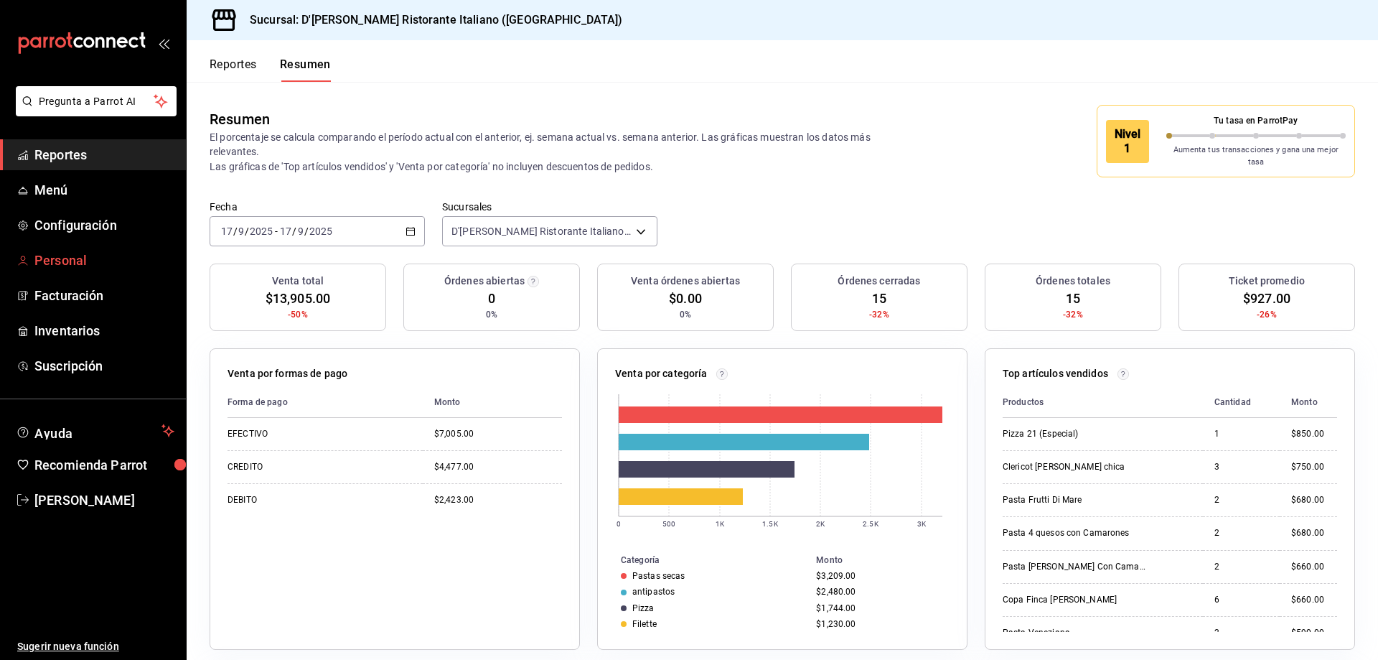
click at [61, 261] on span "Personal" at bounding box center [104, 260] width 140 height 19
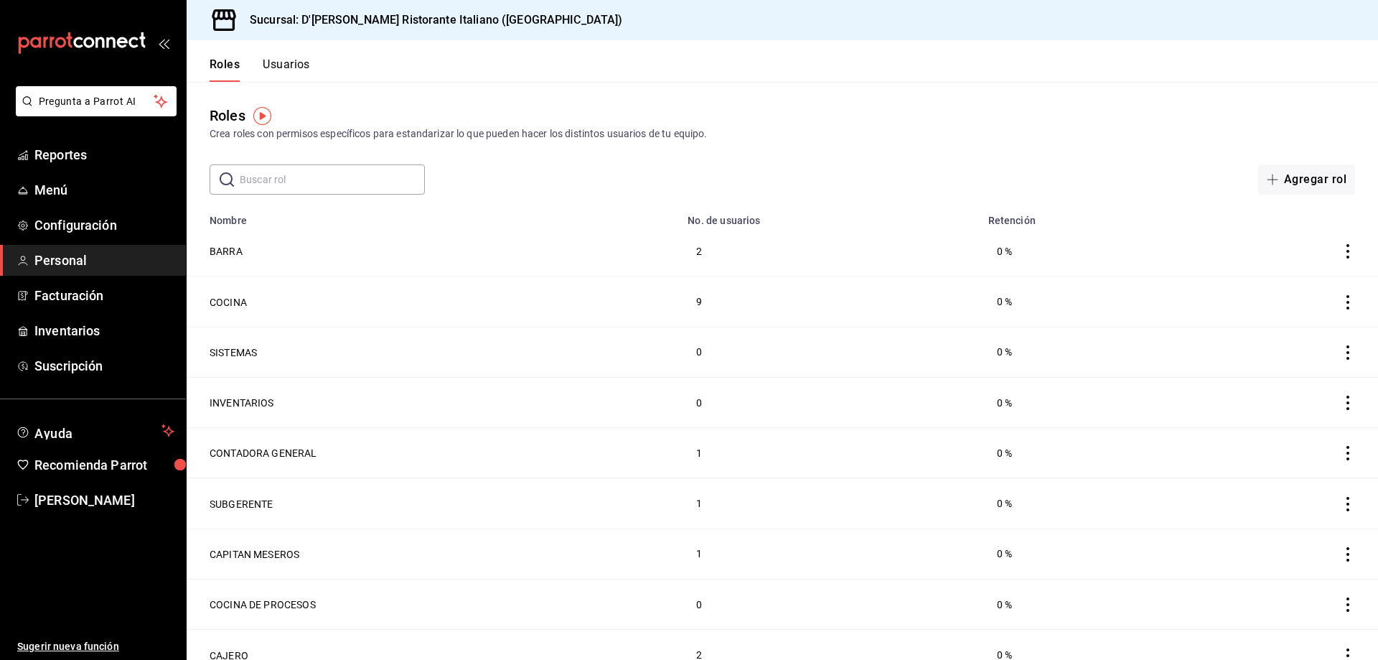
click at [284, 61] on button "Usuarios" at bounding box center [286, 69] width 47 height 24
